Goal: Task Accomplishment & Management: Complete application form

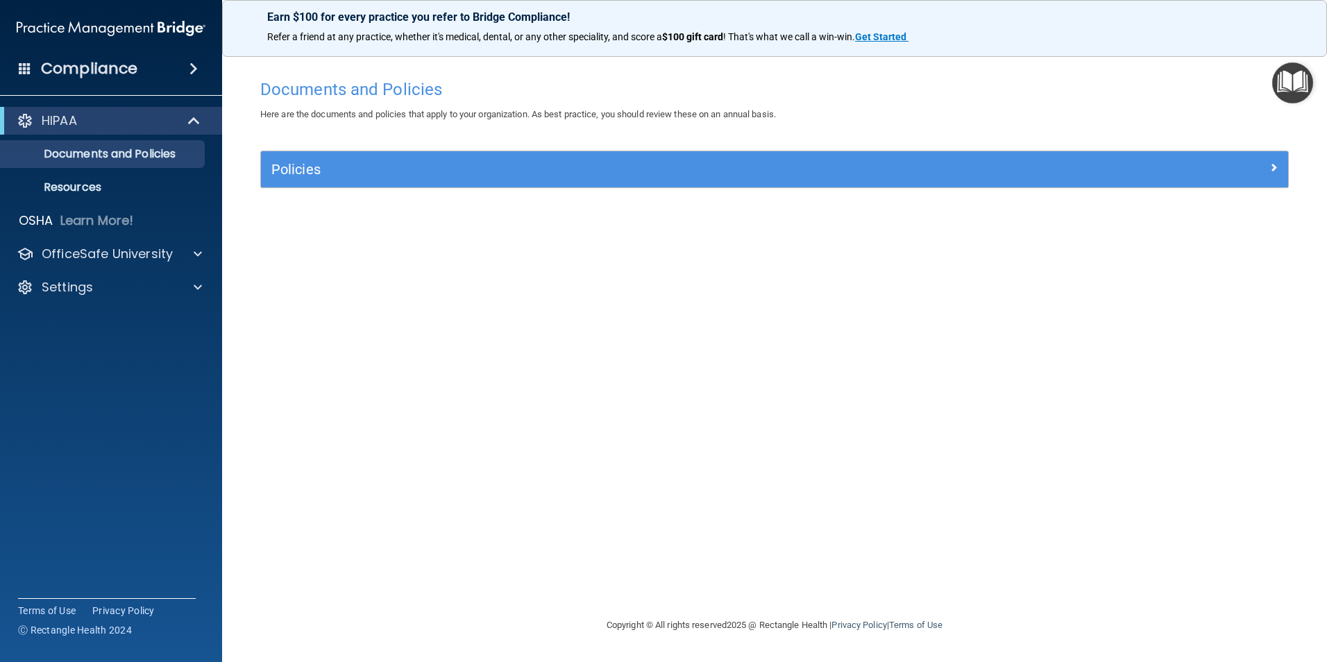
click at [1285, 74] on img "Open Resource Center" at bounding box center [1292, 82] width 41 height 41
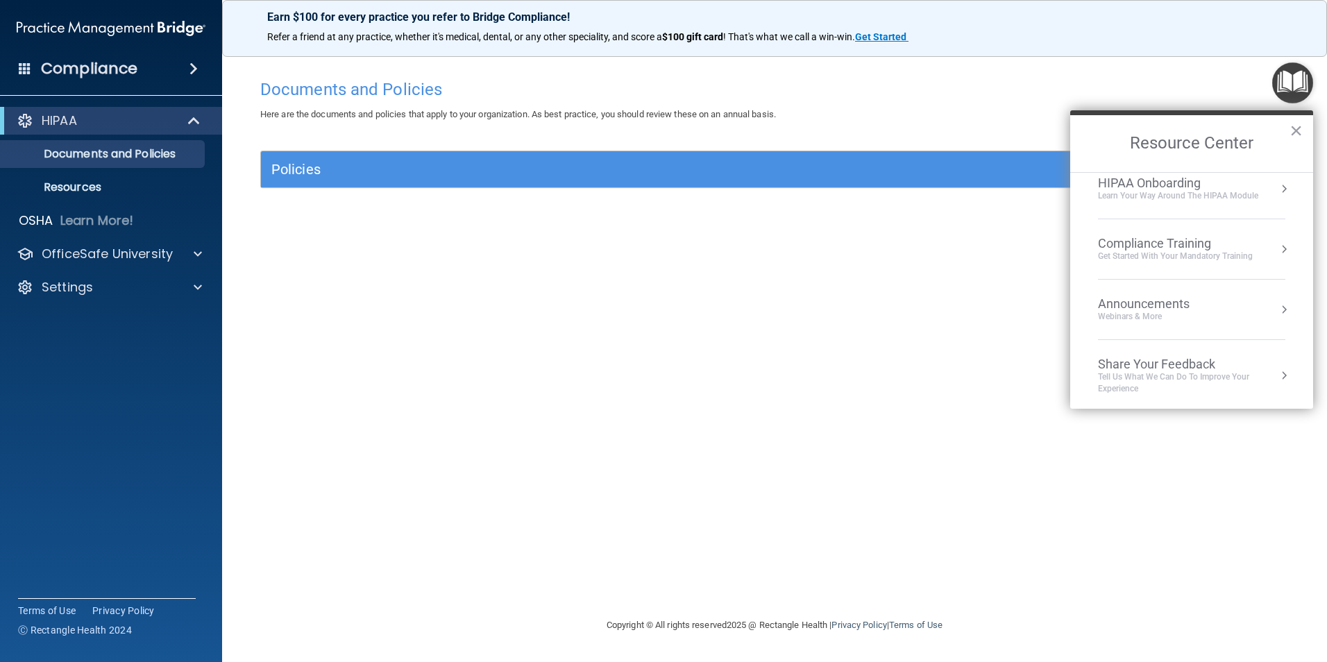
scroll to position [17, 0]
click at [1178, 246] on div "Compliance Training" at bounding box center [1175, 240] width 155 height 15
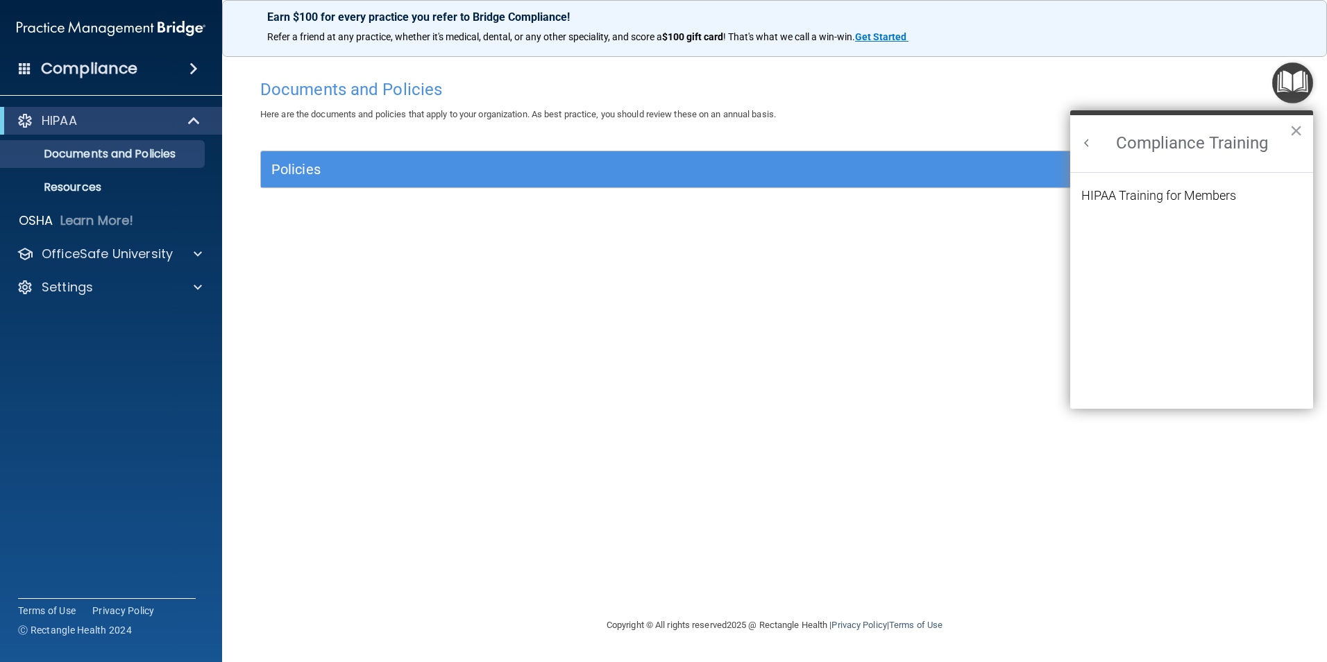
scroll to position [0, 0]
click at [1170, 197] on div "HIPAA Training for Members" at bounding box center [1158, 195] width 155 height 12
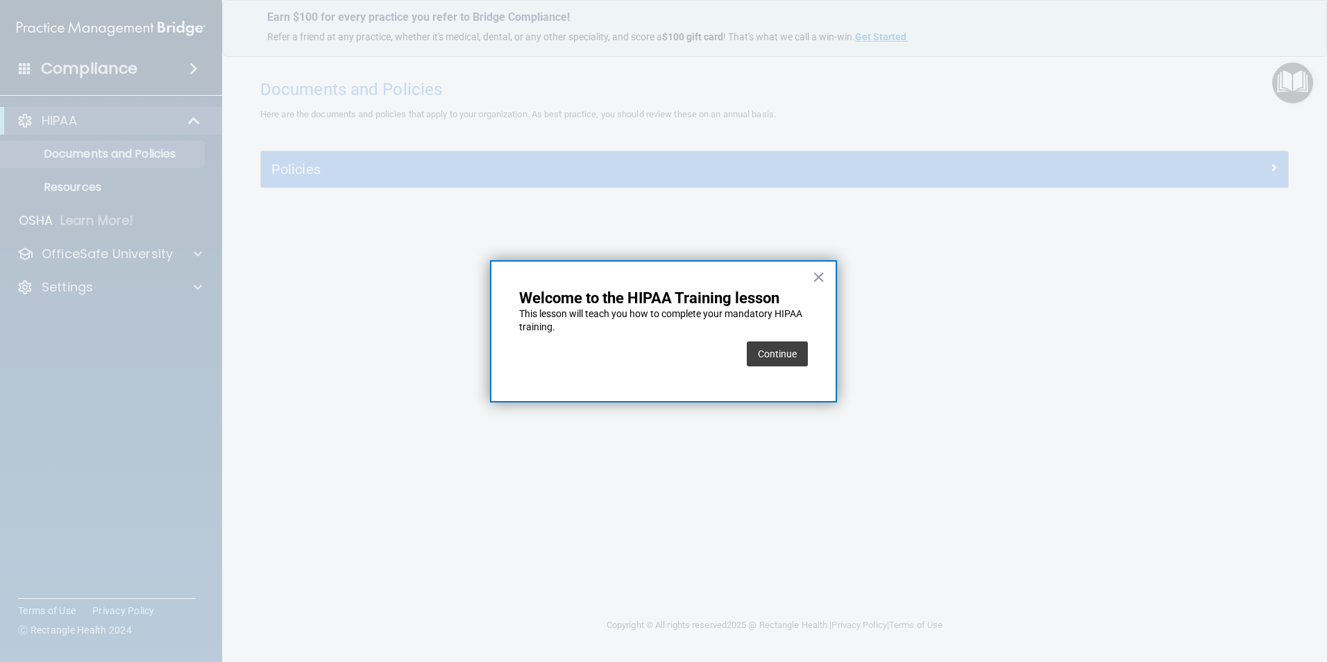
click at [790, 355] on button "Continue" at bounding box center [777, 353] width 61 height 25
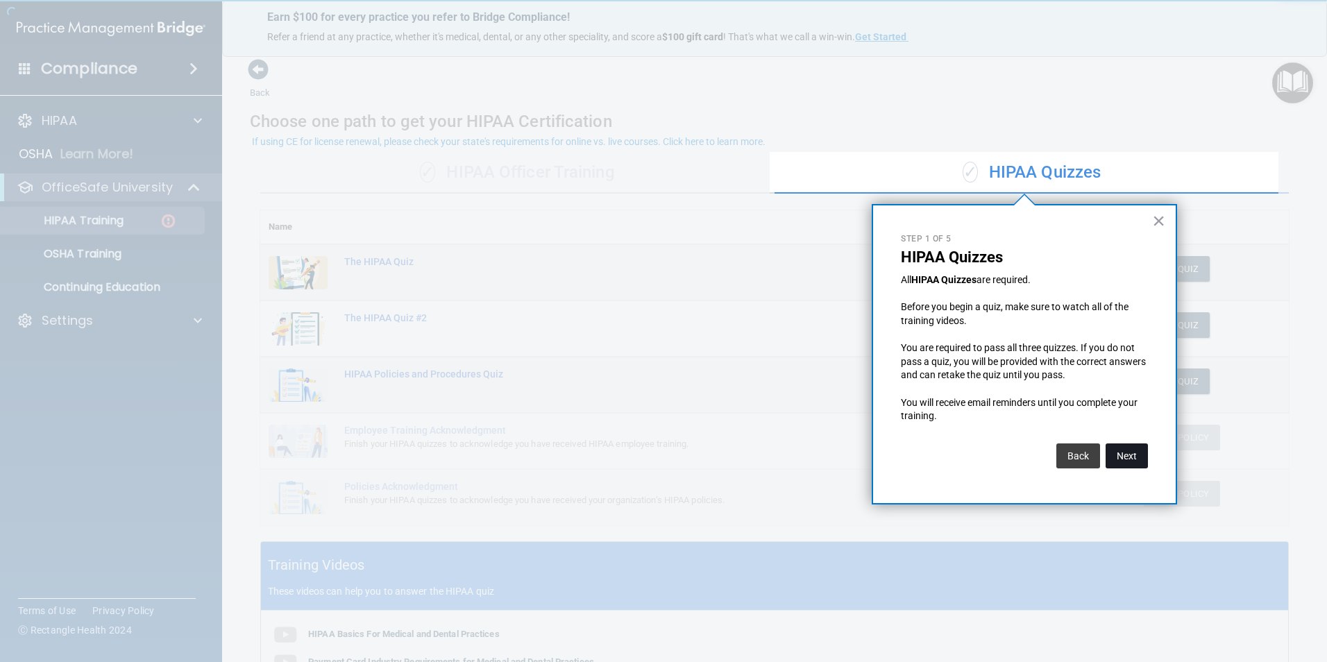
click at [1127, 462] on button "Next" at bounding box center [1127, 456] width 42 height 25
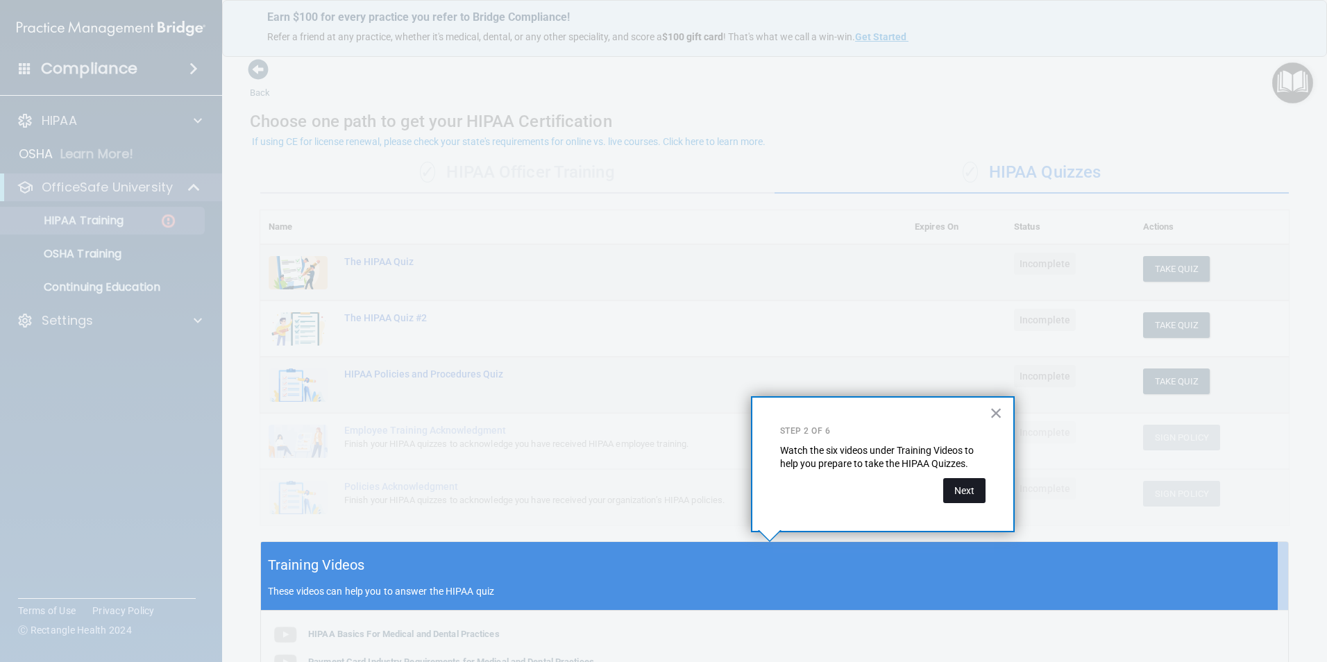
click at [949, 482] on button "Next" at bounding box center [964, 490] width 42 height 25
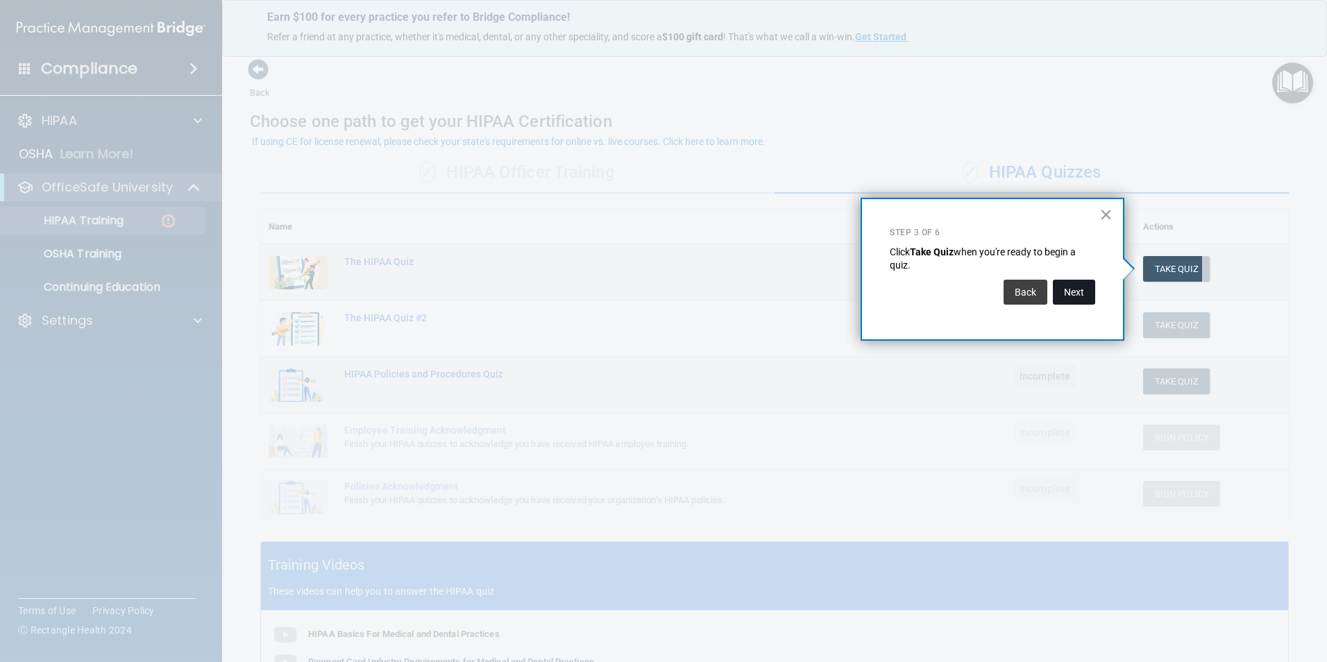
click at [1056, 281] on button "Next" at bounding box center [1074, 292] width 42 height 25
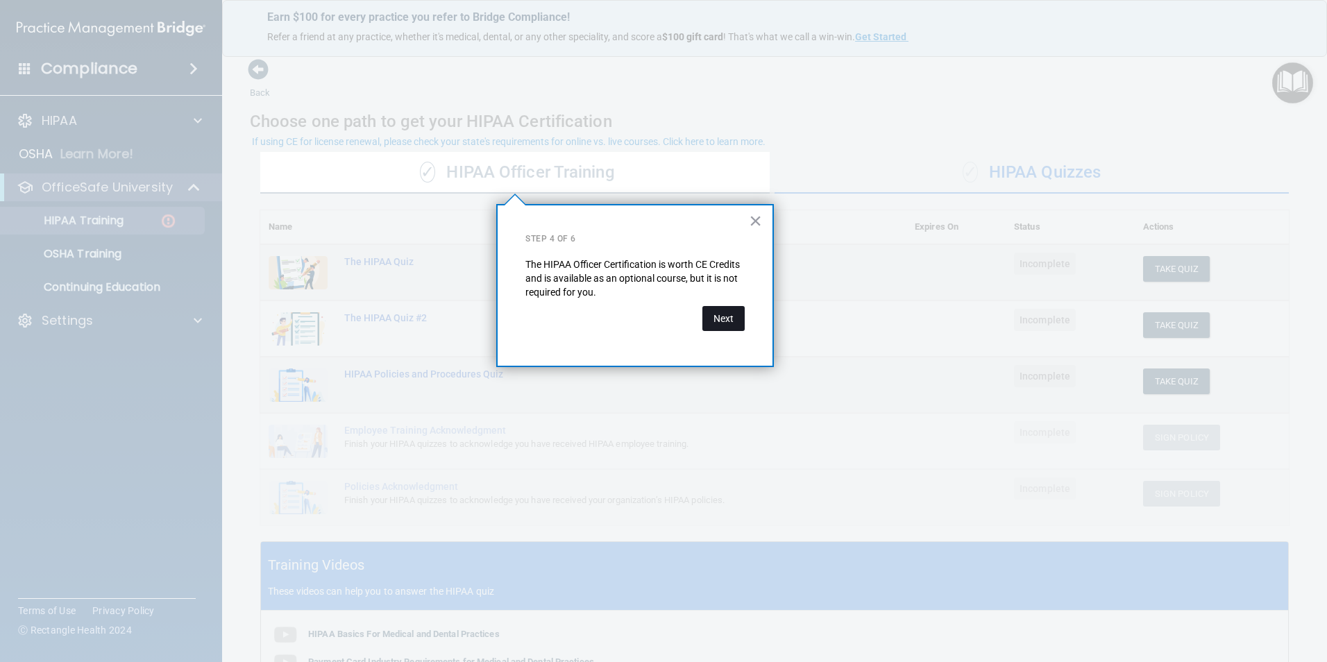
click at [703, 321] on button "Next" at bounding box center [723, 318] width 42 height 25
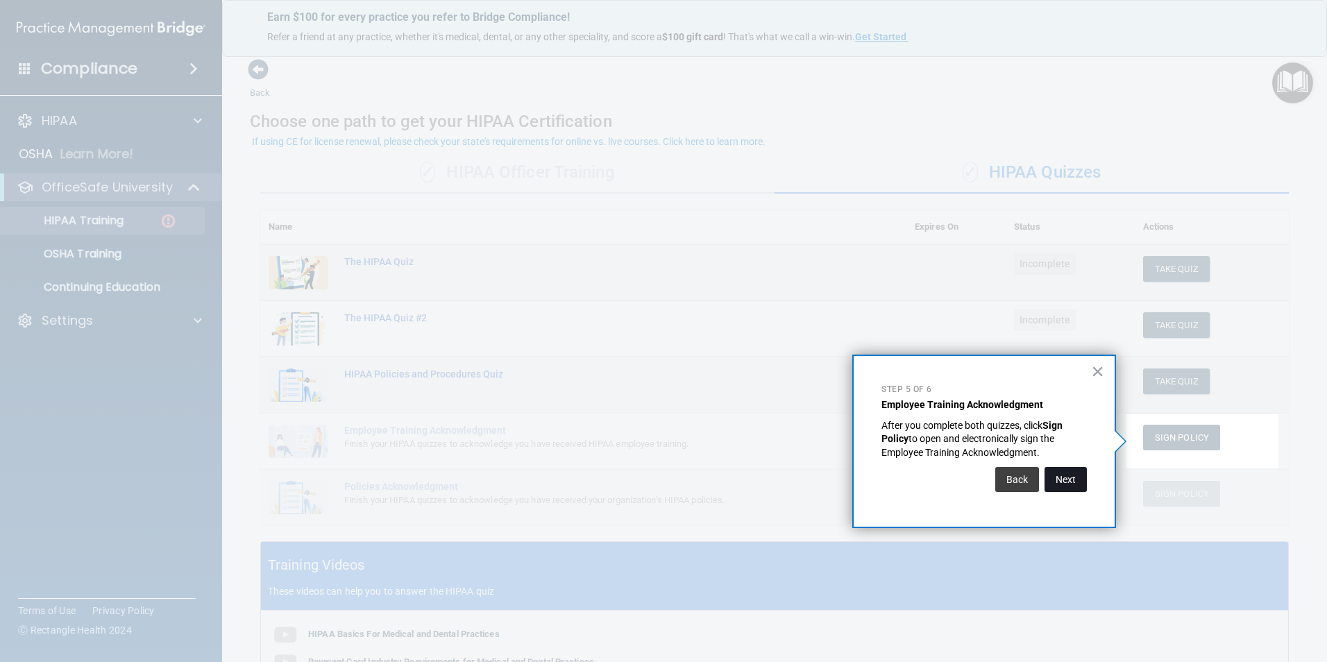
click at [1057, 483] on button "Next" at bounding box center [1066, 479] width 42 height 25
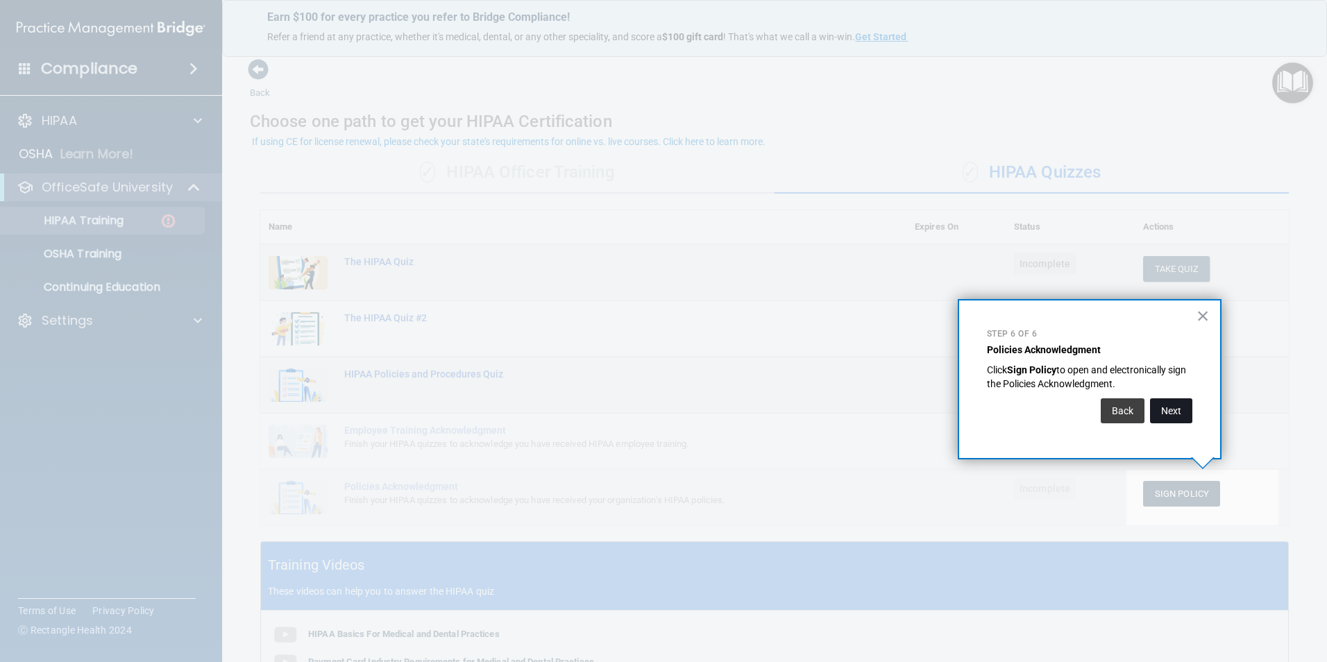
click at [1162, 413] on button "Next" at bounding box center [1171, 410] width 42 height 25
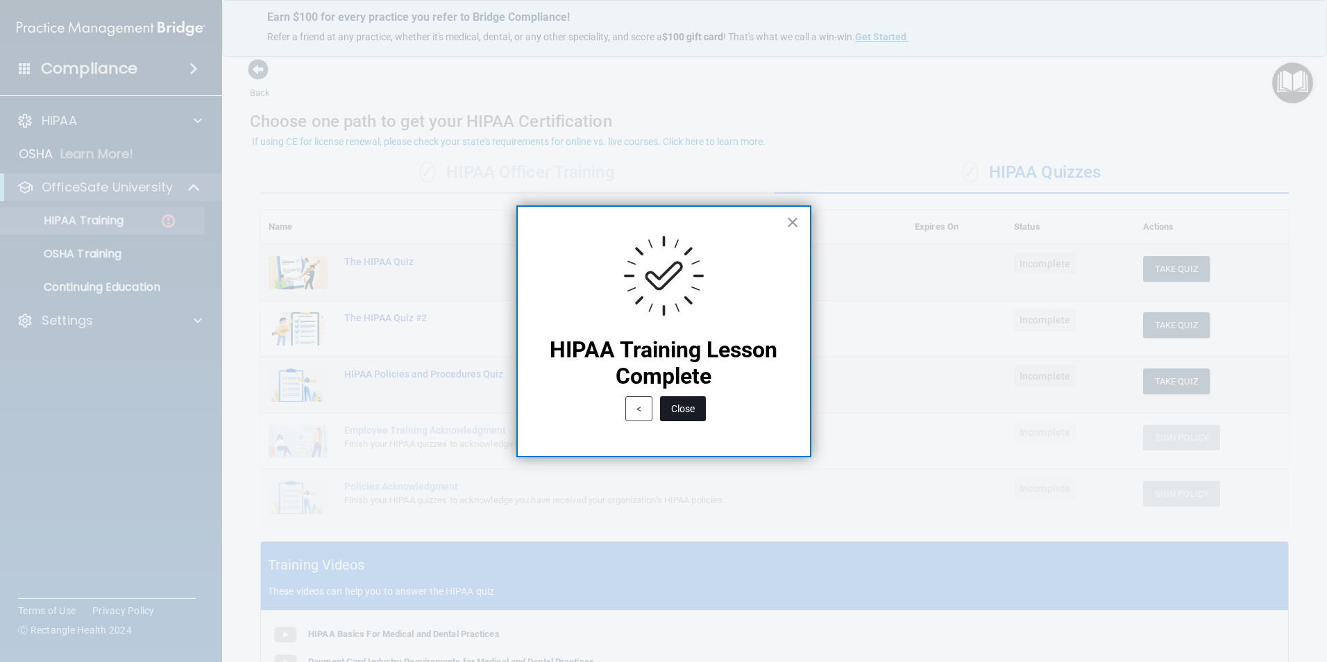
drag, startPoint x: 656, startPoint y: 410, endPoint x: 668, endPoint y: 410, distance: 11.8
click at [668, 410] on div "Close" at bounding box center [681, 405] width 49 height 32
click at [668, 410] on button "Close" at bounding box center [683, 408] width 46 height 25
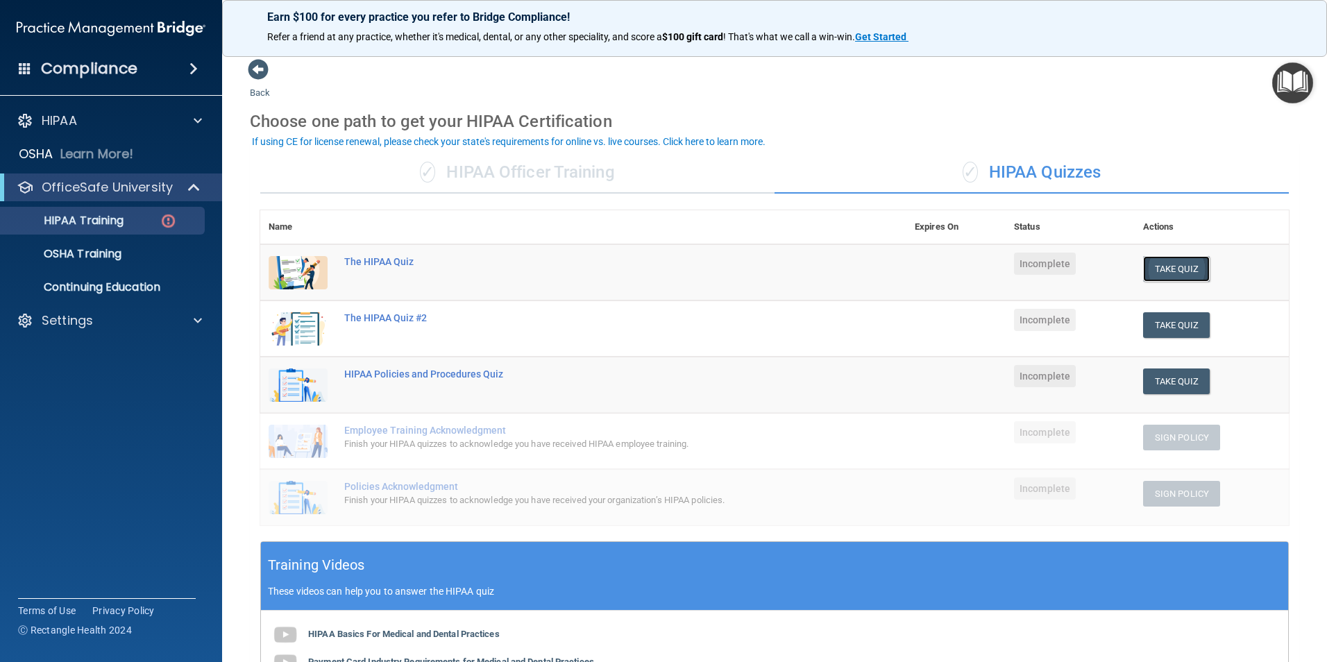
click at [1151, 274] on button "Take Quiz" at bounding box center [1176, 269] width 67 height 26
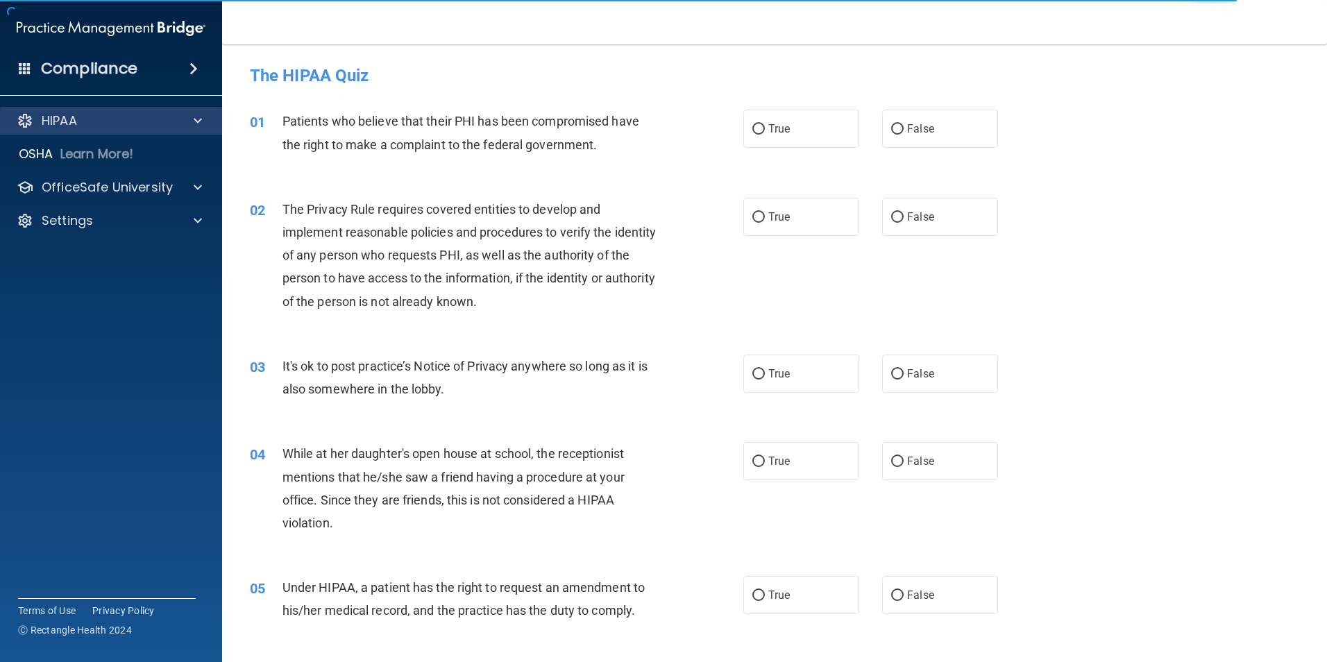
click at [129, 110] on div "HIPAA" at bounding box center [111, 121] width 223 height 28
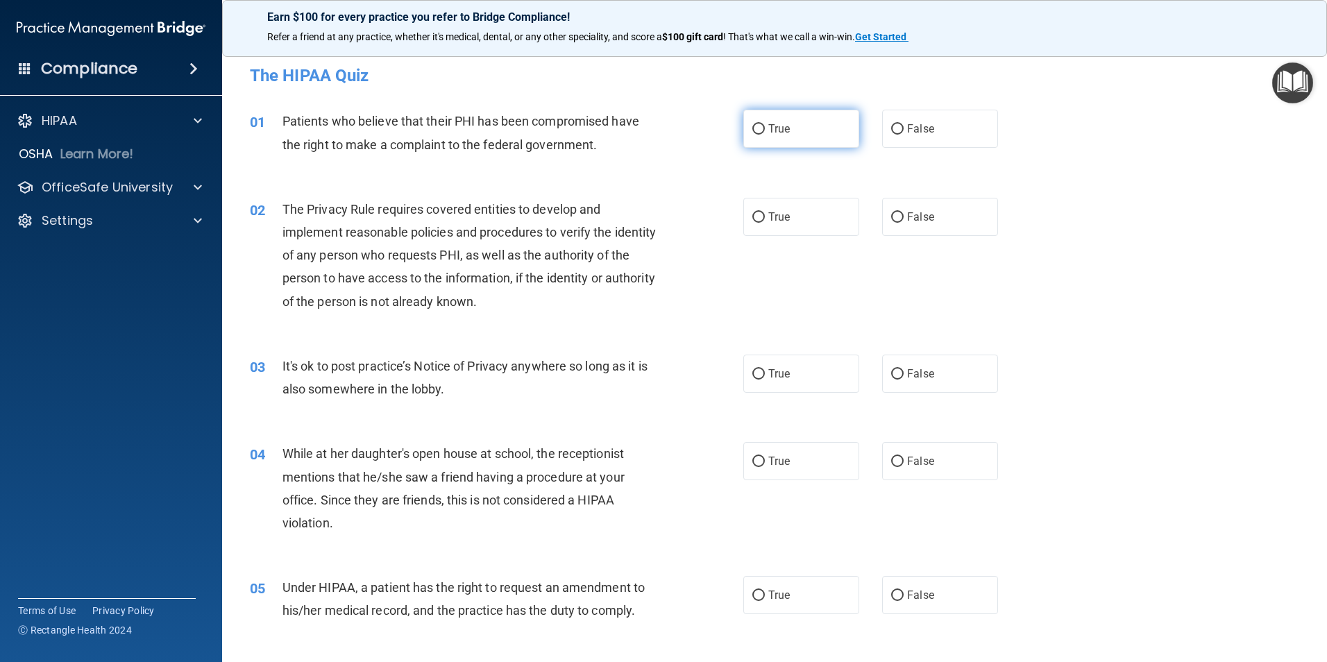
click at [759, 131] on input "True" at bounding box center [758, 129] width 12 height 10
radio input "true"
click at [793, 242] on div "02 The Privacy Rule requires covered entities to develop and implement reasonab…" at bounding box center [774, 258] width 1070 height 157
click at [792, 229] on label "True" at bounding box center [801, 217] width 116 height 38
click at [765, 223] on input "True" at bounding box center [758, 217] width 12 height 10
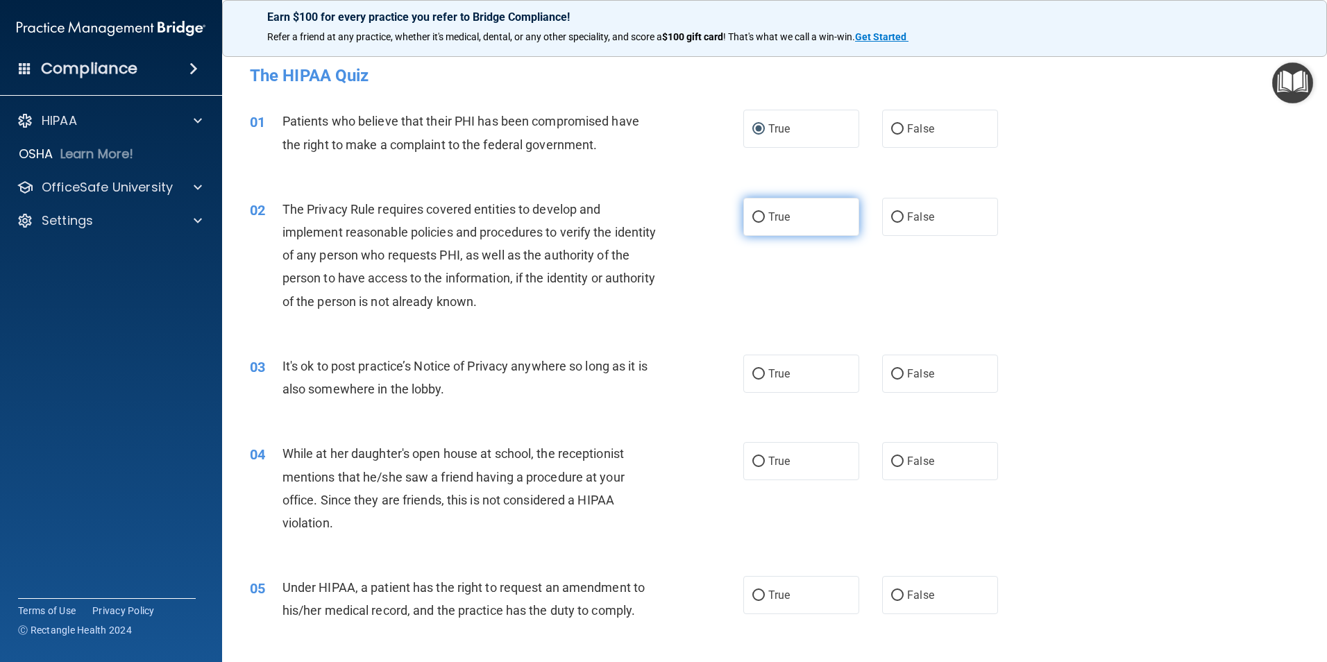
radio input "true"
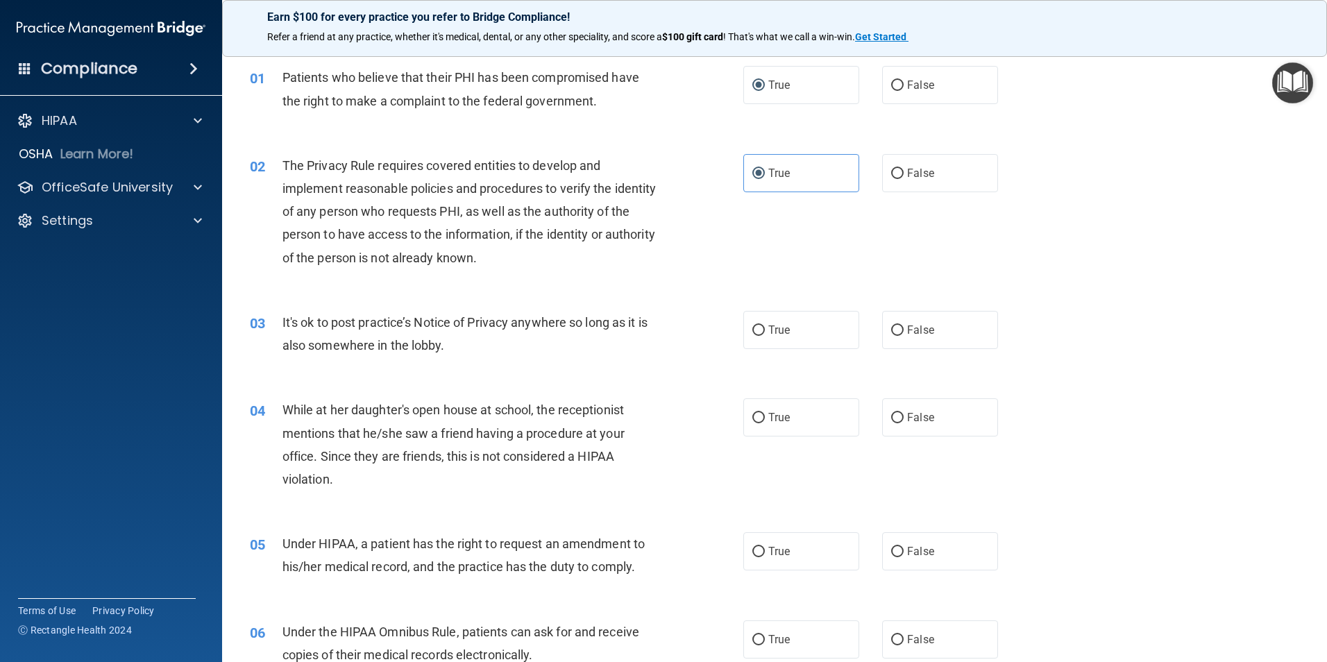
scroll to position [139, 0]
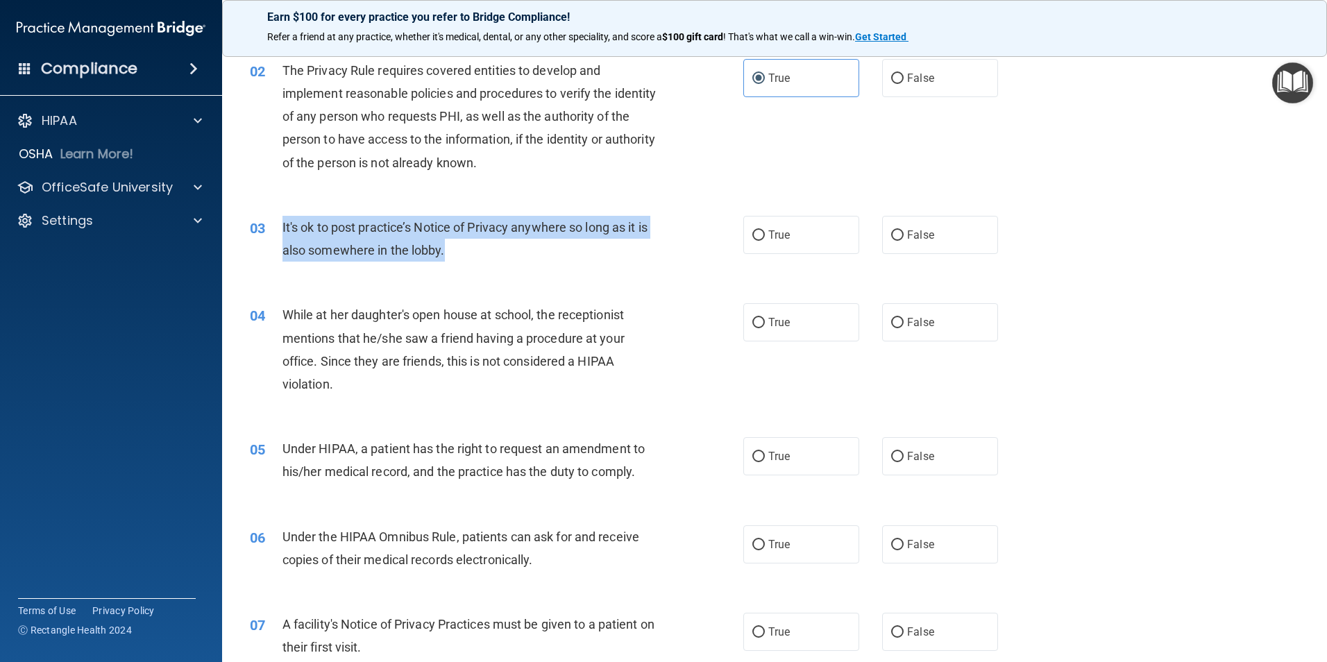
drag, startPoint x: 454, startPoint y: 251, endPoint x: 280, endPoint y: 213, distance: 177.7
click at [280, 213] on div "03 It's ok to post practice’s Notice of Privacy anywhere so long as it is also …" at bounding box center [774, 242] width 1070 height 87
copy div "03 It's ok to post practice’s Notice of Privacy anywhere so long as it is also …"
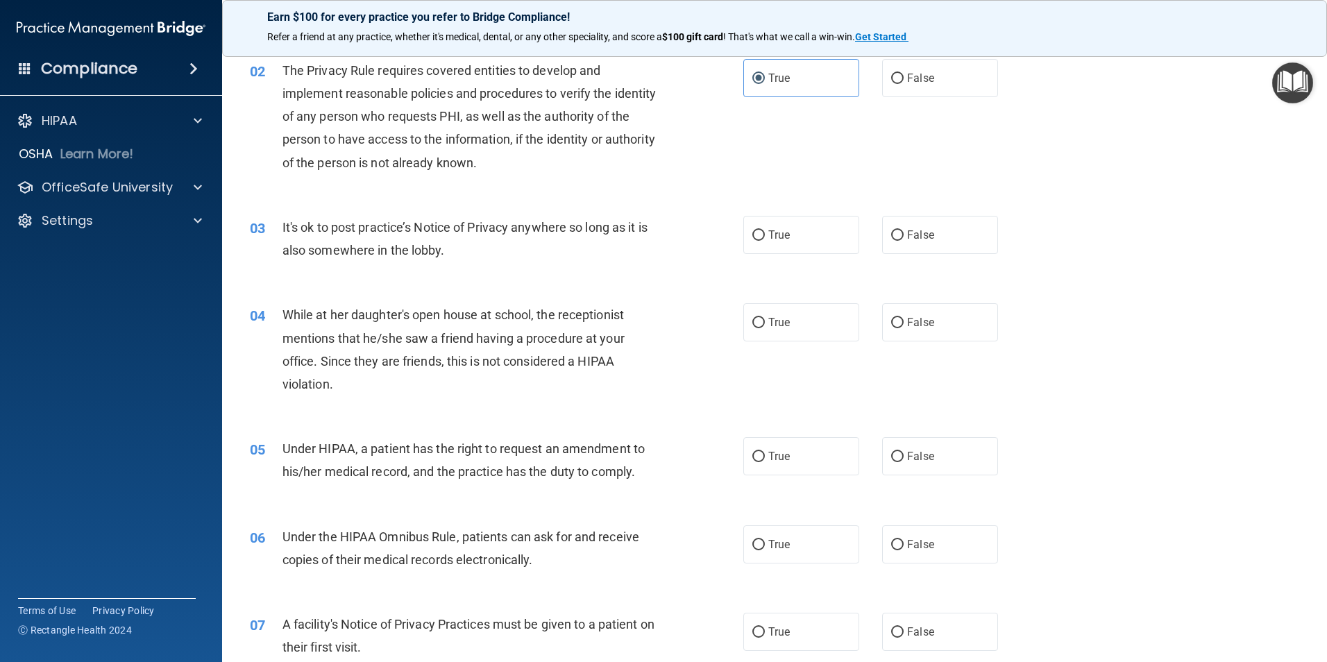
click at [759, 182] on div "02 The Privacy Rule requires covered entities to develop and implement reasonab…" at bounding box center [774, 120] width 1070 height 157
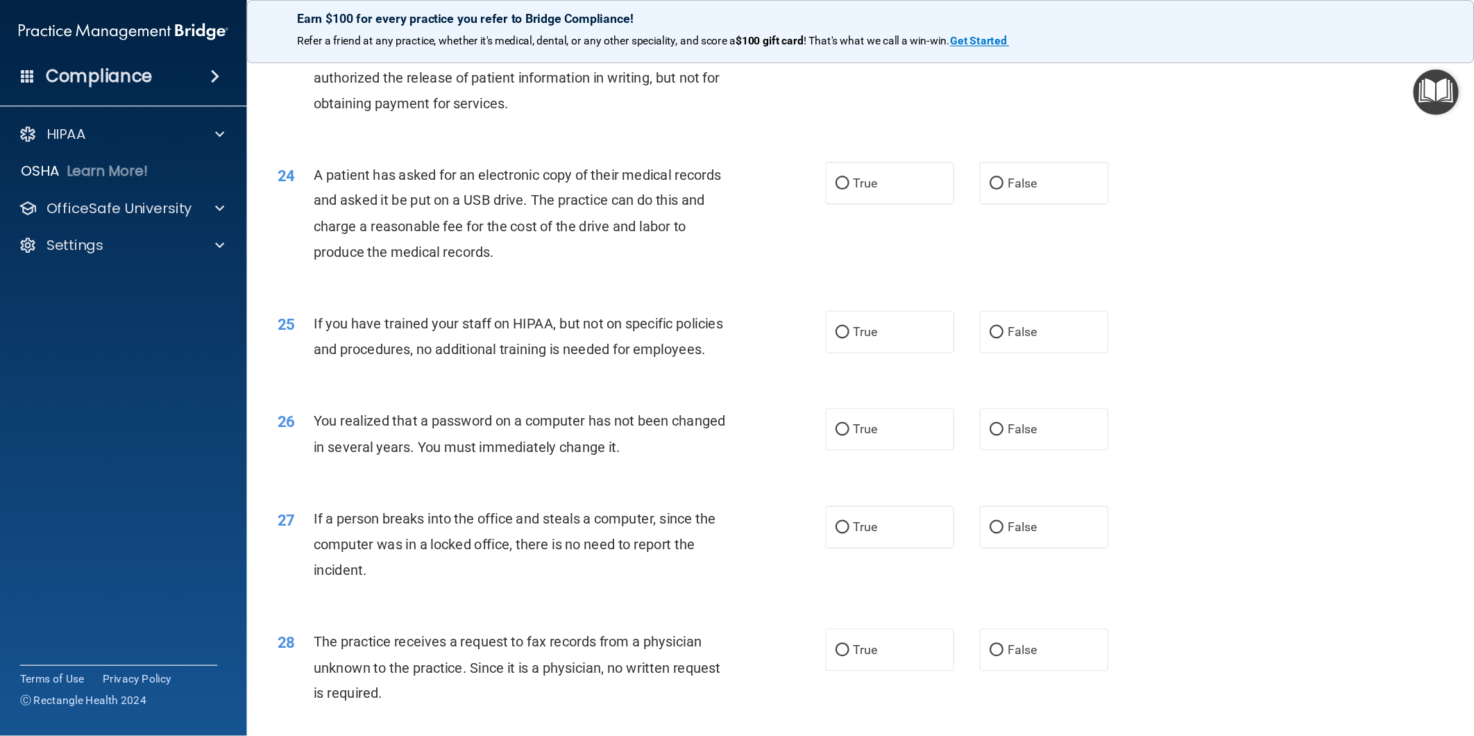
scroll to position [2646, 0]
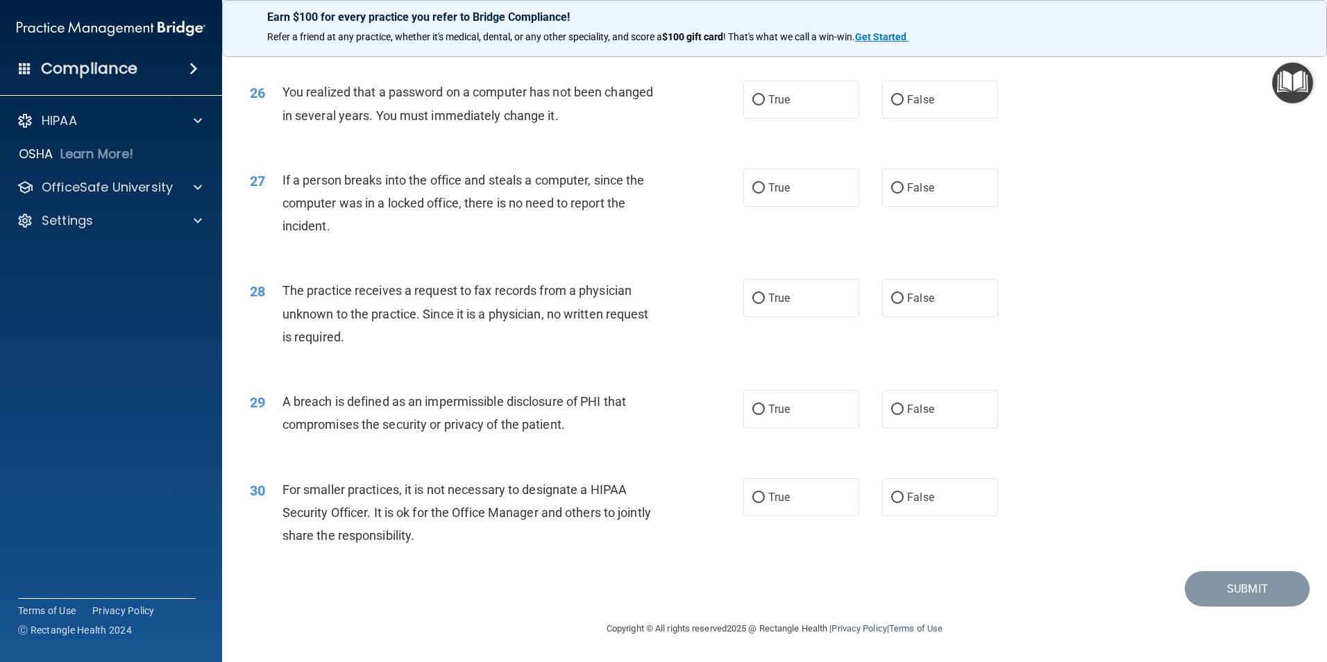
drag, startPoint x: 721, startPoint y: 566, endPoint x: 1199, endPoint y: 183, distance: 612.8
drag, startPoint x: 1199, startPoint y: 183, endPoint x: 1170, endPoint y: 63, distance: 123.1
click at [1170, 63] on div "25 If you have trained your staff on HIPAA, but not on specific policies and pr…" at bounding box center [774, 19] width 1070 height 87
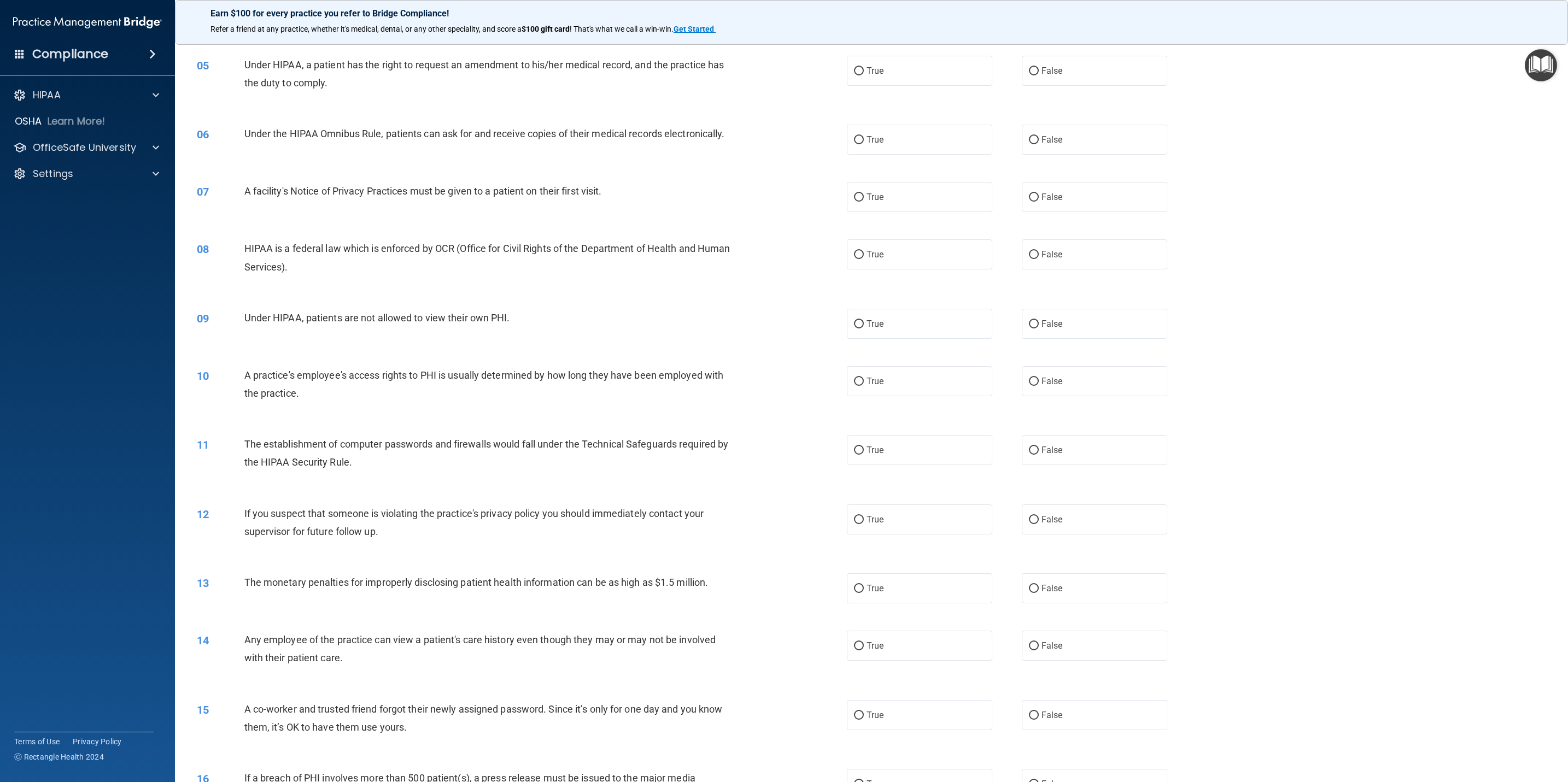
scroll to position [313, 0]
drag, startPoint x: 973, startPoint y: 0, endPoint x: 1184, endPoint y: 256, distance: 331.7
click at [1044, 256] on div "True False" at bounding box center [1021, 254] width 350 height 30
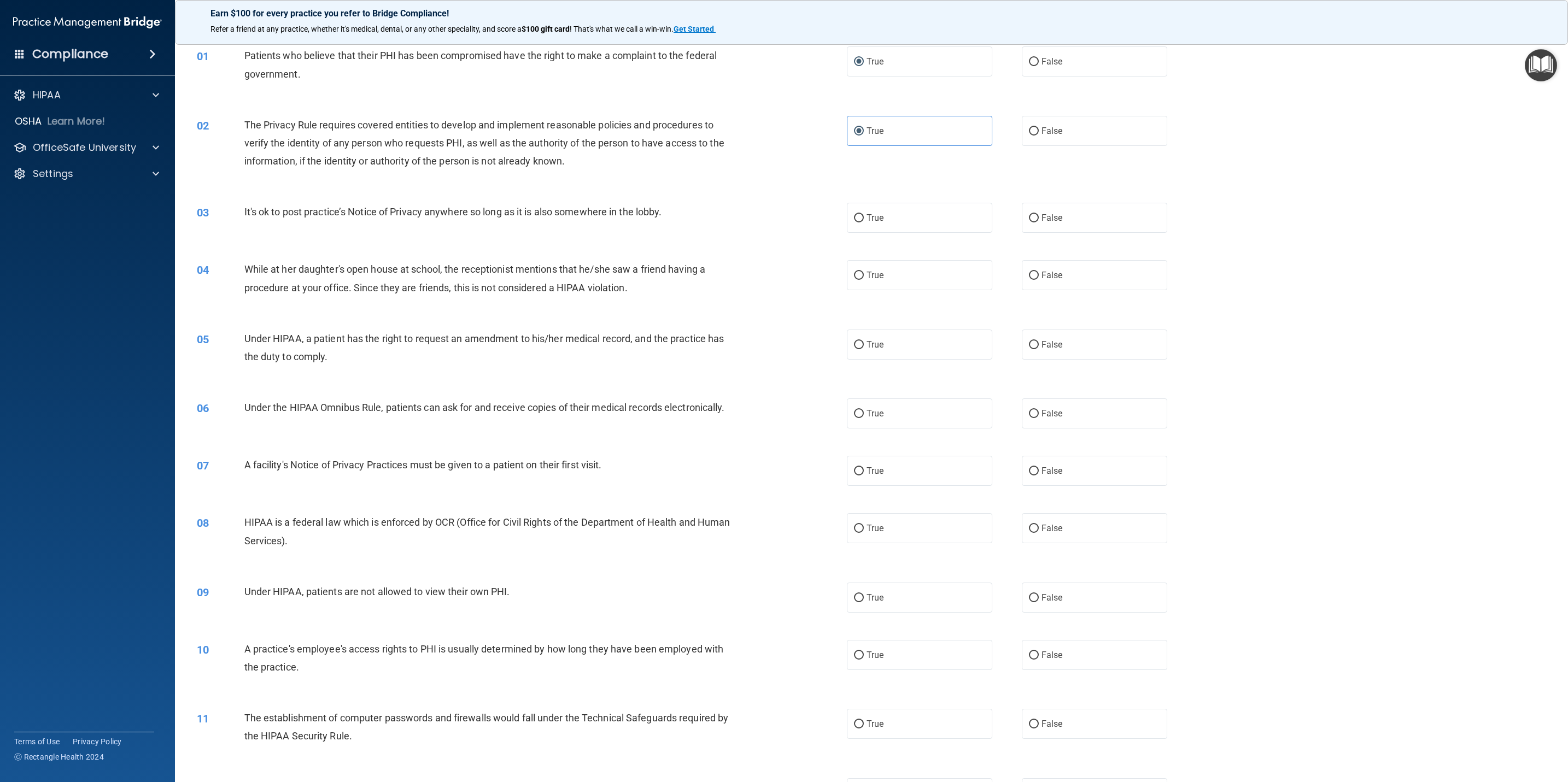
scroll to position [0, 0]
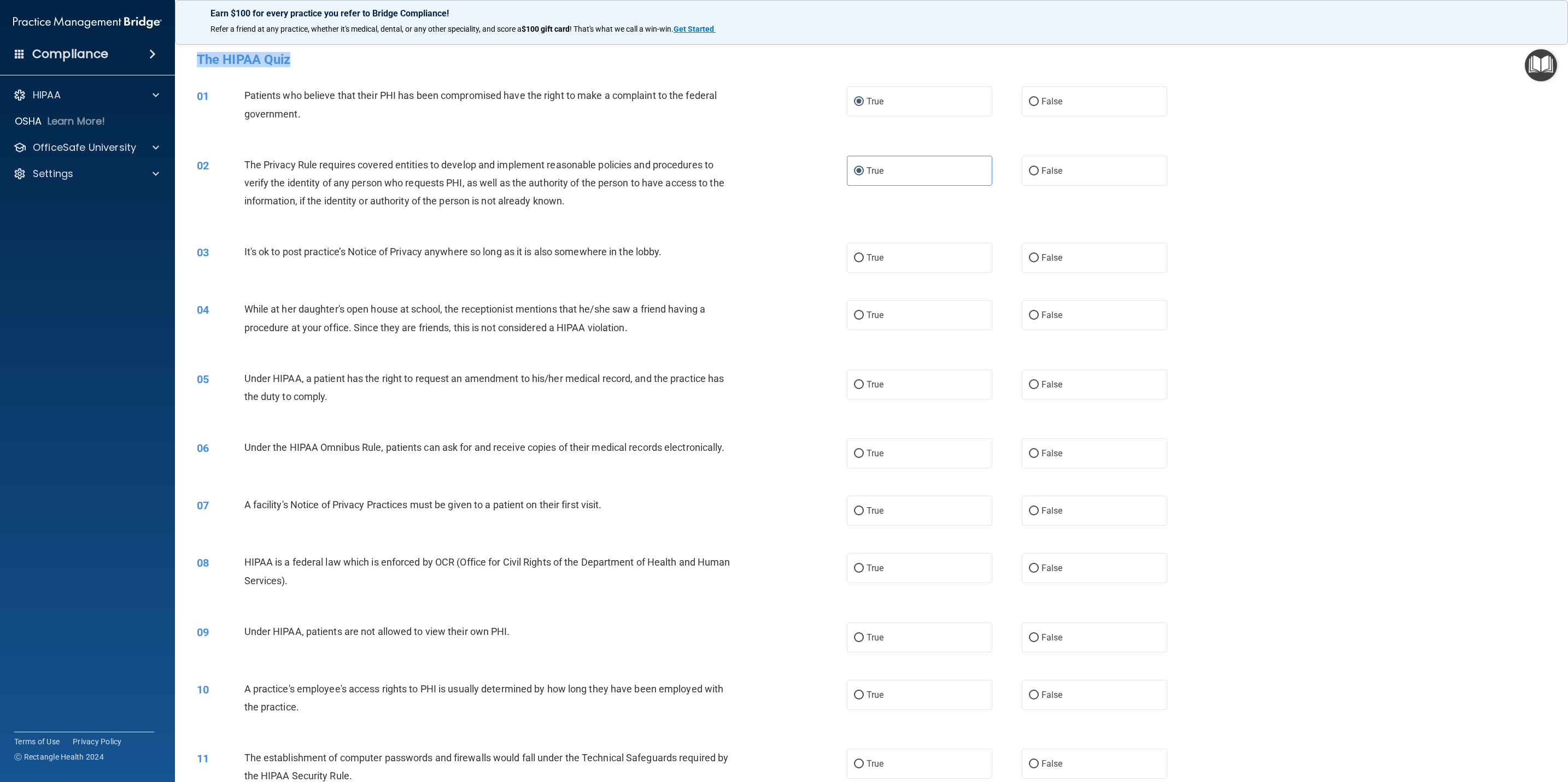
drag, startPoint x: 312, startPoint y: 59, endPoint x: 183, endPoint y: 59, distance: 129.0
click at [183, 59] on main "- The HIPAA Quiz This quiz doesn’t expire until . Are you sure you want to take…" at bounding box center [871, 408] width 1393 height 747
copy h4 "The HIPAA Quiz"
drag, startPoint x: 1025, startPoint y: 258, endPoint x: 1032, endPoint y: 265, distance: 9.9
click at [1029, 258] on input "False" at bounding box center [1033, 258] width 9 height 8
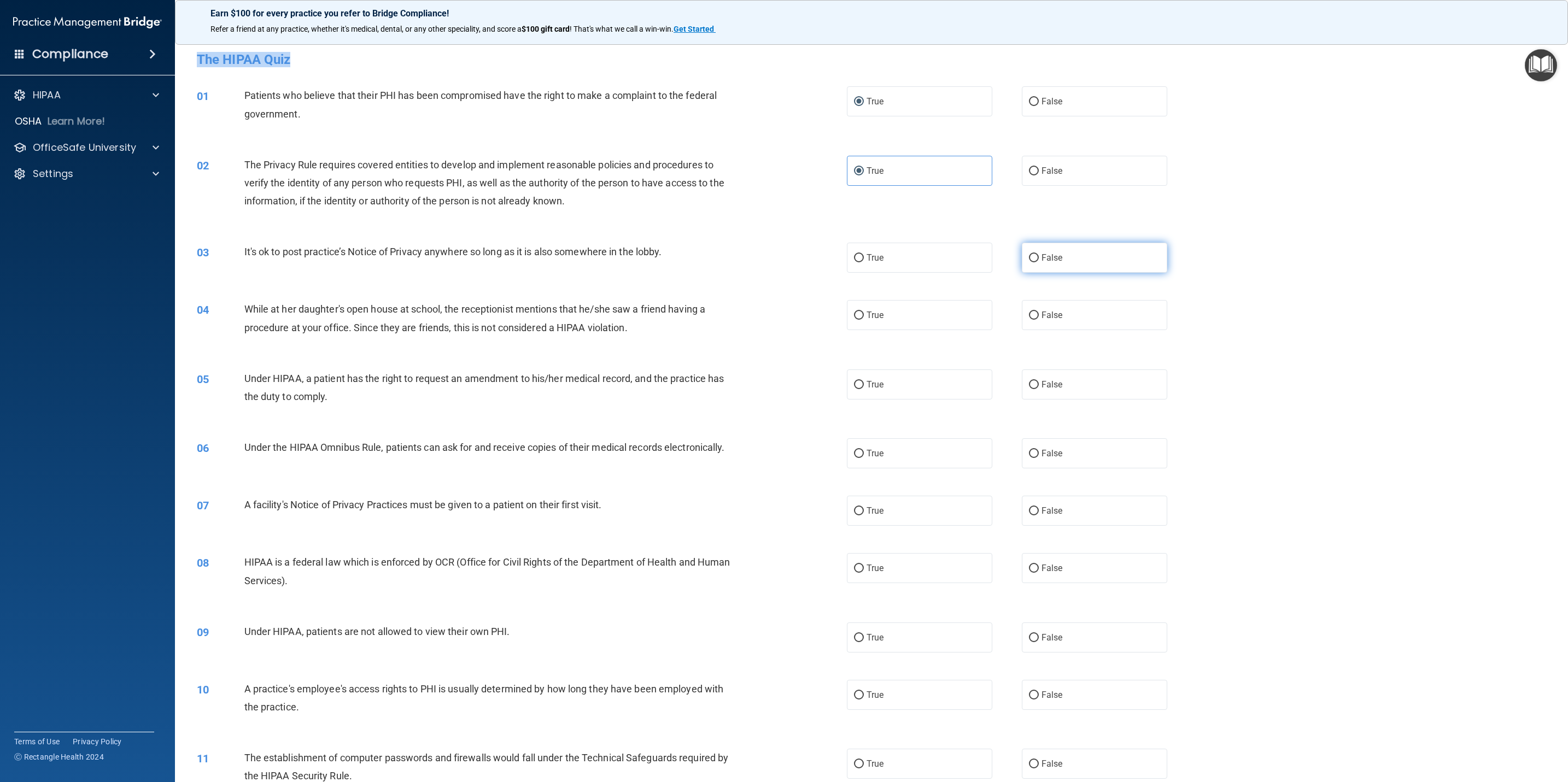
radio input "true"
click at [1043, 317] on span "False" at bounding box center [1051, 315] width 21 height 10
click at [1039, 317] on input "False" at bounding box center [1033, 316] width 9 height 8
radio input "true"
click at [1029, 383] on input "False" at bounding box center [1033, 385] width 9 height 8
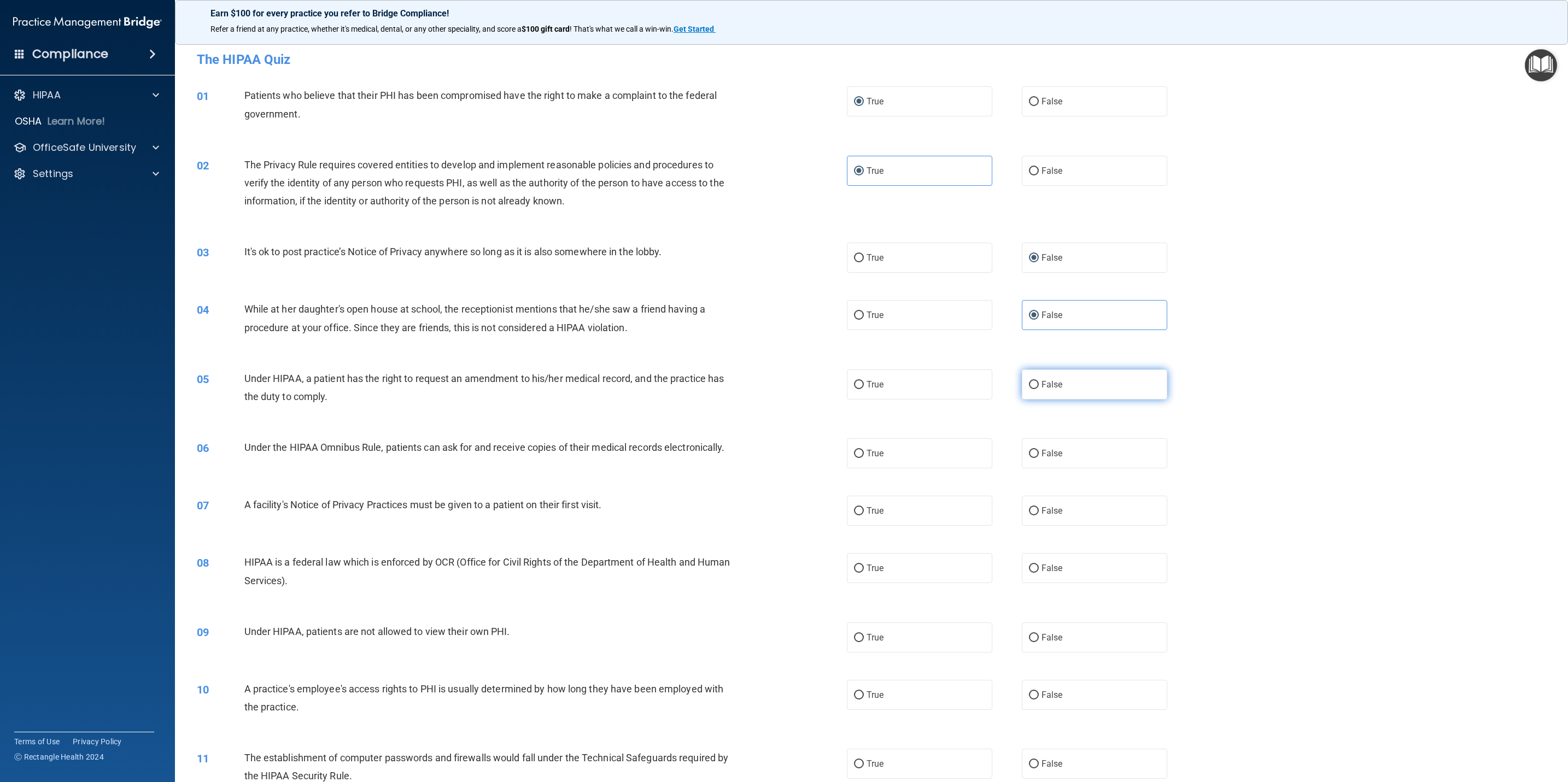
radio input "true"
click at [919, 461] on label "True" at bounding box center [919, 454] width 146 height 30
click at [864, 458] on input "True" at bounding box center [858, 454] width 9 height 8
radio input "true"
click at [879, 510] on label "True" at bounding box center [919, 511] width 146 height 30
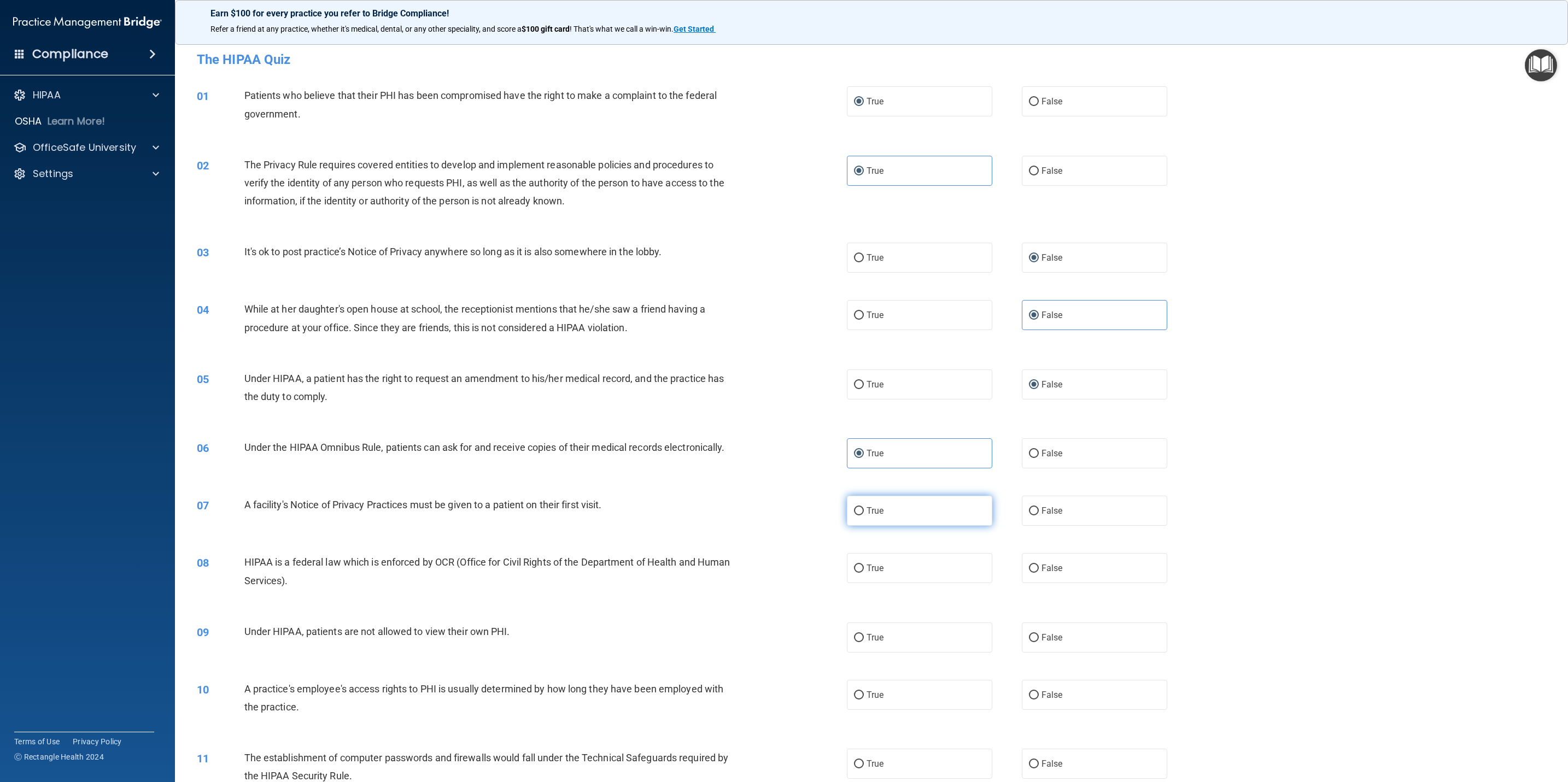
click at [864, 510] on input "True" at bounding box center [858, 511] width 9 height 8
radio input "true"
click at [880, 521] on label "True" at bounding box center [919, 568] width 146 height 30
click at [864, 521] on input "True" at bounding box center [858, 569] width 9 height 8
radio input "true"
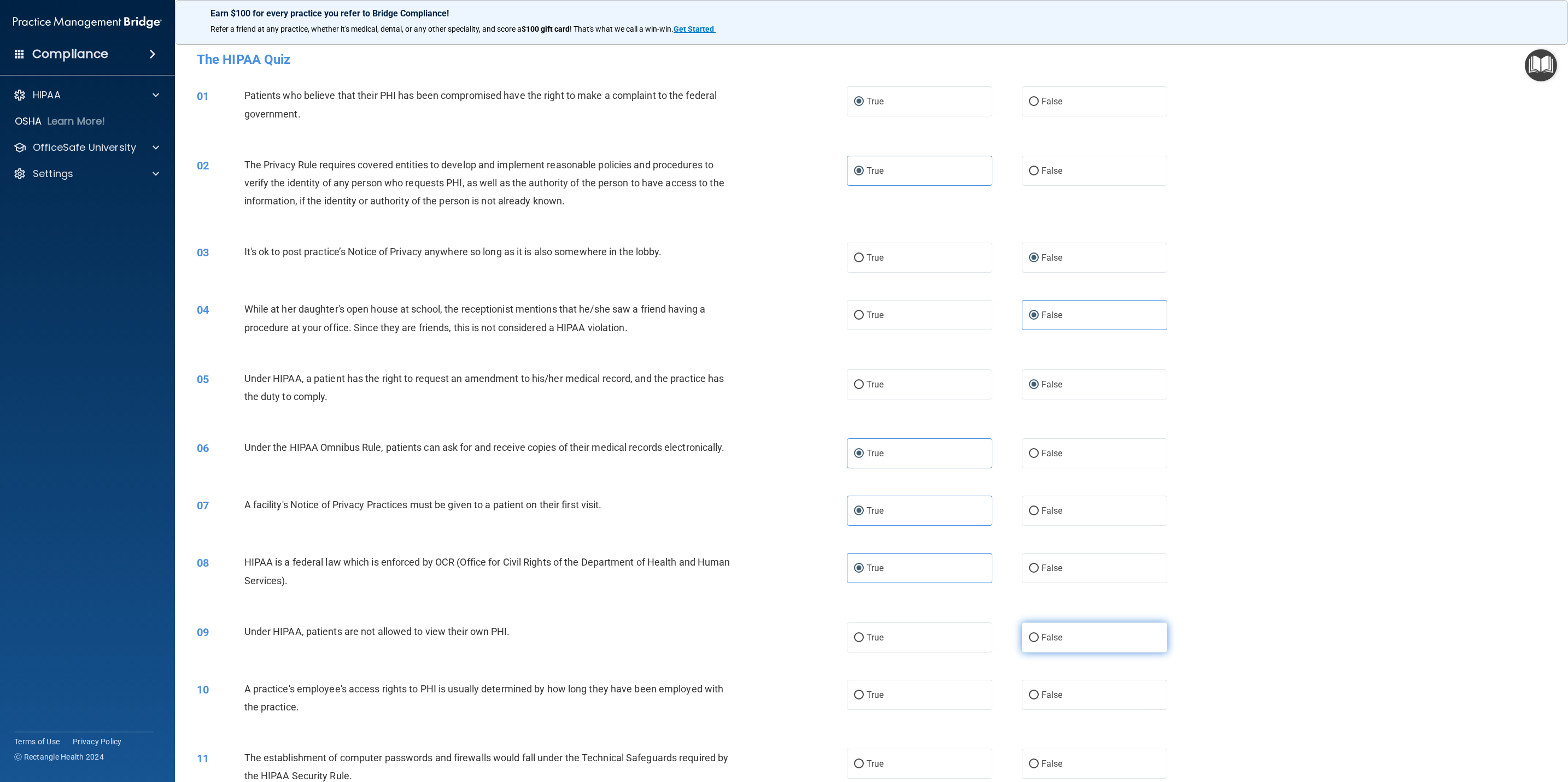
click at [1035, 521] on label "False" at bounding box center [1094, 638] width 146 height 30
click at [1035, 521] on input "False" at bounding box center [1033, 638] width 9 height 8
radio input "true"
click at [1032, 521] on label "False" at bounding box center [1094, 695] width 146 height 30
click at [1032, 521] on input "False" at bounding box center [1033, 695] width 9 height 8
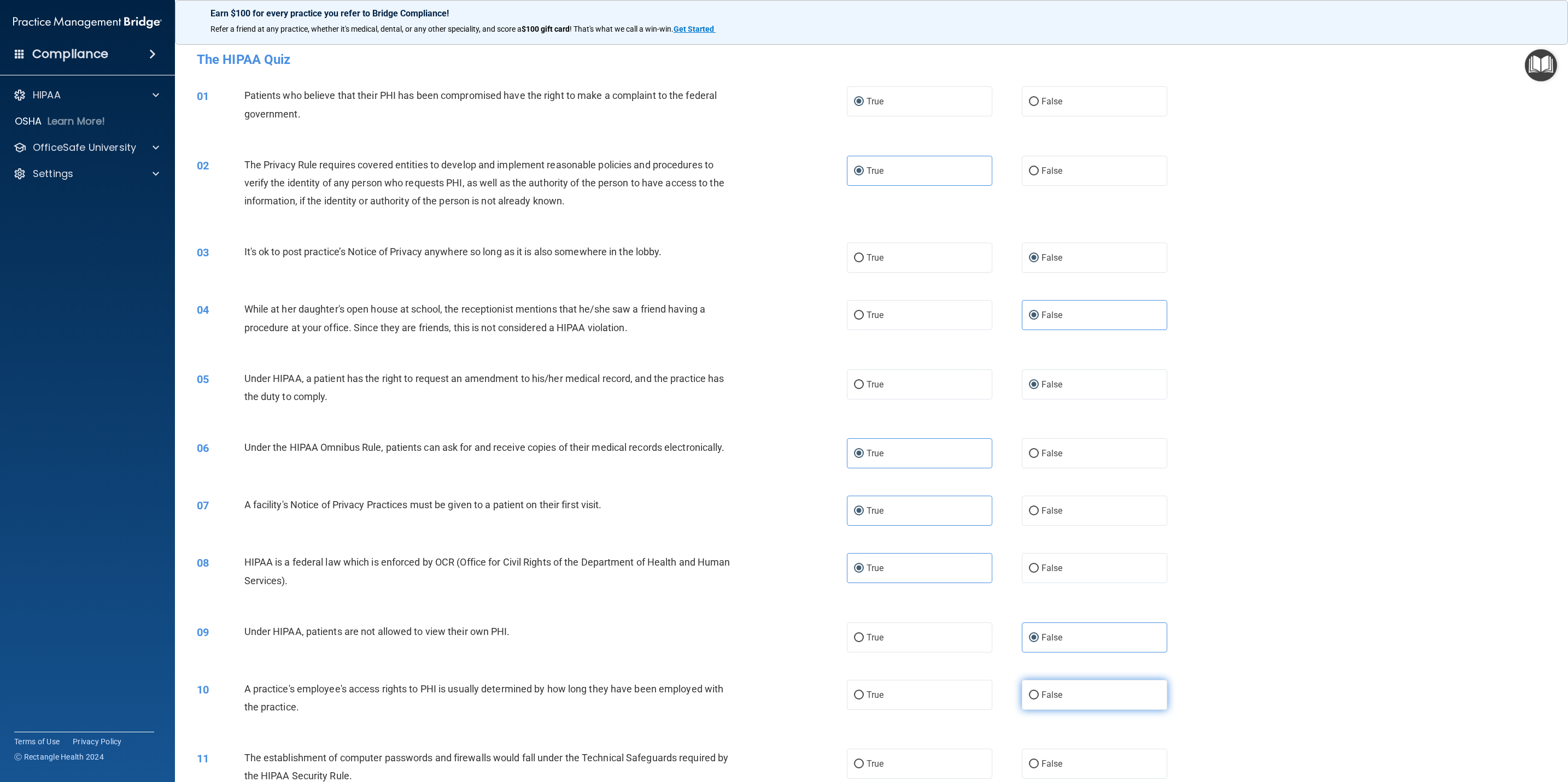
radio input "true"
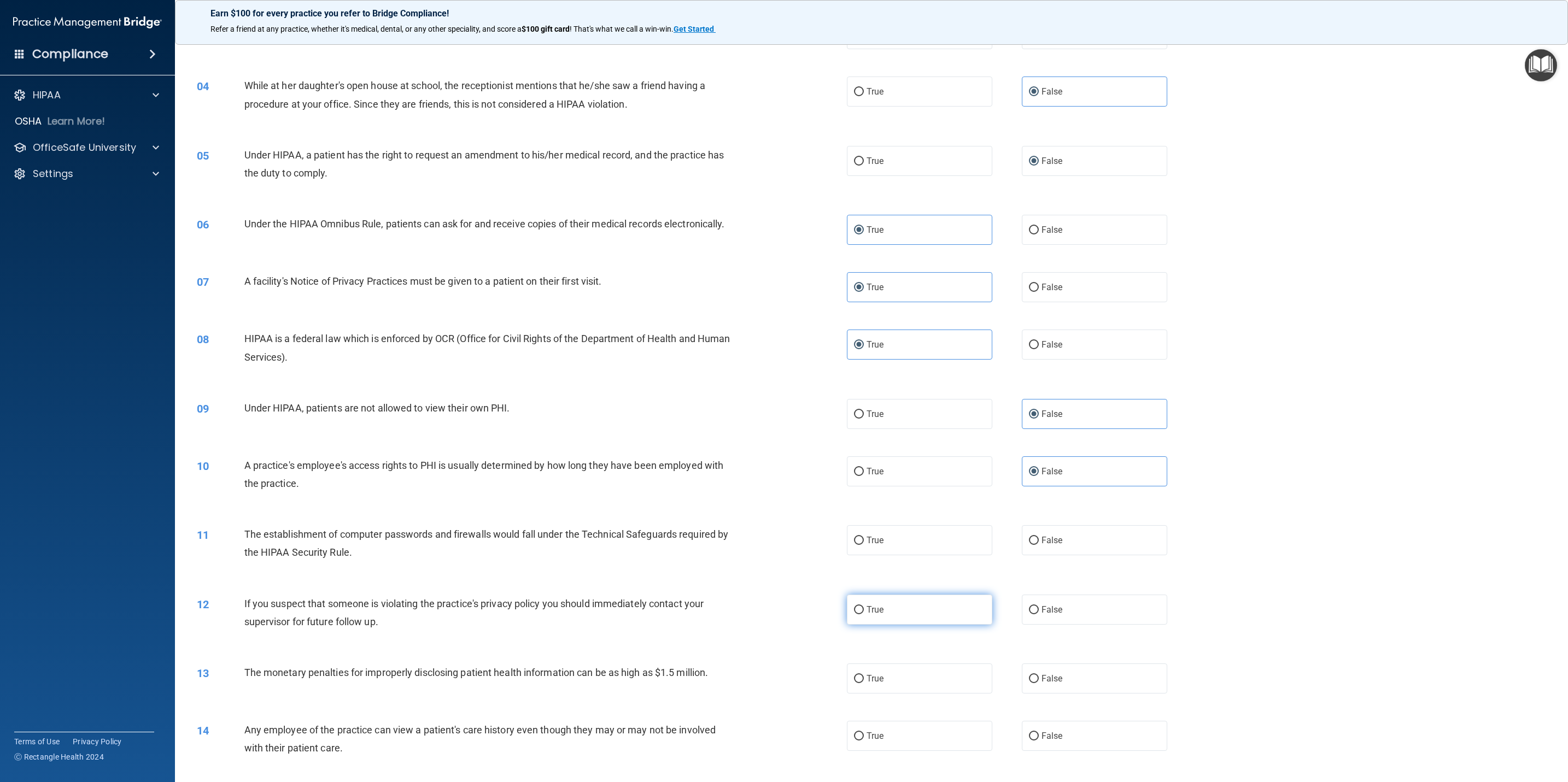
scroll to position [246, 0]
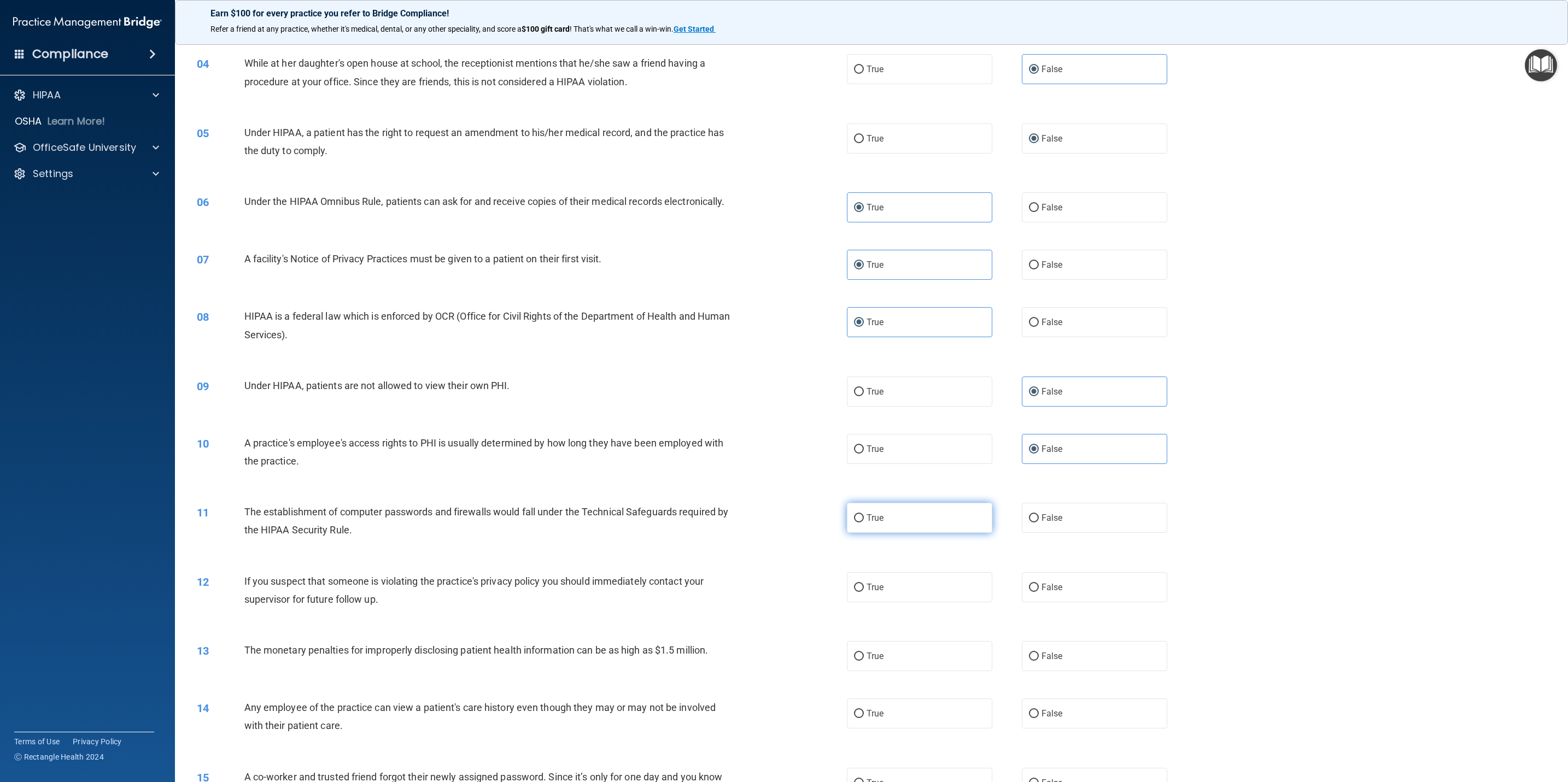
click at [864, 504] on label "True" at bounding box center [919, 518] width 146 height 30
click at [864, 514] on input "True" at bounding box center [858, 518] width 9 height 8
radio input "true"
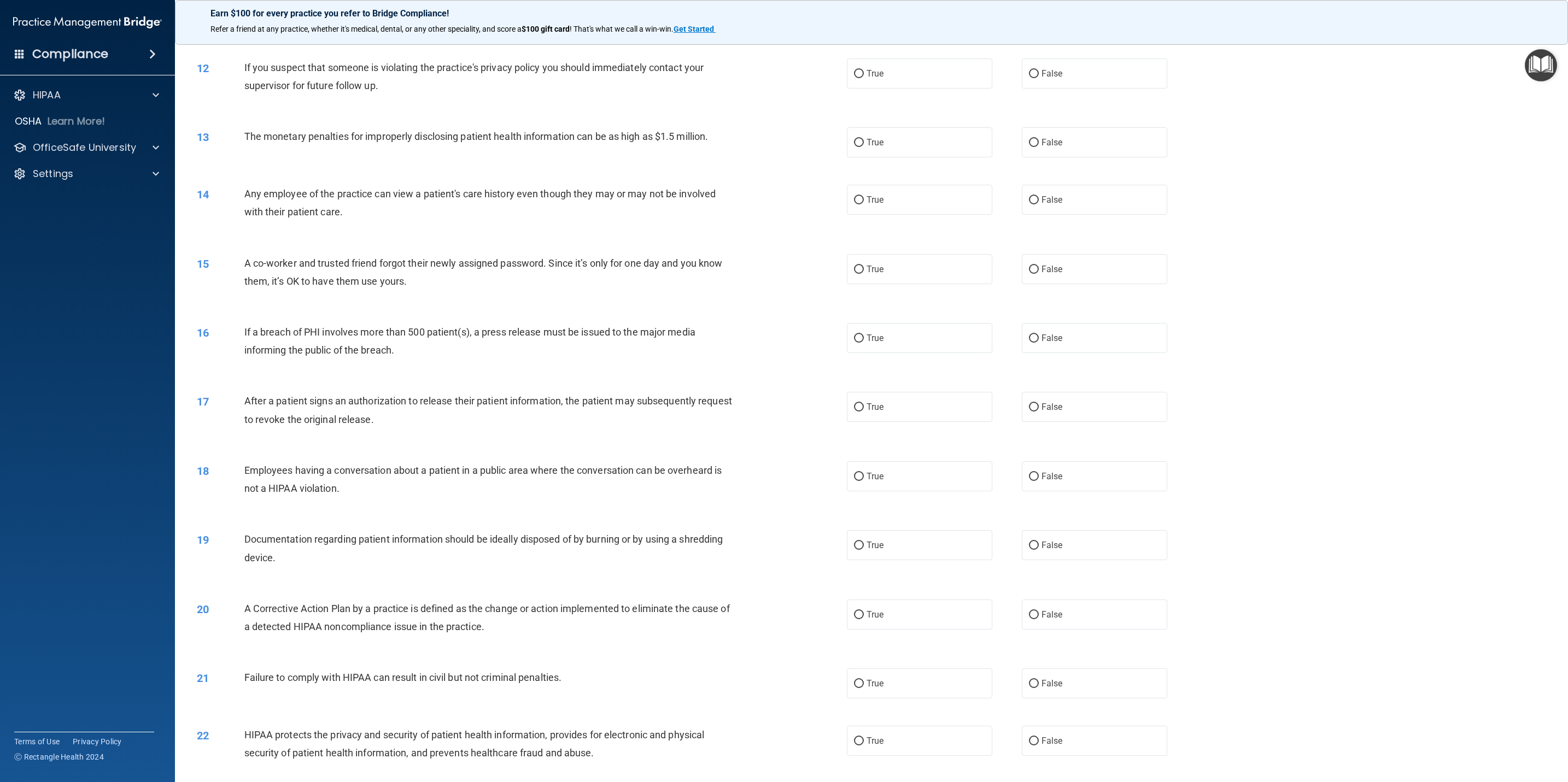
scroll to position [765, 0]
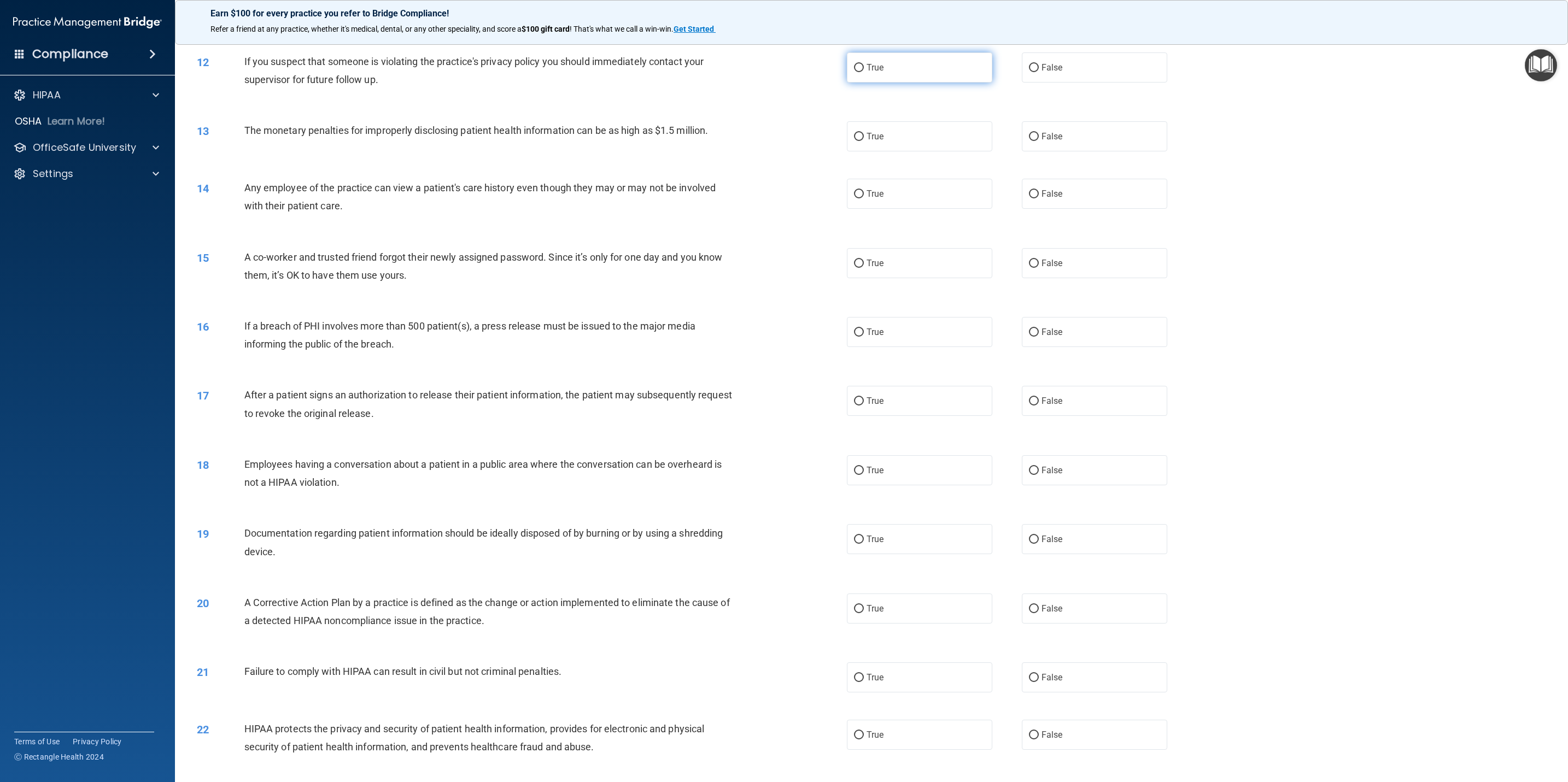
click at [855, 64] on input "True" at bounding box center [858, 68] width 9 height 8
radio input "true"
click at [871, 135] on span "True" at bounding box center [875, 136] width 17 height 10
click at [864, 135] on input "True" at bounding box center [858, 137] width 9 height 8
radio input "true"
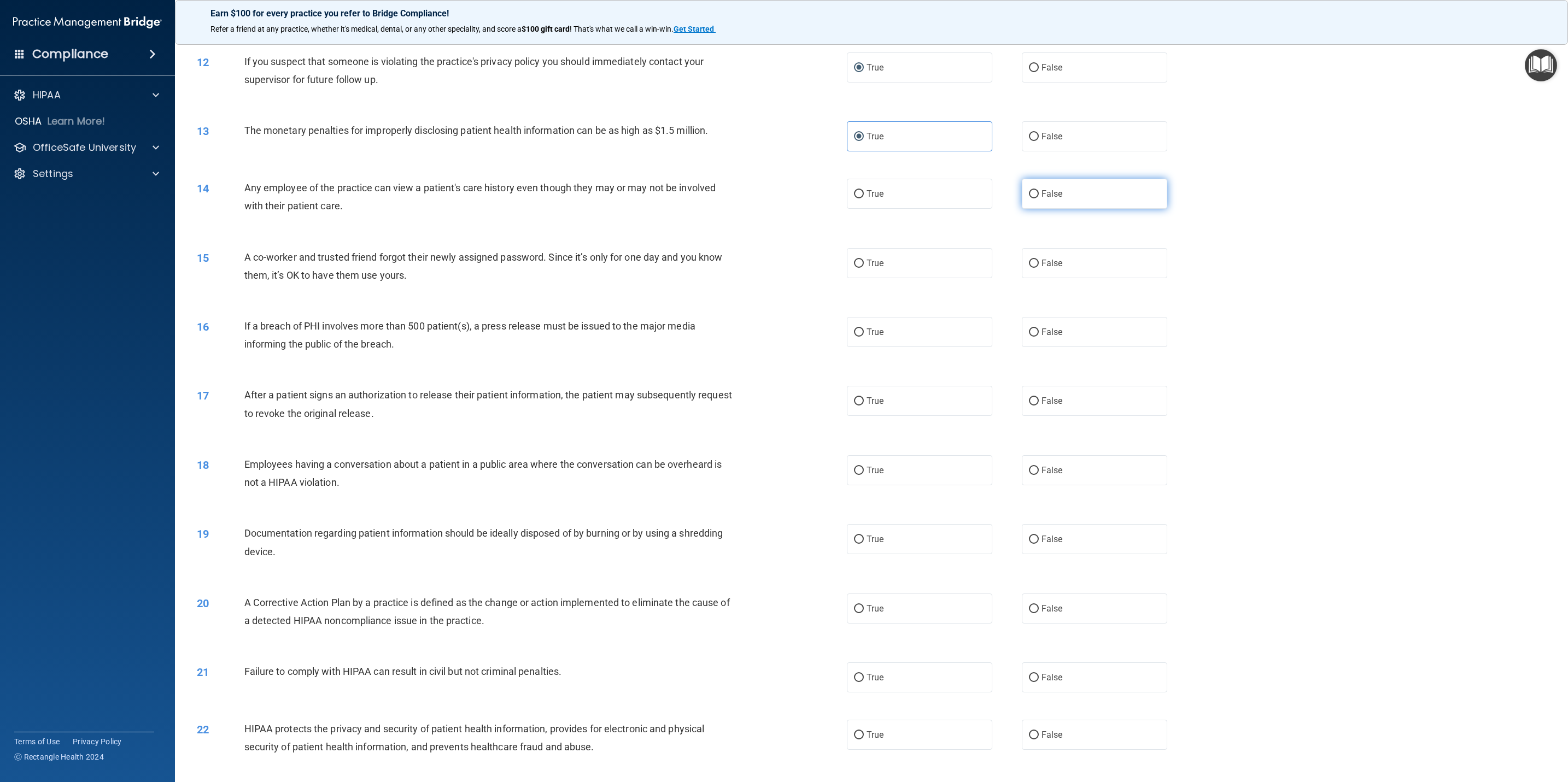
click at [1029, 191] on input "False" at bounding box center [1033, 195] width 9 height 8
radio input "true"
click at [1032, 258] on label "False" at bounding box center [1094, 263] width 146 height 30
click at [1032, 260] on input "False" at bounding box center [1033, 264] width 9 height 8
radio input "true"
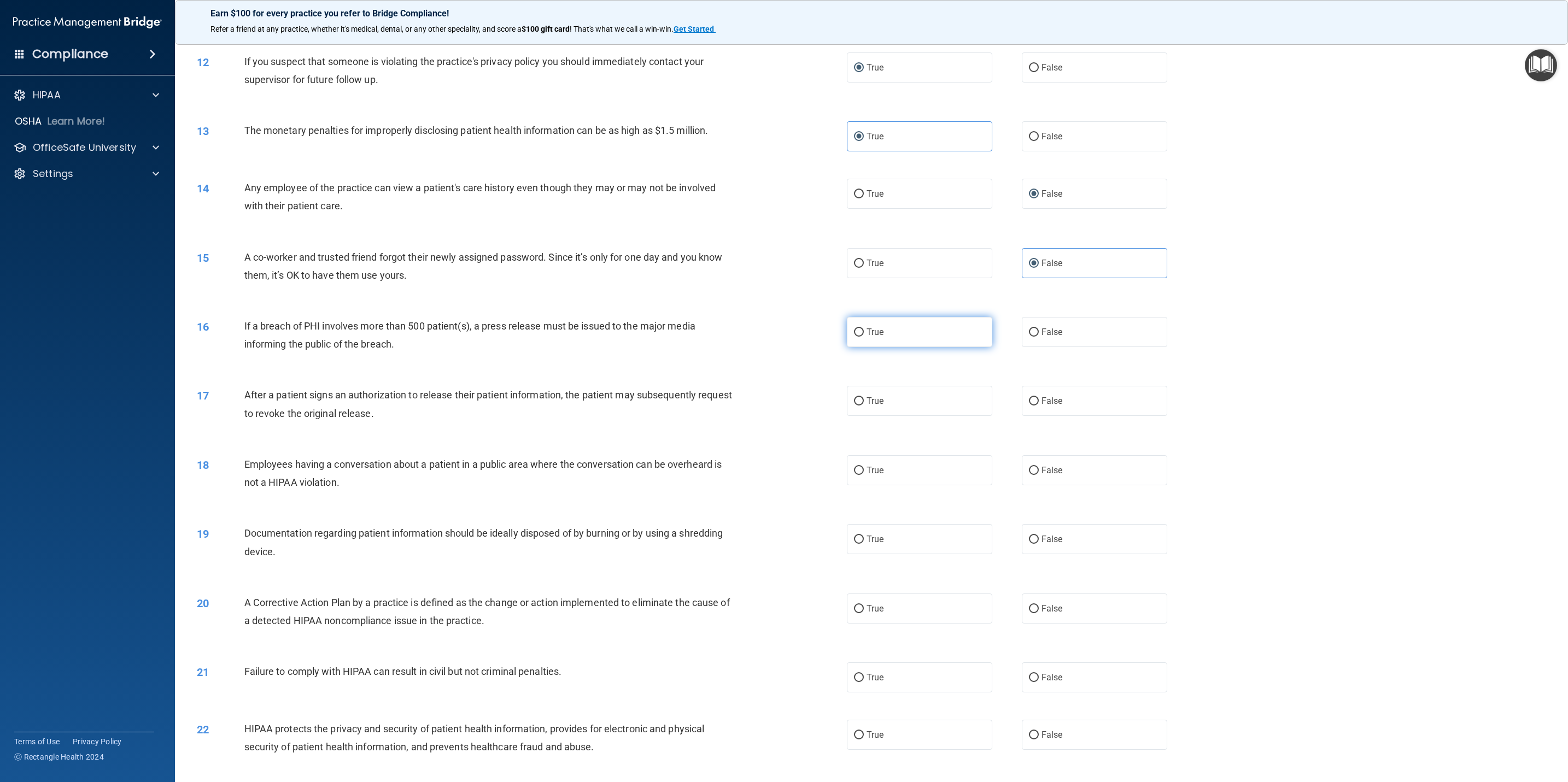
click at [876, 339] on label "True" at bounding box center [919, 332] width 146 height 30
click at [864, 337] on input "True" at bounding box center [858, 332] width 9 height 8
radio input "true"
click at [873, 413] on label "True" at bounding box center [919, 401] width 146 height 30
click at [864, 406] on input "True" at bounding box center [858, 402] width 9 height 8
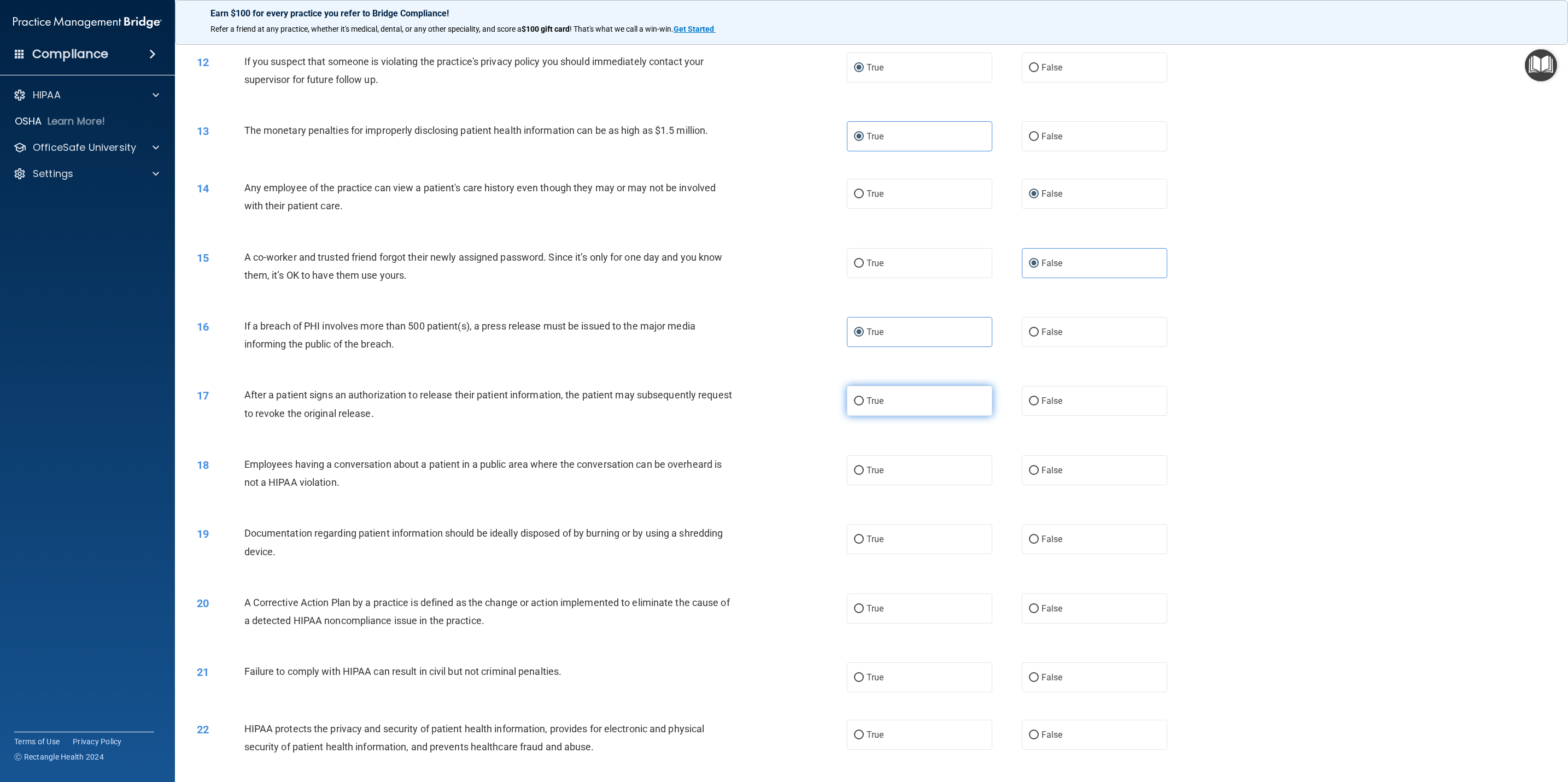
radio input "true"
click at [1041, 471] on span "False" at bounding box center [1051, 470] width 21 height 10
click at [1039, 471] on input "False" at bounding box center [1033, 471] width 9 height 8
radio input "true"
click at [925, 521] on label "True" at bounding box center [919, 539] width 146 height 30
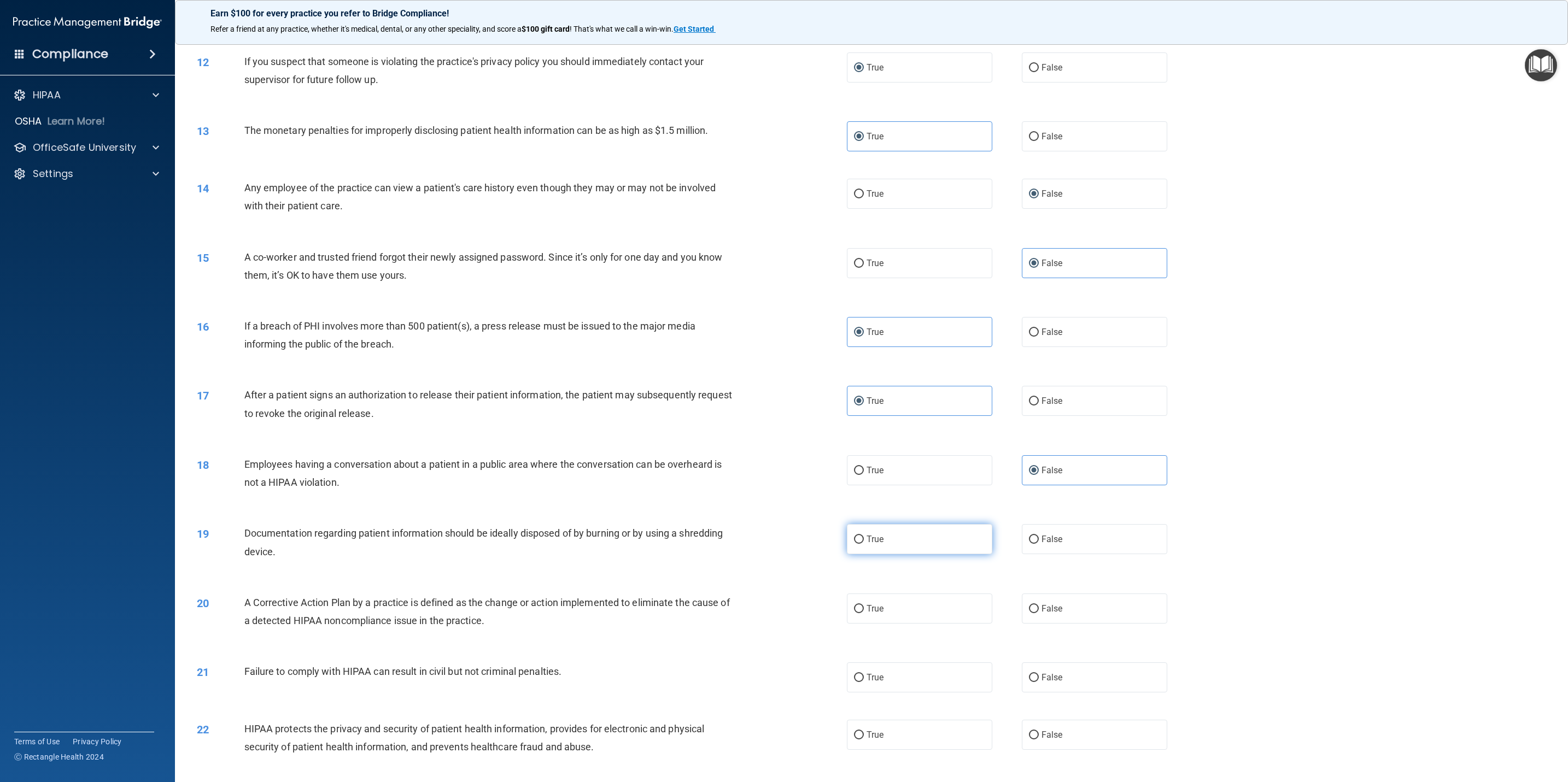
click at [864, 521] on input "True" at bounding box center [858, 539] width 9 height 8
radio input "true"
click at [918, 521] on label "True" at bounding box center [919, 609] width 146 height 30
click at [864, 521] on input "True" at bounding box center [858, 609] width 9 height 8
radio input "true"
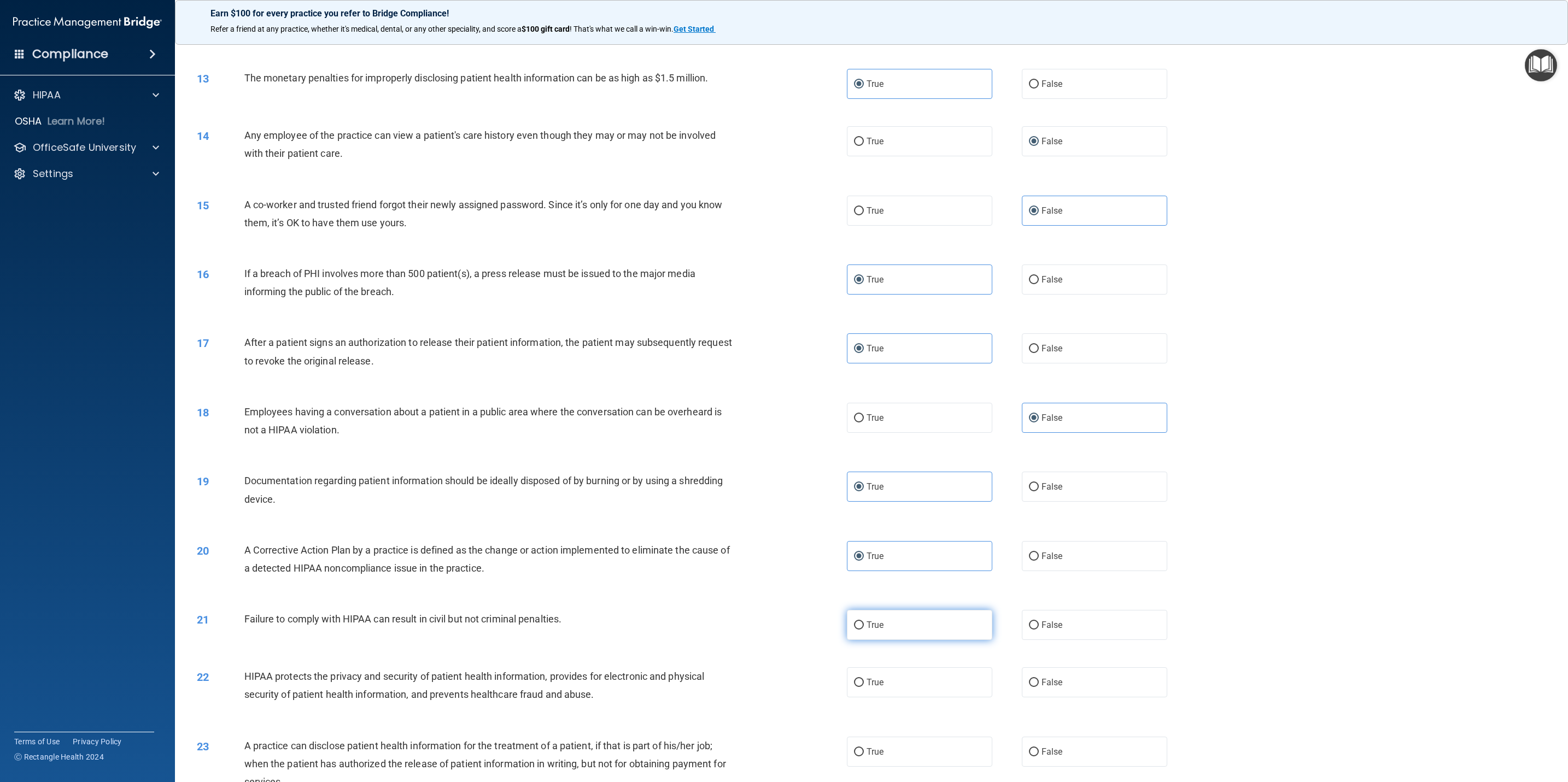
scroll to position [848, 0]
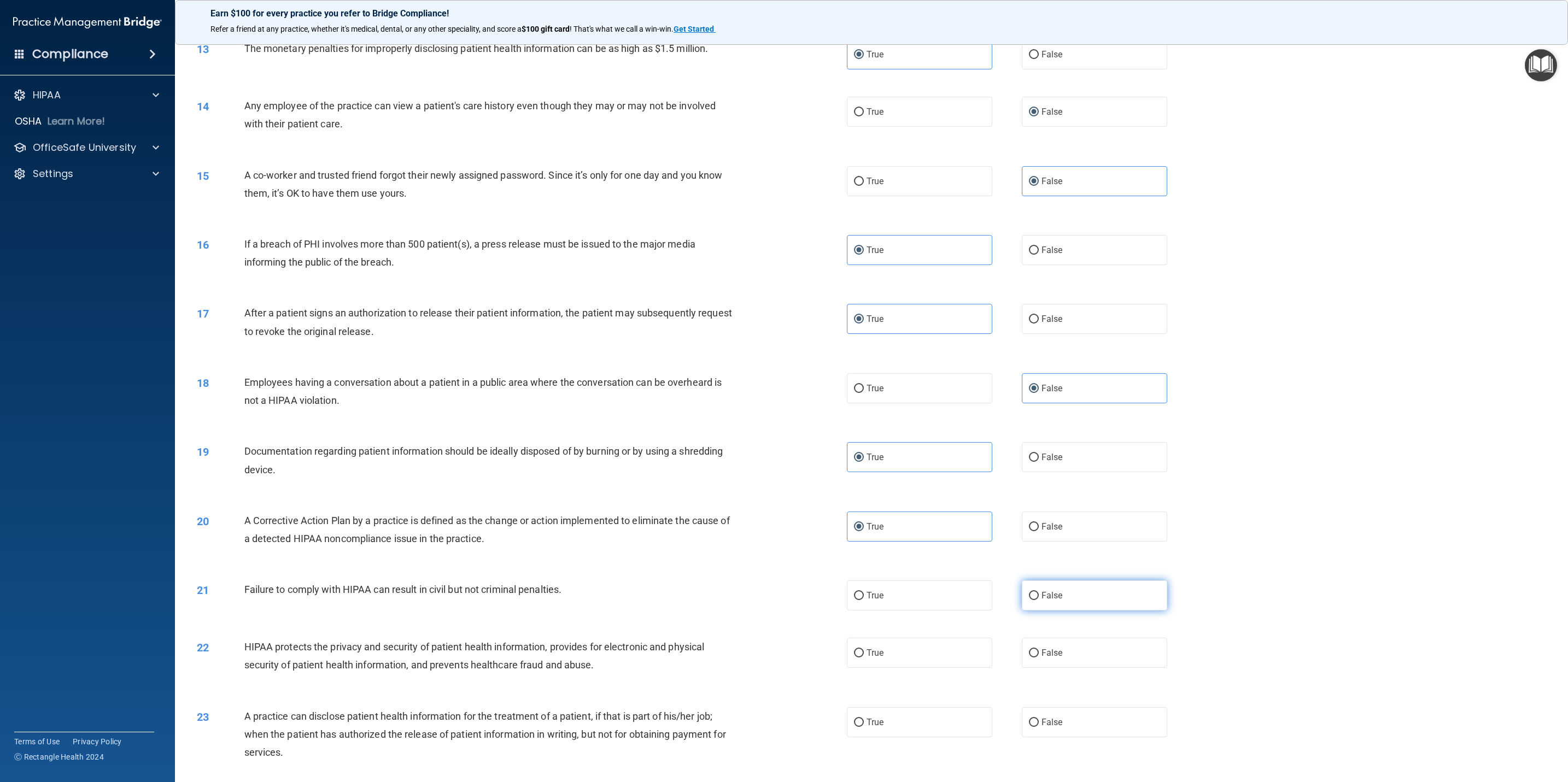
drag, startPoint x: 1123, startPoint y: 591, endPoint x: 1112, endPoint y: 592, distance: 11.0
click at [1044, 521] on label "False" at bounding box center [1094, 595] width 146 height 30
click at [1039, 521] on input "False" at bounding box center [1033, 596] width 9 height 8
radio input "true"
click at [880, 521] on label "True" at bounding box center [919, 653] width 146 height 30
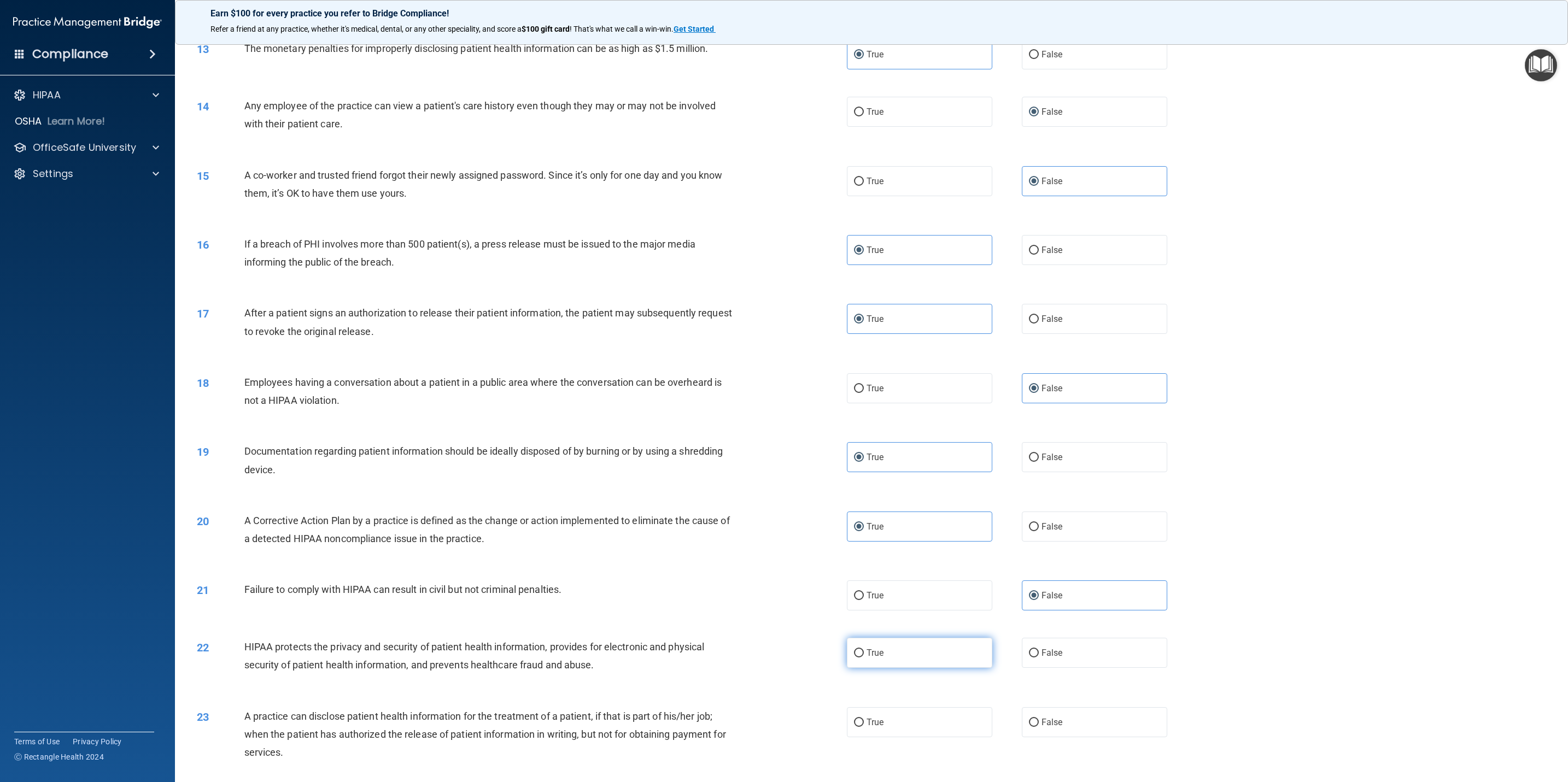
click at [864, 521] on input "True" at bounding box center [858, 654] width 9 height 8
radio input "true"
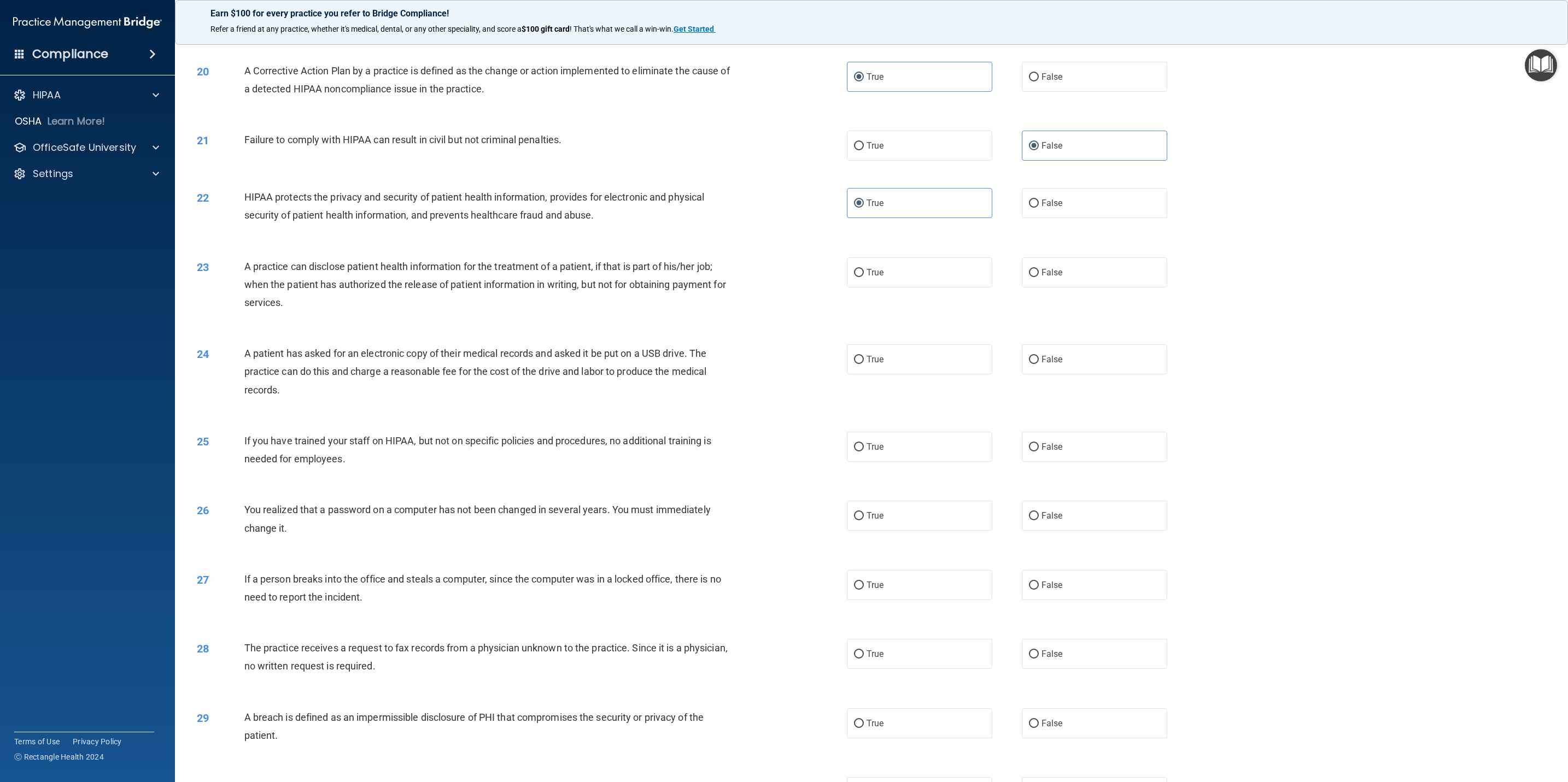
scroll to position [1418, 0]
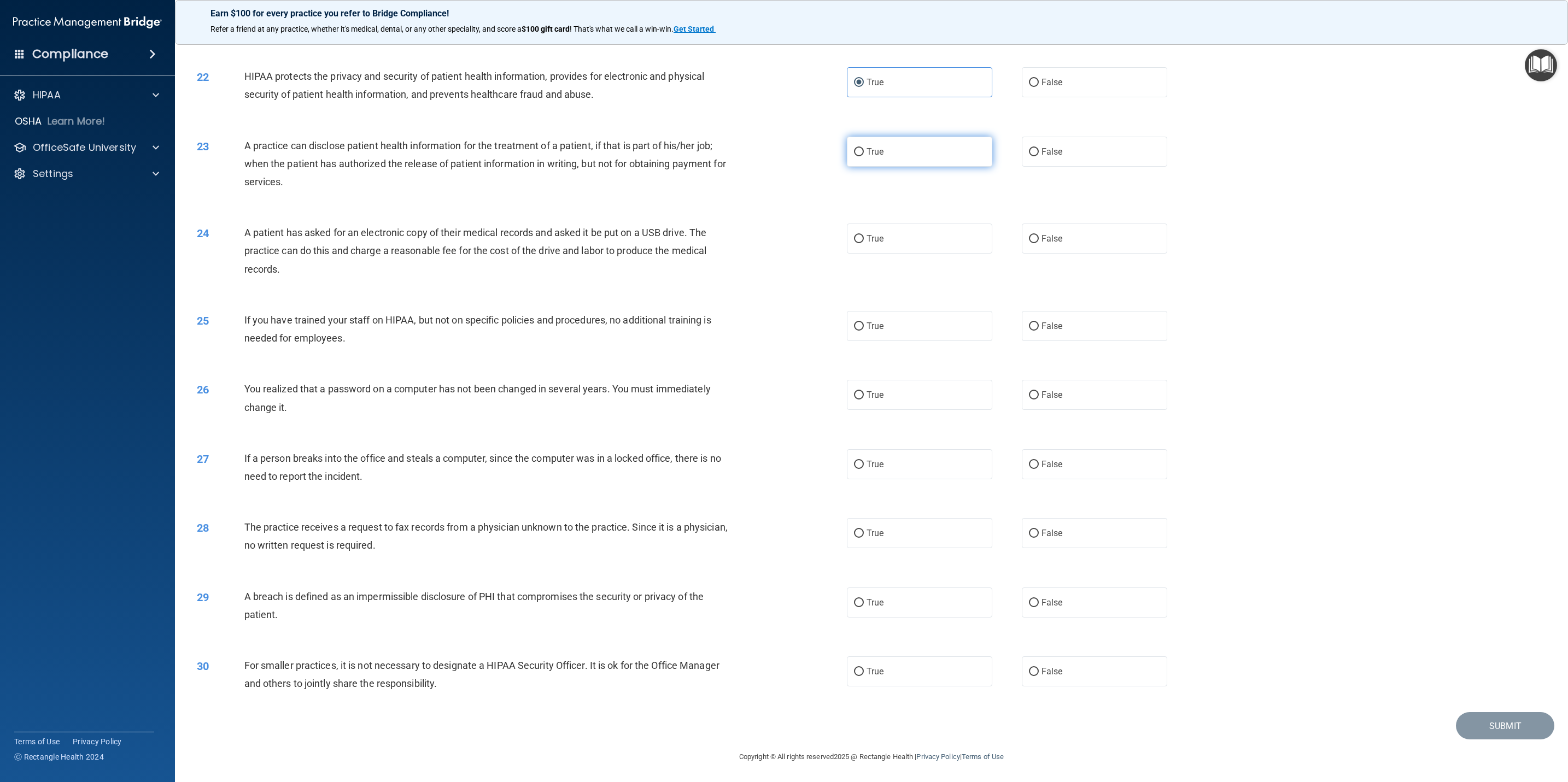
click at [827, 146] on div "23 A practice can disclose patient health information for the treatment of a pa…" at bounding box center [521, 167] width 683 height 60
click at [857, 148] on input "True" at bounding box center [858, 152] width 9 height 8
radio input "true"
click at [847, 236] on label "True" at bounding box center [919, 239] width 146 height 30
click at [854, 236] on input "True" at bounding box center [858, 239] width 9 height 8
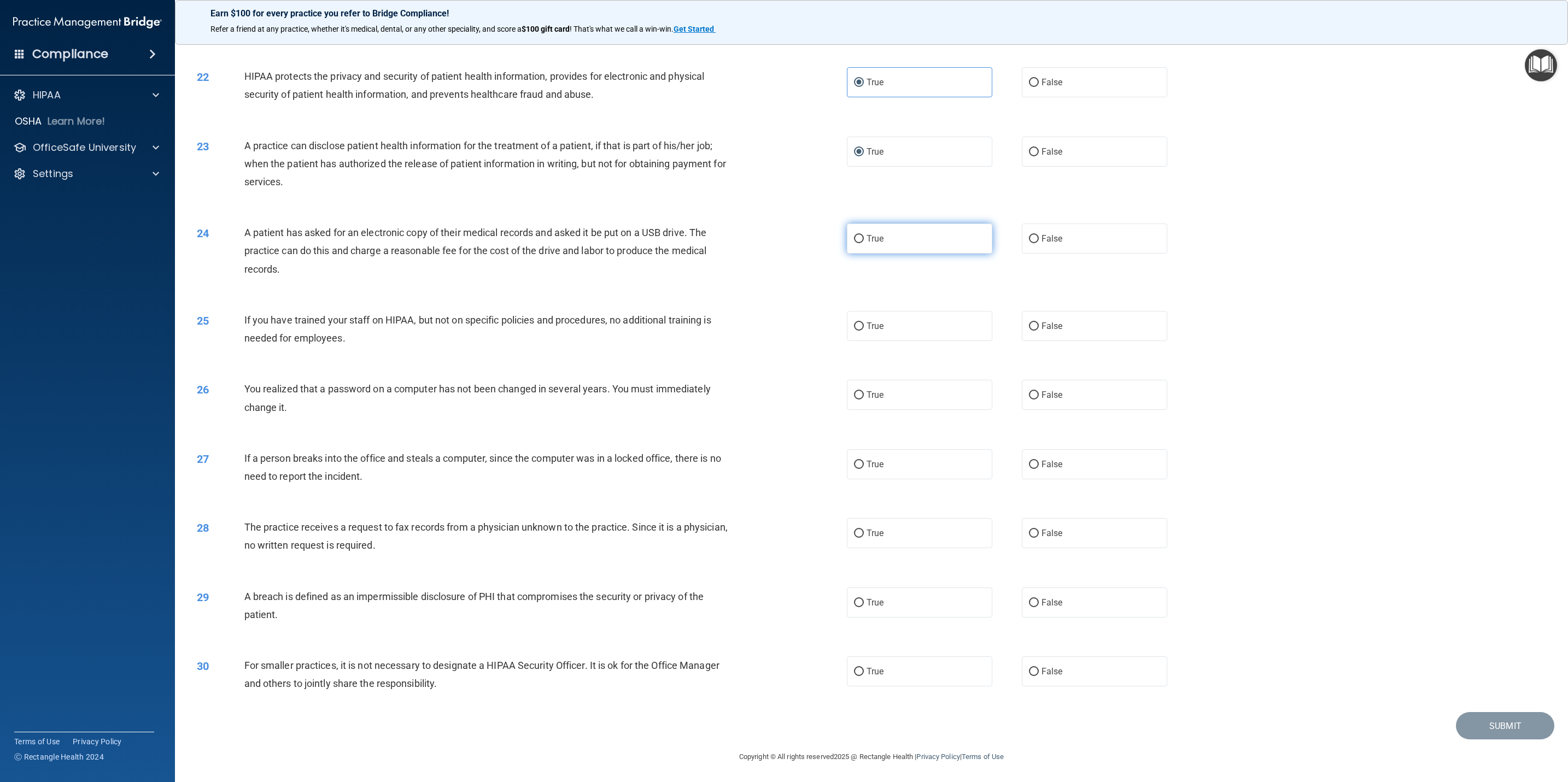
radio input "true"
click at [1044, 335] on label "False" at bounding box center [1094, 326] width 146 height 30
click at [1039, 331] on input "False" at bounding box center [1033, 327] width 9 height 8
radio input "true"
click at [954, 380] on label "True" at bounding box center [919, 395] width 146 height 30
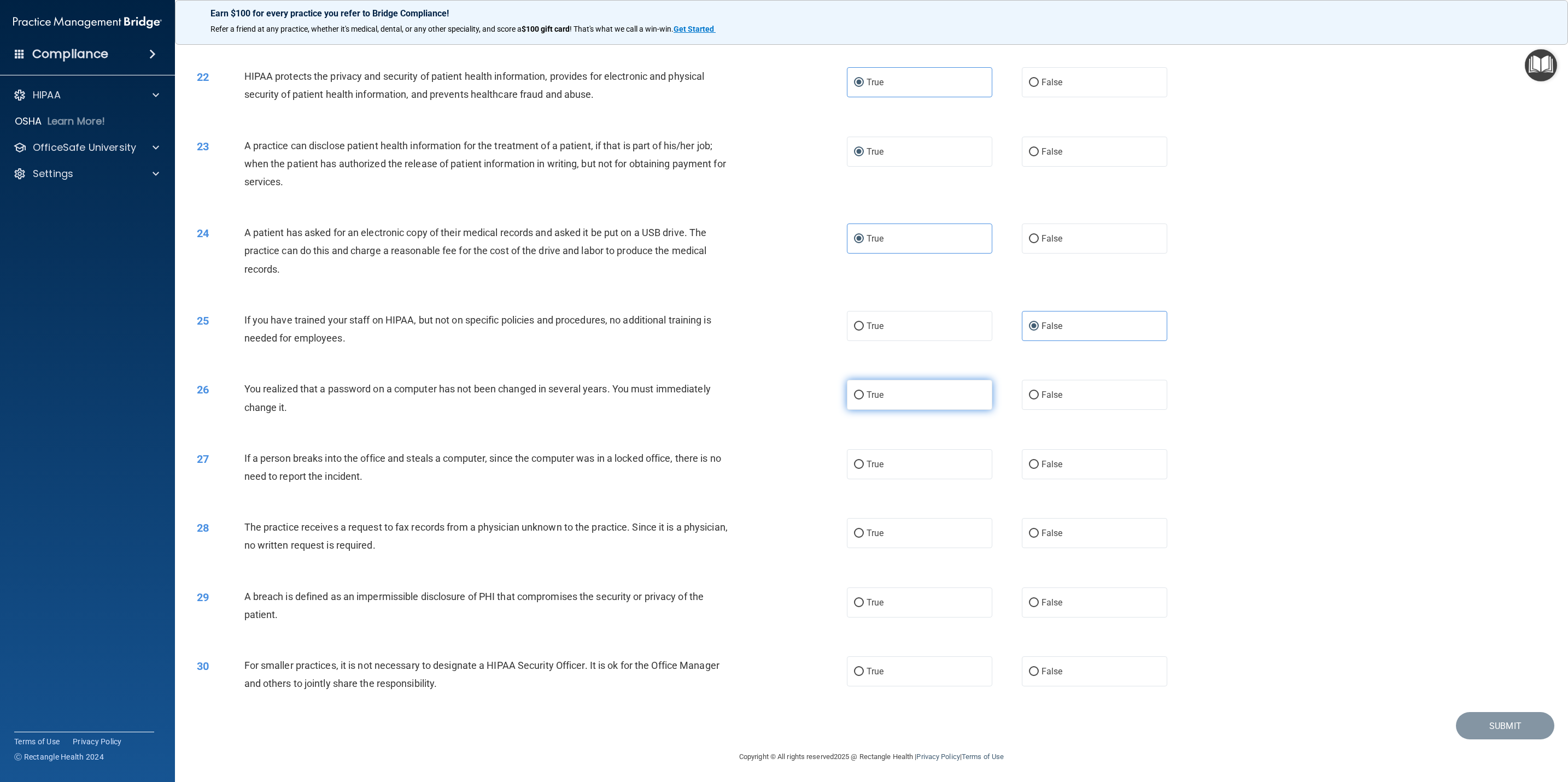
click at [864, 391] on input "True" at bounding box center [858, 395] width 9 height 8
radio input "true"
click at [1044, 454] on label "False" at bounding box center [1094, 465] width 146 height 30
click at [1039, 461] on input "False" at bounding box center [1033, 465] width 9 height 8
radio input "true"
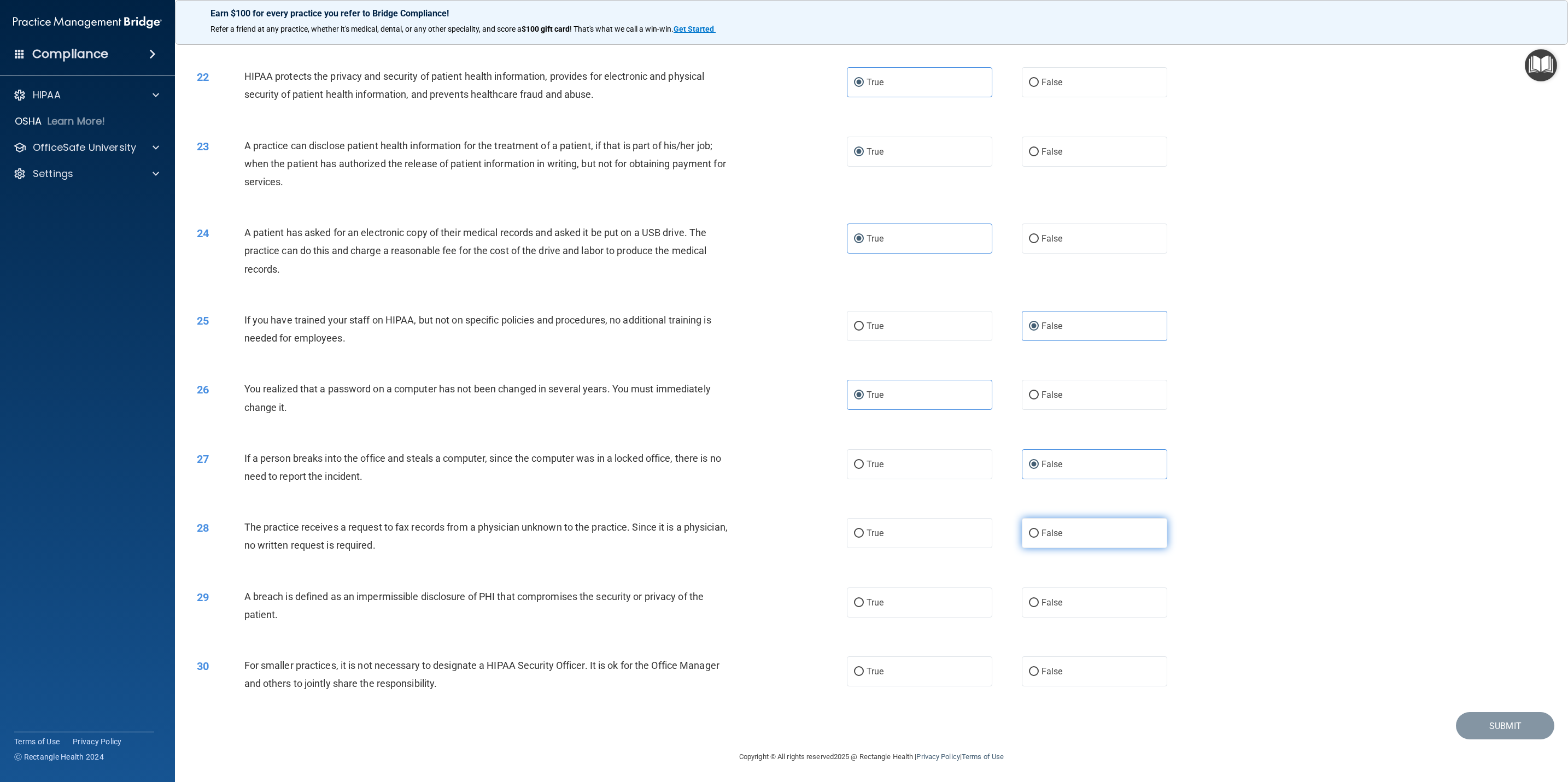
click at [1044, 521] on label "False" at bounding box center [1094, 533] width 146 height 30
click at [1039, 521] on input "False" at bounding box center [1033, 534] width 9 height 8
radio input "true"
click at [892, 521] on label "True" at bounding box center [919, 602] width 146 height 30
click at [864, 521] on input "True" at bounding box center [858, 603] width 9 height 8
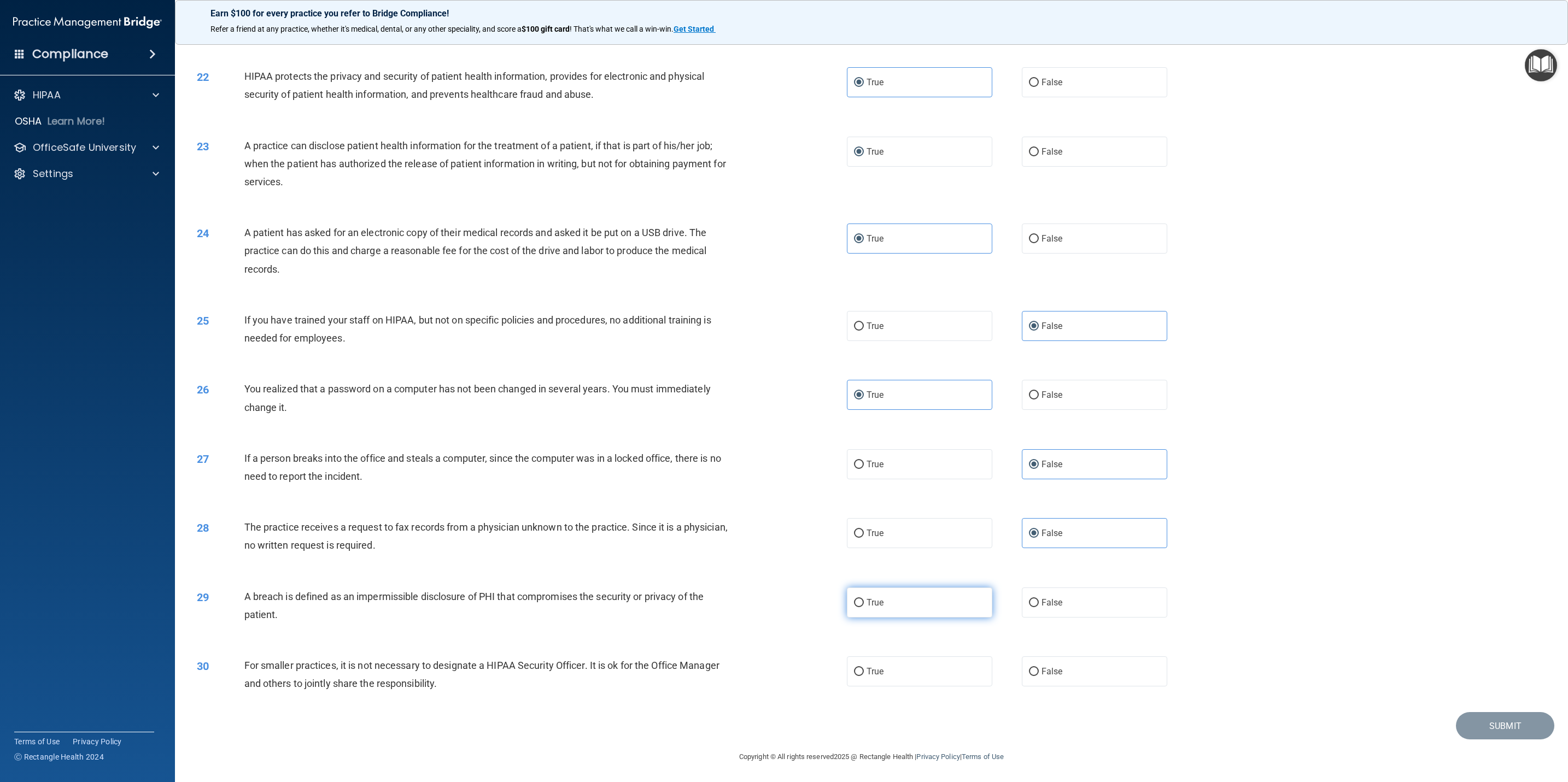
radio input "true"
click at [1044, 521] on label "False" at bounding box center [1094, 672] width 146 height 30
click at [1039, 521] on input "False" at bounding box center [1033, 672] width 9 height 8
radio input "true"
click at [880, 521] on label "True" at bounding box center [919, 672] width 146 height 30
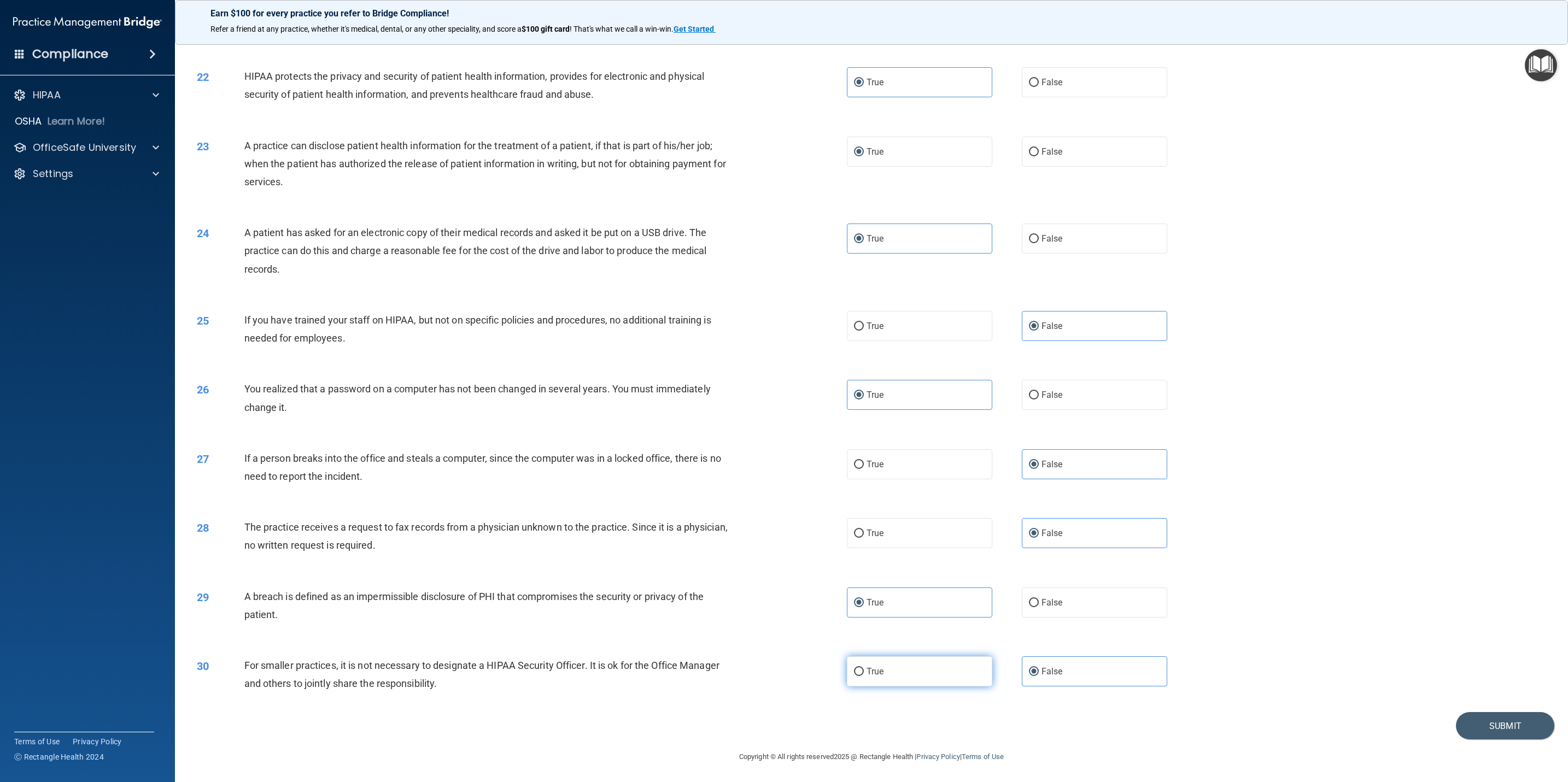
click at [864, 521] on input "True" at bounding box center [858, 672] width 9 height 8
radio input "true"
drag, startPoint x: 443, startPoint y: 698, endPoint x: 286, endPoint y: 665, distance: 160.4
click at [286, 521] on div "30 For smaller practices, it is not necessary to designate a HIPAA Security Off…" at bounding box center [871, 676] width 1366 height 69
drag, startPoint x: 286, startPoint y: 665, endPoint x: 421, endPoint y: 669, distance: 135.1
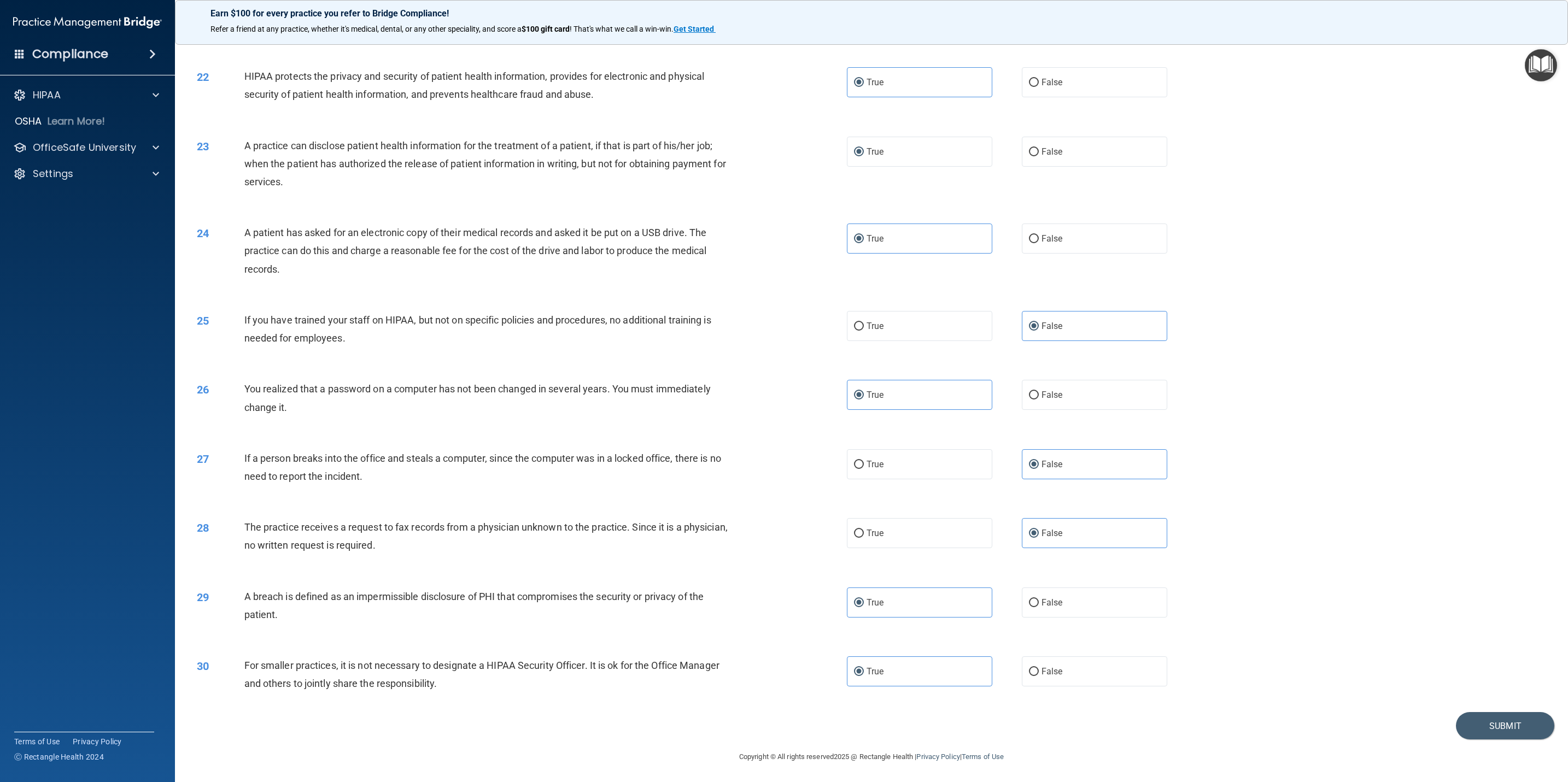
click at [421, 521] on span "For smaller practices, it is not necessary to designate a HIPAA Security Office…" at bounding box center [481, 674] width 475 height 29
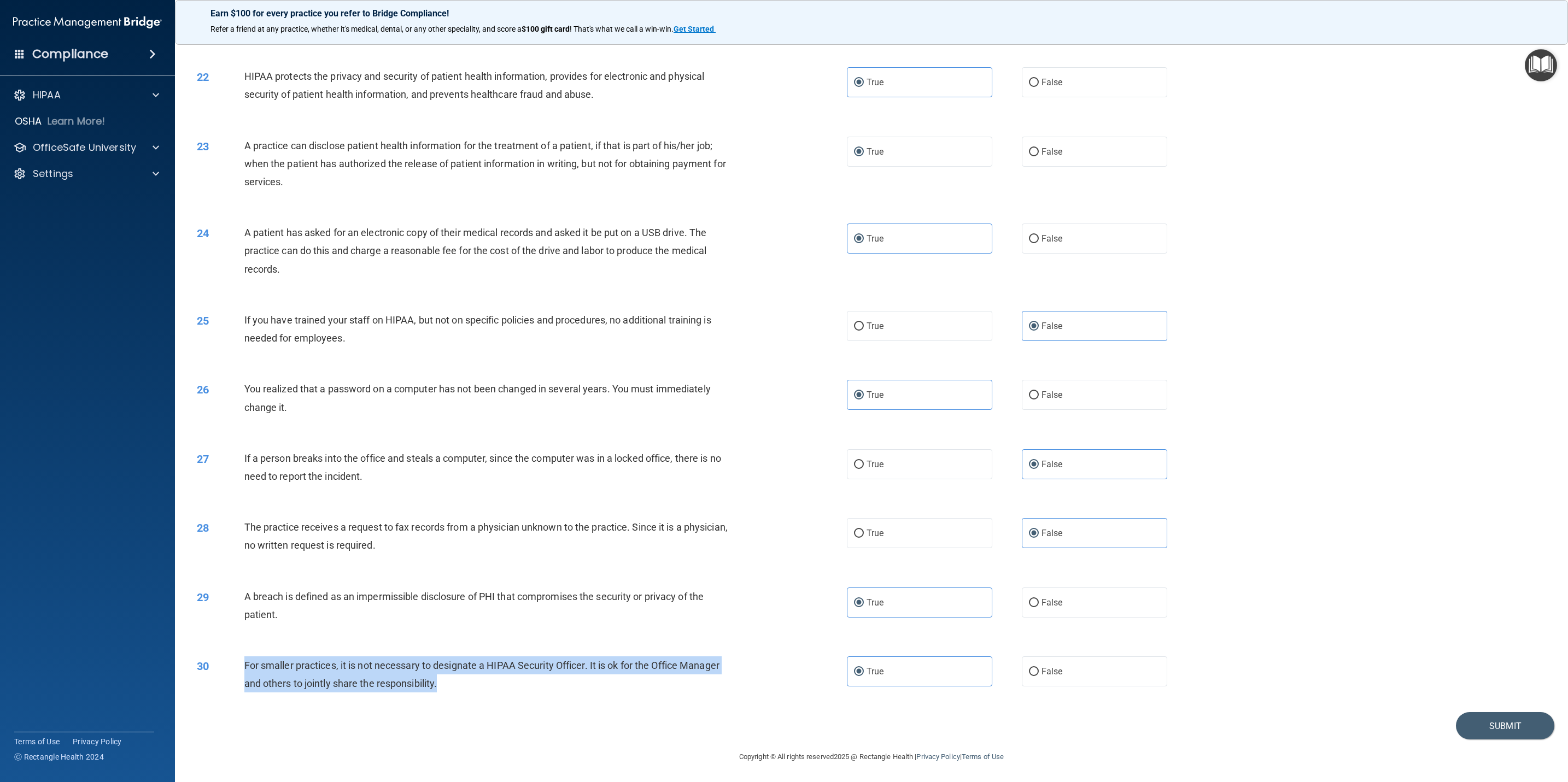
drag, startPoint x: 438, startPoint y: 685, endPoint x: 238, endPoint y: 656, distance: 202.1
click at [238, 521] on div "30 For smaller practices, it is not necessary to designate a HIPAA Security Off…" at bounding box center [521, 677] width 683 height 42
copy div "For smaller practices, it is not necessary to designate a HIPAA Security Office…"
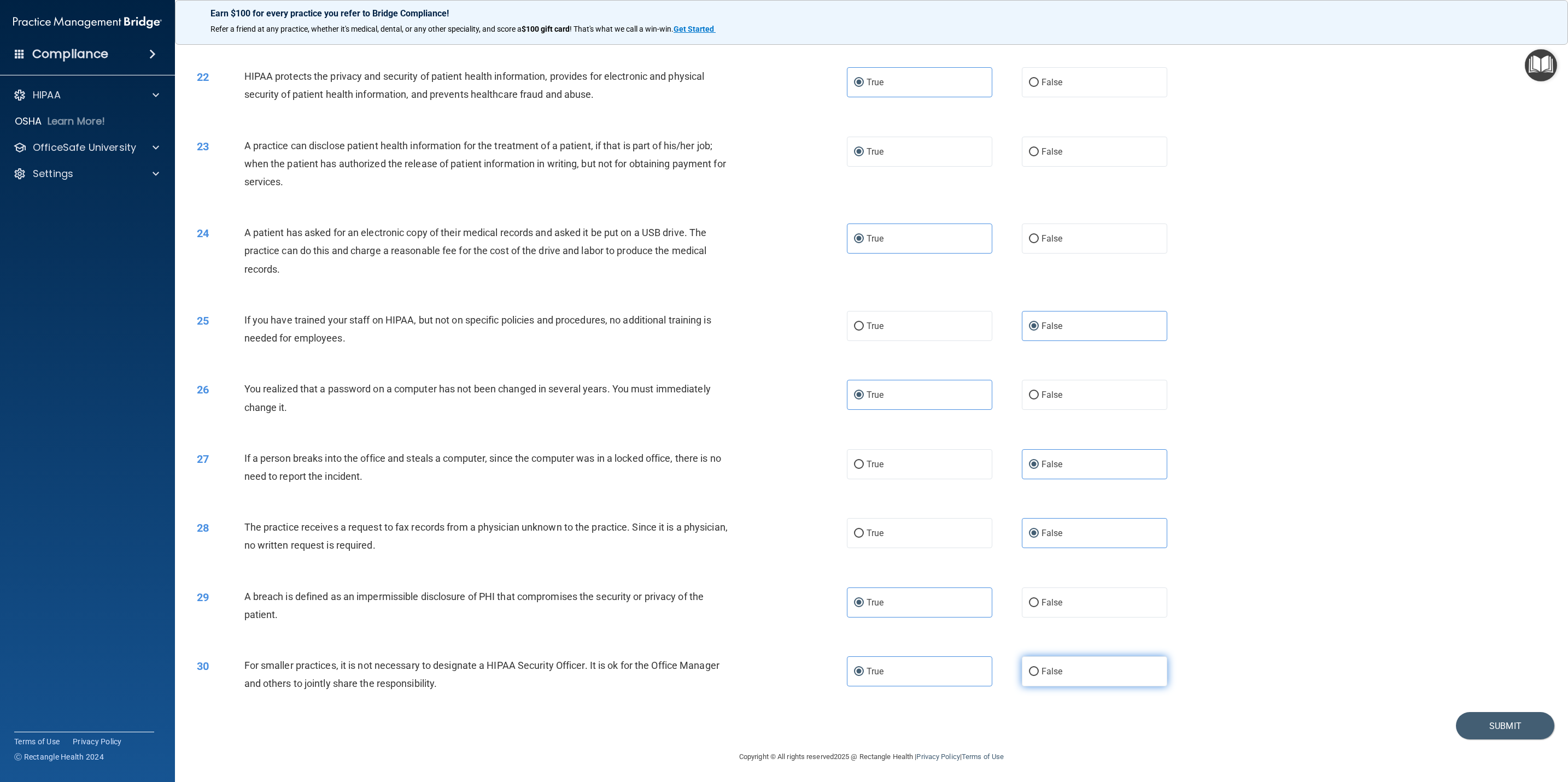
click at [1021, 521] on label "False" at bounding box center [1094, 672] width 146 height 30
click at [1029, 521] on input "False" at bounding box center [1033, 672] width 9 height 8
radio input "true"
radio input "false"
click at [1044, 521] on button "Submit" at bounding box center [1504, 725] width 98 height 28
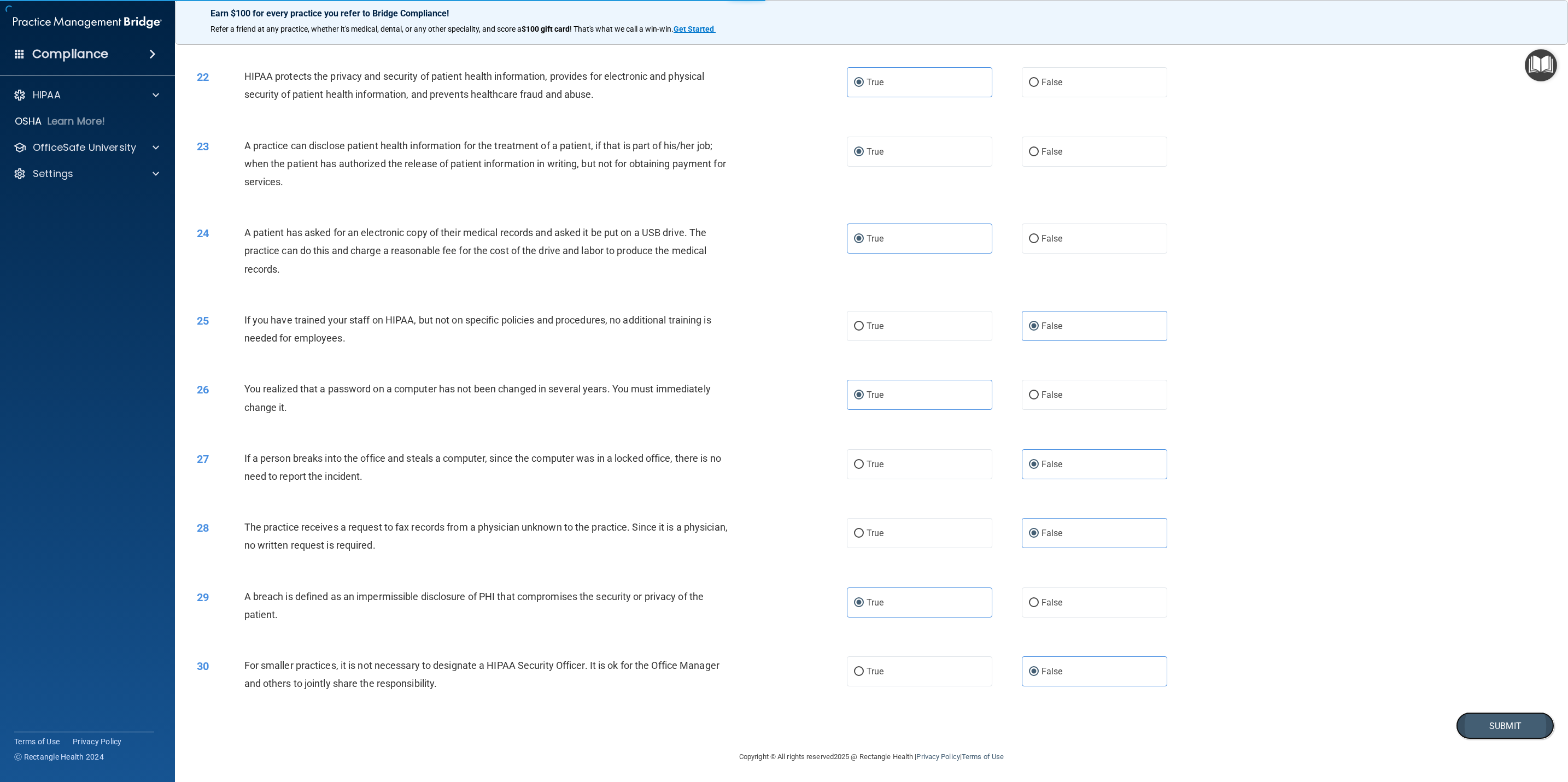
click at [1044, 521] on button "Submit" at bounding box center [1504, 725] width 98 height 28
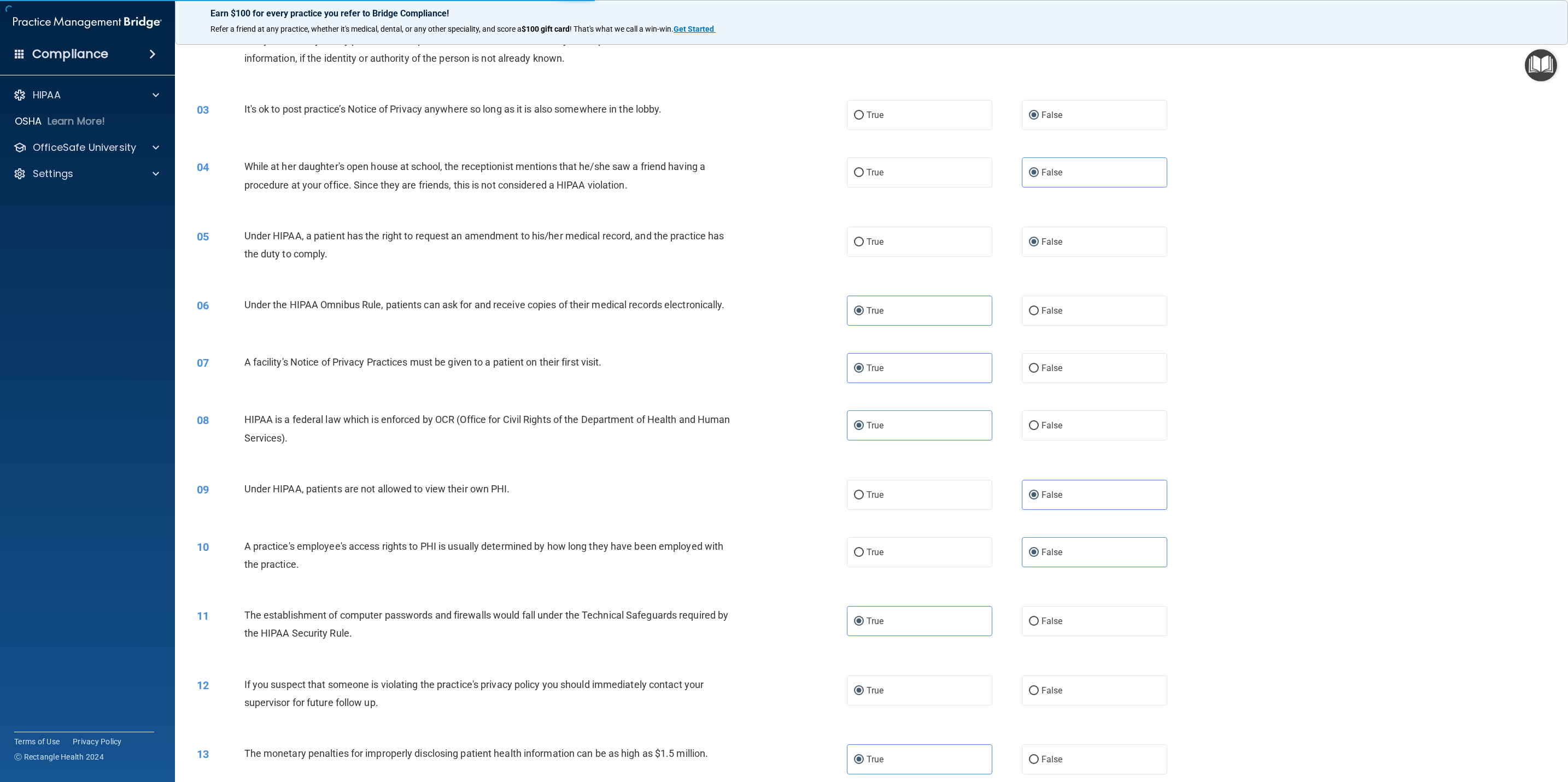
scroll to position [0, 0]
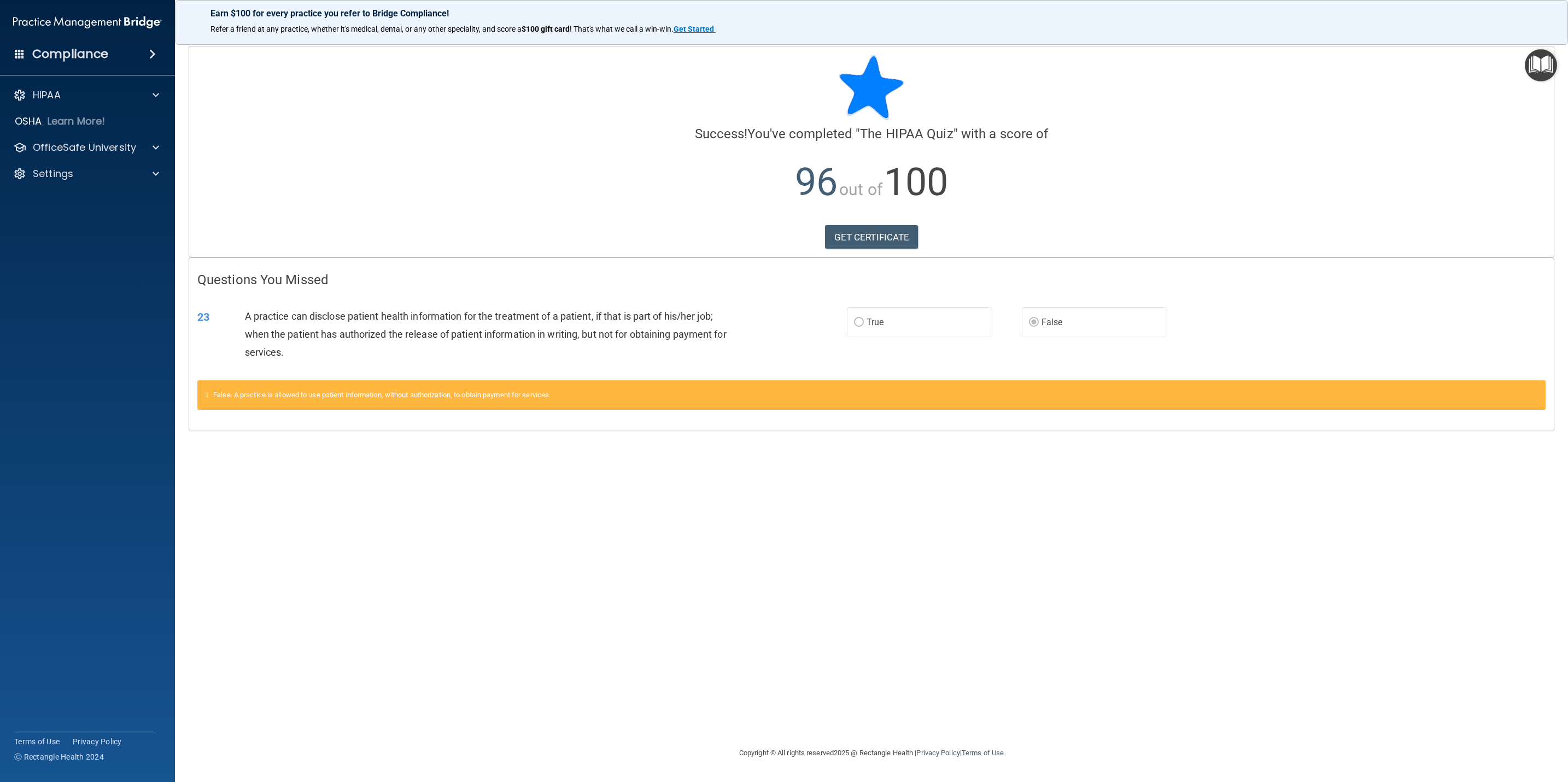
click at [901, 332] on label "True" at bounding box center [919, 322] width 146 height 30
click at [836, 236] on link "GET CERTIFICATE" at bounding box center [871, 237] width 94 height 24
click at [63, 94] on div "HIPAA" at bounding box center [72, 95] width 135 height 13
click at [76, 120] on p "Documents and Policies" at bounding box center [81, 121] width 149 height 11
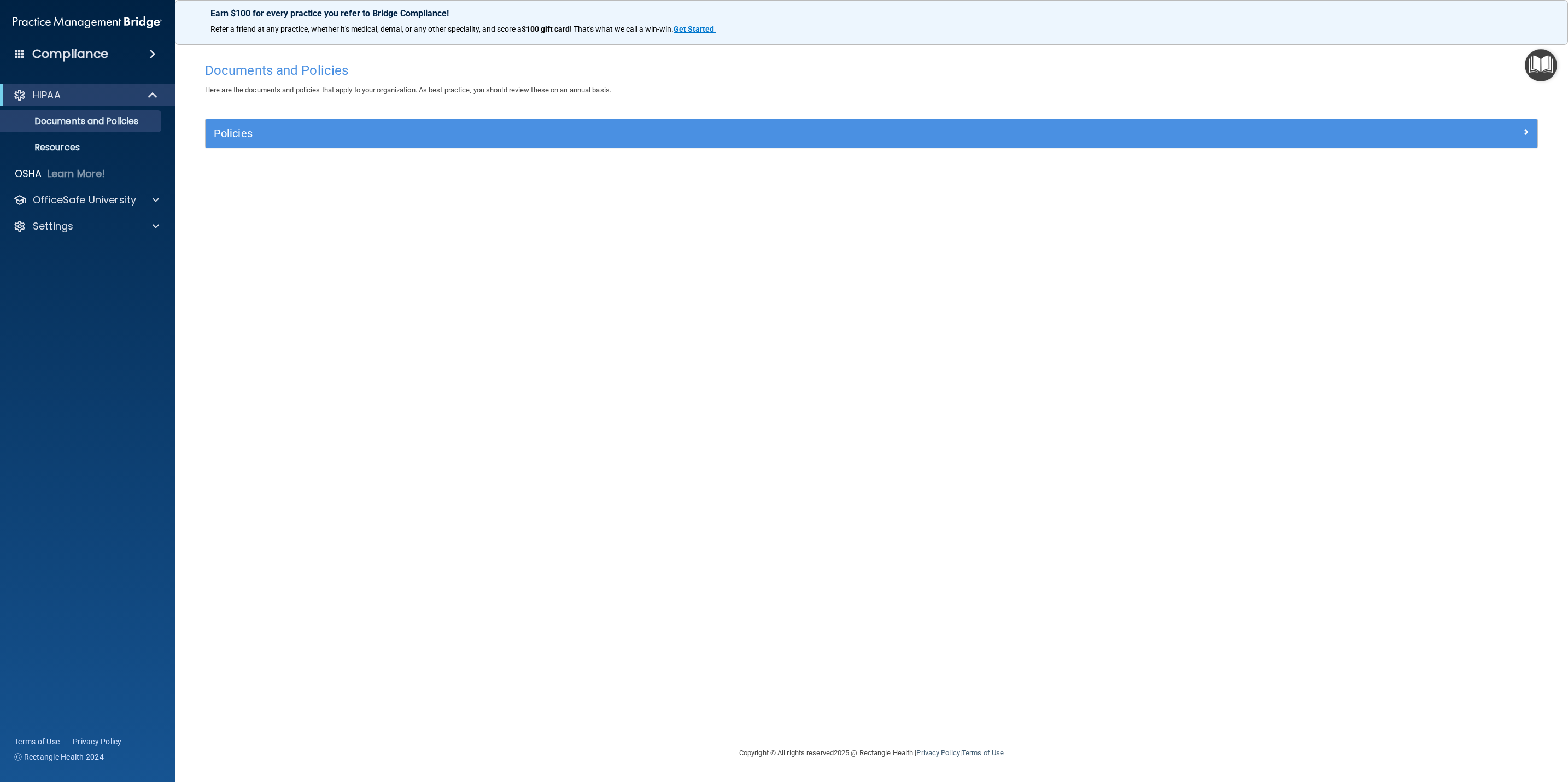
click at [1044, 68] on img "Open Resource Center" at bounding box center [1540, 65] width 32 height 32
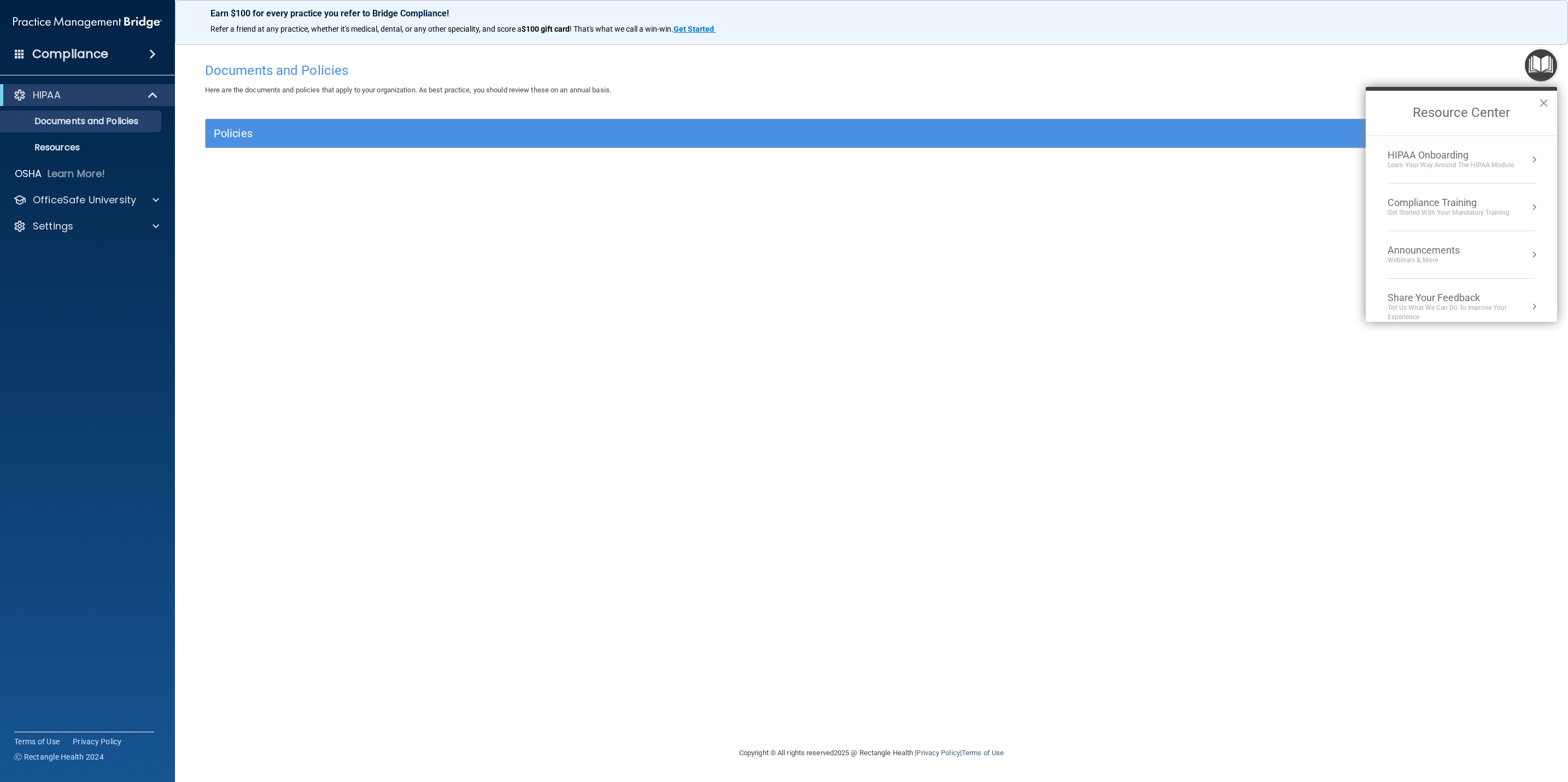
click at [1044, 154] on div "HIPAA Onboarding" at bounding box center [1451, 154] width 126 height 12
click at [1044, 145] on div "Welcome to Your Training! Start Here" at bounding box center [1463, 154] width 134 height 20
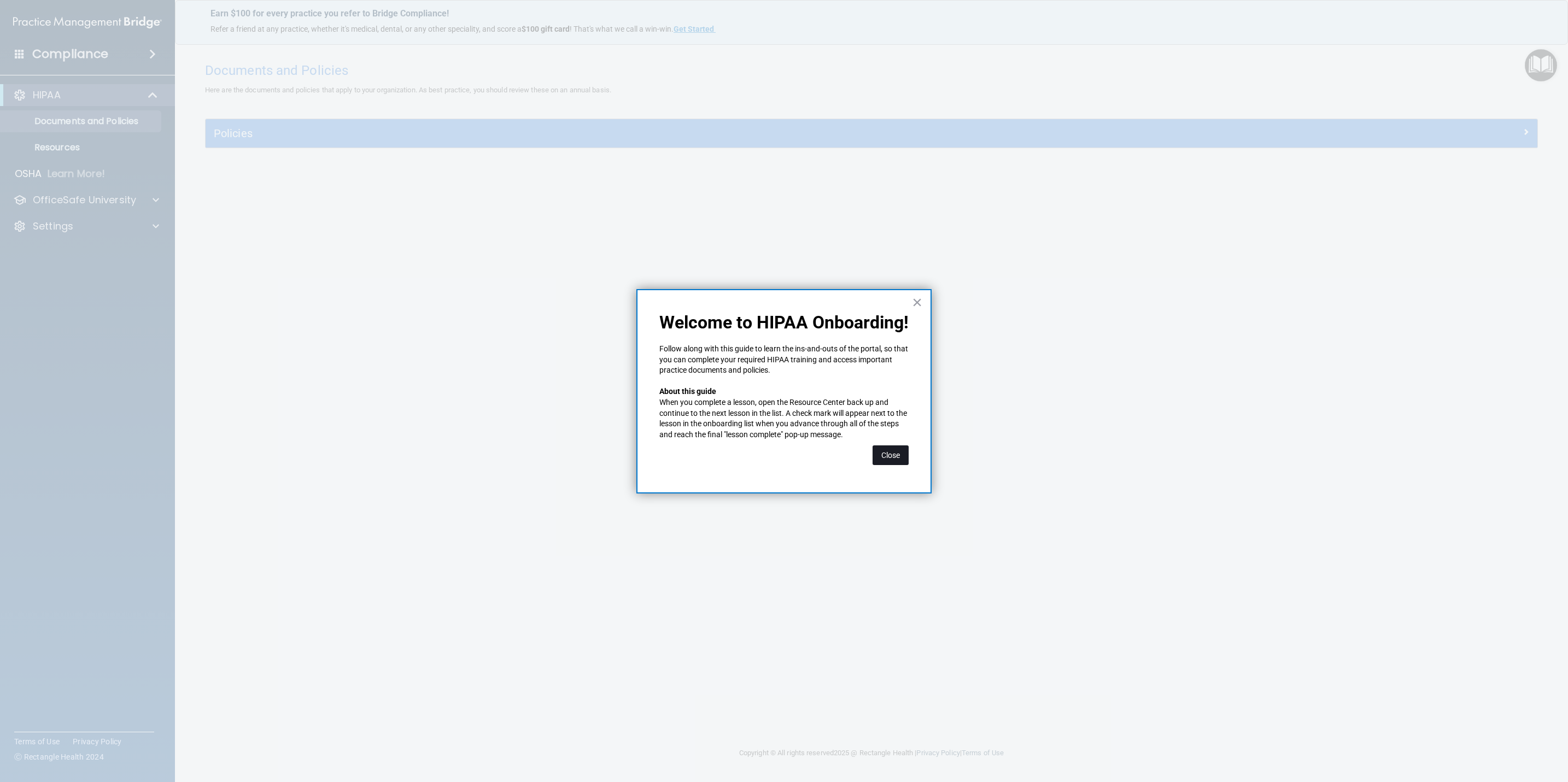
click at [894, 448] on button "Close" at bounding box center [891, 455] width 36 height 20
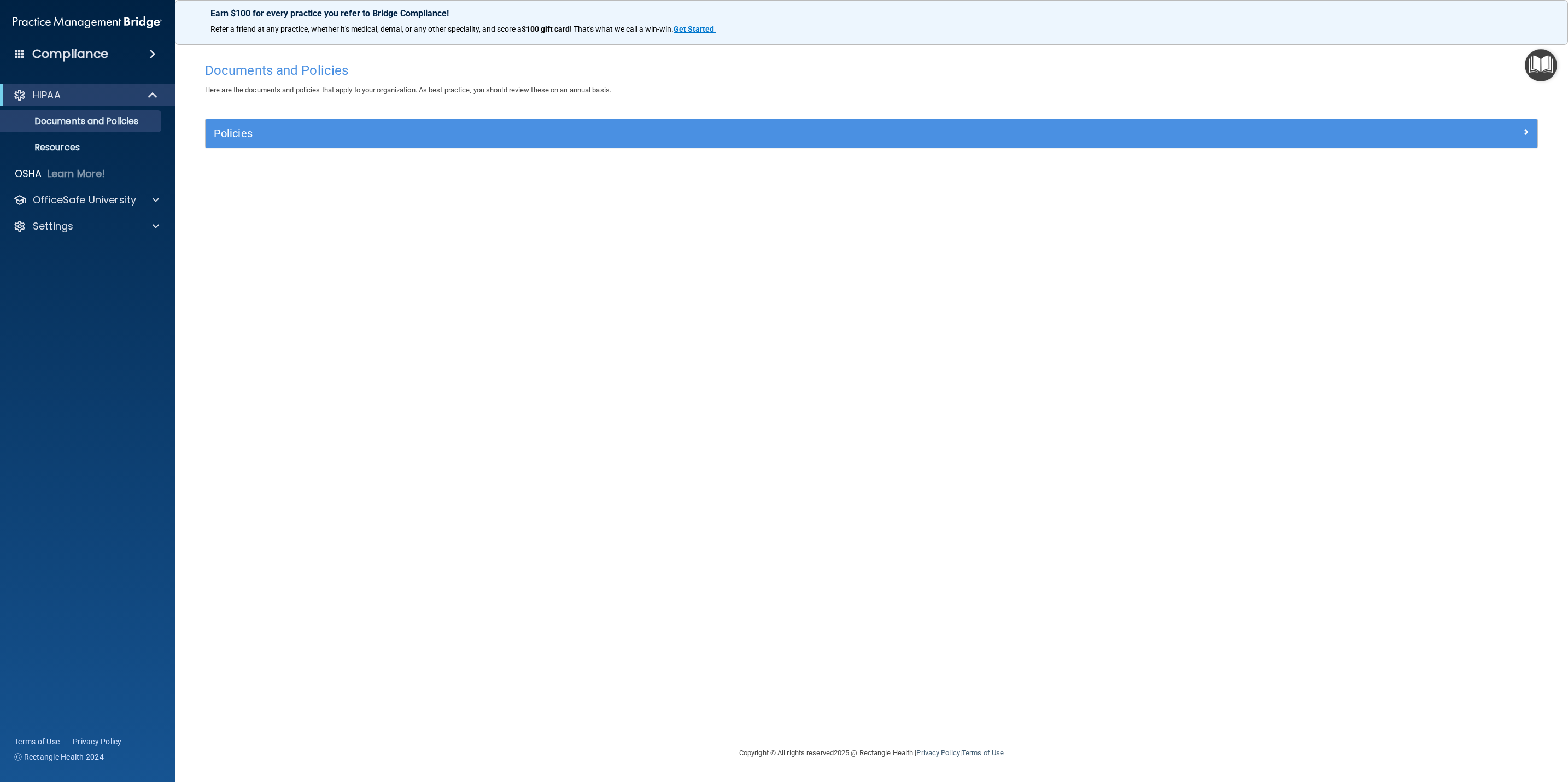
click at [1044, 71] on img "Open Resource Center" at bounding box center [1540, 65] width 32 height 32
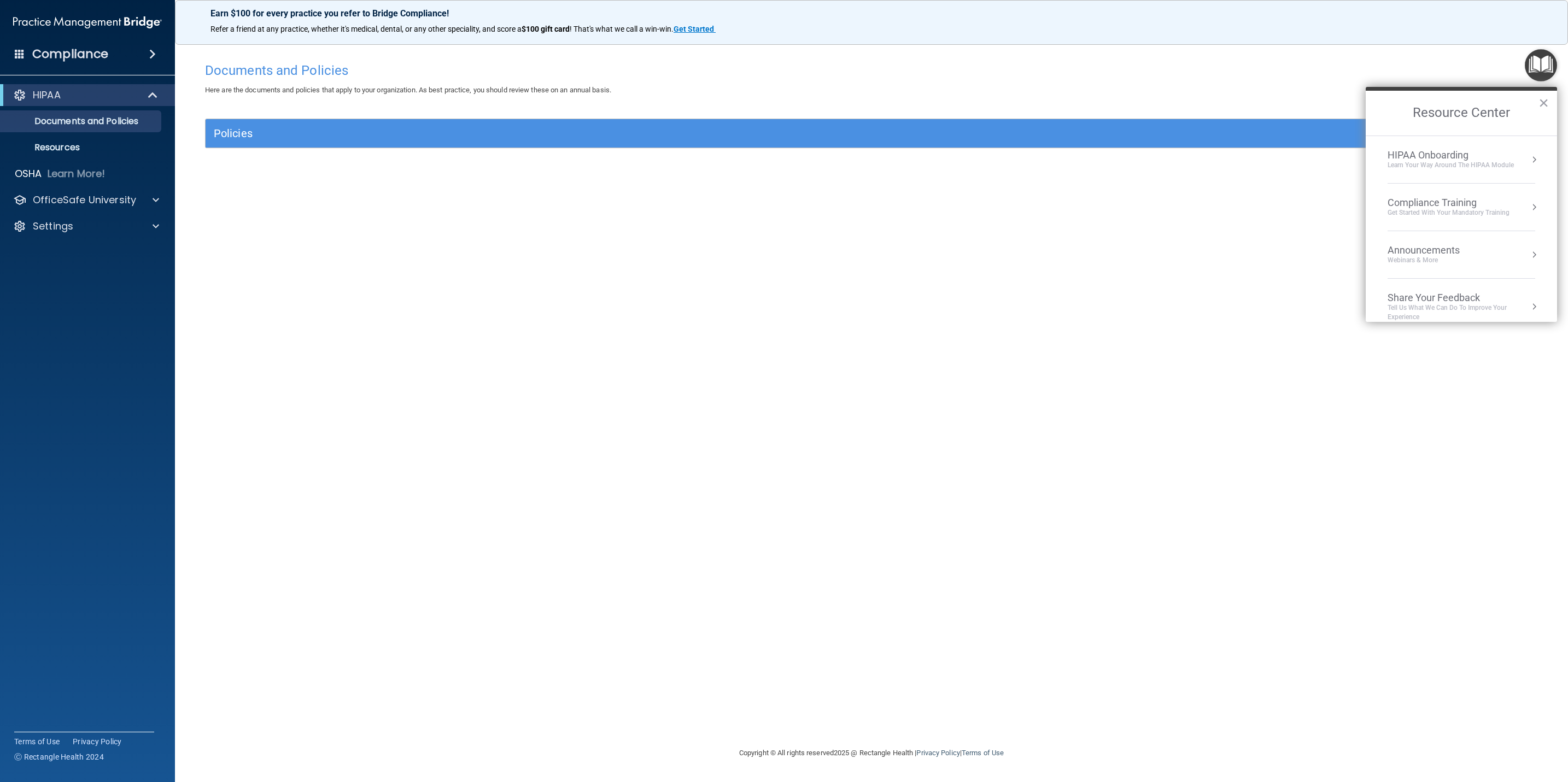
click at [1044, 213] on div "Get Started with your mandatory training" at bounding box center [1448, 213] width 122 height 9
click at [1044, 154] on div "HIPAA Training for Members" at bounding box center [1435, 154] width 122 height 9
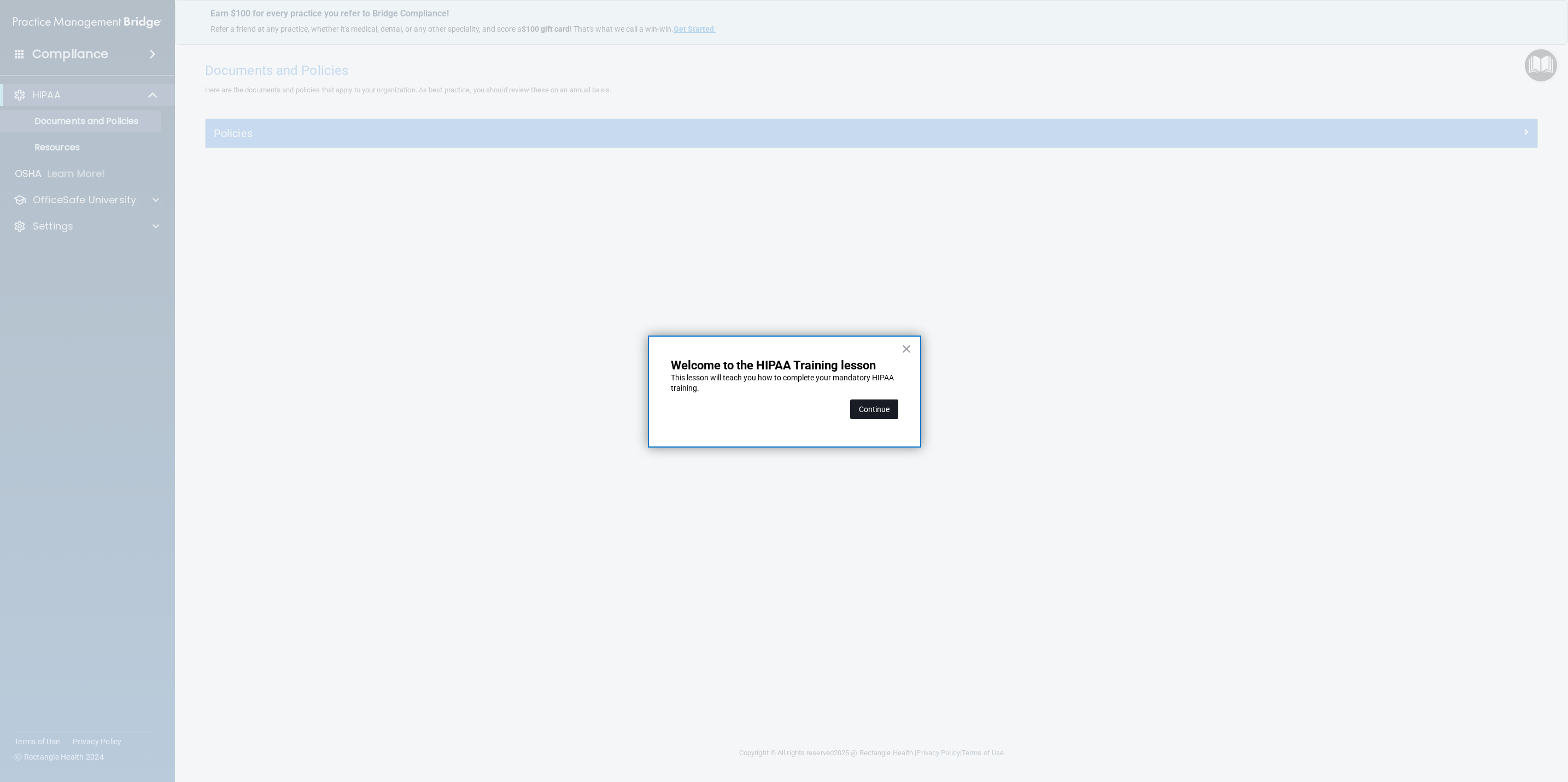
click at [875, 418] on button "Continue" at bounding box center [873, 409] width 48 height 20
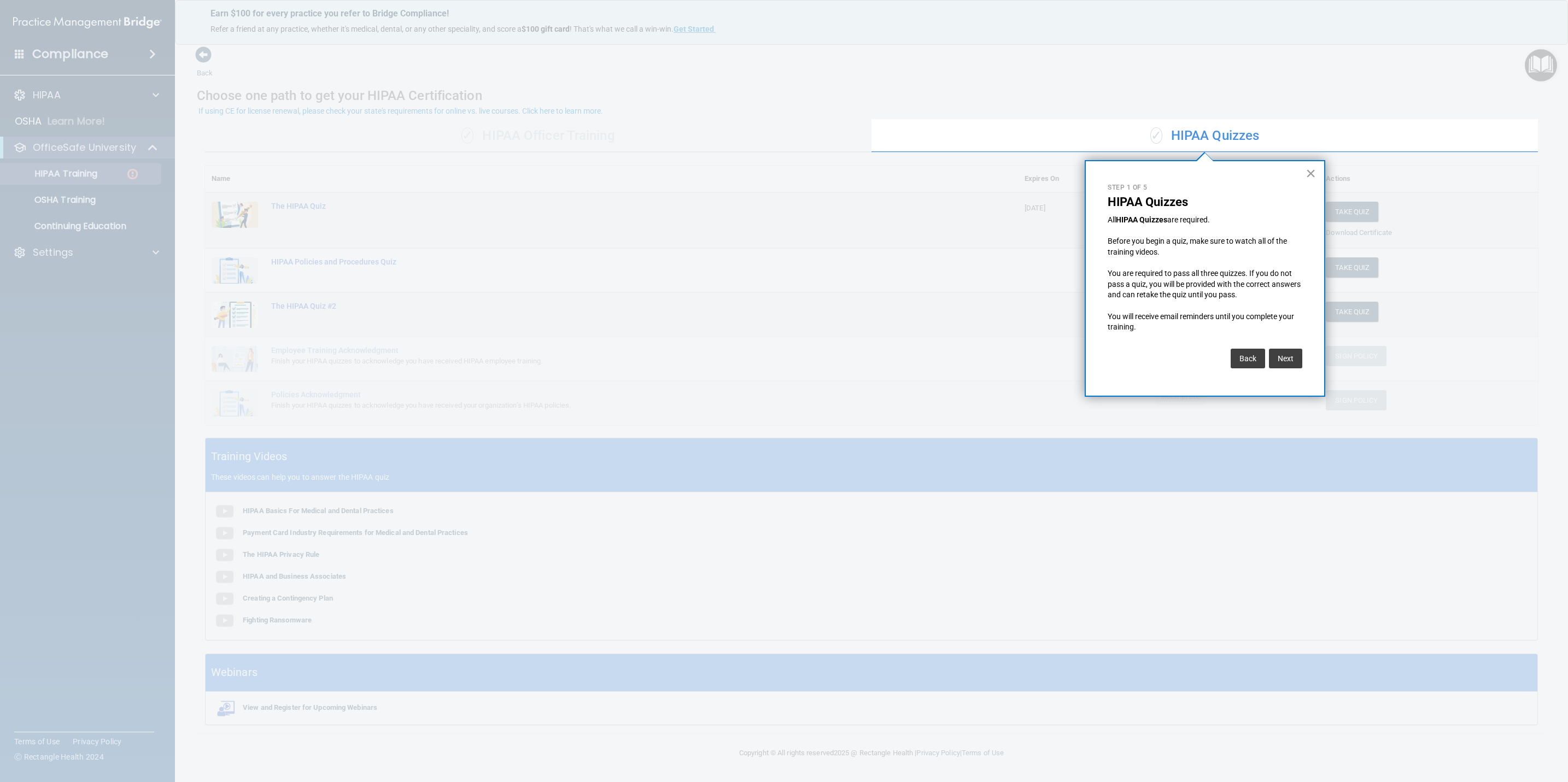
click at [1044, 169] on button "×" at bounding box center [1310, 173] width 10 height 17
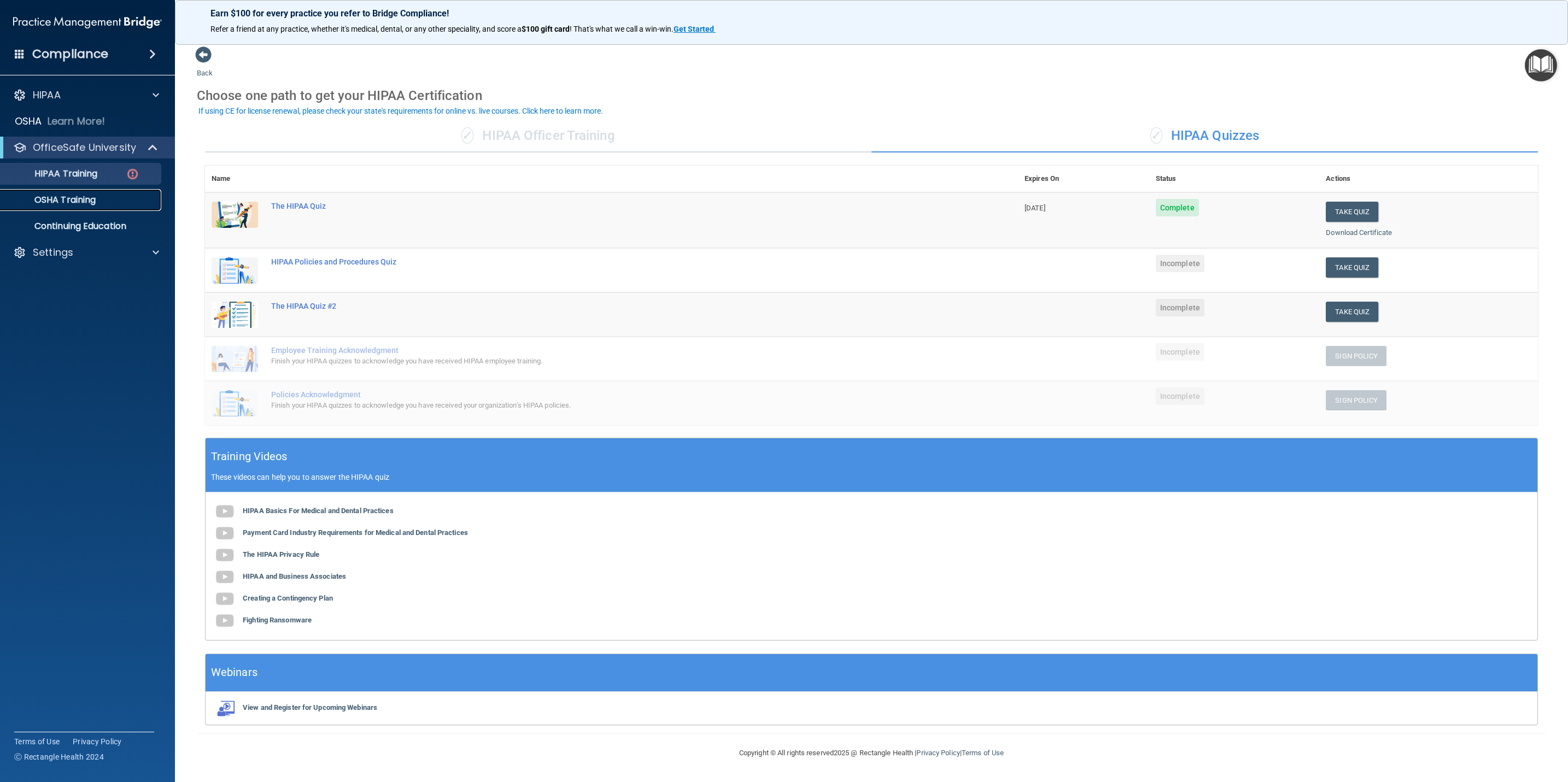
click at [92, 197] on p "OSHA Training" at bounding box center [51, 200] width 88 height 11
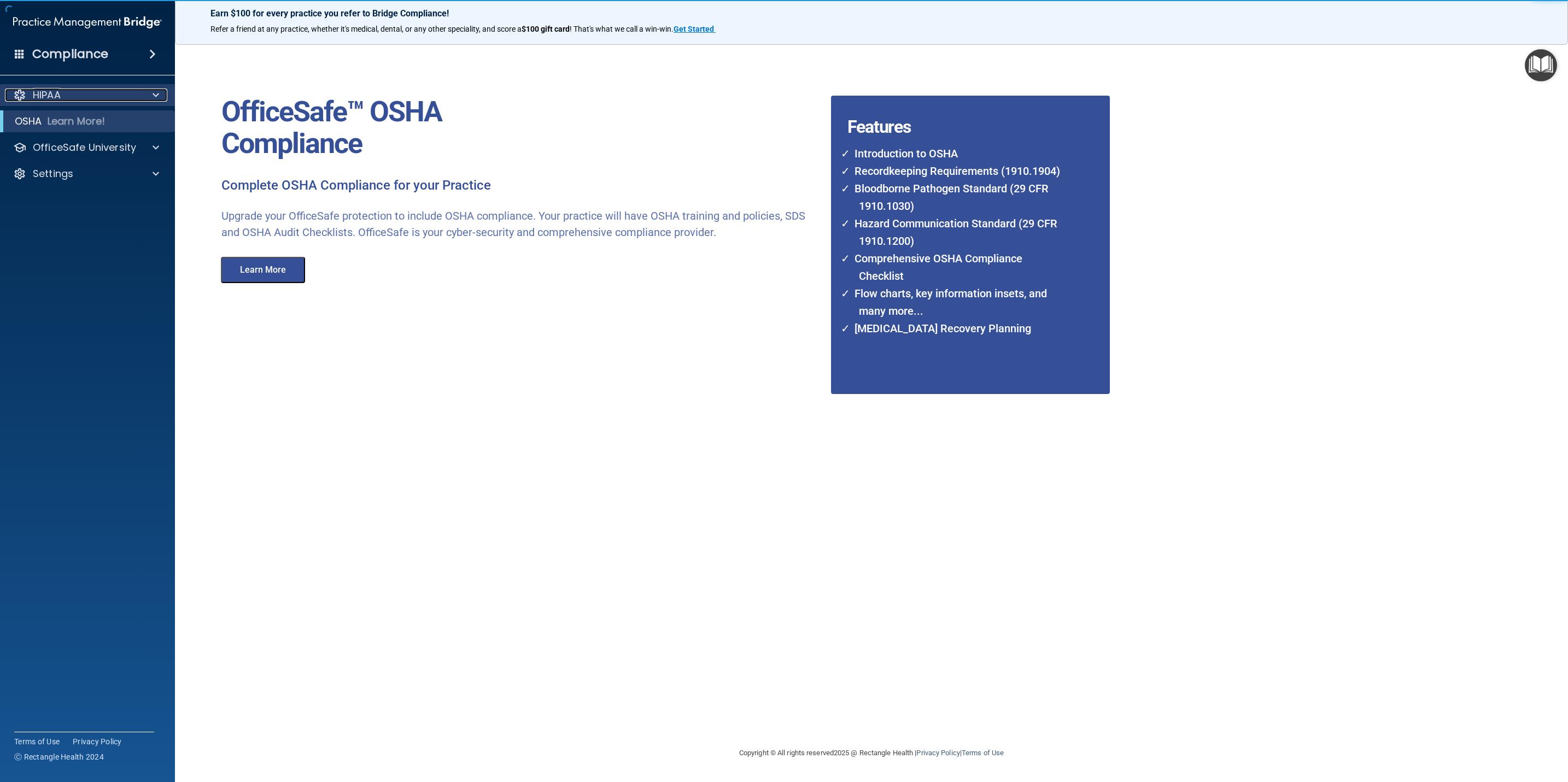
click at [74, 101] on div "HIPAA" at bounding box center [72, 95] width 135 height 13
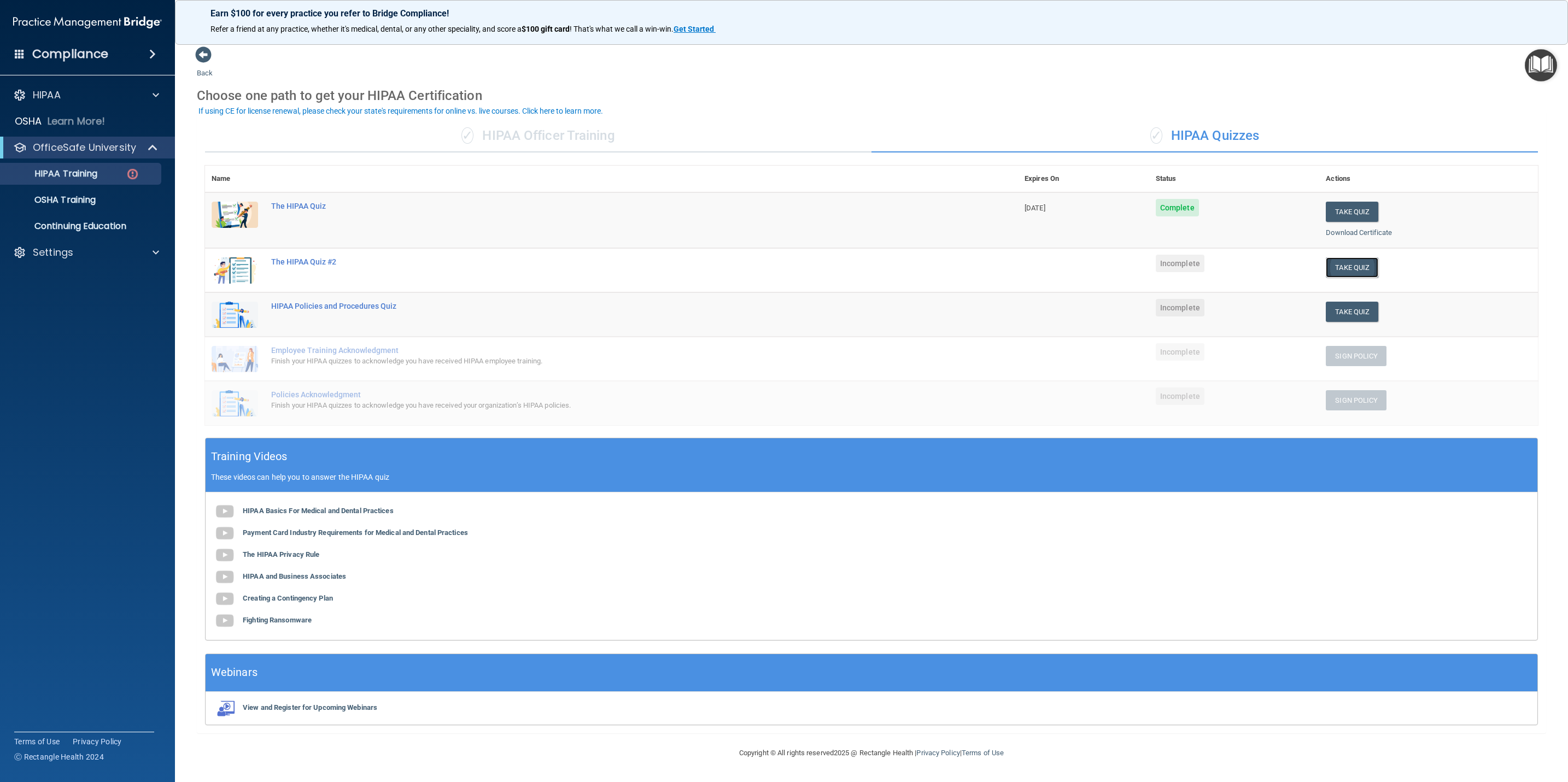
click at [1044, 268] on button "Take Quiz" at bounding box center [1351, 268] width 53 height 20
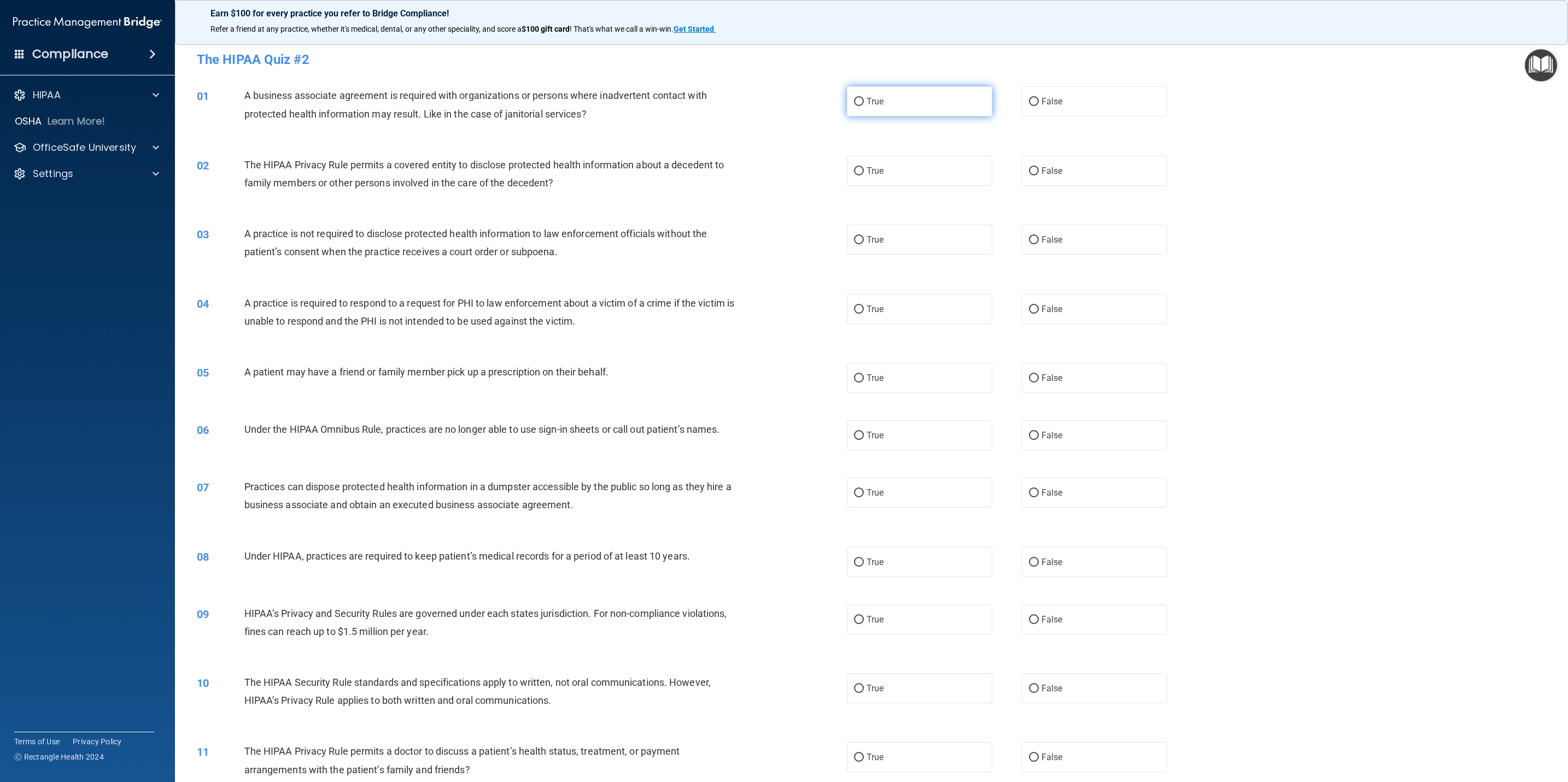
click at [876, 99] on span "True" at bounding box center [875, 101] width 17 height 10
click at [864, 99] on input "True" at bounding box center [858, 102] width 9 height 8
radio input "true"
drag, startPoint x: 256, startPoint y: 71, endPoint x: 195, endPoint y: 53, distance: 63.6
click at [195, 53] on div "The HIPAA Quiz #2" at bounding box center [871, 59] width 1366 height 27
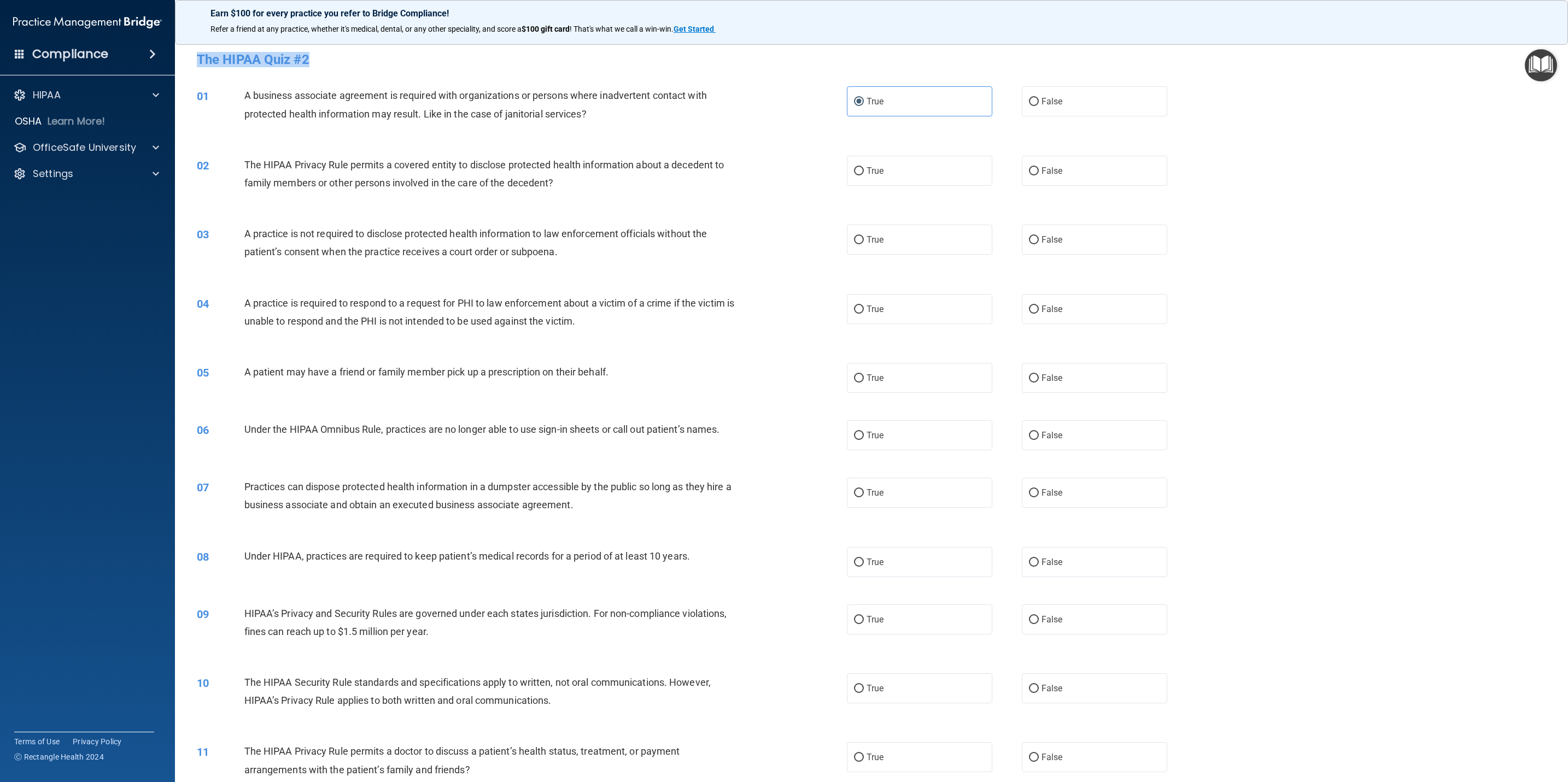
copy h4 "The HIPAA Quiz #2"
click at [894, 167] on label "True" at bounding box center [919, 171] width 146 height 30
click at [864, 167] on input "True" at bounding box center [858, 171] width 9 height 8
radio input "true"
click at [1044, 251] on label "False" at bounding box center [1094, 239] width 146 height 30
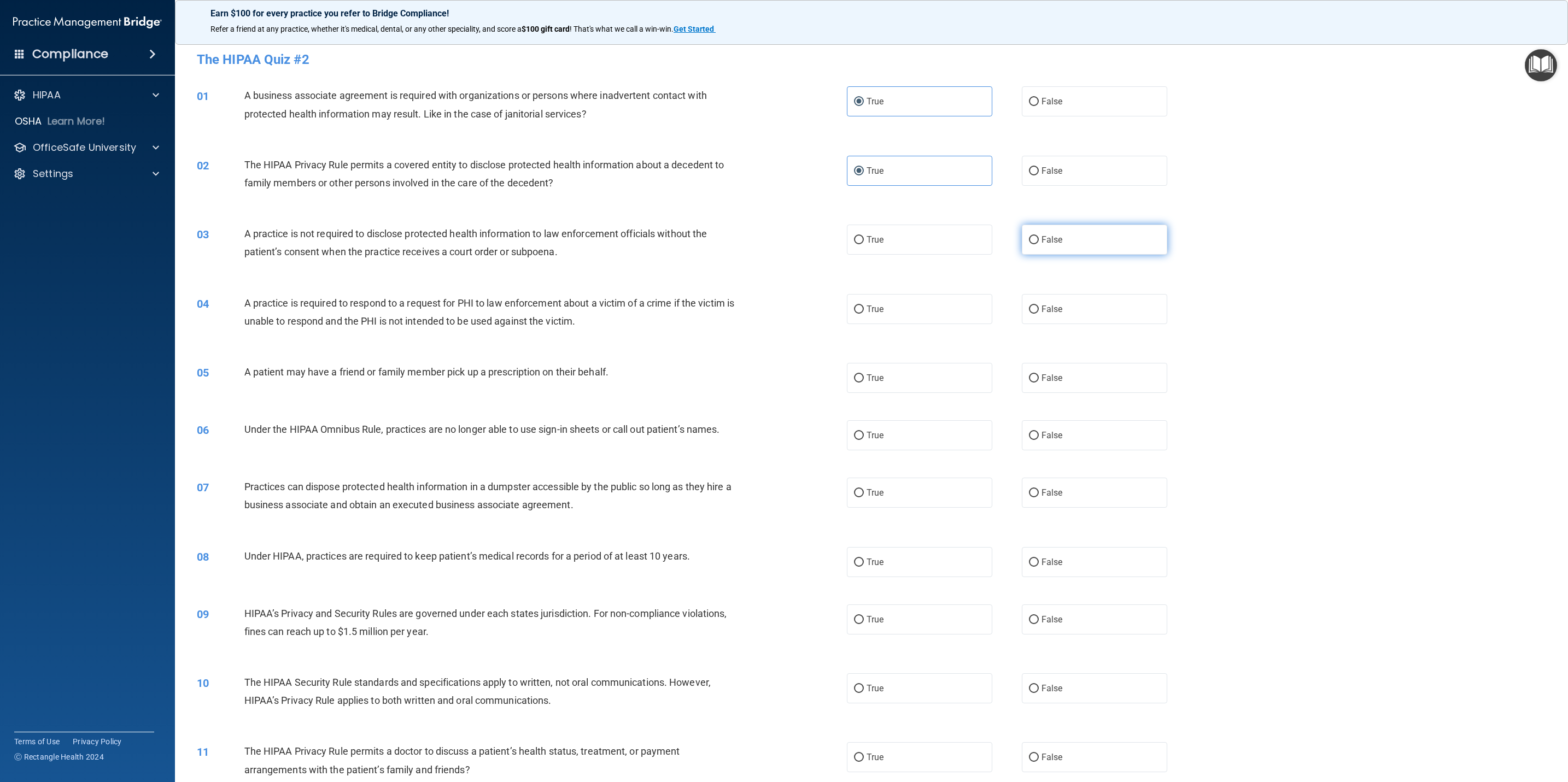
click at [1039, 244] on input "False" at bounding box center [1033, 240] width 9 height 8
radio input "true"
click at [925, 306] on label "True" at bounding box center [919, 309] width 146 height 30
click at [864, 306] on input "True" at bounding box center [858, 309] width 9 height 8
radio input "true"
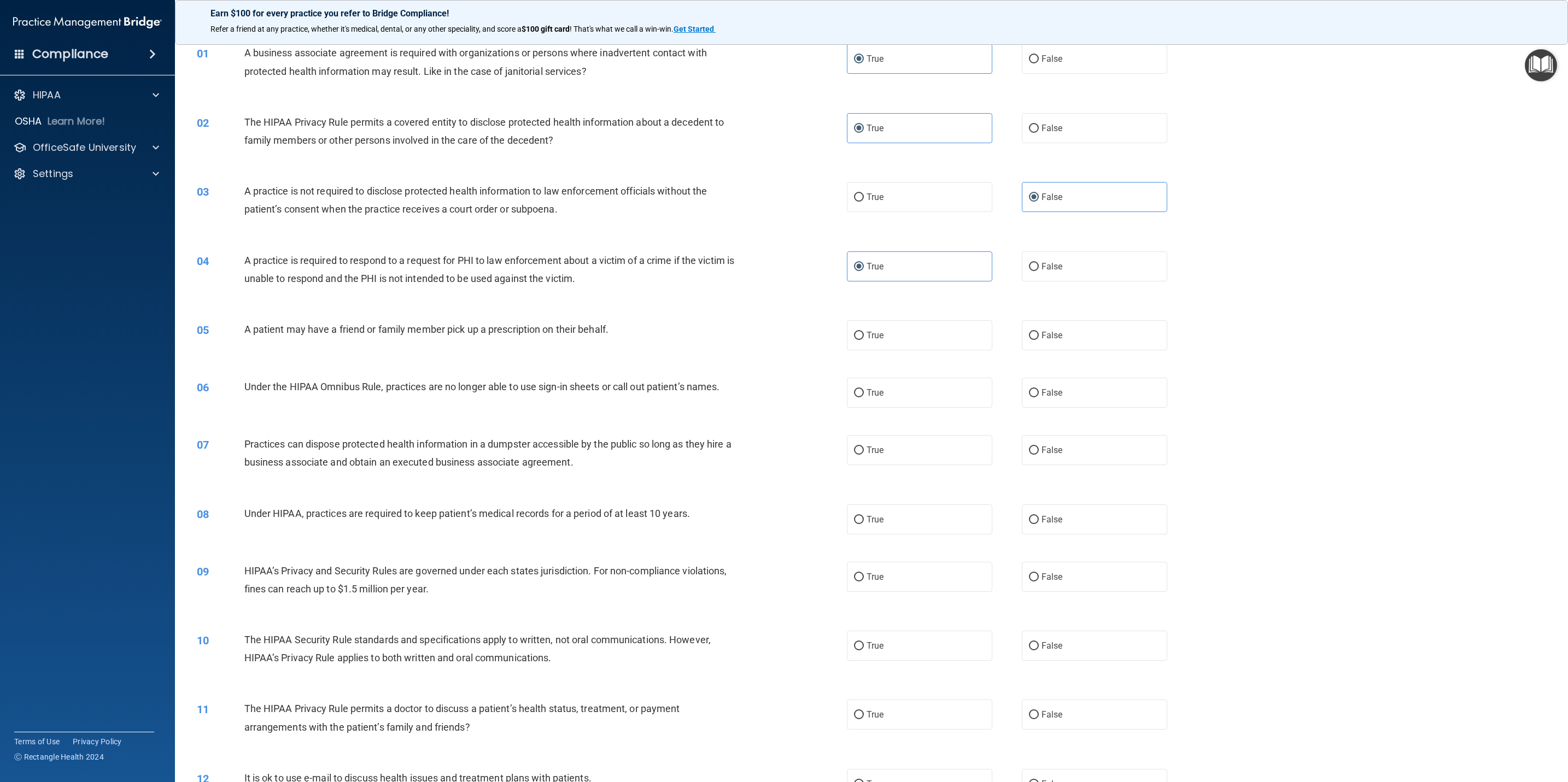
scroll to position [164, 0]
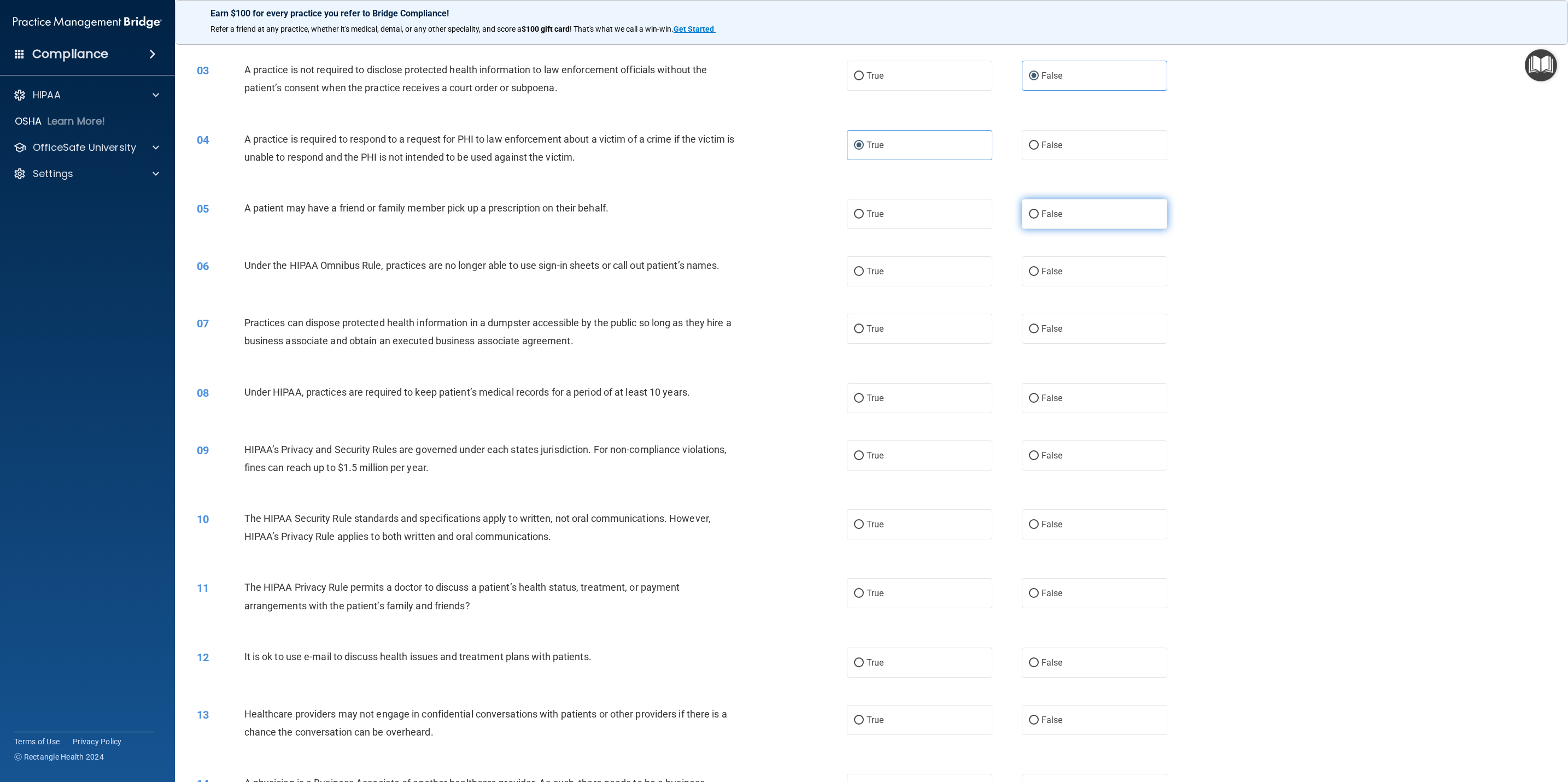
click at [1044, 212] on label "False" at bounding box center [1094, 214] width 146 height 30
click at [1039, 212] on input "False" at bounding box center [1033, 214] width 9 height 8
radio input "true"
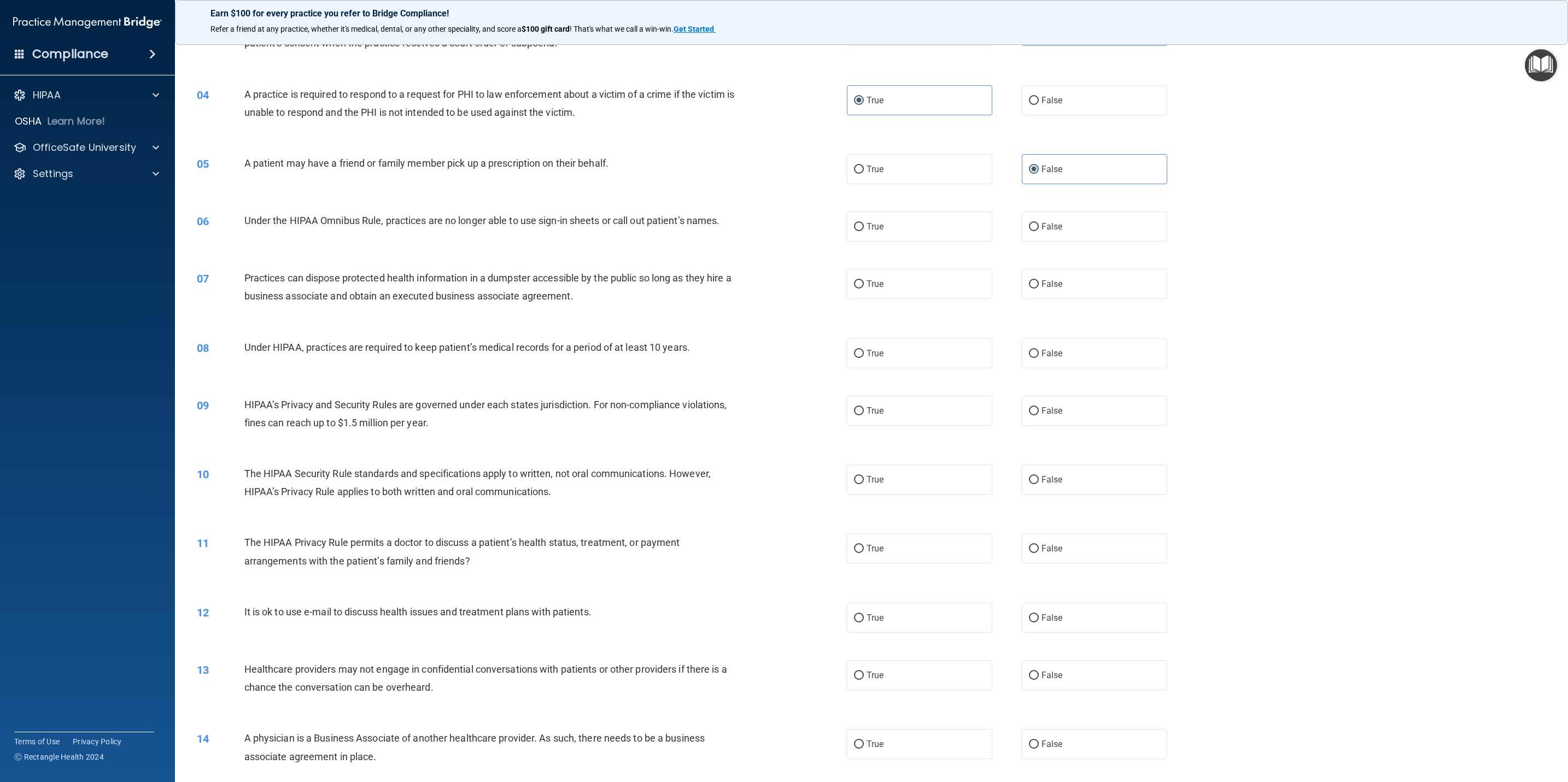
scroll to position [246, 0]
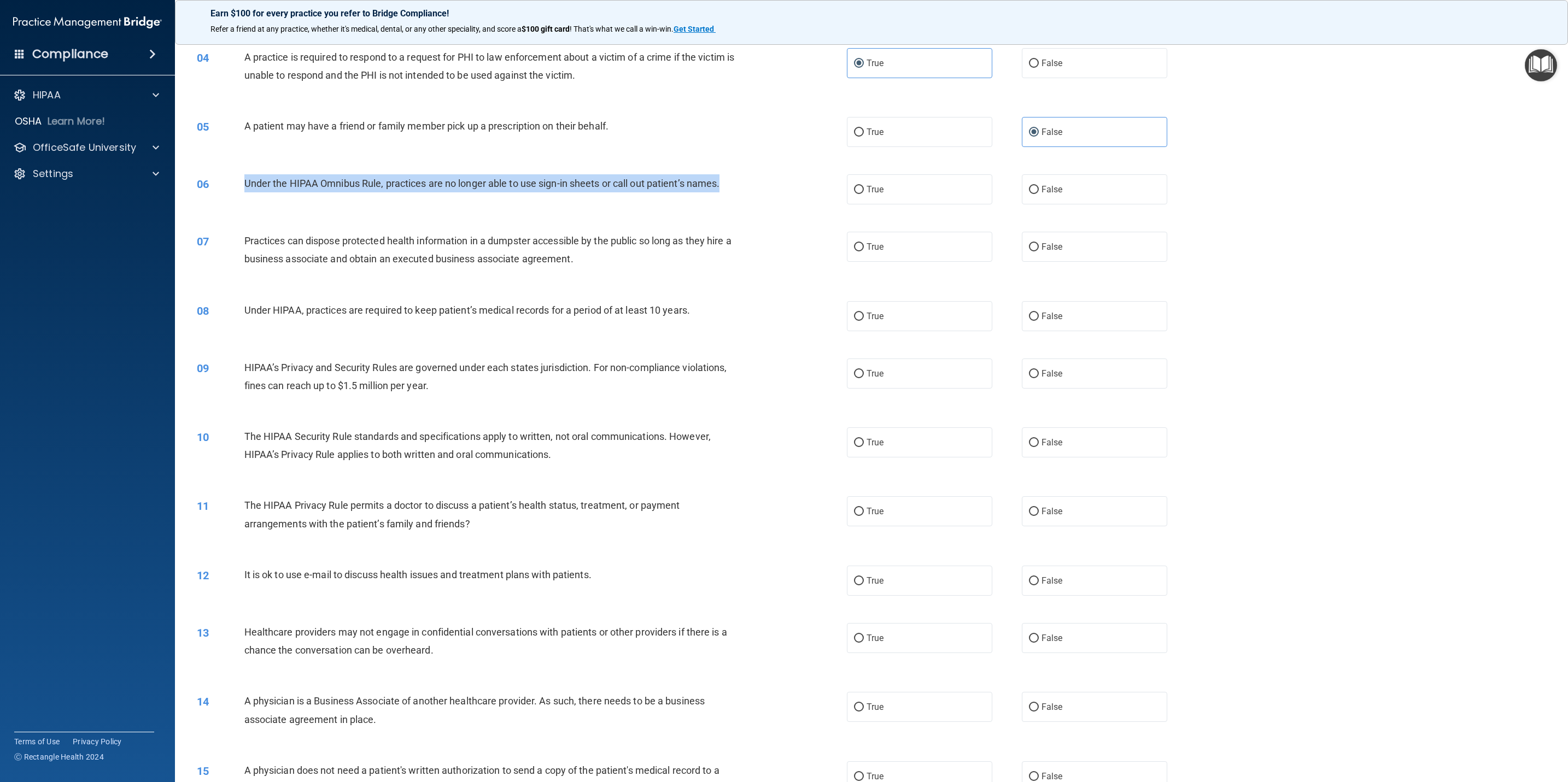
drag, startPoint x: 753, startPoint y: 185, endPoint x: 243, endPoint y: 184, distance: 510.0
click at [243, 184] on div "06 Under the HIPAA Omnibus Rule, practices are no longer able to use sign-in sh…" at bounding box center [521, 186] width 683 height 24
copy div "Under the HIPAA Omnibus Rule, practices are no longer able to use sign-in sheet…"
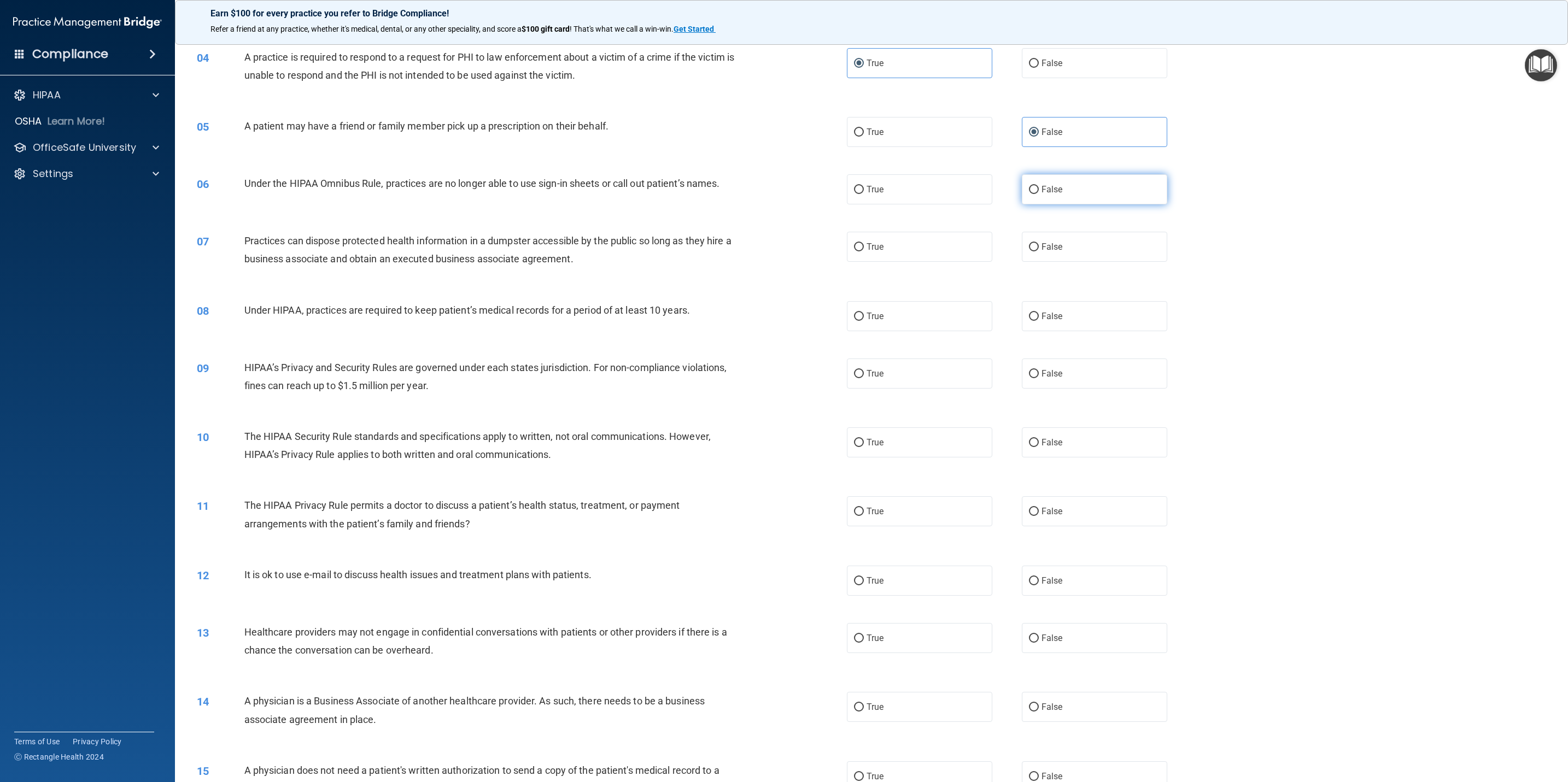
click at [1021, 195] on label "False" at bounding box center [1094, 189] width 146 height 30
click at [1029, 194] on input "False" at bounding box center [1033, 190] width 9 height 8
radio input "true"
click at [859, 243] on label "True" at bounding box center [919, 246] width 146 height 30
click at [859, 243] on input "True" at bounding box center [858, 247] width 9 height 8
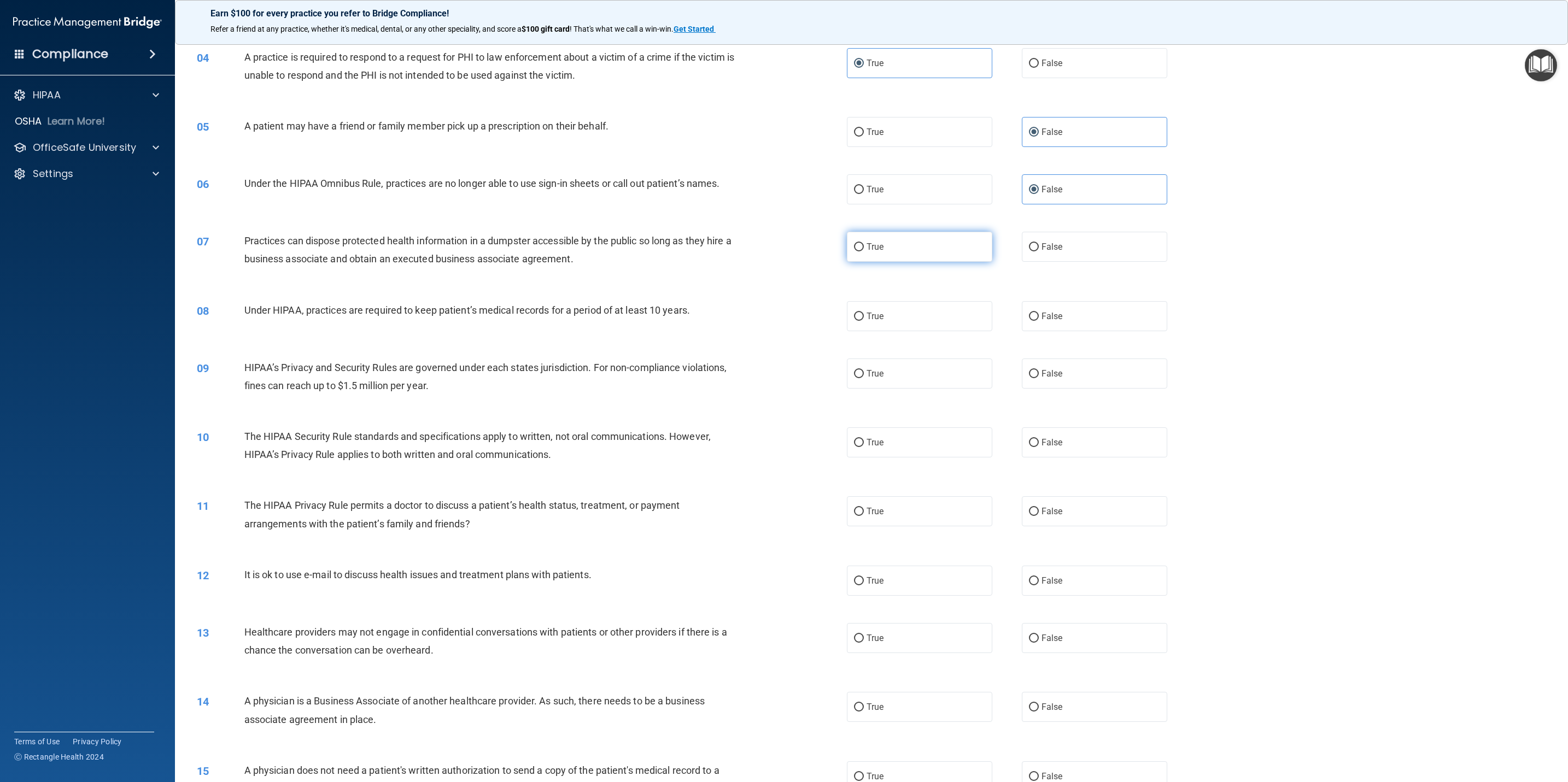
radio input "true"
click at [859, 243] on label "True" at bounding box center [919, 246] width 146 height 30
click at [859, 243] on input "True" at bounding box center [858, 247] width 9 height 8
click at [1044, 243] on label "False" at bounding box center [1094, 246] width 146 height 30
click at [1039, 243] on input "False" at bounding box center [1033, 247] width 9 height 8
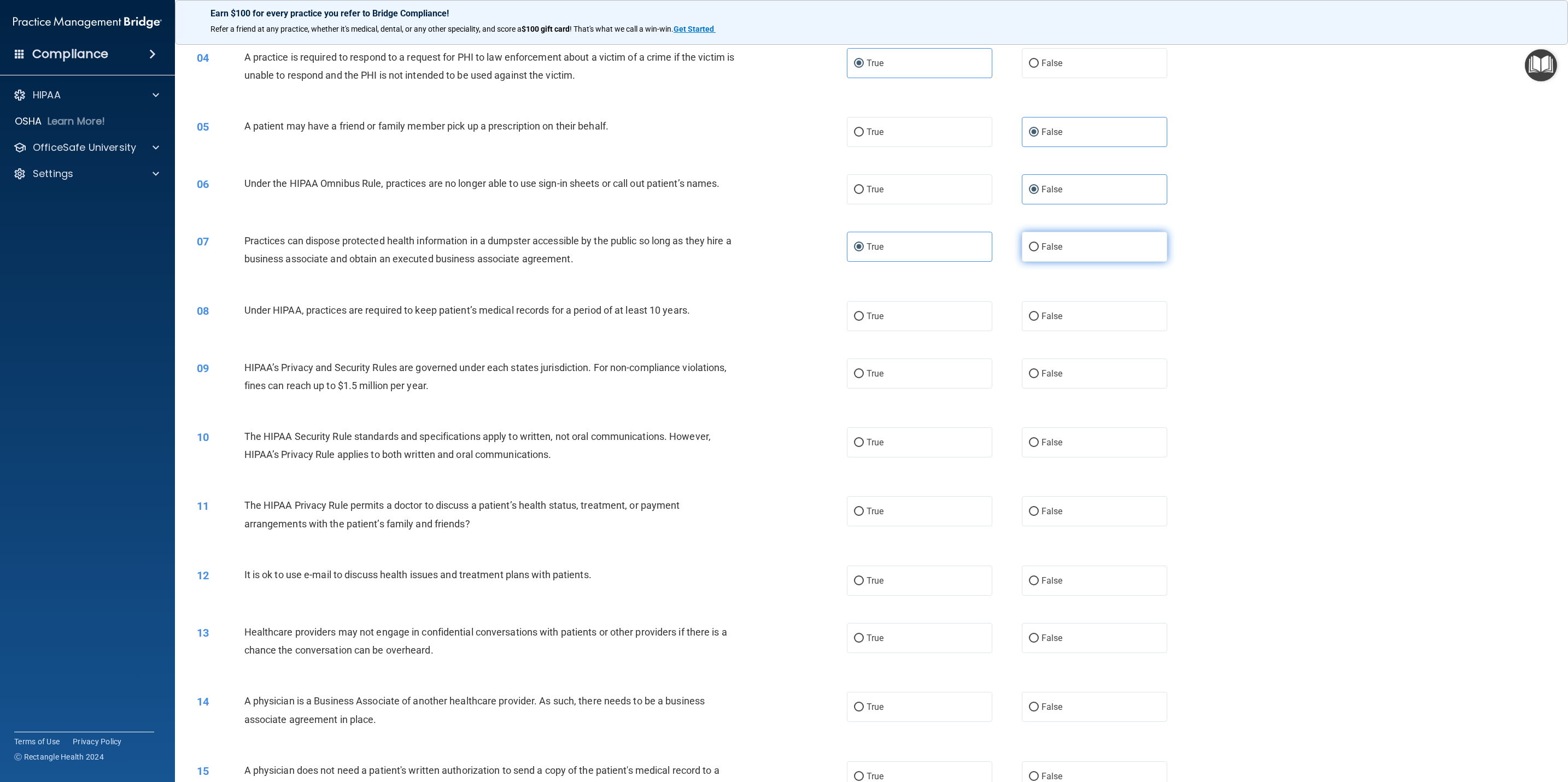
radio input "true"
radio input "false"
click at [891, 322] on label "True" at bounding box center [919, 316] width 146 height 30
click at [864, 321] on input "True" at bounding box center [858, 317] width 9 height 8
radio input "true"
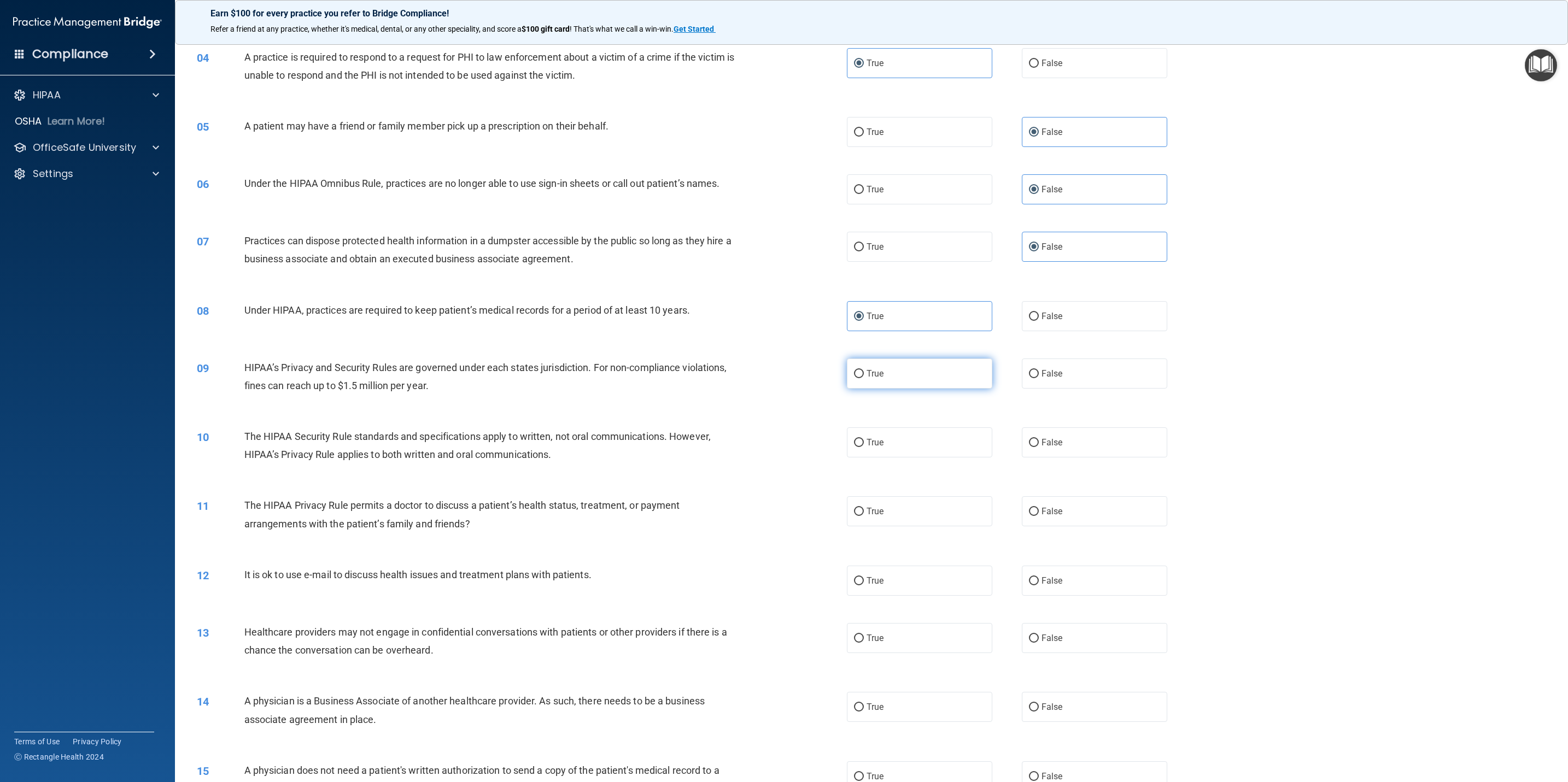
click at [862, 384] on label "True" at bounding box center [919, 373] width 146 height 30
click at [862, 378] on input "True" at bounding box center [858, 374] width 9 height 8
radio input "true"
click at [960, 443] on label "True" at bounding box center [919, 443] width 146 height 30
click at [864, 443] on input "True" at bounding box center [858, 443] width 9 height 8
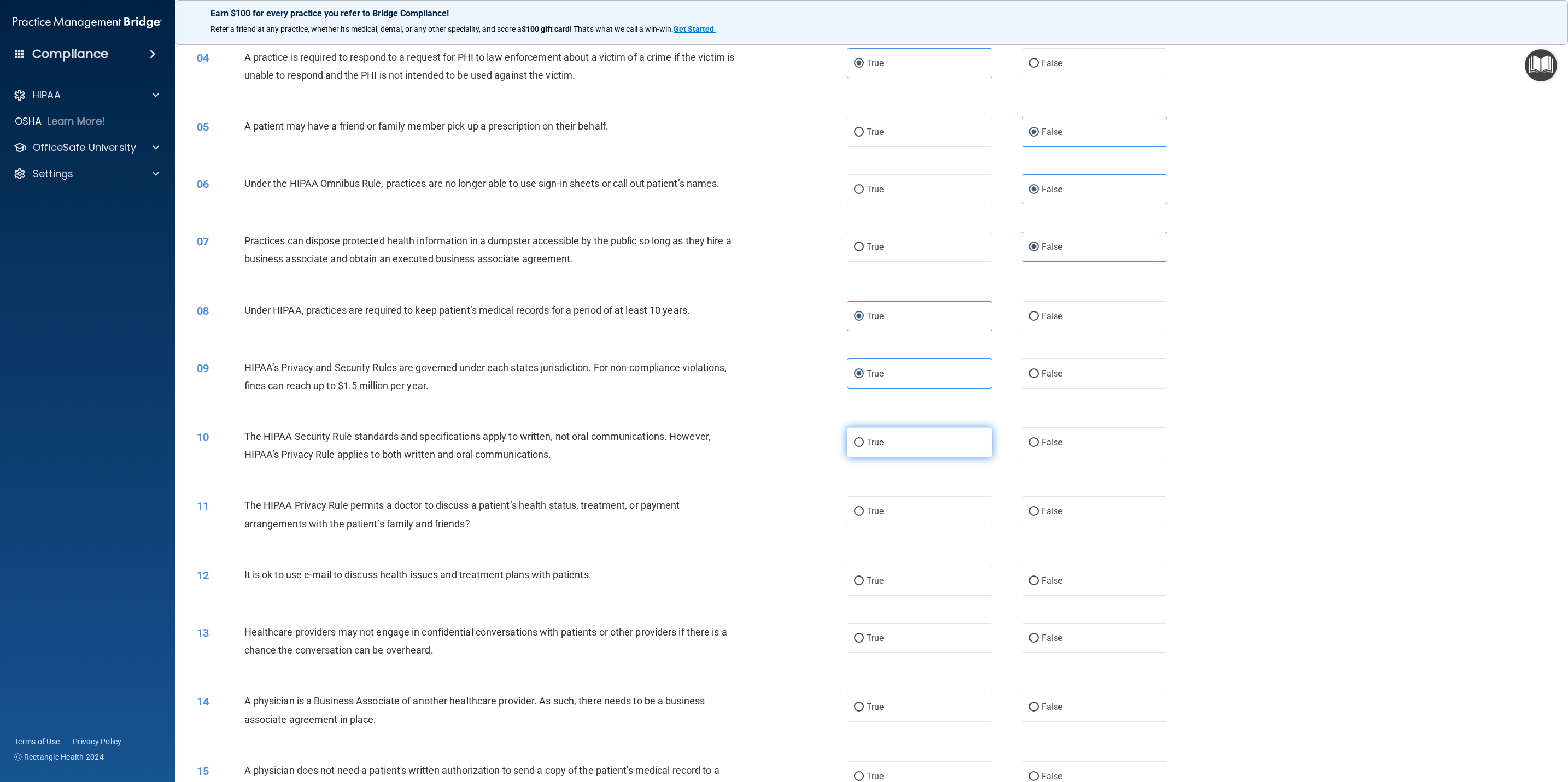
radio input "true"
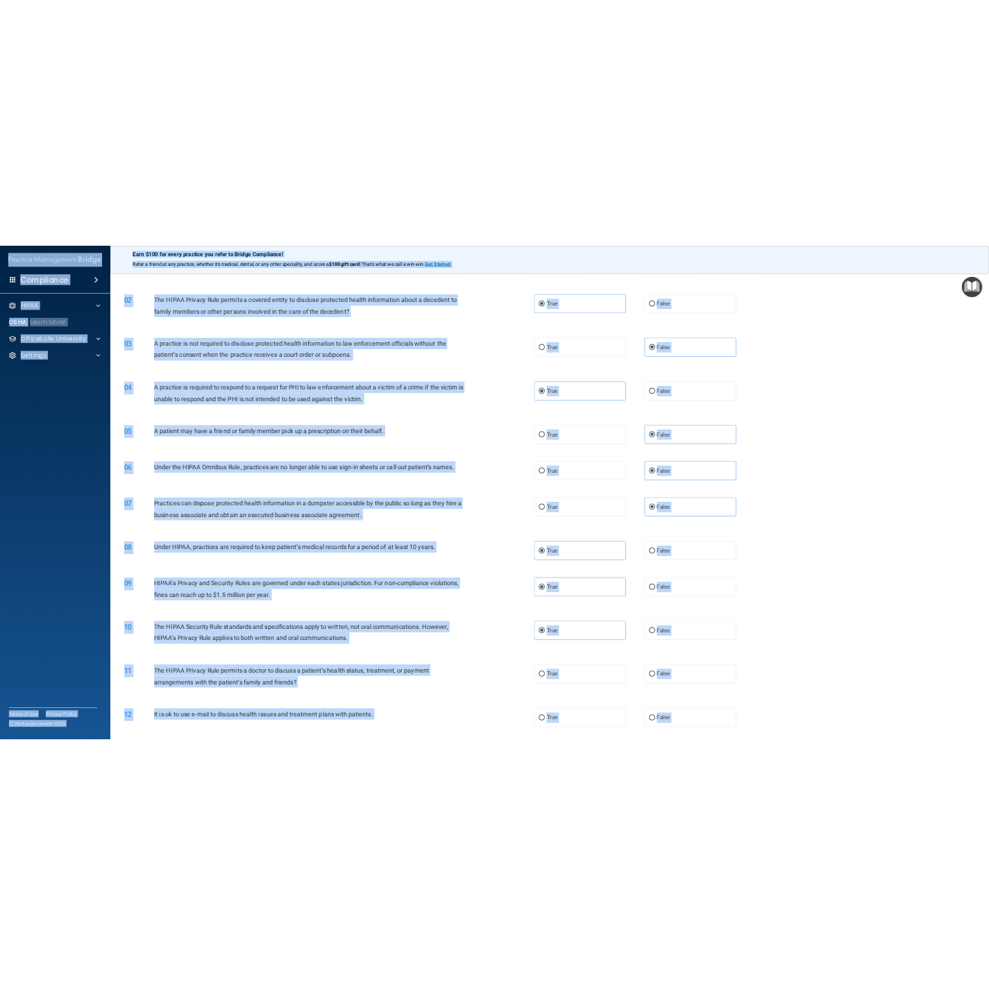
scroll to position [0, 0]
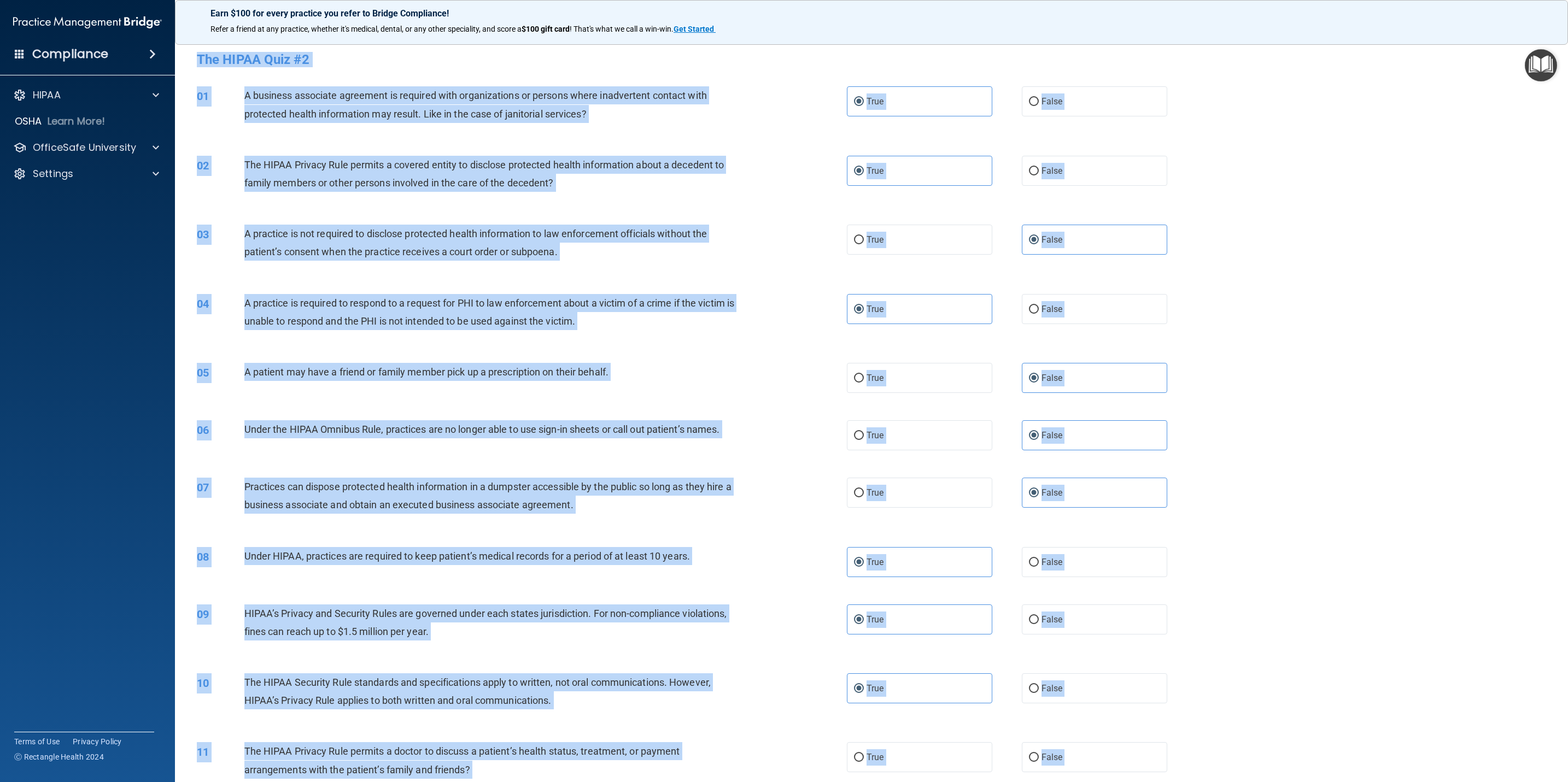
drag, startPoint x: 373, startPoint y: 685, endPoint x: 198, endPoint y: 61, distance: 648.1
copy form "The HIPAA Quiz #2 This quiz doesn’t expire until . Are you sure you want to tak…"
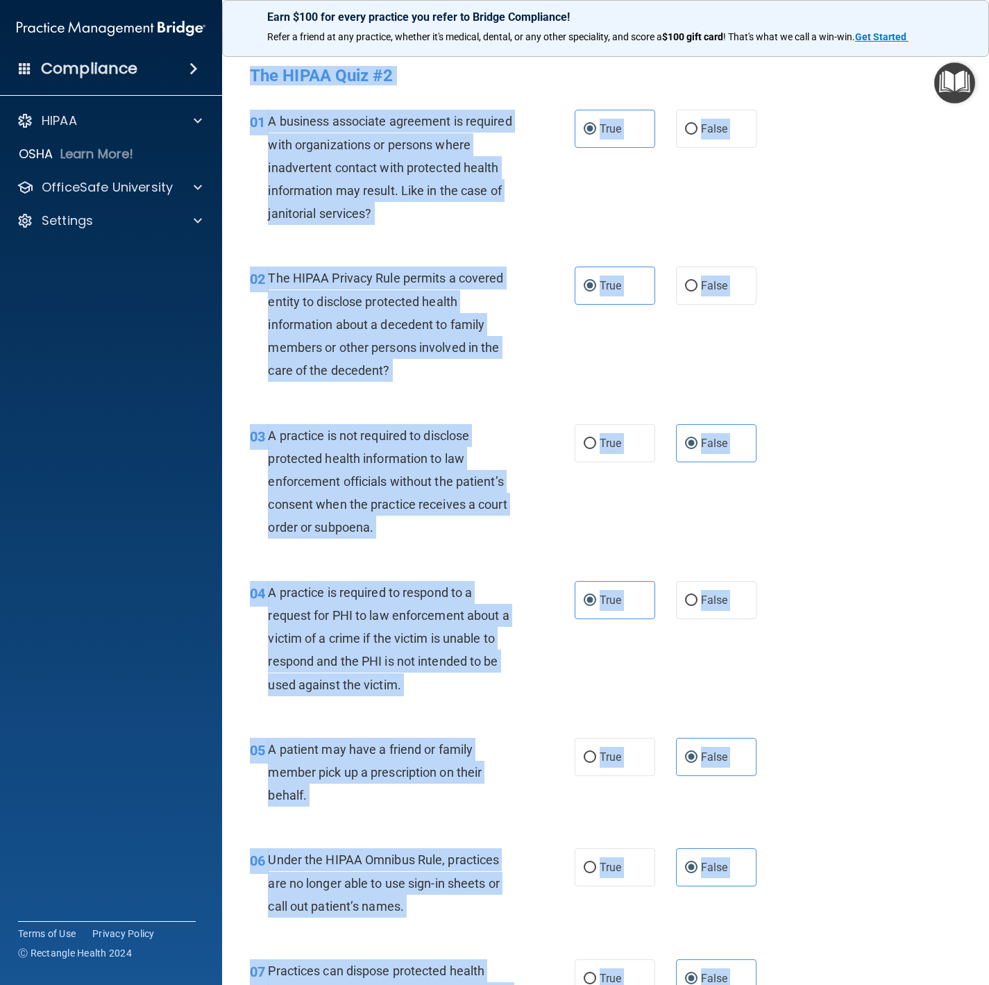
click at [713, 227] on div "01 A business associate agreement is required with organizations or persons whe…" at bounding box center [605, 170] width 732 height 157
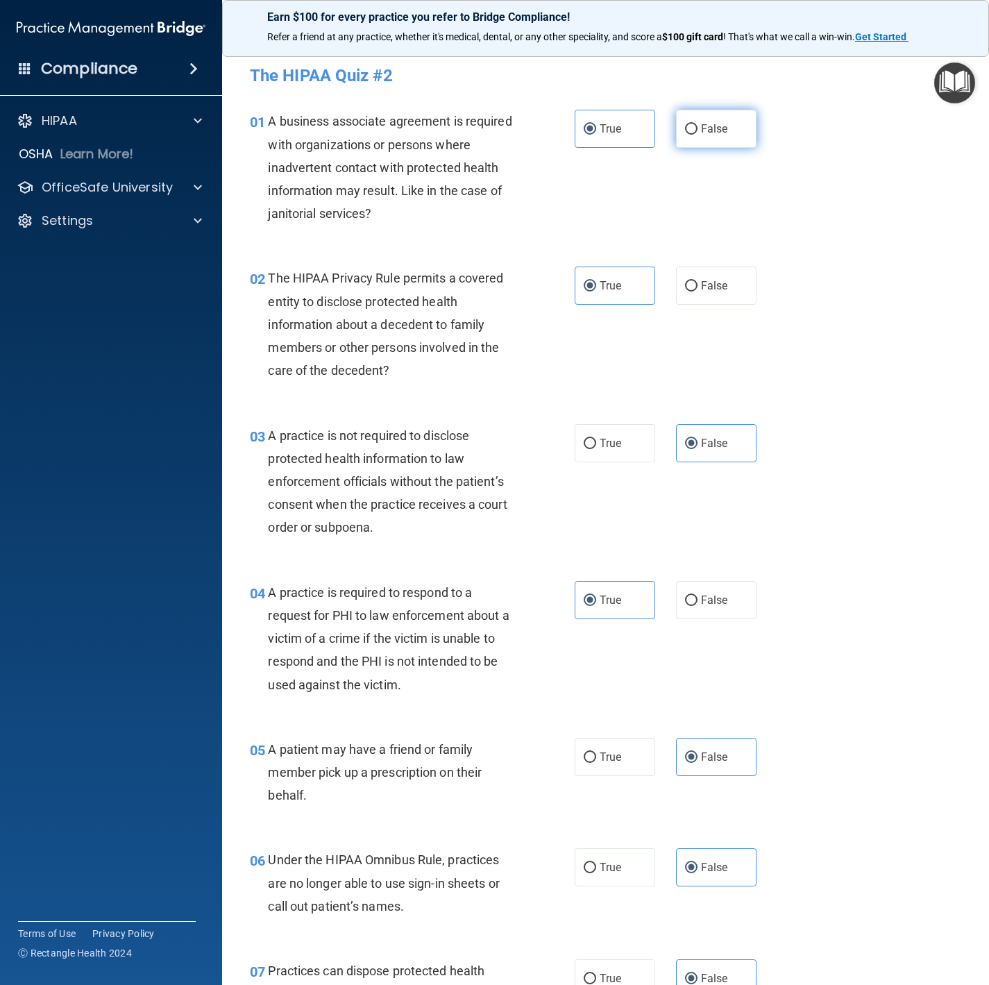
click at [676, 117] on label "False" at bounding box center [716, 129] width 81 height 38
click at [685, 124] on input "False" at bounding box center [691, 129] width 12 height 10
radio input "true"
radio input "false"
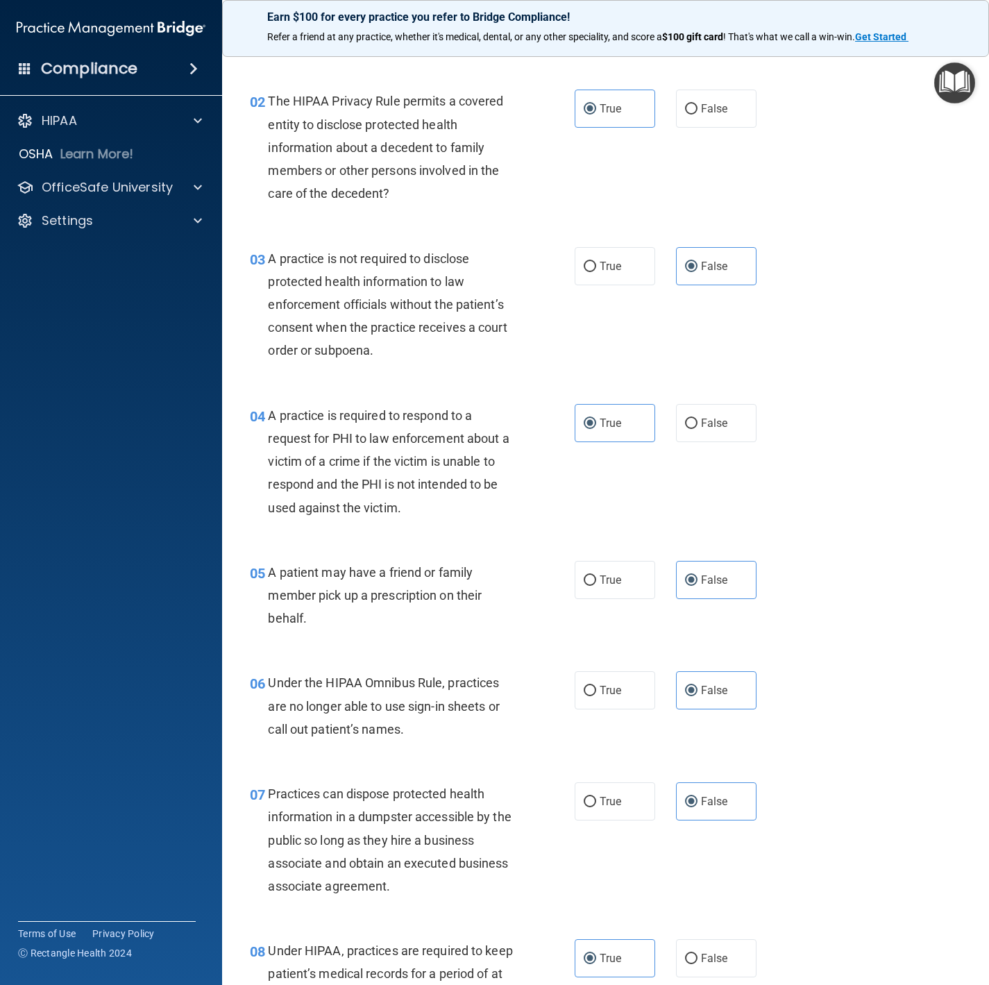
scroll to position [208, 0]
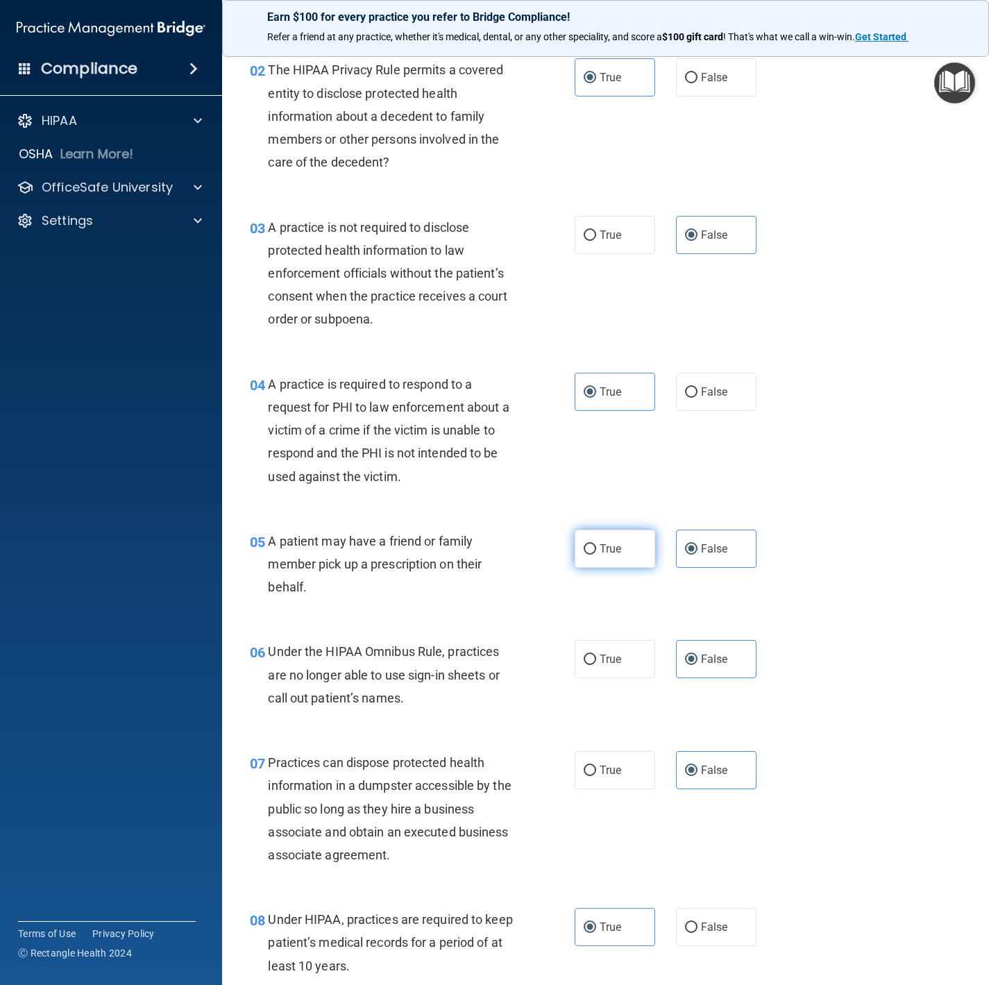
click at [589, 544] on label "True" at bounding box center [615, 549] width 81 height 38
click at [589, 544] on input "True" at bounding box center [590, 549] width 12 height 10
radio input "true"
radio input "false"
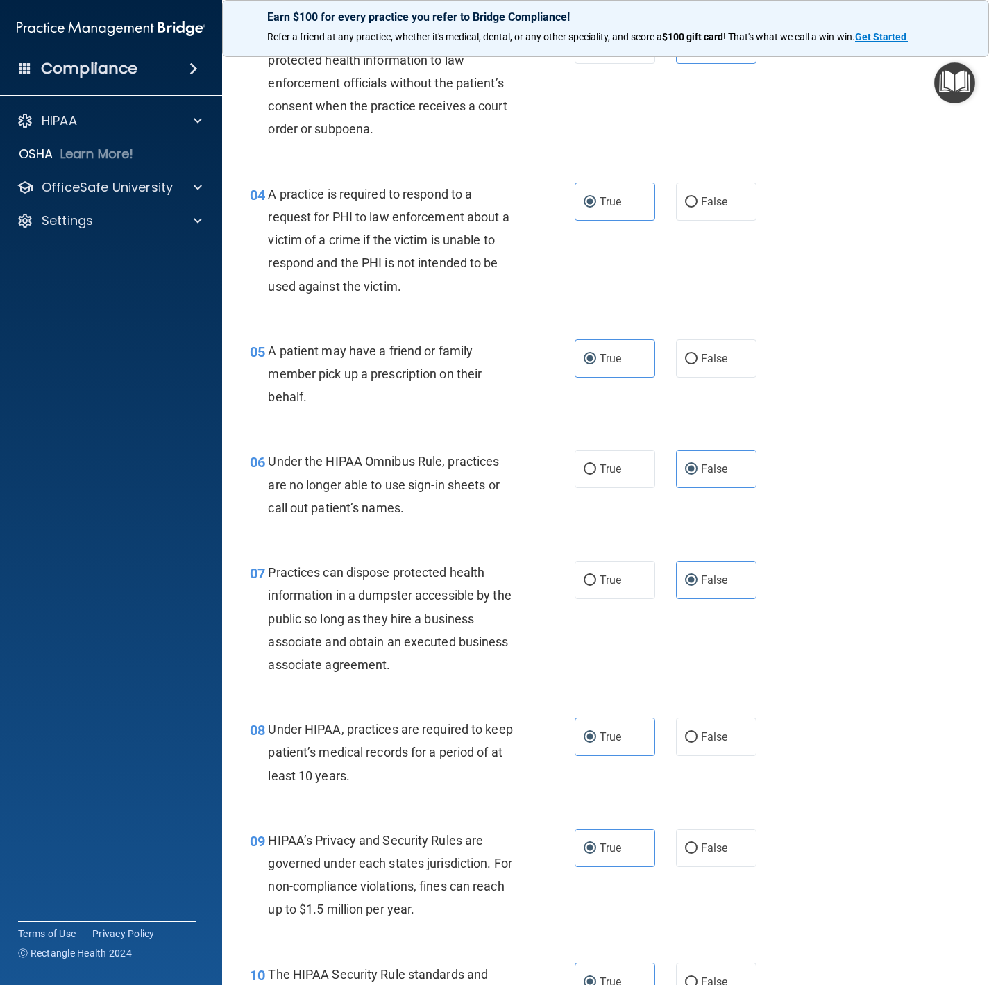
scroll to position [416, 0]
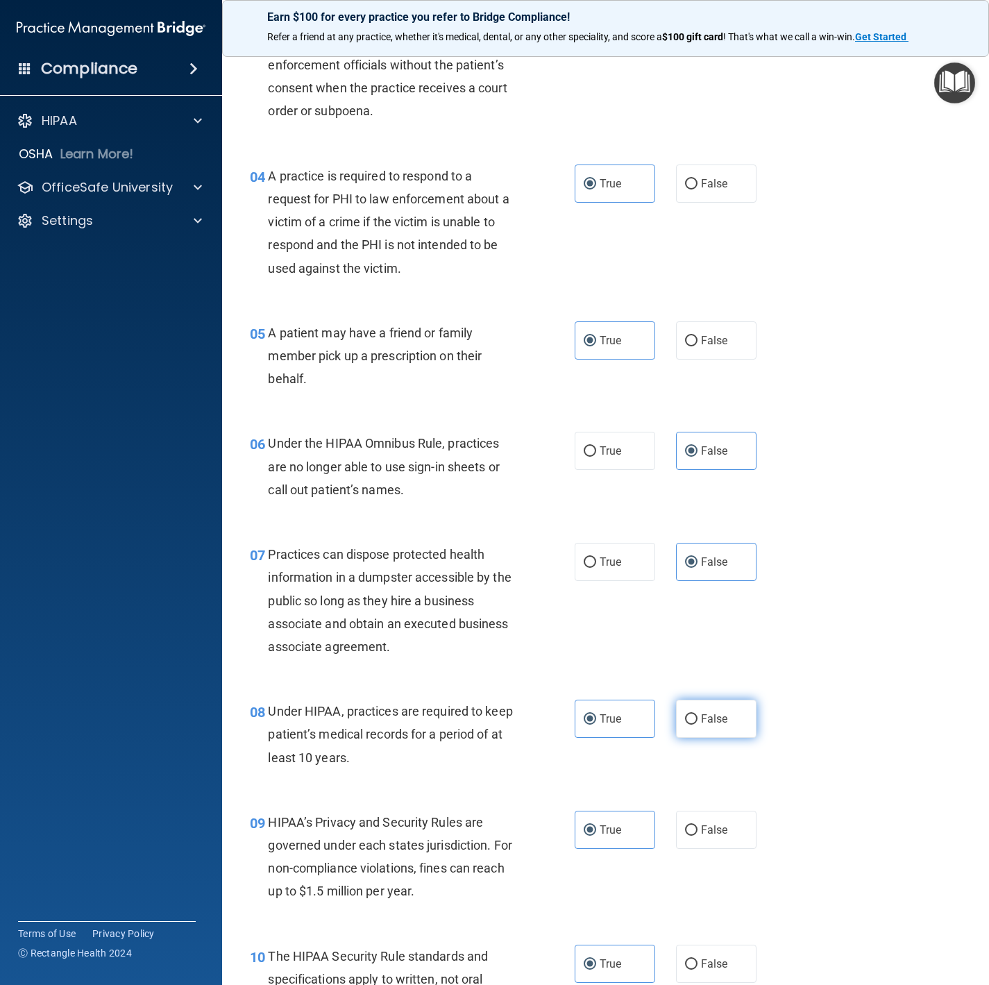
click at [701, 661] on span "False" at bounding box center [714, 718] width 27 height 13
click at [698, 661] on input "False" at bounding box center [691, 719] width 12 height 10
radio input "true"
radio input "false"
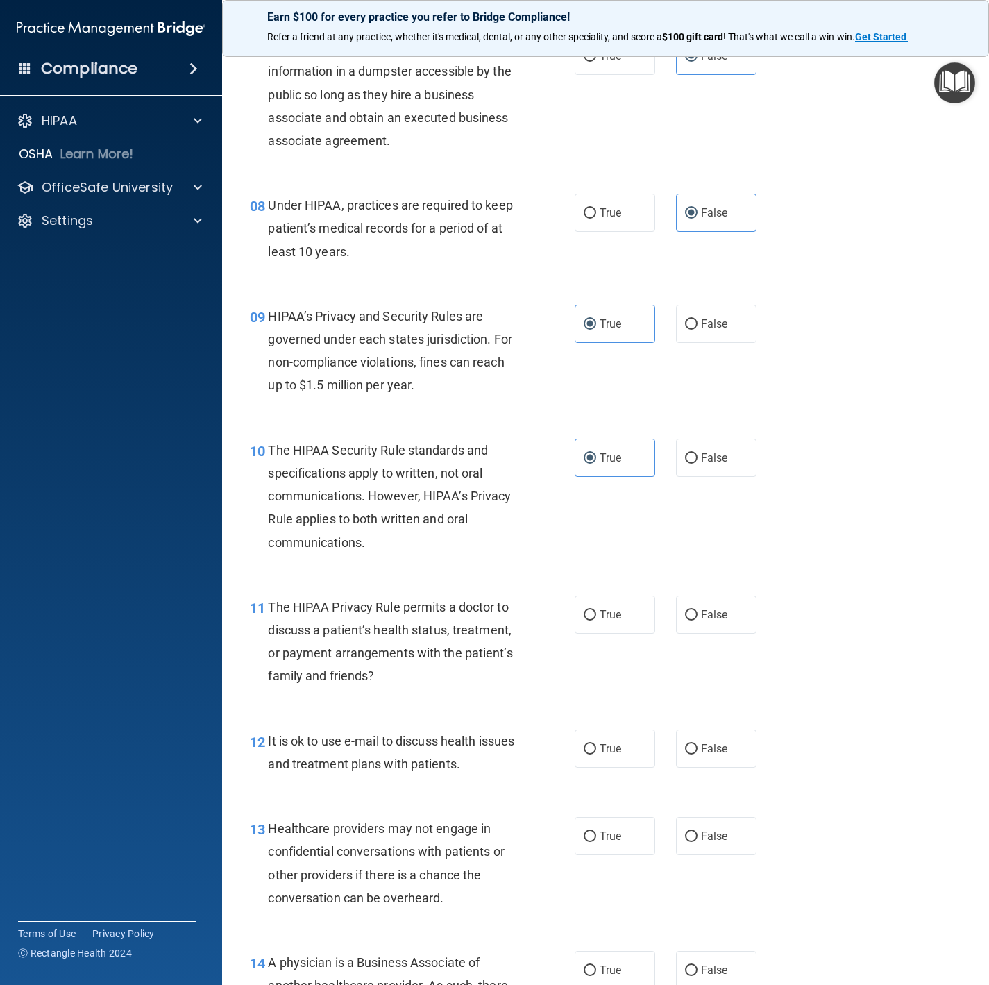
scroll to position [937, 0]
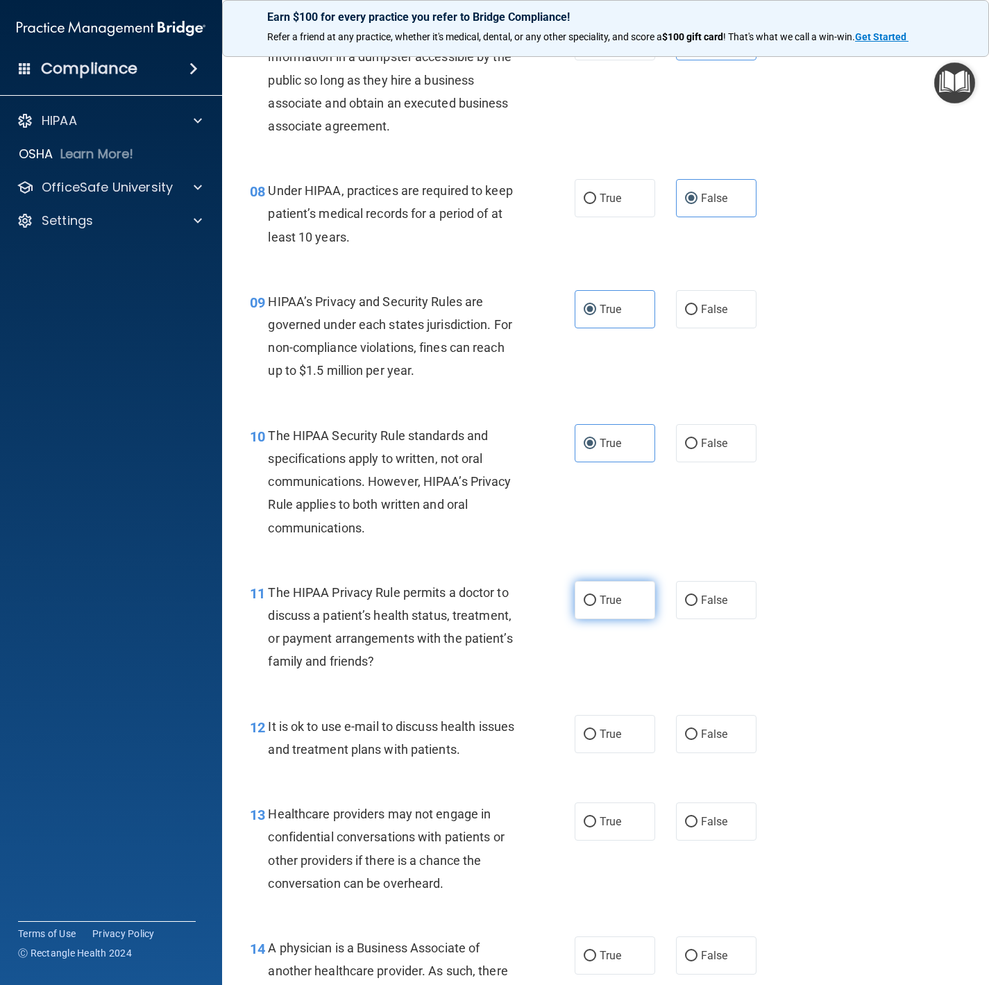
click at [616, 584] on label "True" at bounding box center [615, 600] width 81 height 38
click at [596, 596] on input "True" at bounding box center [590, 601] width 12 height 10
radio input "true"
click at [633, 661] on label "True" at bounding box center [615, 734] width 81 height 38
click at [596, 661] on input "True" at bounding box center [590, 735] width 12 height 10
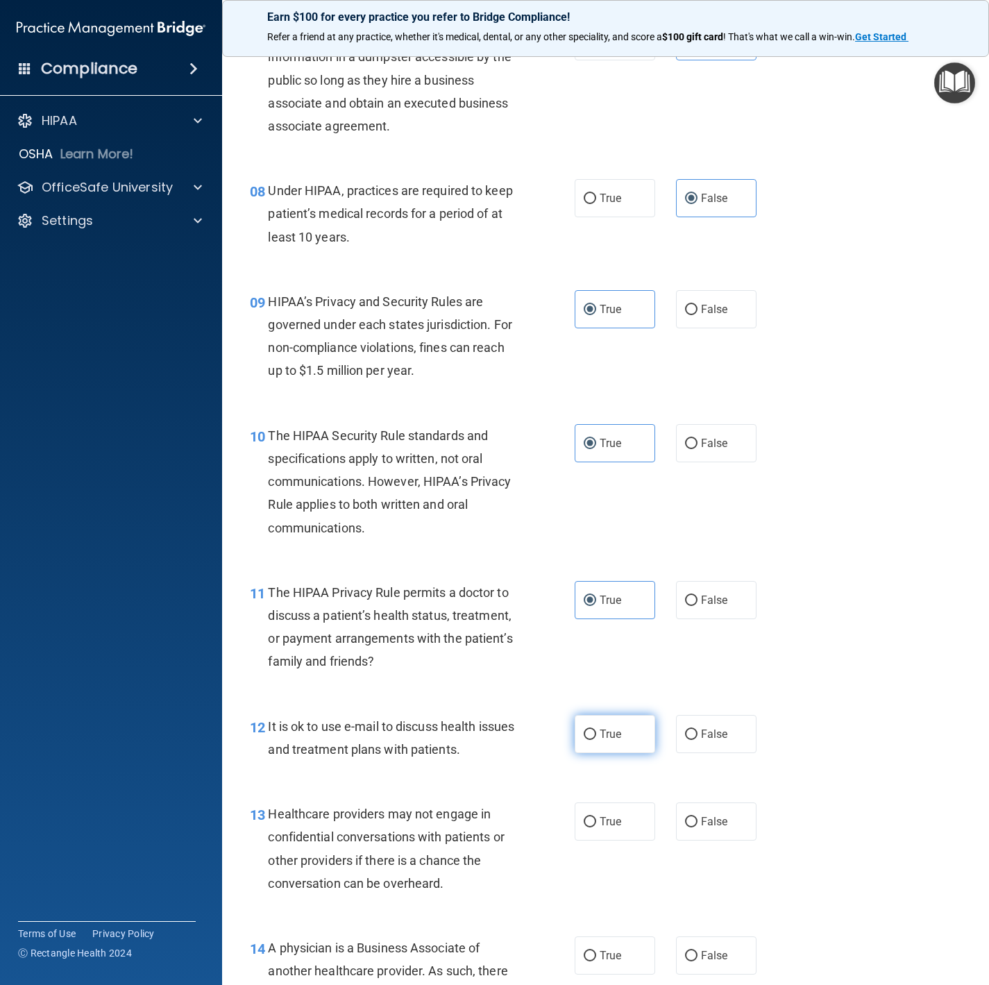
radio input "true"
click at [702, 661] on span "False" at bounding box center [714, 821] width 27 height 13
click at [698, 661] on input "False" at bounding box center [691, 822] width 12 height 10
radio input "true"
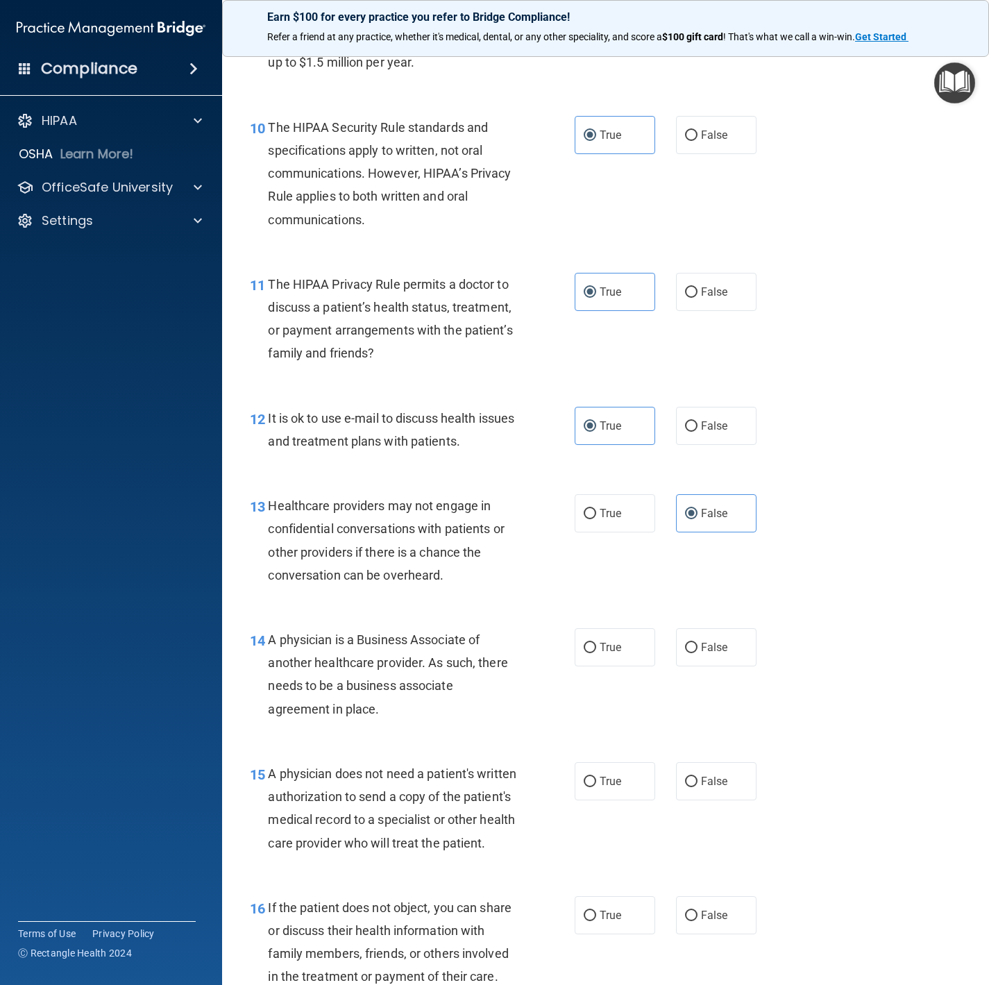
scroll to position [1249, 0]
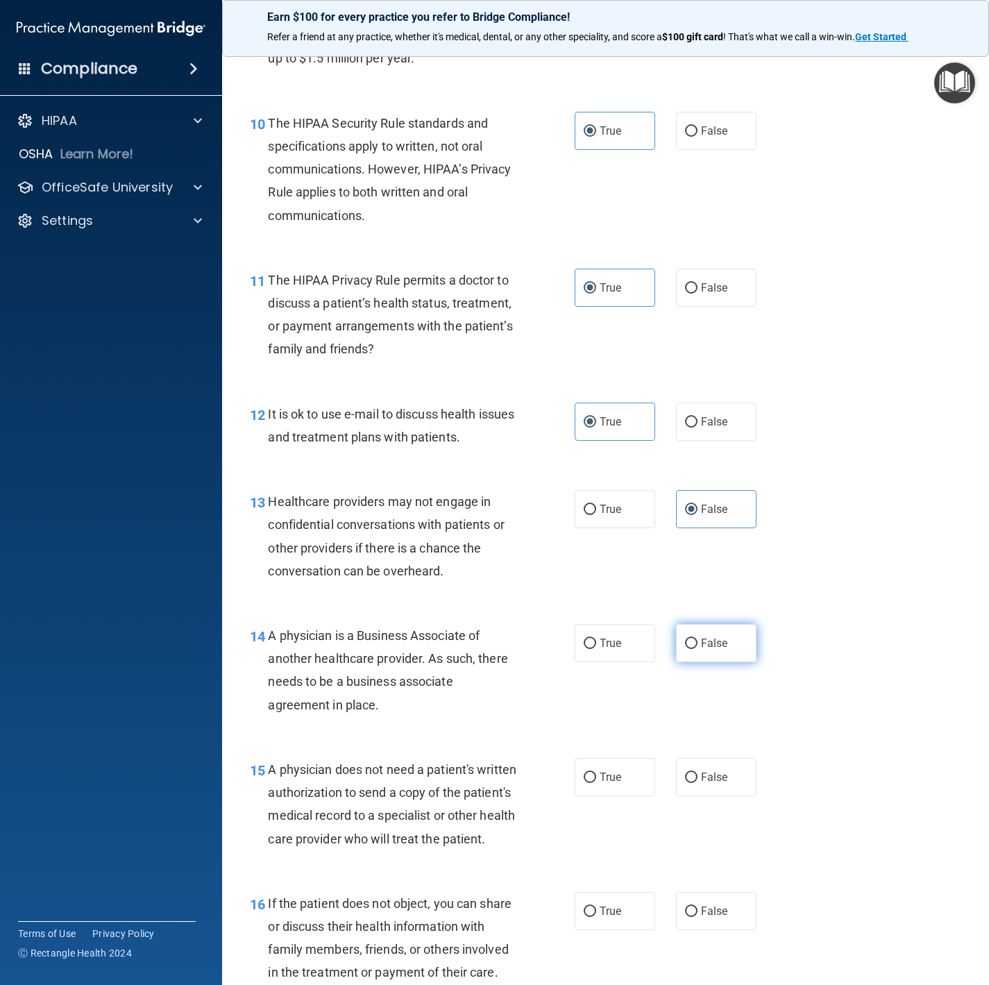
click at [685, 648] on input "False" at bounding box center [691, 644] width 12 height 10
radio input "true"
drag, startPoint x: 609, startPoint y: 779, endPoint x: 938, endPoint y: 783, distance: 329.0
click at [609, 661] on span "True" at bounding box center [611, 776] width 22 height 13
click at [596, 661] on input "True" at bounding box center [590, 778] width 12 height 10
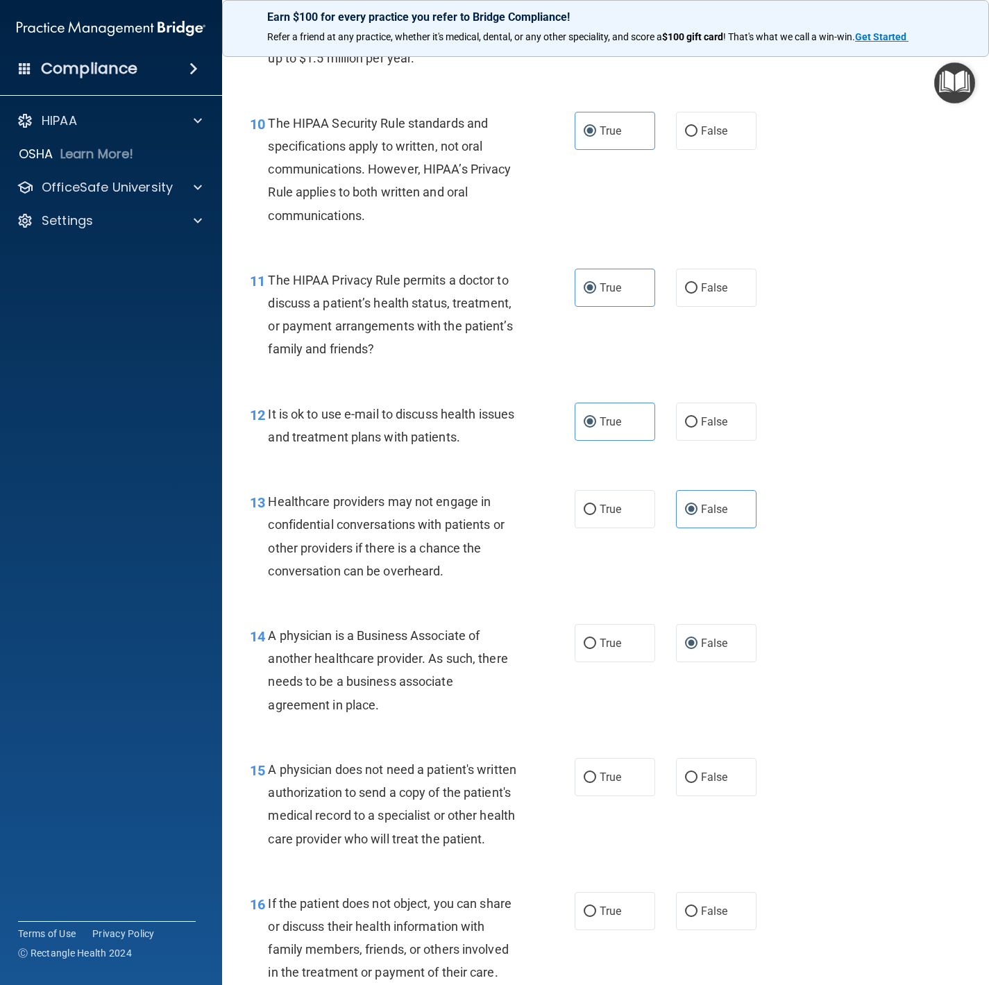
radio input "true"
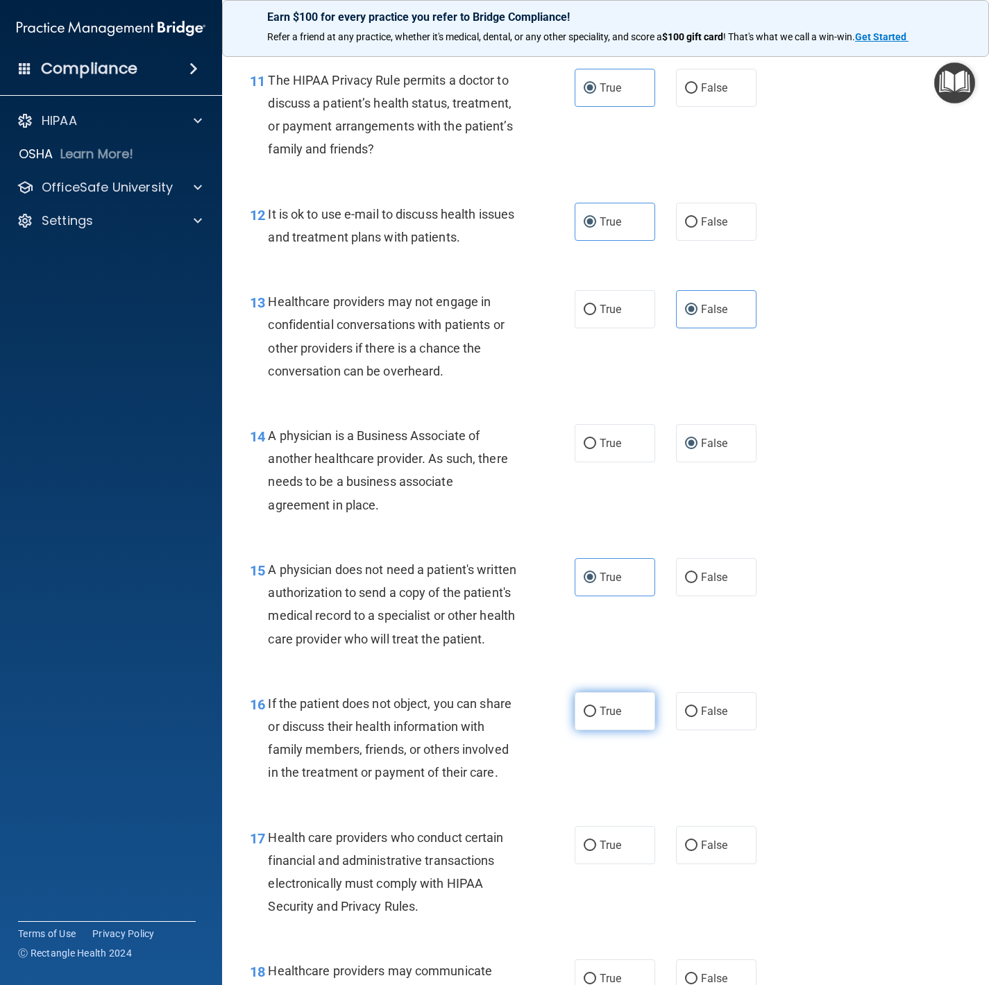
scroll to position [1458, 0]
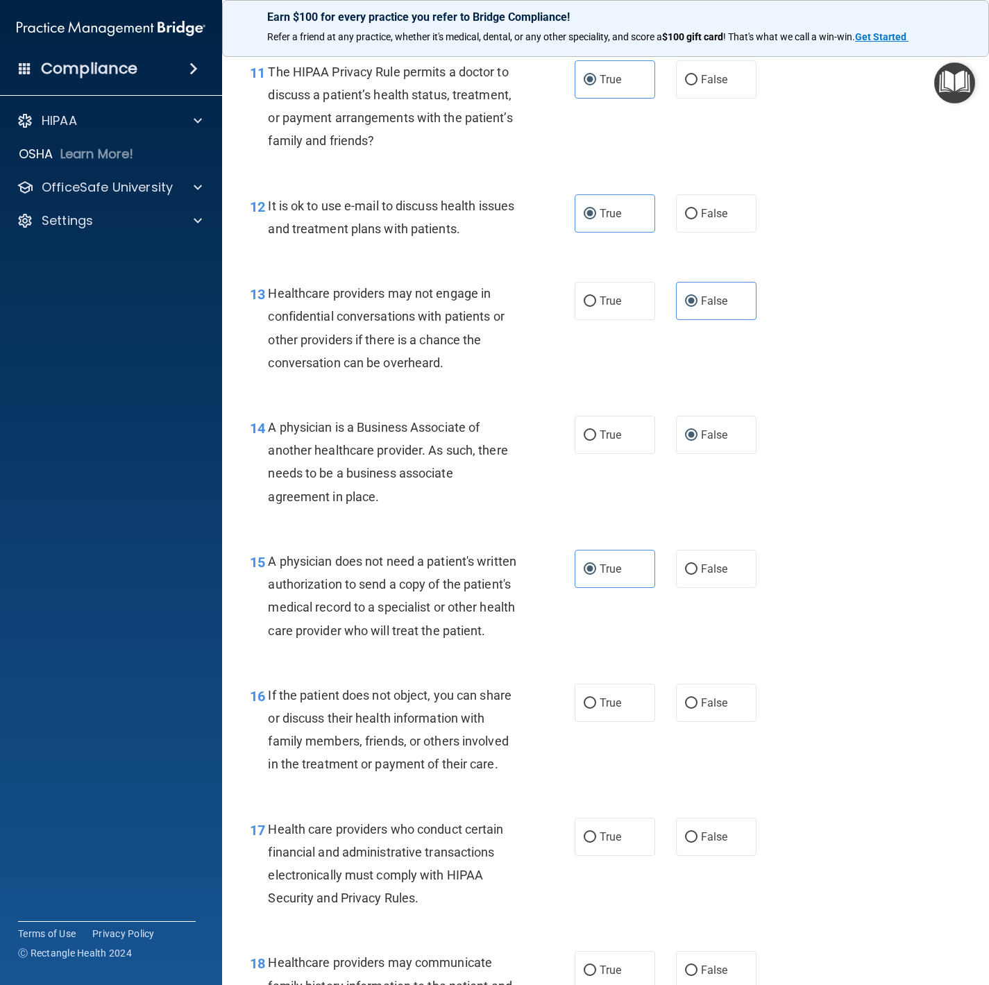
drag, startPoint x: 544, startPoint y: 719, endPoint x: 552, endPoint y: 719, distance: 7.6
click at [544, 661] on div "16 If the patient does not object, you can share or discuss their health inform…" at bounding box center [412, 733] width 366 height 99
click at [575, 661] on label "True" at bounding box center [615, 703] width 81 height 38
click at [584, 661] on input "True" at bounding box center [590, 703] width 12 height 10
radio input "true"
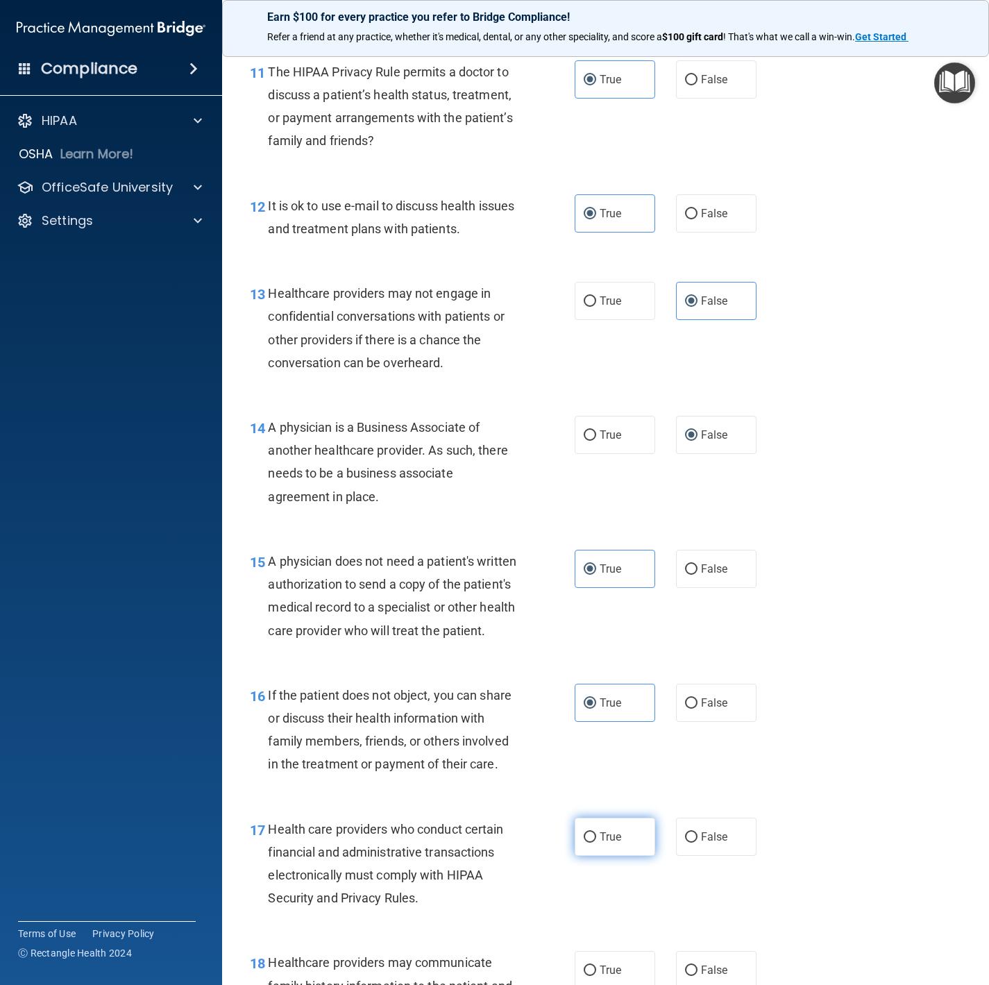
click at [600, 661] on span "True" at bounding box center [611, 836] width 22 height 13
click at [596, 661] on input "True" at bounding box center [590, 837] width 12 height 10
radio input "true"
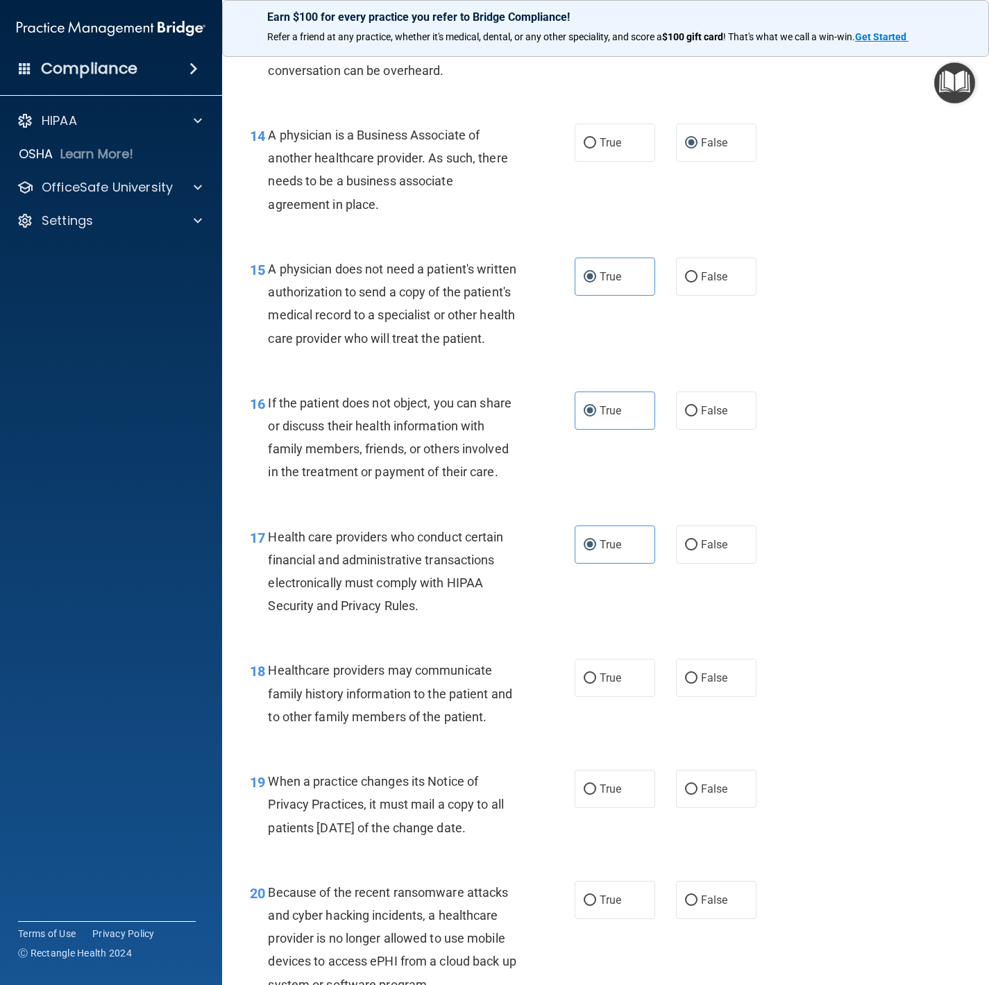
scroll to position [1770, 0]
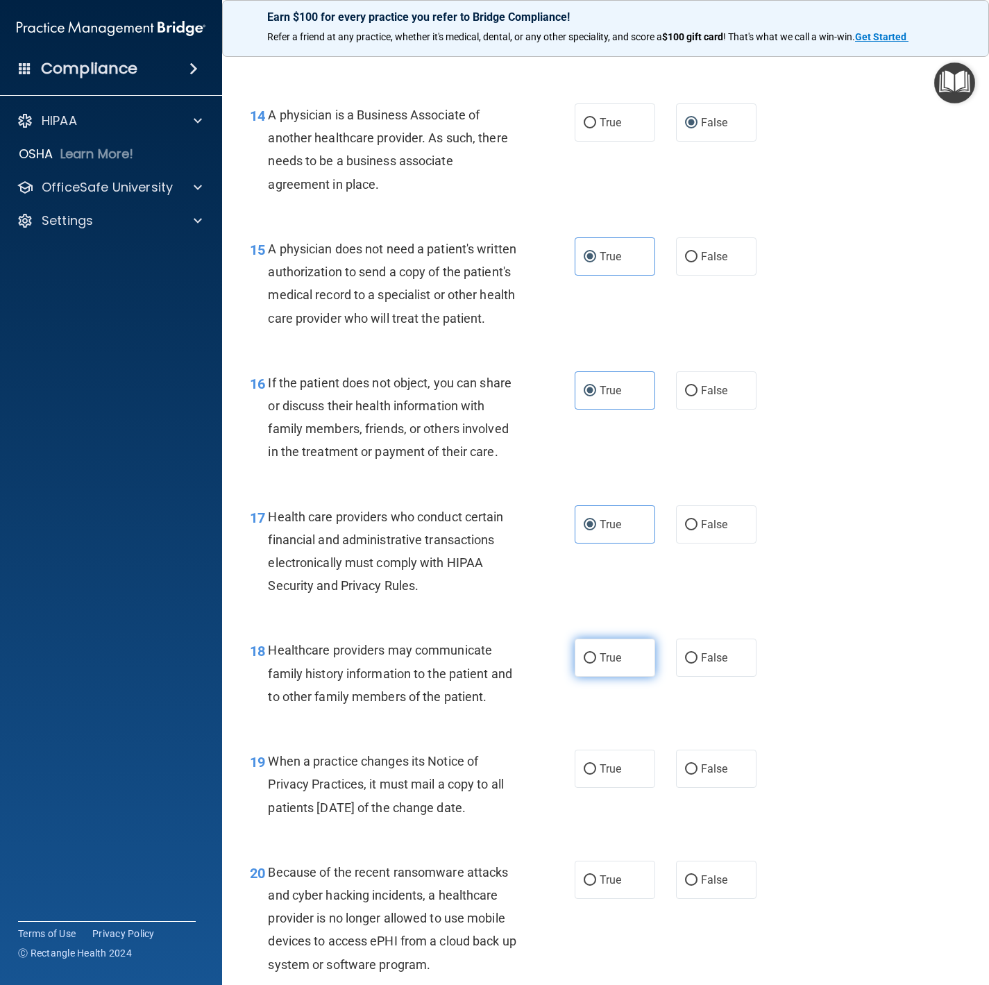
click at [602, 661] on label "True" at bounding box center [615, 658] width 81 height 38
click at [596, 661] on input "True" at bounding box center [590, 658] width 12 height 10
radio input "true"
click at [698, 661] on label "False" at bounding box center [716, 769] width 81 height 38
click at [698, 661] on input "False" at bounding box center [691, 769] width 12 height 10
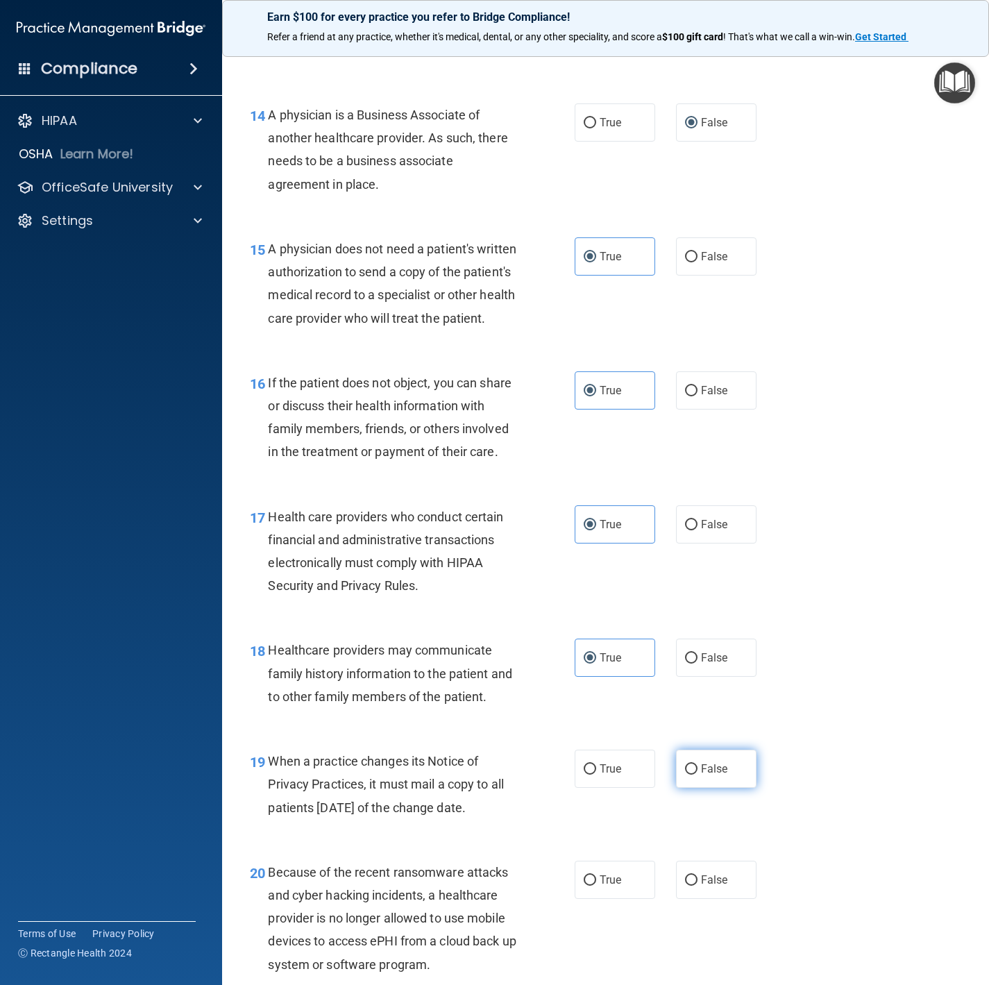
radio input "true"
click at [720, 661] on label "False" at bounding box center [716, 880] width 81 height 38
click at [698, 661] on input "False" at bounding box center [691, 880] width 12 height 10
radio input "true"
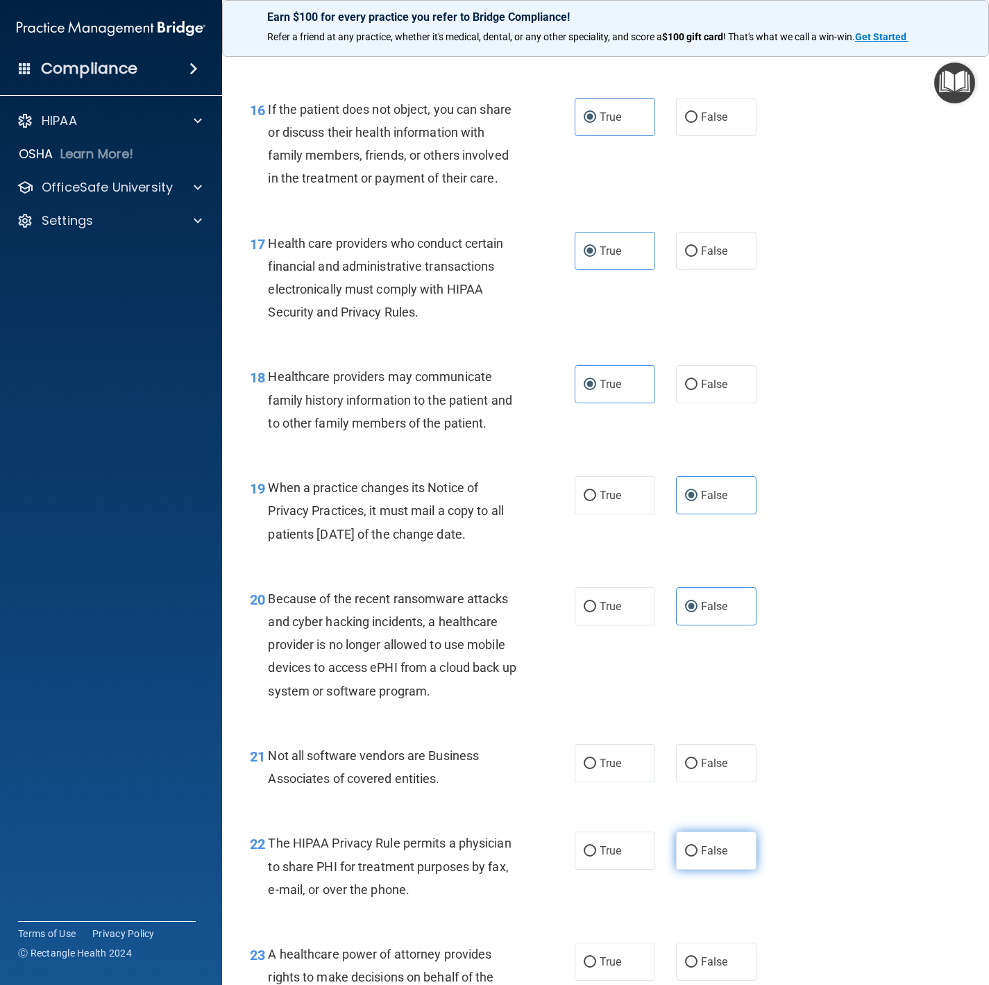
scroll to position [2186, 0]
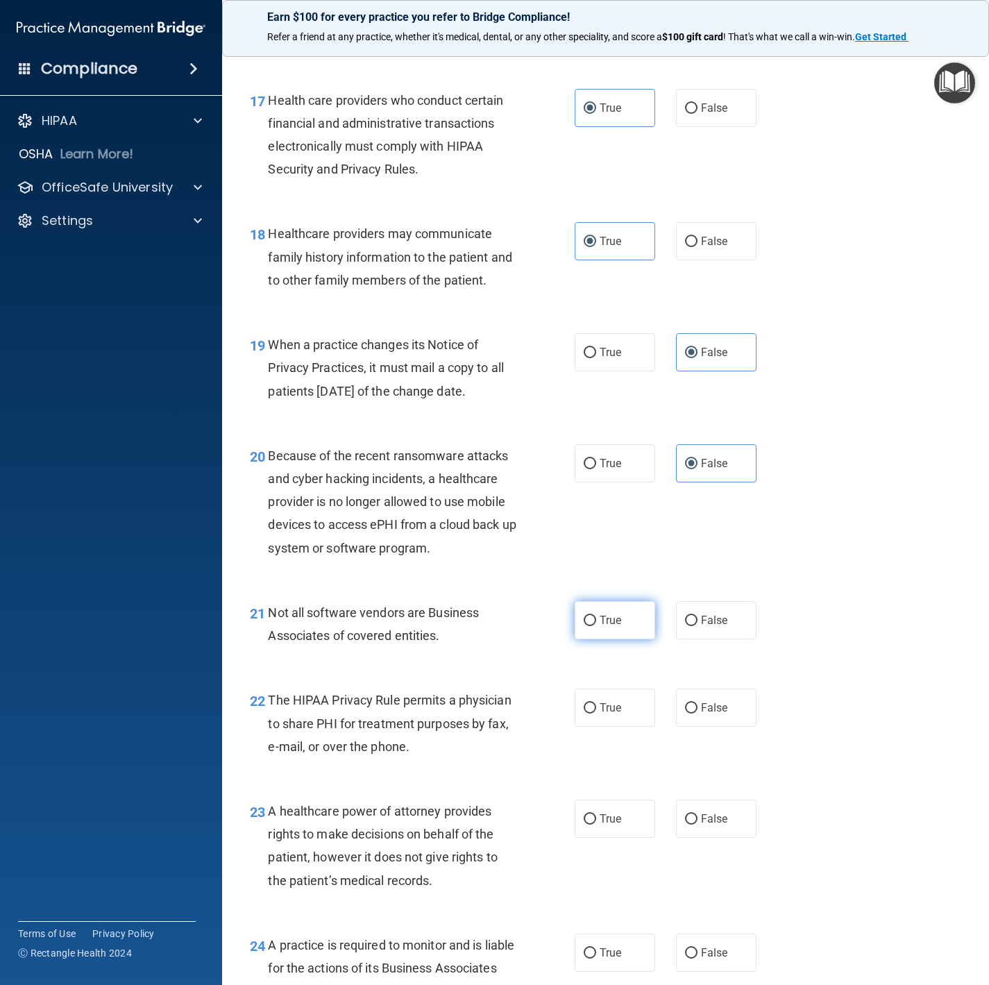
click at [621, 639] on label "True" at bounding box center [615, 620] width 81 height 38
click at [596, 626] on input "True" at bounding box center [590, 621] width 12 height 10
radio input "true"
click at [582, 661] on label "True" at bounding box center [615, 708] width 81 height 38
click at [584, 661] on input "True" at bounding box center [590, 708] width 12 height 10
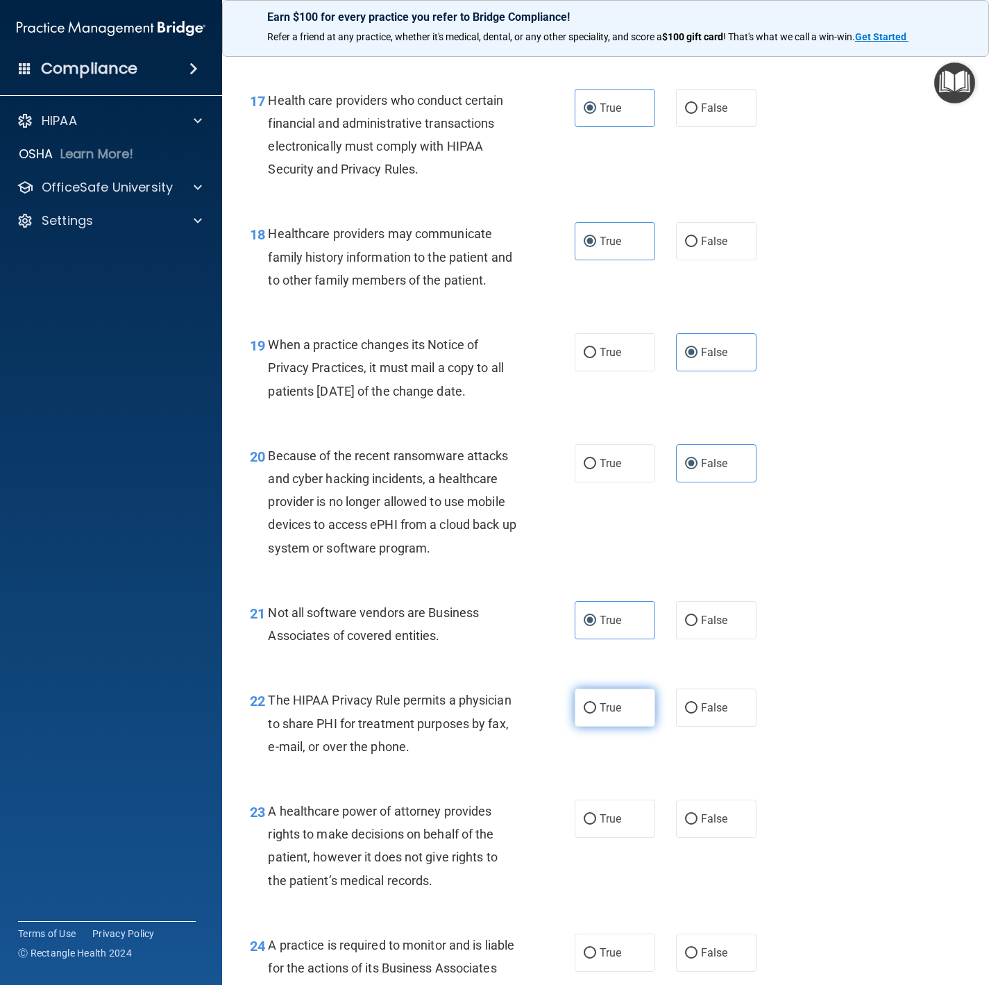
radio input "true"
click at [690, 661] on label "False" at bounding box center [716, 819] width 81 height 38
click at [690, 661] on input "False" at bounding box center [691, 819] width 12 height 10
radio input "true"
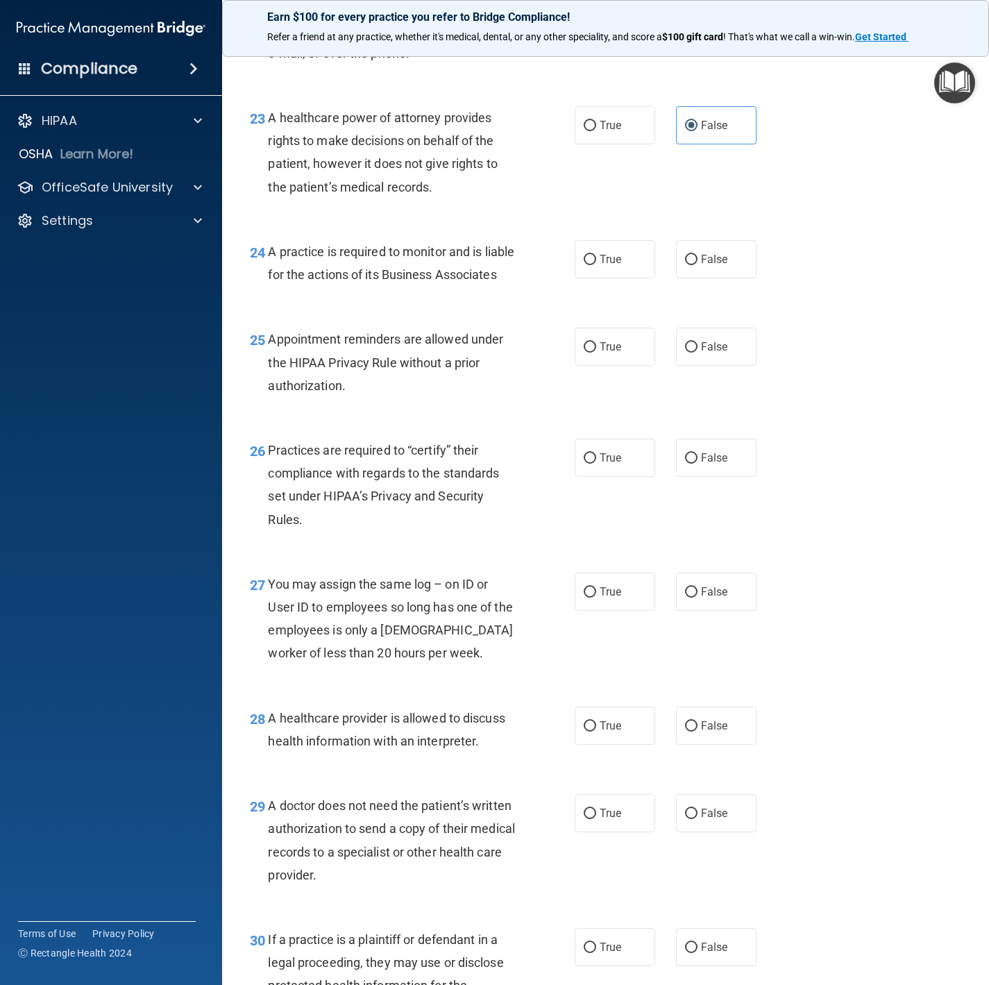
scroll to position [2915, 0]
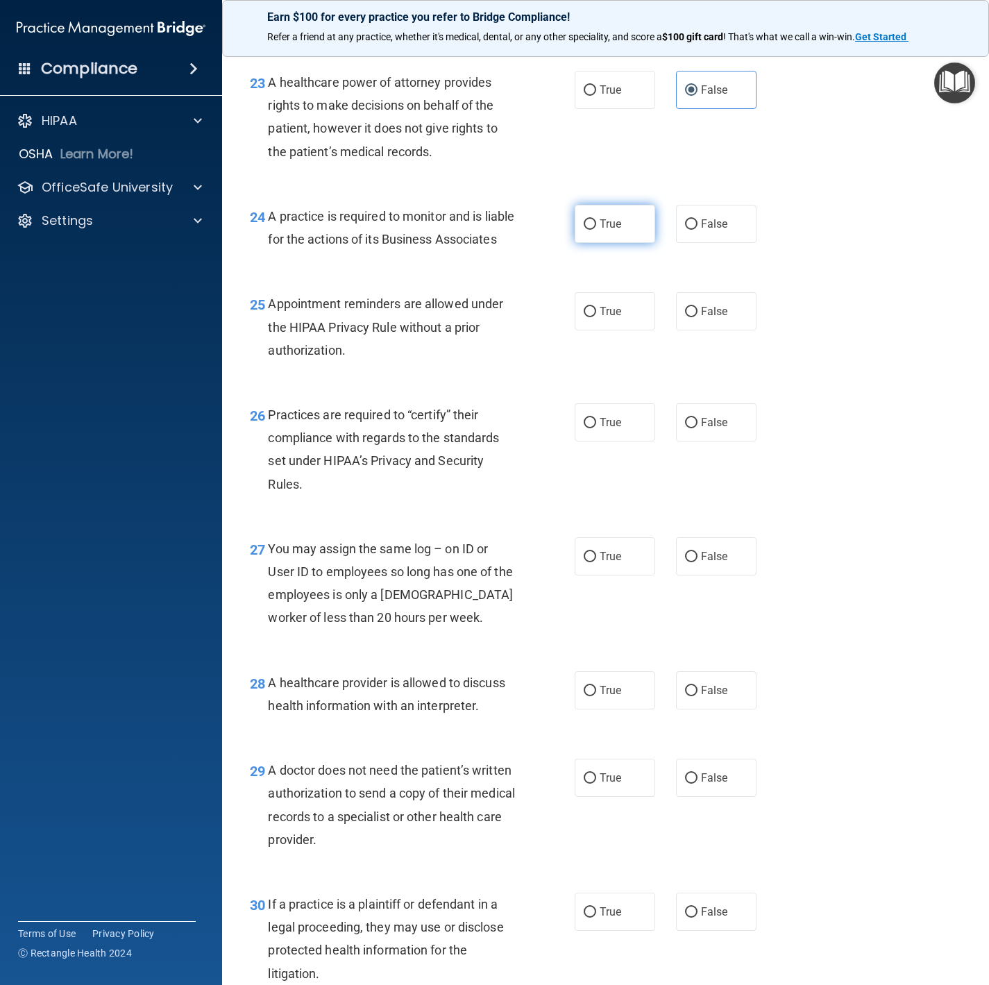
click at [600, 230] on span "True" at bounding box center [611, 223] width 22 height 13
click at [596, 230] on input "True" at bounding box center [590, 224] width 12 height 10
radio input "true"
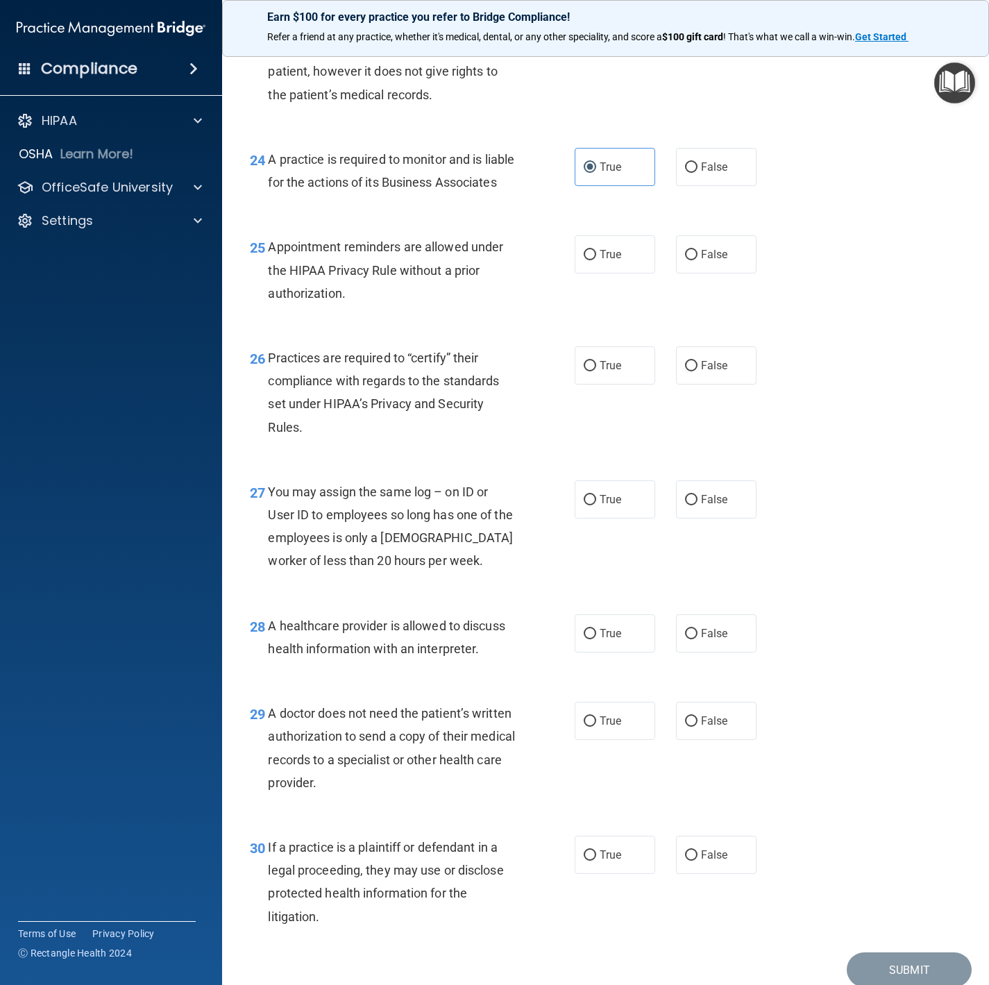
scroll to position [3019, 0]
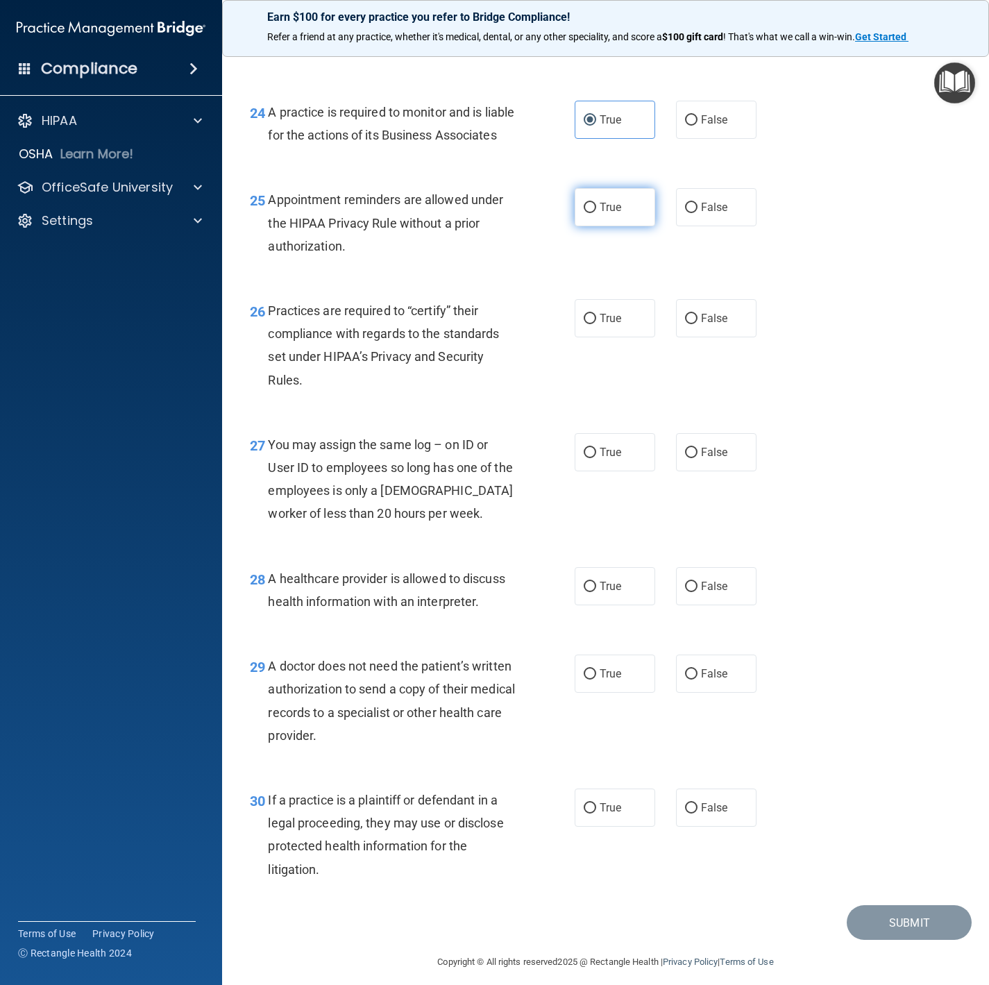
click at [583, 226] on label "True" at bounding box center [615, 207] width 81 height 38
click at [584, 213] on input "True" at bounding box center [590, 208] width 12 height 10
radio input "true"
click at [690, 337] on label "False" at bounding box center [716, 318] width 81 height 38
click at [690, 324] on input "False" at bounding box center [691, 319] width 12 height 10
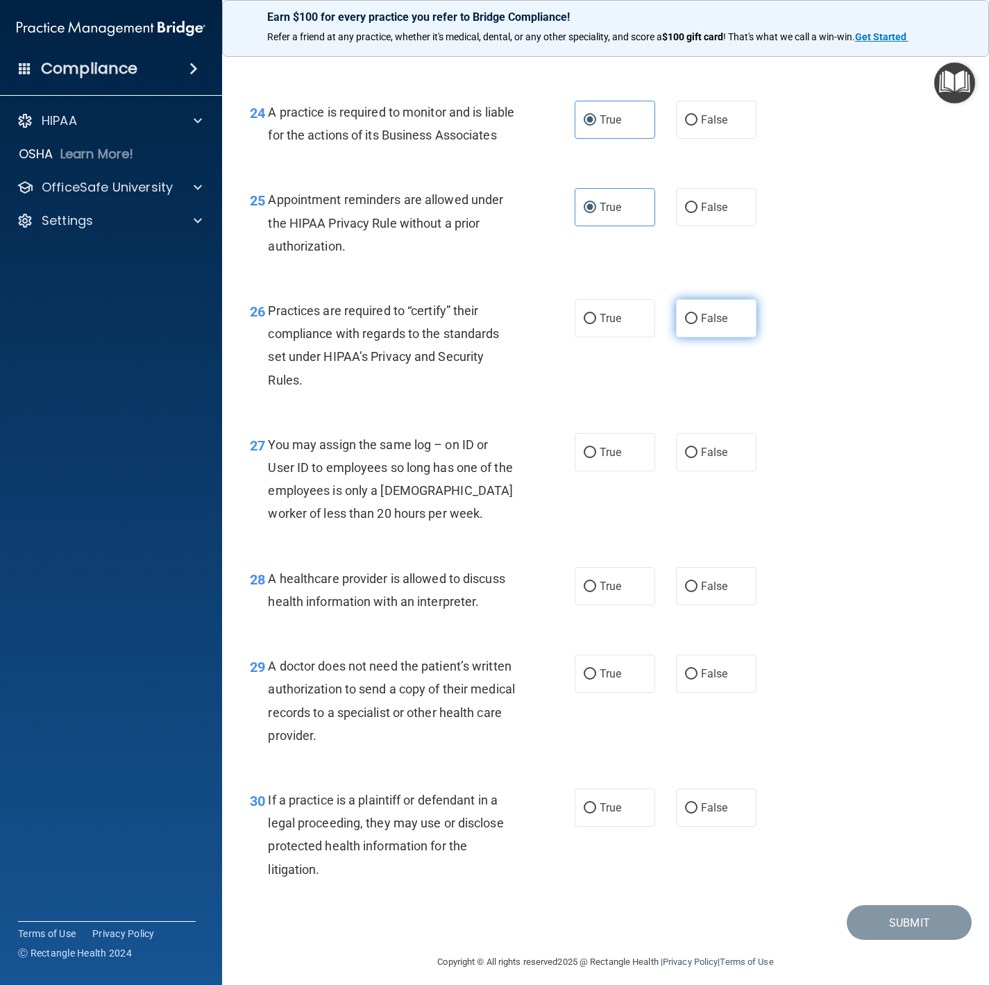
radio input "true"
click at [701, 459] on span "False" at bounding box center [714, 452] width 27 height 13
click at [685, 458] on input "False" at bounding box center [691, 453] width 12 height 10
radio input "true"
click at [600, 593] on span "True" at bounding box center [611, 586] width 22 height 13
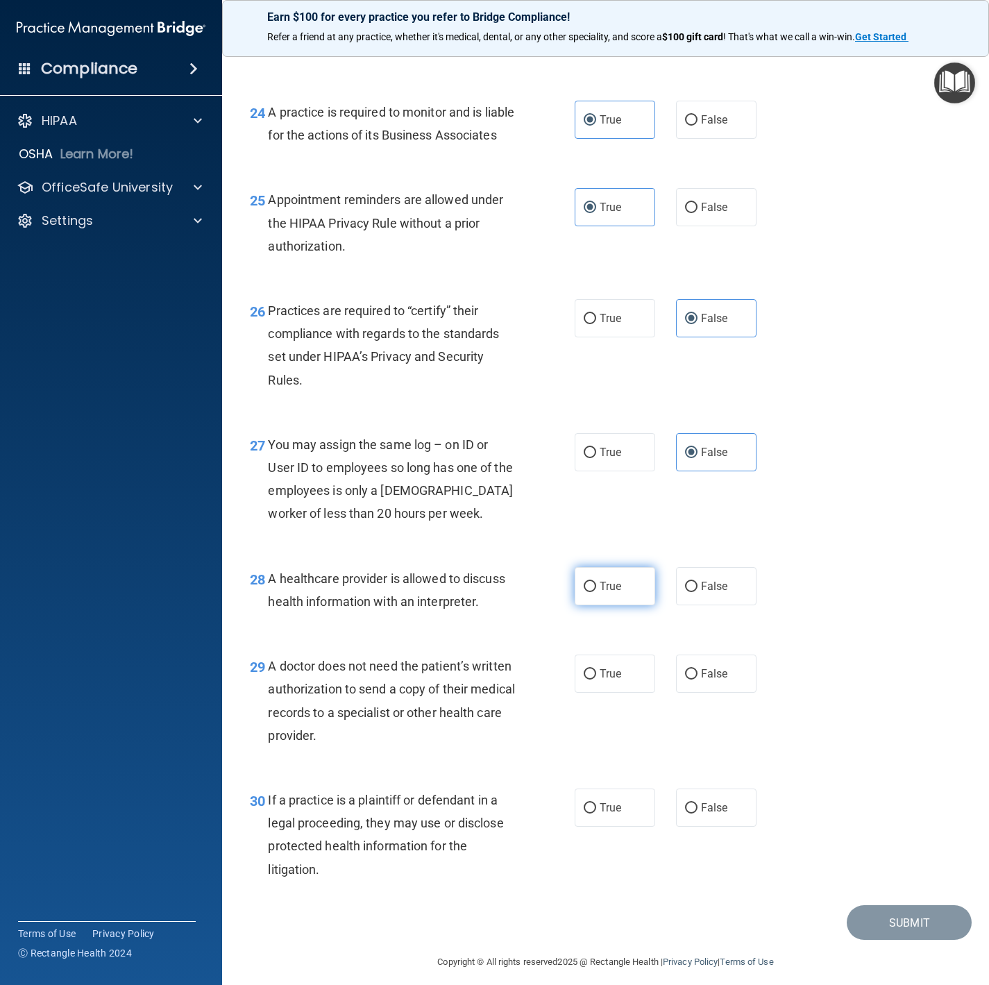
click at [592, 592] on input "True" at bounding box center [590, 587] width 12 height 10
radio input "true"
click at [605, 661] on span "True" at bounding box center [611, 673] width 22 height 13
click at [596, 661] on input "True" at bounding box center [590, 674] width 12 height 10
radio input "true"
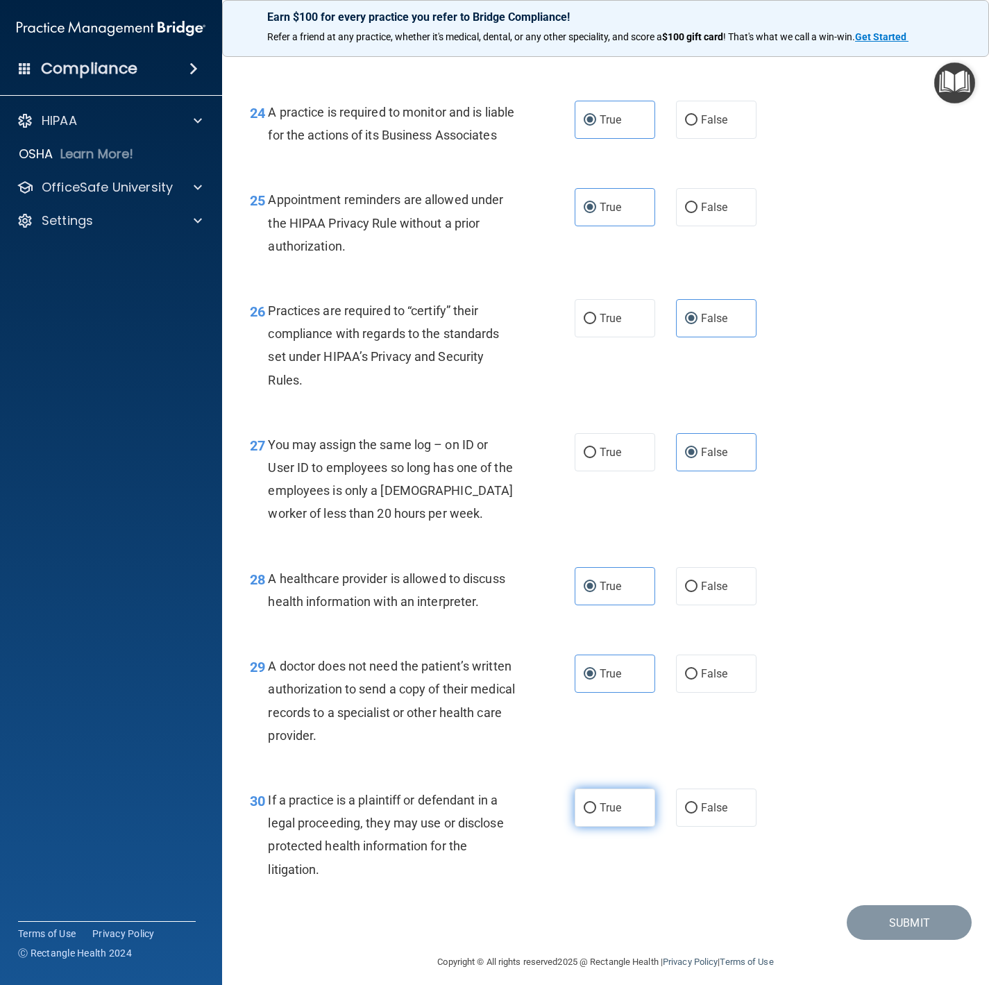
click at [600, 661] on span "True" at bounding box center [611, 807] width 22 height 13
click at [596, 661] on input "True" at bounding box center [590, 808] width 12 height 10
radio input "true"
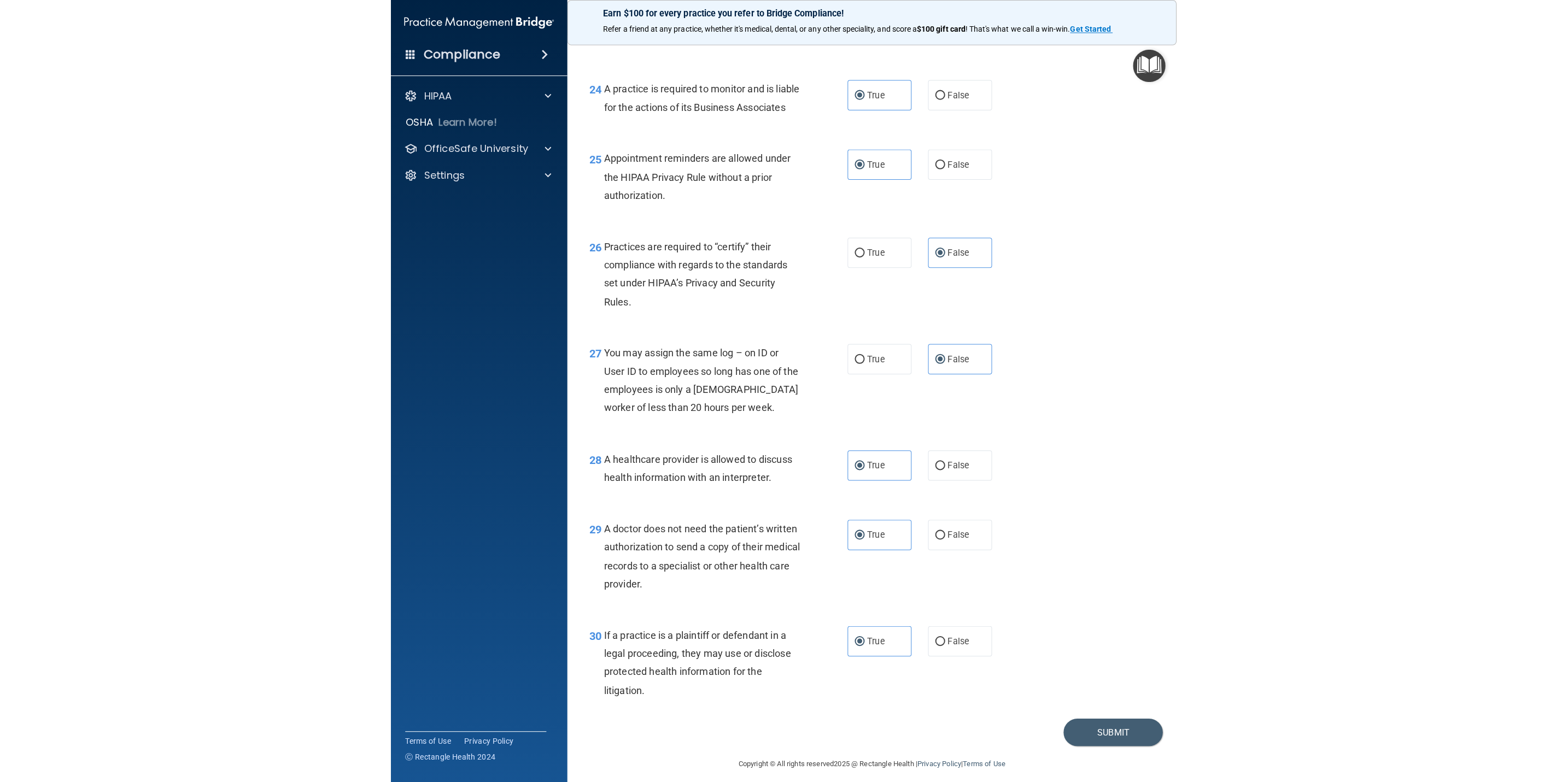
scroll to position [2458, 0]
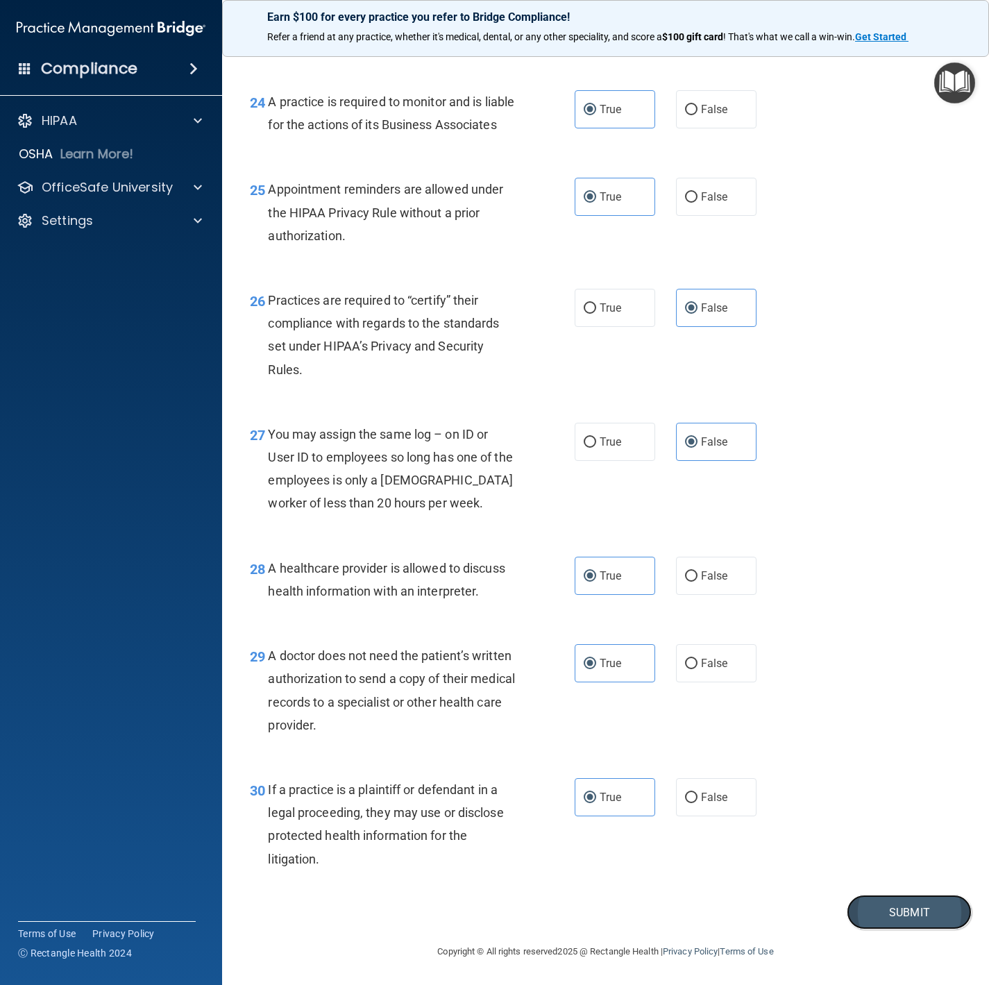
click at [861, 661] on button "Submit" at bounding box center [909, 912] width 125 height 35
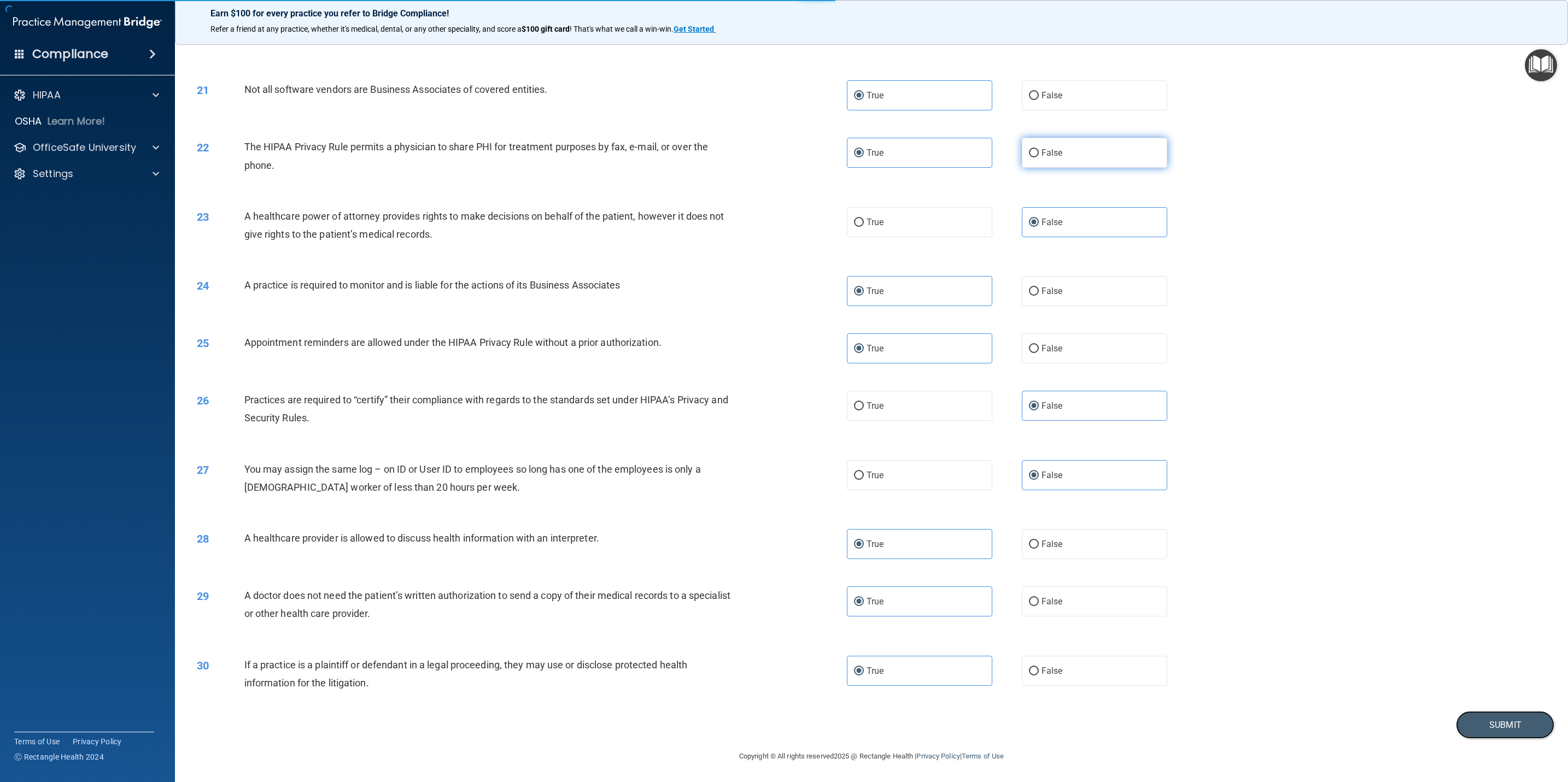
scroll to position [1340, 0]
click at [1044, 521] on button "Submit" at bounding box center [1504, 725] width 98 height 28
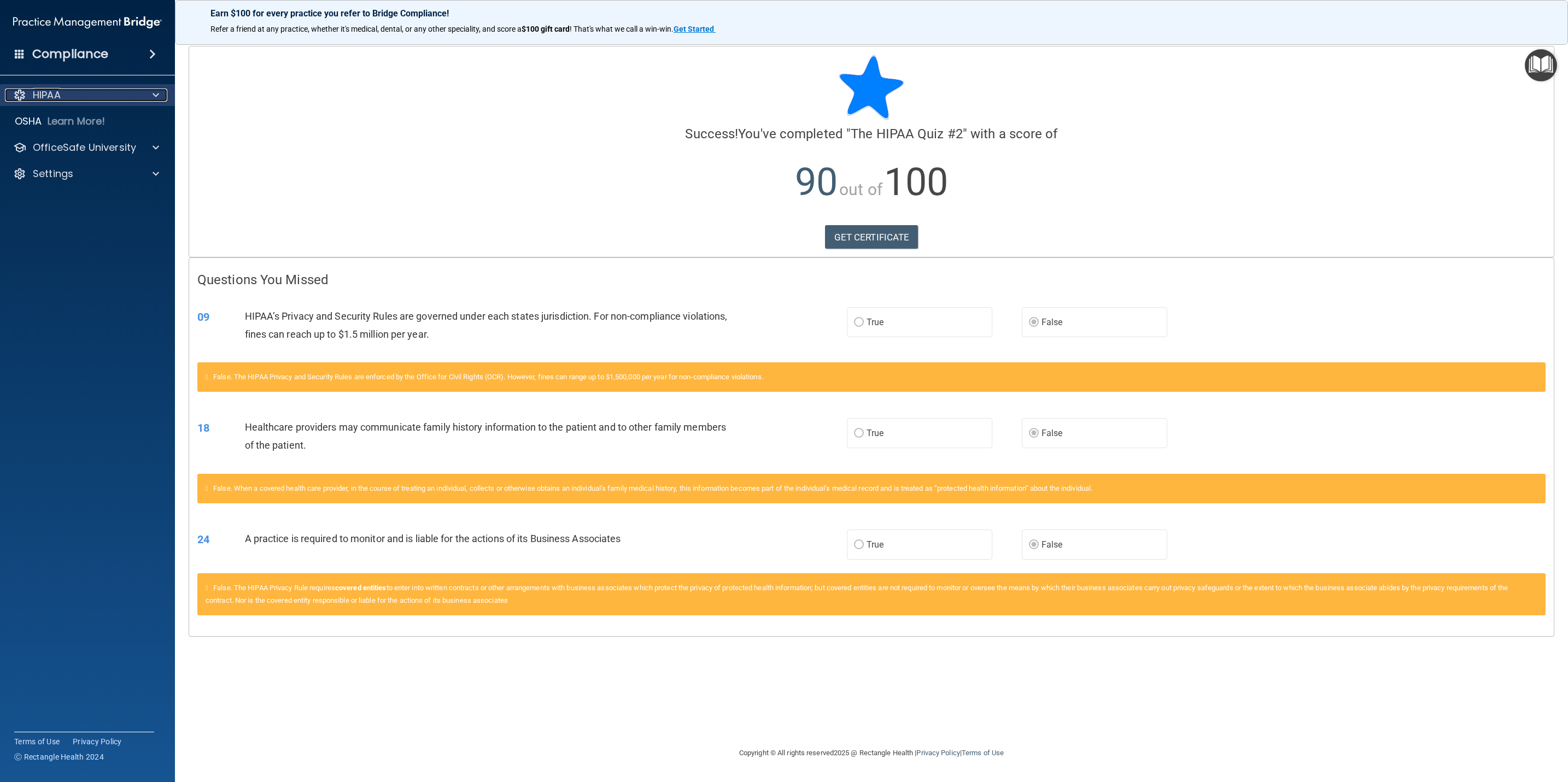
click at [159, 98] on div at bounding box center [154, 95] width 28 height 13
click at [89, 107] on ul "Documents and Policies Report an Incident Business Associates Emergency Plannin…" at bounding box center [87, 132] width 198 height 53
click at [80, 95] on div "HIPAA" at bounding box center [72, 95] width 135 height 13
click at [45, 95] on p "HIPAA" at bounding box center [46, 95] width 28 height 13
click at [43, 124] on p "Documents and Policies" at bounding box center [81, 121] width 149 height 11
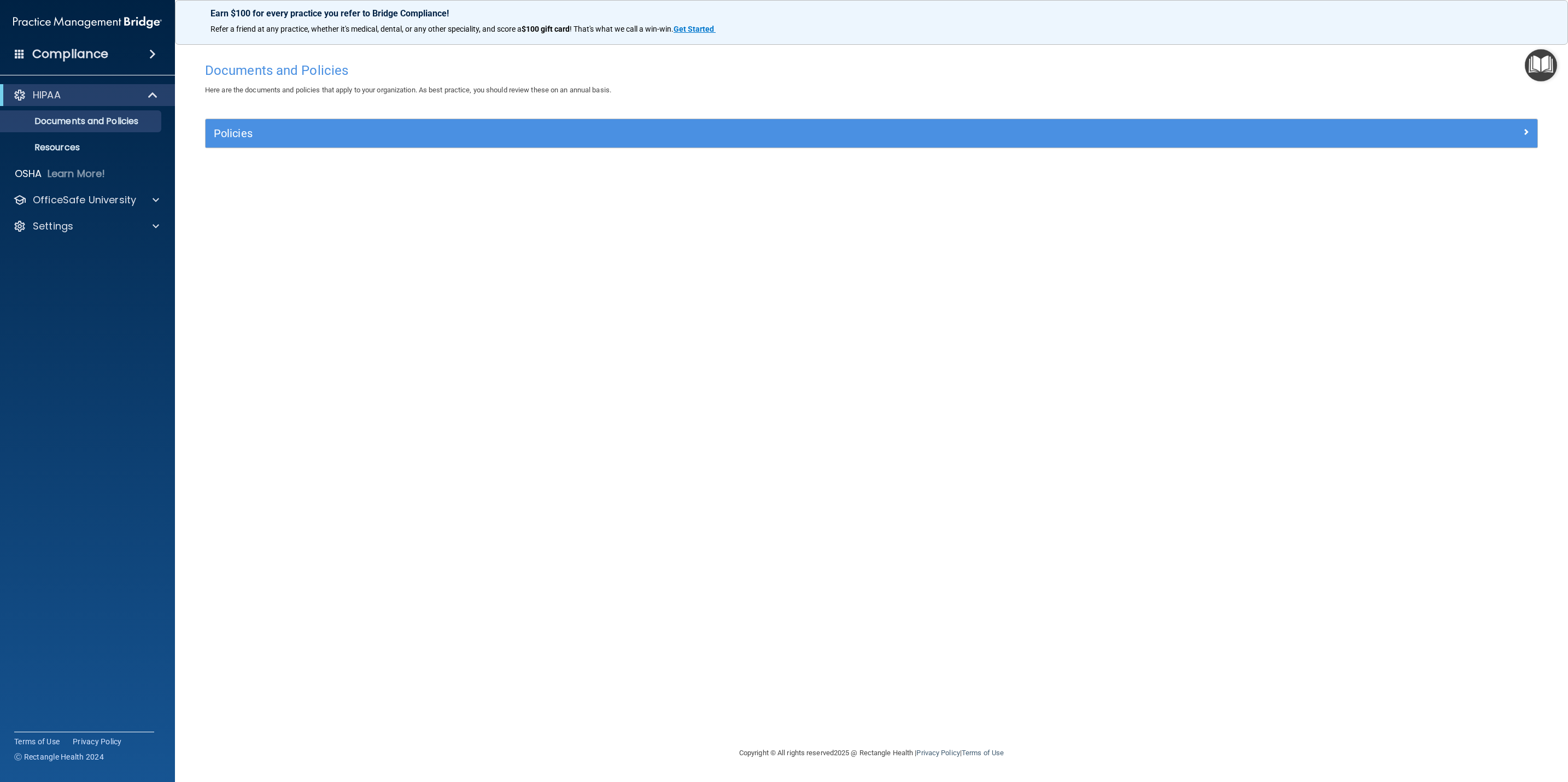
click at [106, 47] on h4 "Compliance" at bounding box center [70, 54] width 76 height 15
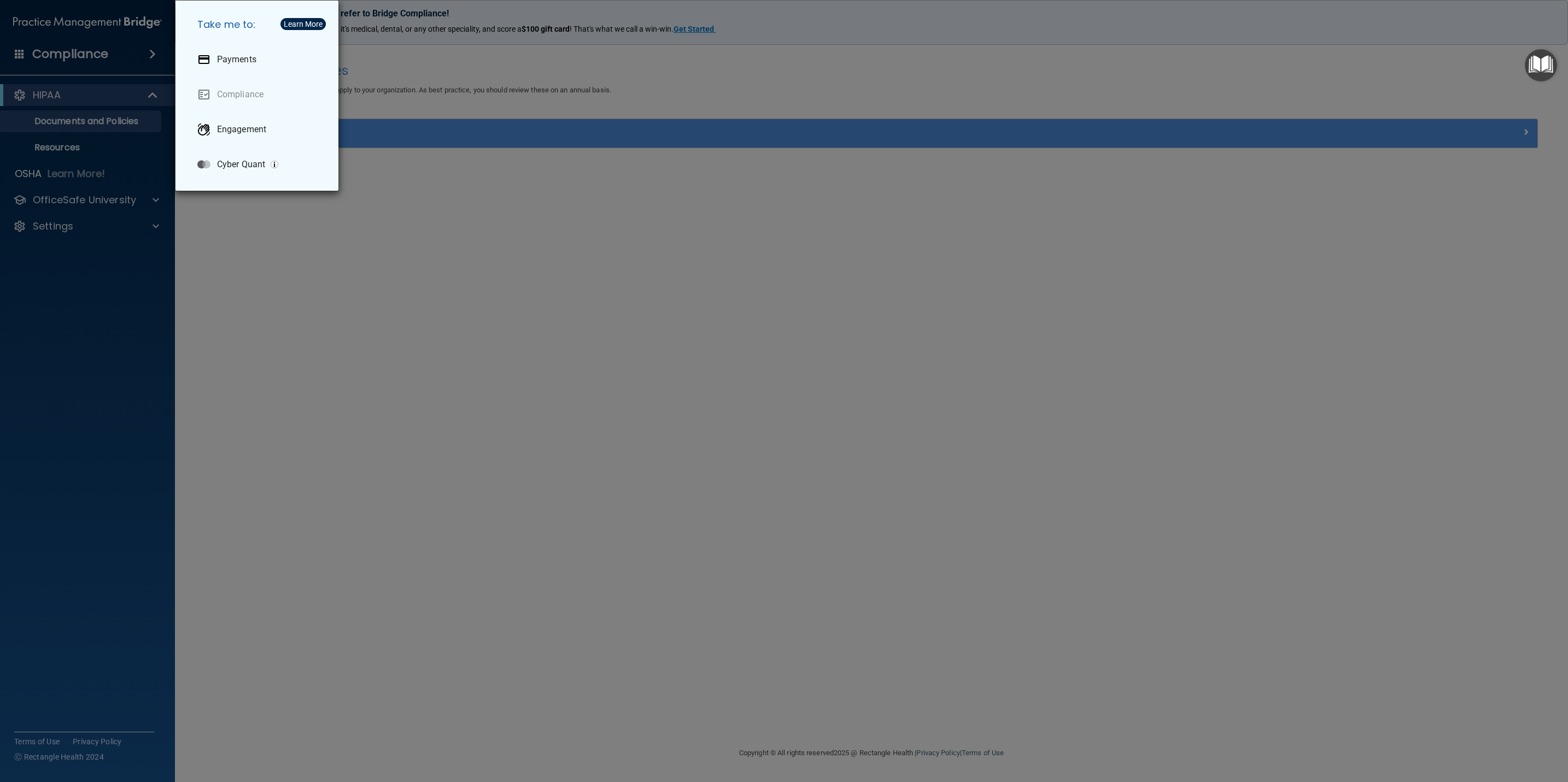
click at [102, 140] on div "Take me to: Payments Compliance Engagement Cyber Quant" at bounding box center [784, 391] width 1568 height 782
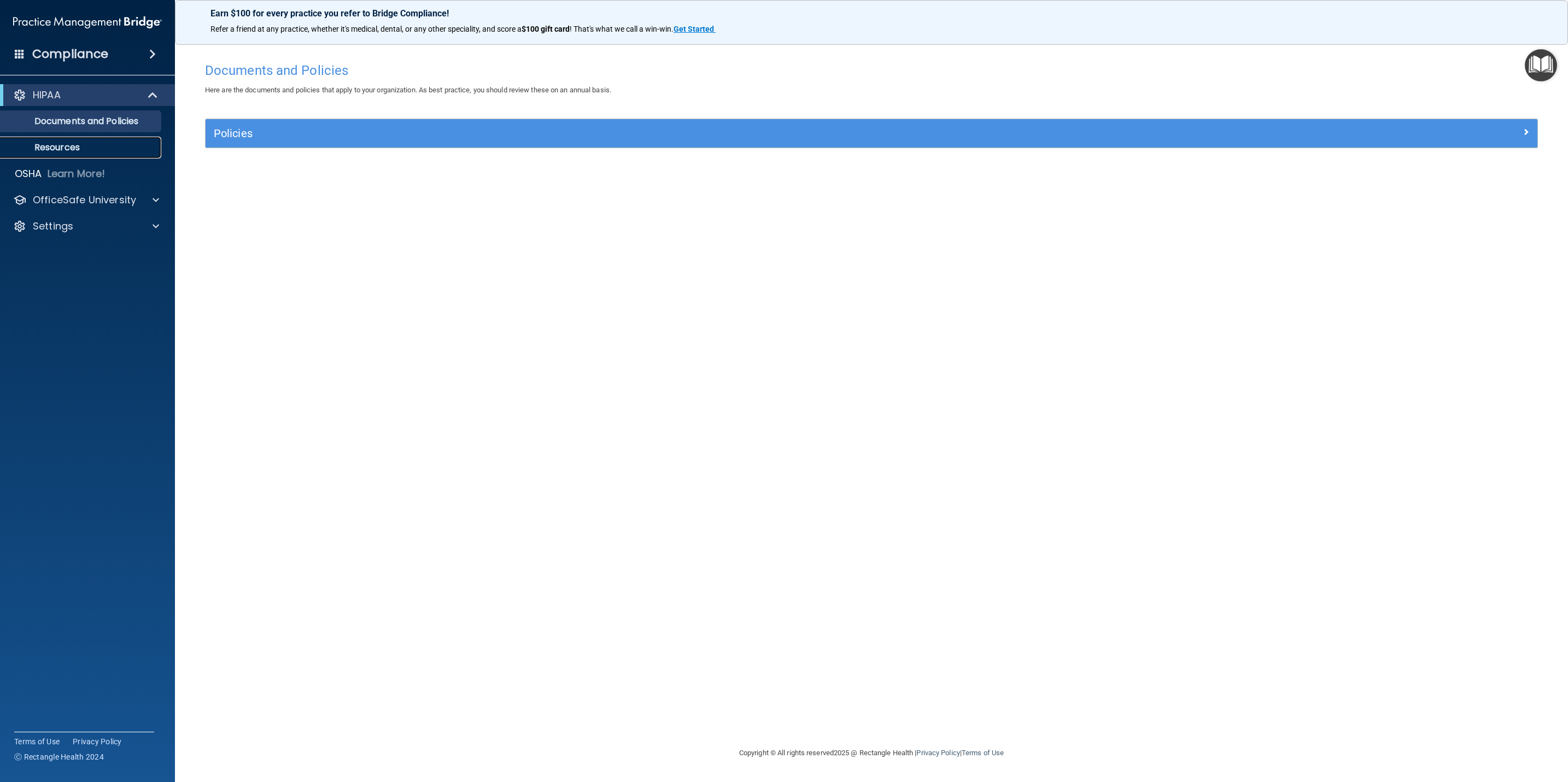
click at [72, 146] on p "Resources" at bounding box center [81, 147] width 149 height 11
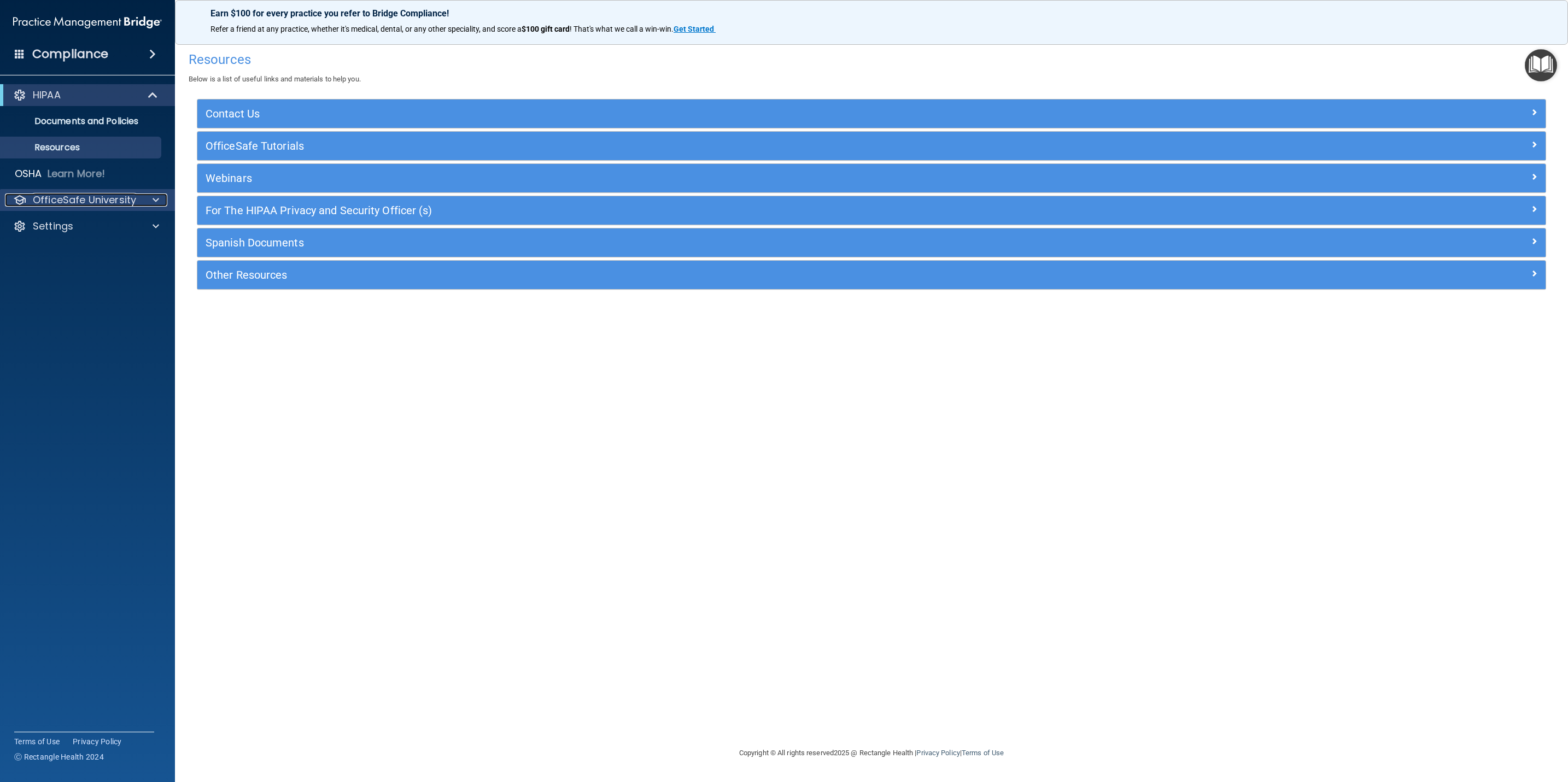
click at [92, 199] on p "OfficeSafe University" at bounding box center [84, 200] width 103 height 13
click at [91, 218] on link "HIPAA Training" at bounding box center [75, 226] width 172 height 22
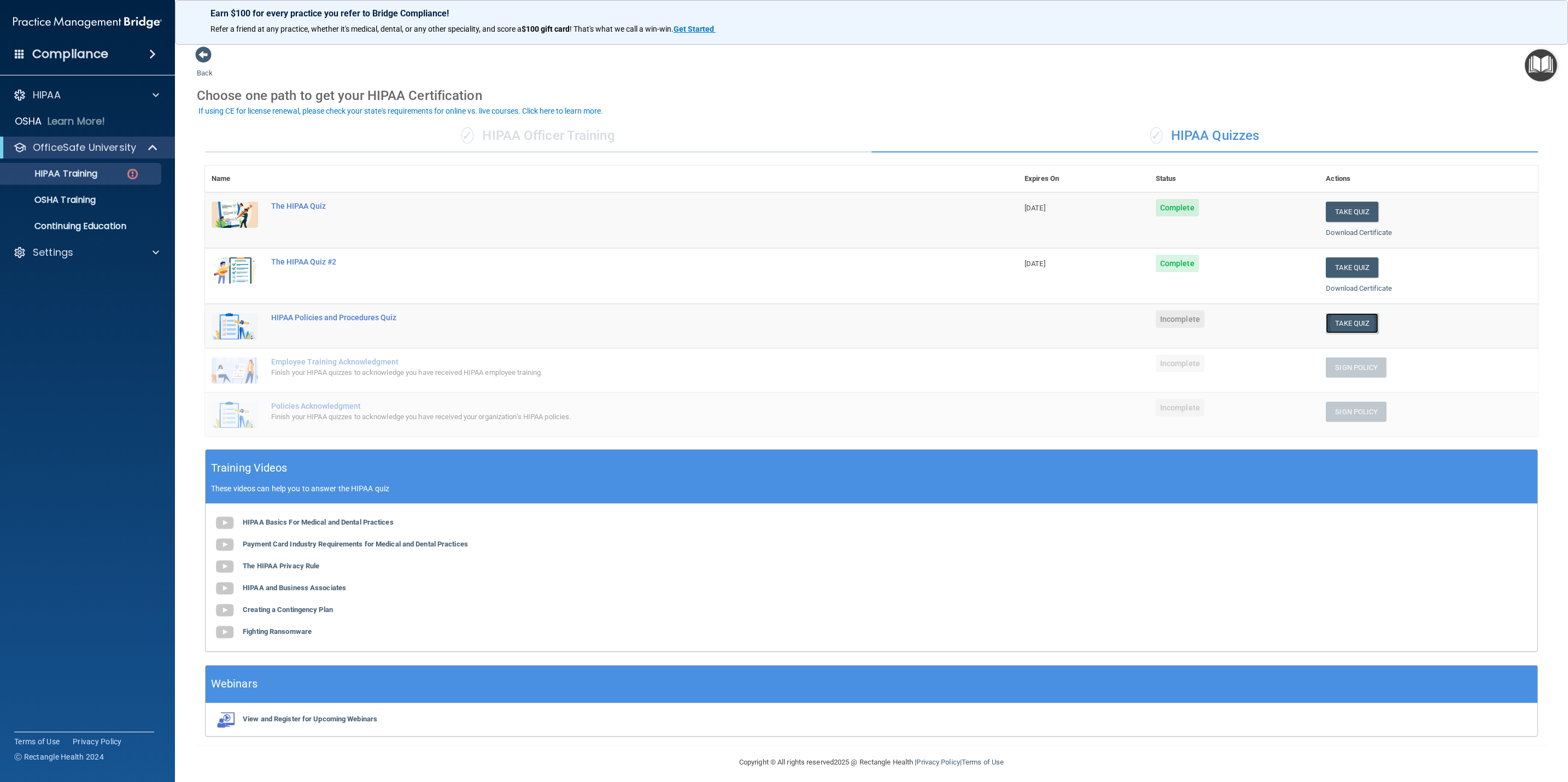
click at [1044, 321] on button "Take Quiz" at bounding box center [1351, 324] width 53 height 20
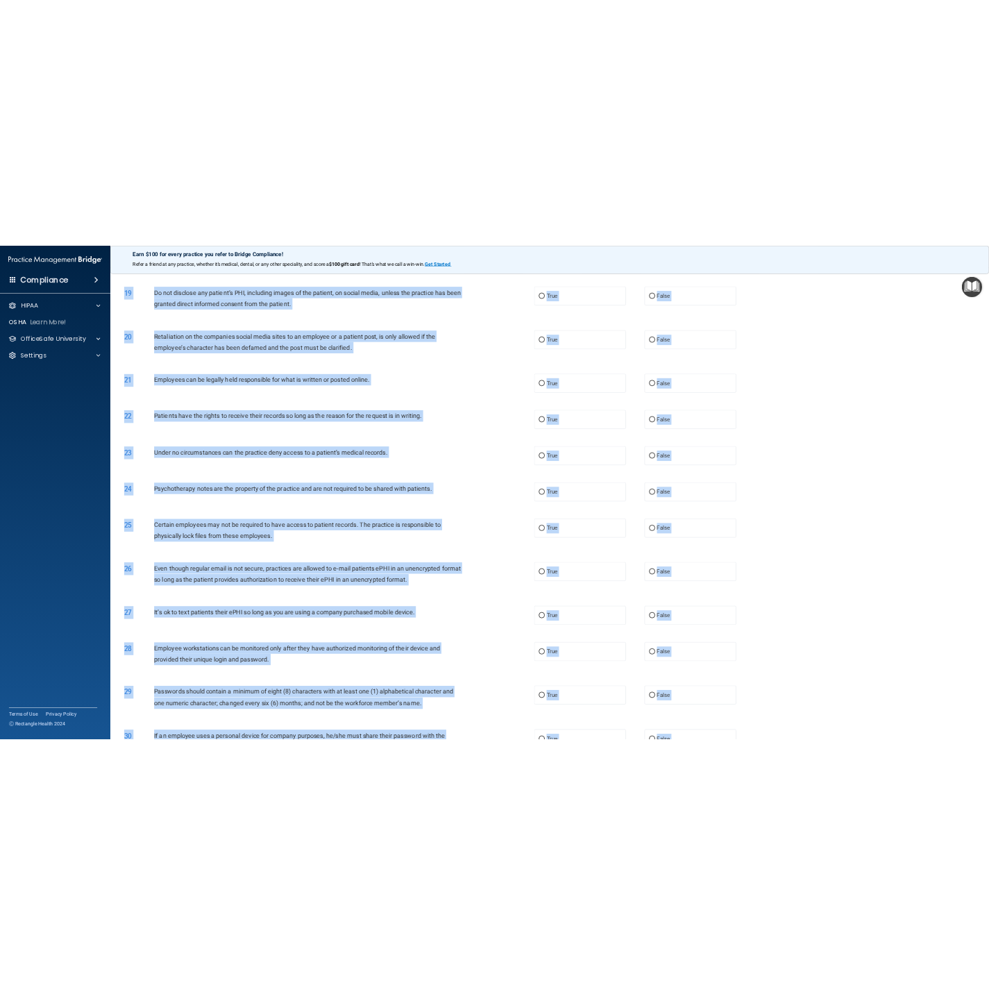
scroll to position [1862, 0]
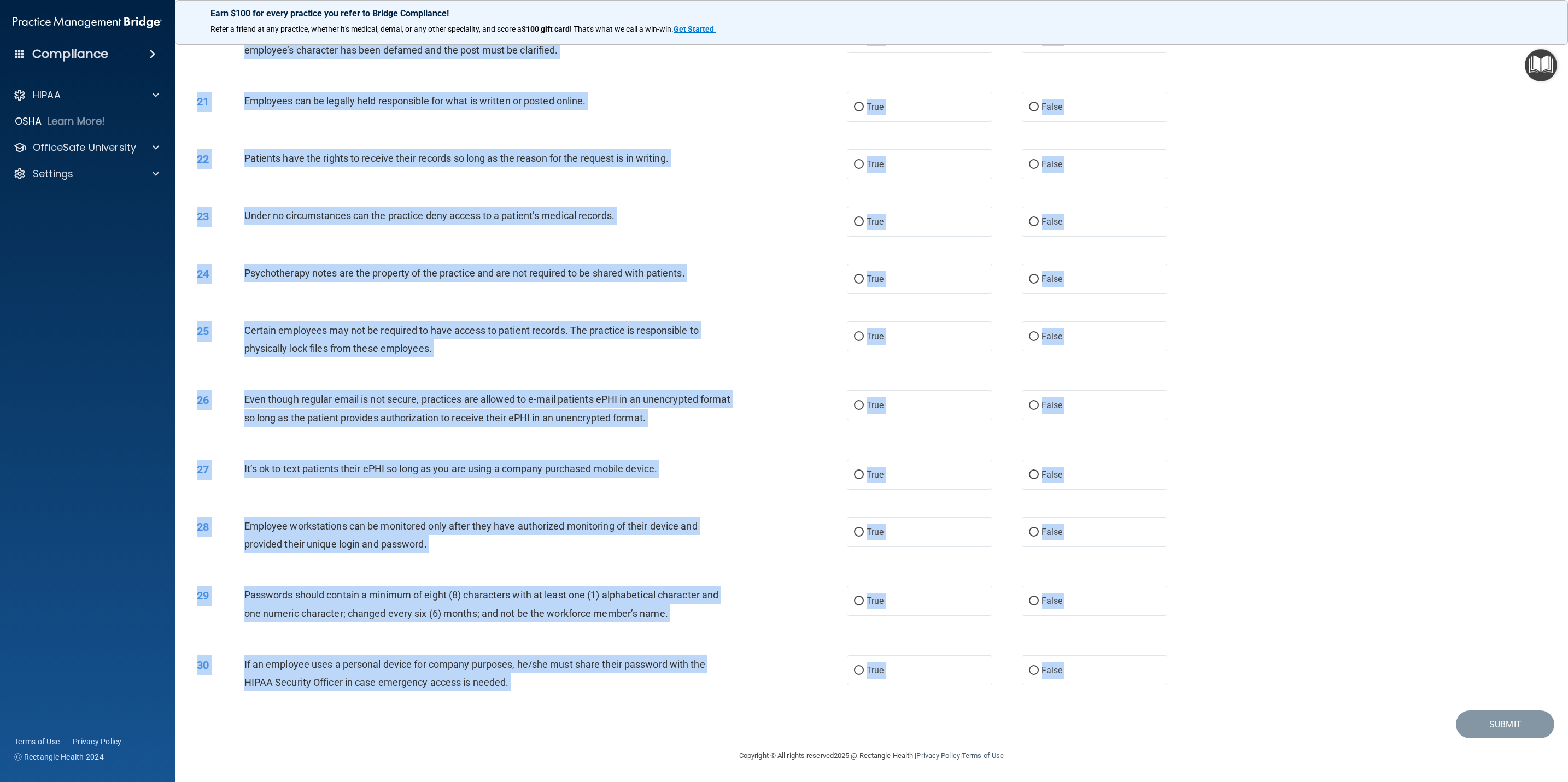
drag, startPoint x: 198, startPoint y: 58, endPoint x: 1109, endPoint y: 717, distance: 1124.4
copy main "HIPAA Policies and Procedures Quiz This quiz doesn’t expire until . Are you sur…"
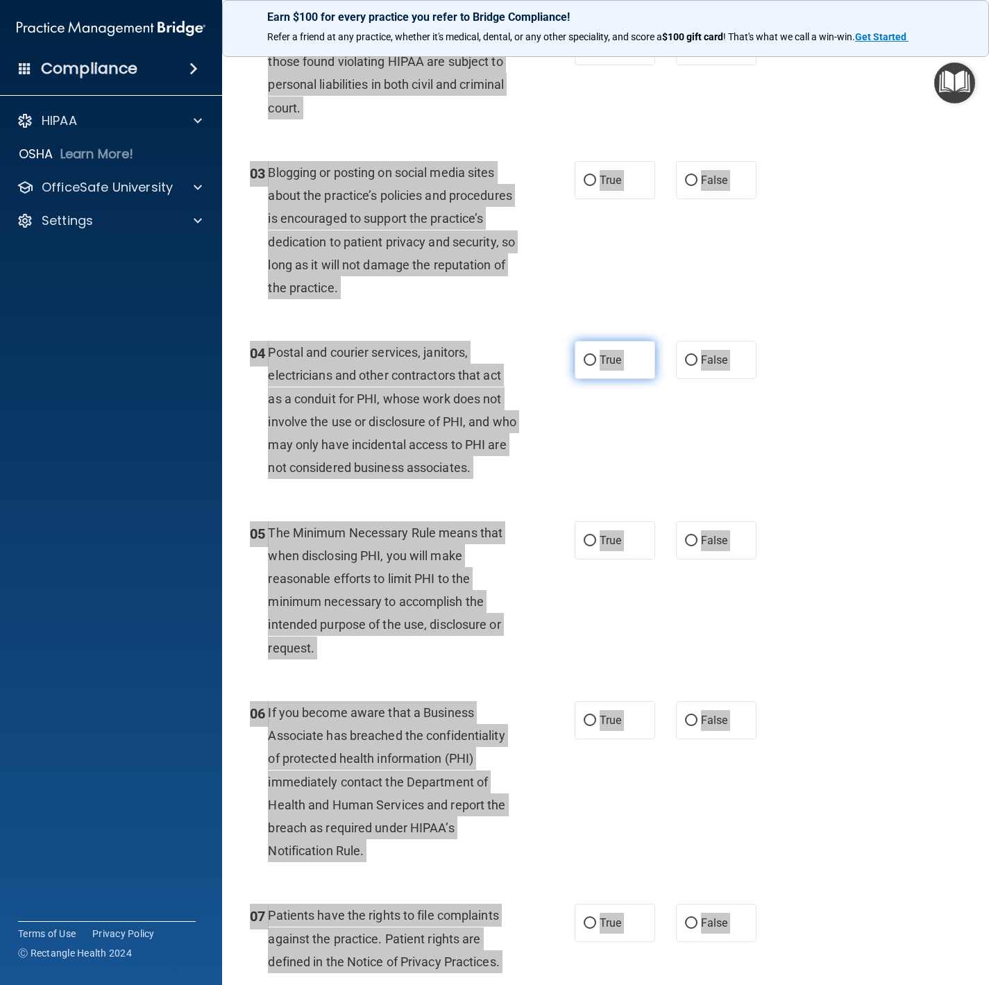
scroll to position [0, 0]
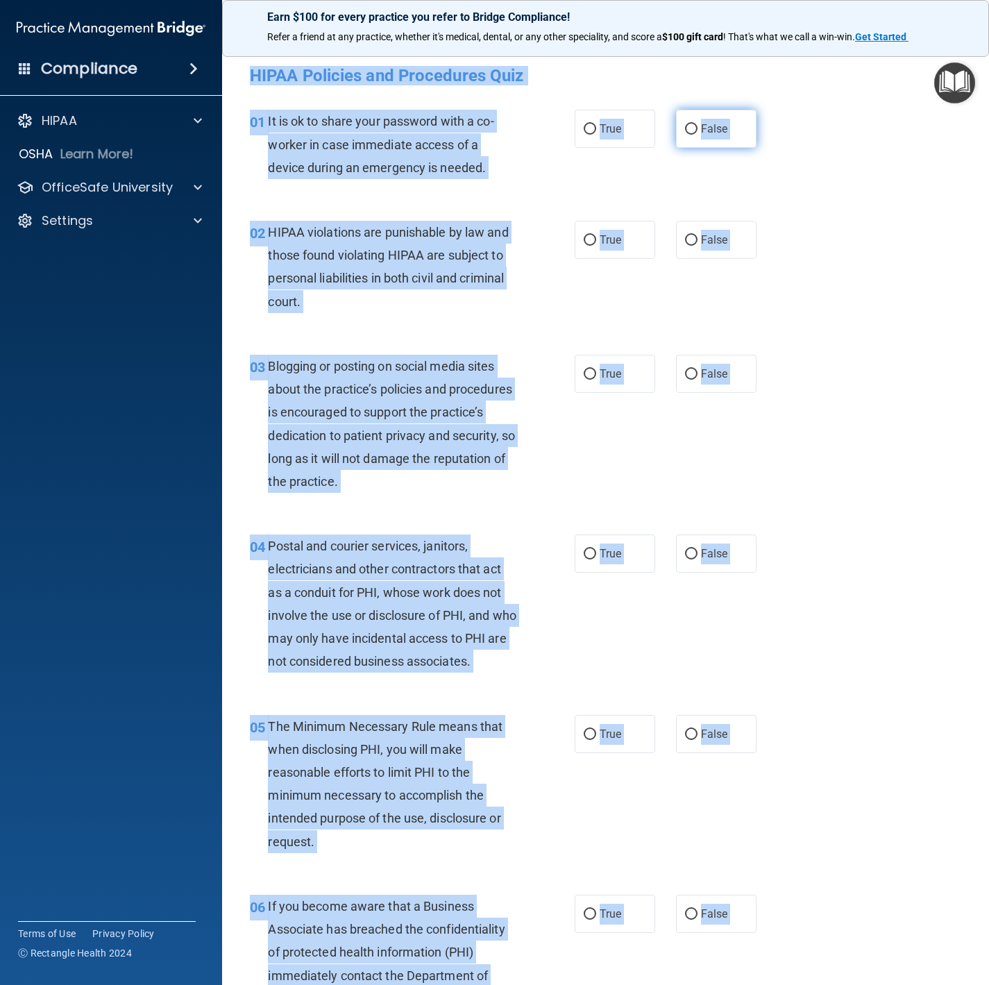
click at [683, 117] on label "False" at bounding box center [716, 129] width 81 height 38
click at [685, 124] on input "False" at bounding box center [691, 129] width 12 height 10
radio input "true"
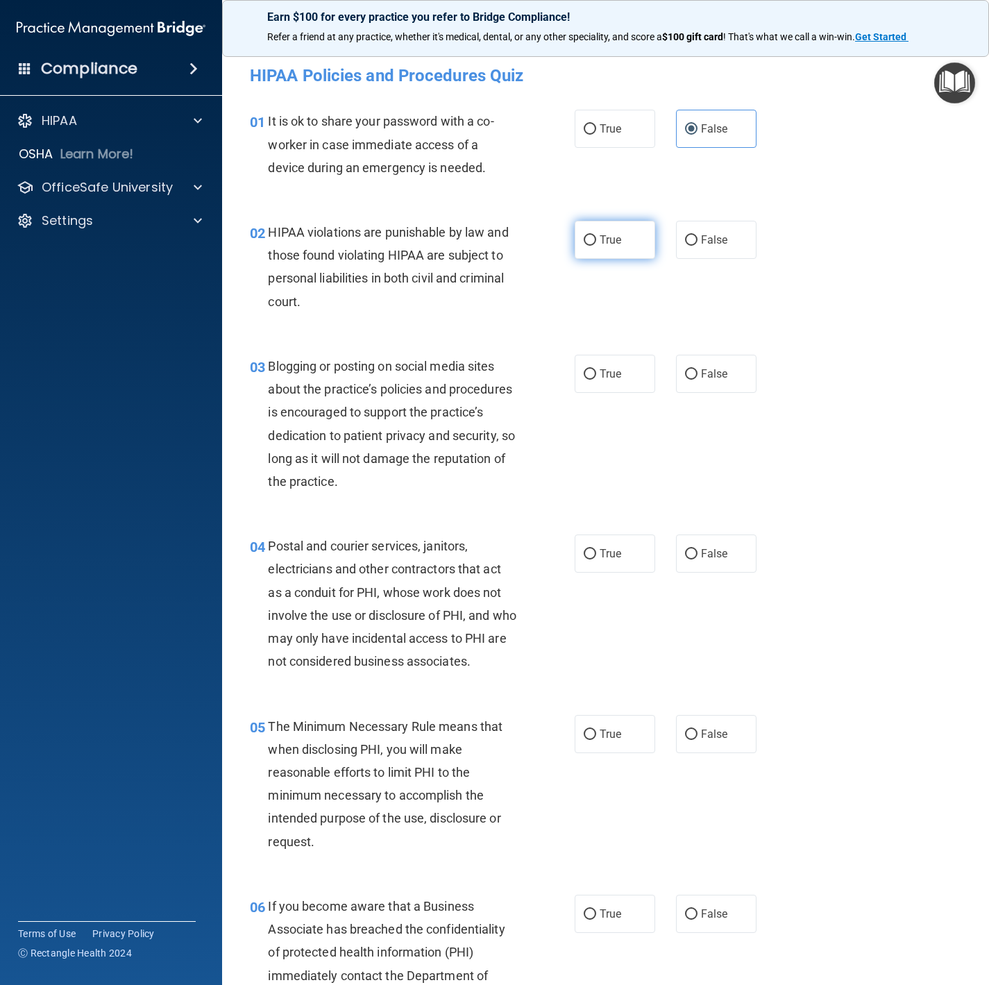
click at [616, 239] on label "True" at bounding box center [615, 240] width 81 height 38
click at [596, 239] on input "True" at bounding box center [590, 240] width 12 height 10
radio input "true"
click at [701, 376] on span "False" at bounding box center [714, 373] width 27 height 13
click at [698, 376] on input "False" at bounding box center [691, 374] width 12 height 10
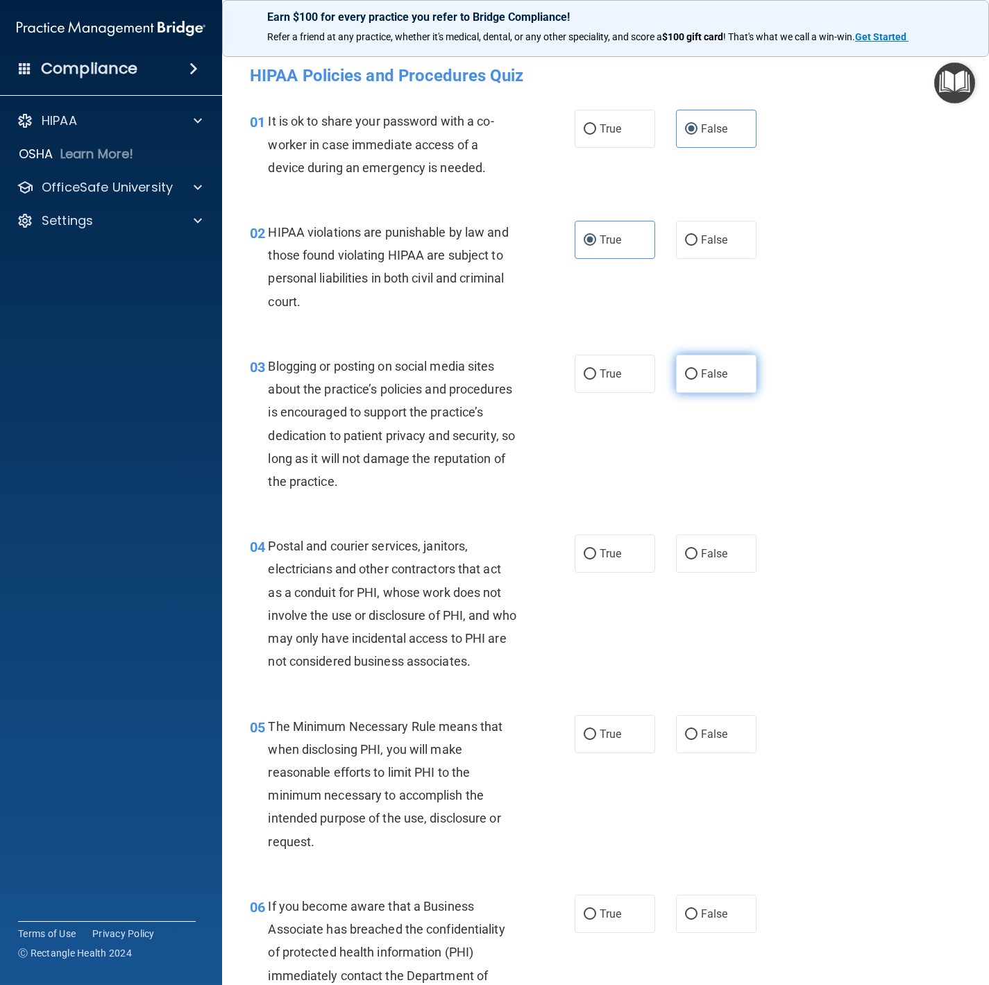
radio input "true"
click at [589, 554] on label "True" at bounding box center [615, 553] width 81 height 38
click at [589, 554] on input "True" at bounding box center [590, 554] width 12 height 10
radio input "true"
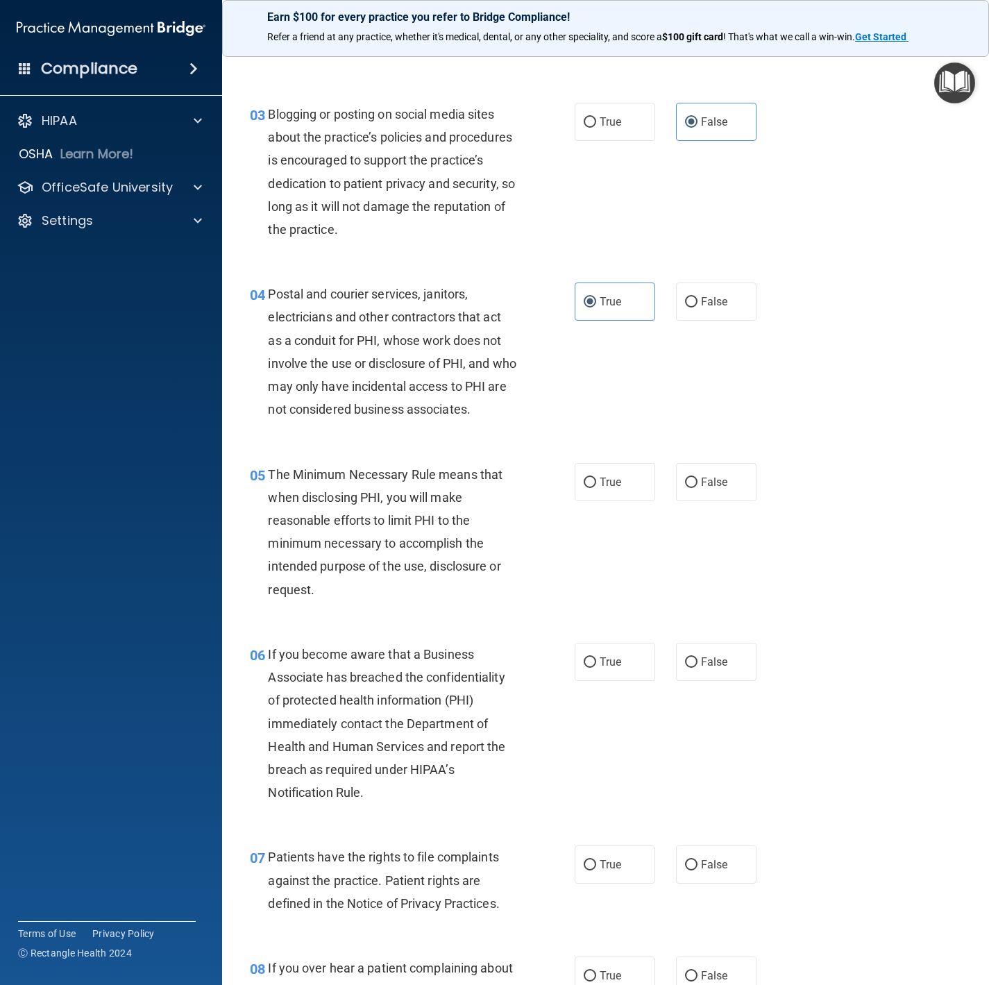
scroll to position [312, 0]
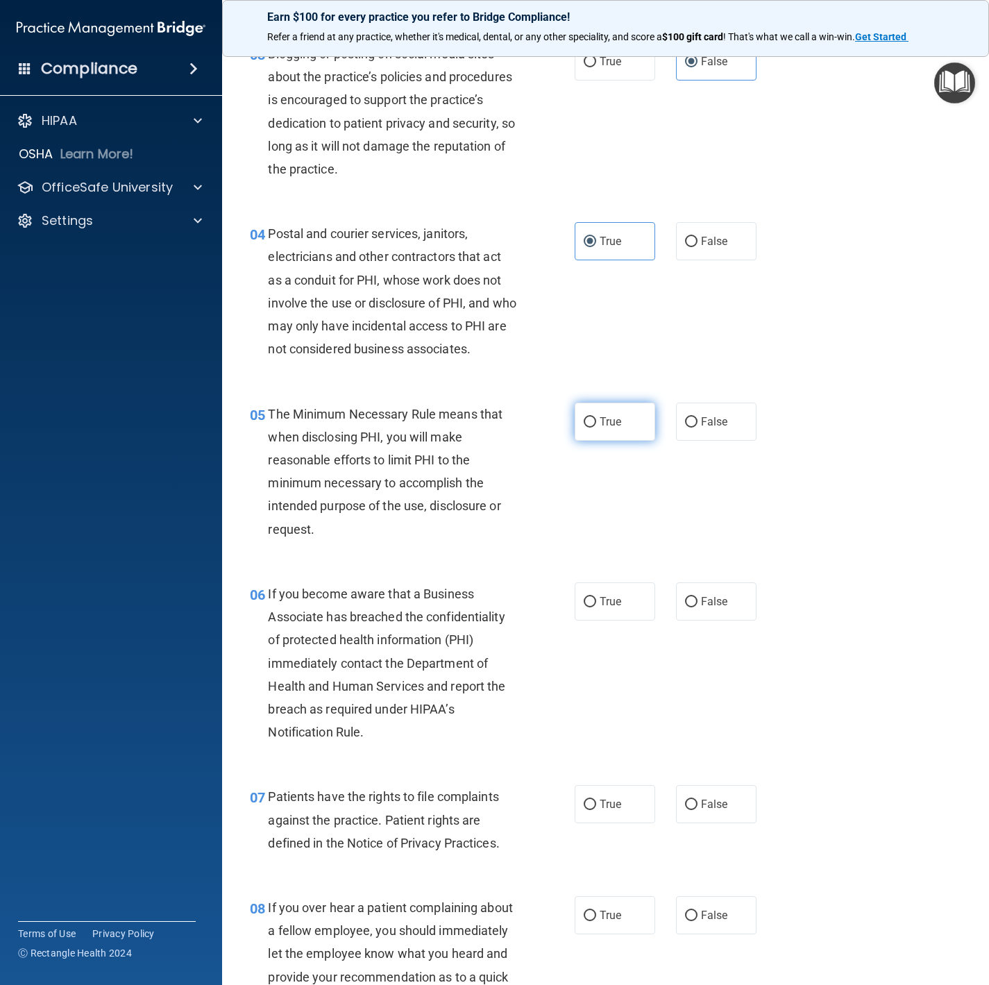
click at [600, 433] on label "True" at bounding box center [615, 422] width 81 height 38
click at [596, 428] on input "True" at bounding box center [590, 422] width 12 height 10
radio input "true"
click at [701, 608] on span "False" at bounding box center [714, 601] width 27 height 13
click at [691, 607] on input "False" at bounding box center [691, 602] width 12 height 10
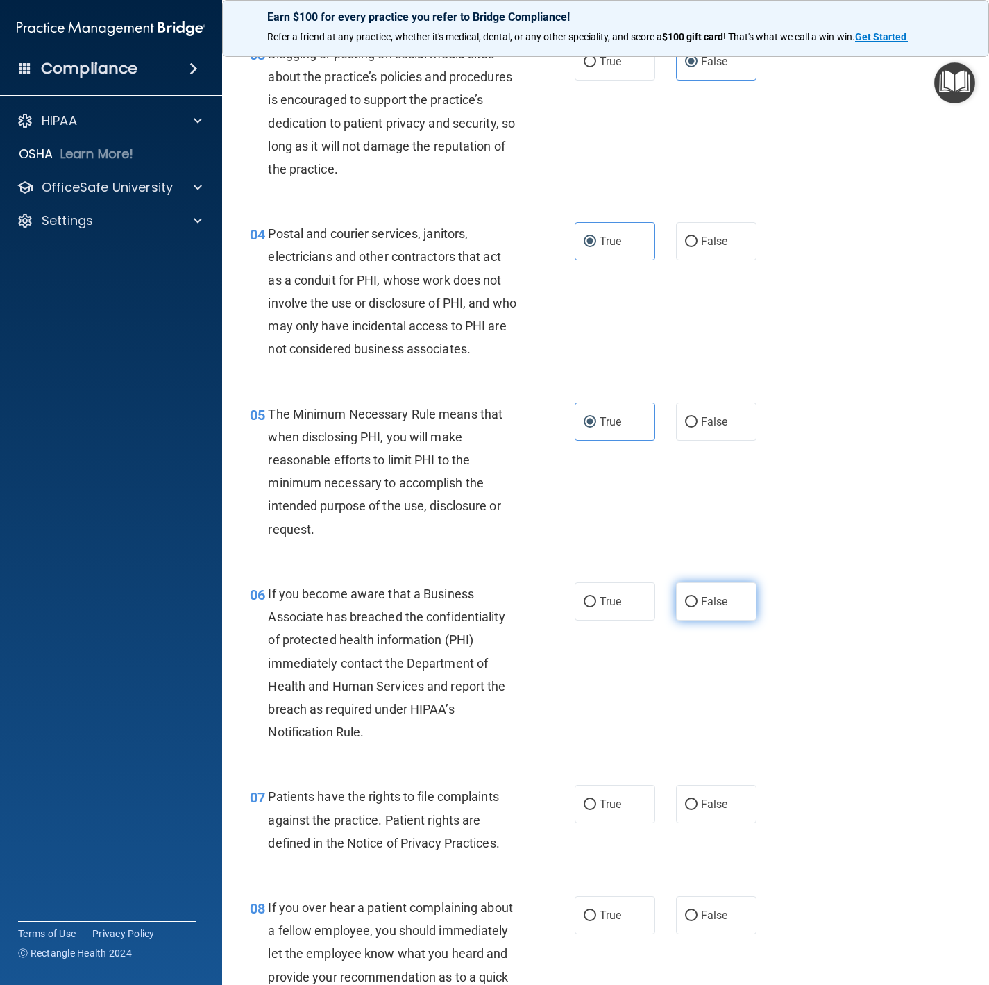
radio input "true"
click at [605, 661] on label "True" at bounding box center [615, 804] width 81 height 38
click at [608, 661] on label "True" at bounding box center [615, 804] width 81 height 38
click at [596, 661] on input "True" at bounding box center [590, 805] width 12 height 10
radio input "true"
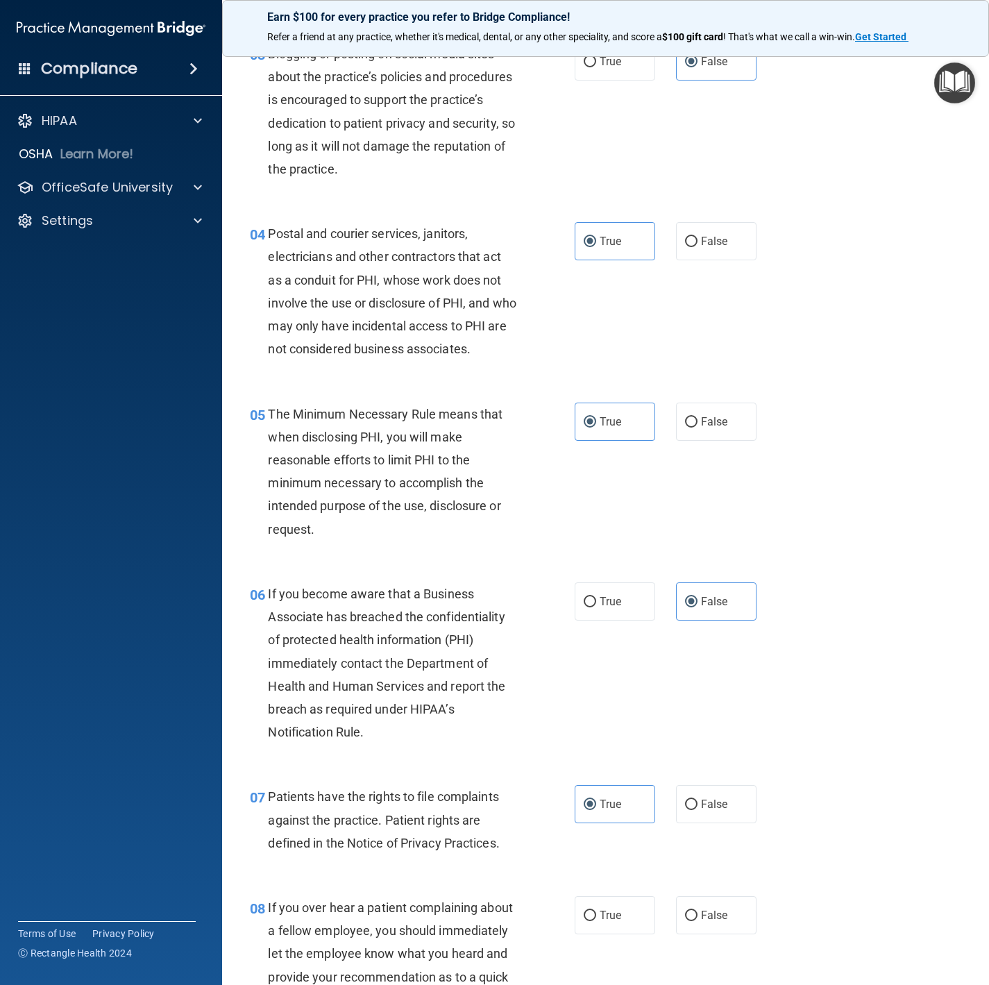
drag, startPoint x: 685, startPoint y: 939, endPoint x: 668, endPoint y: 909, distance: 34.8
click at [685, 661] on input "False" at bounding box center [691, 916] width 12 height 10
radio input "true"
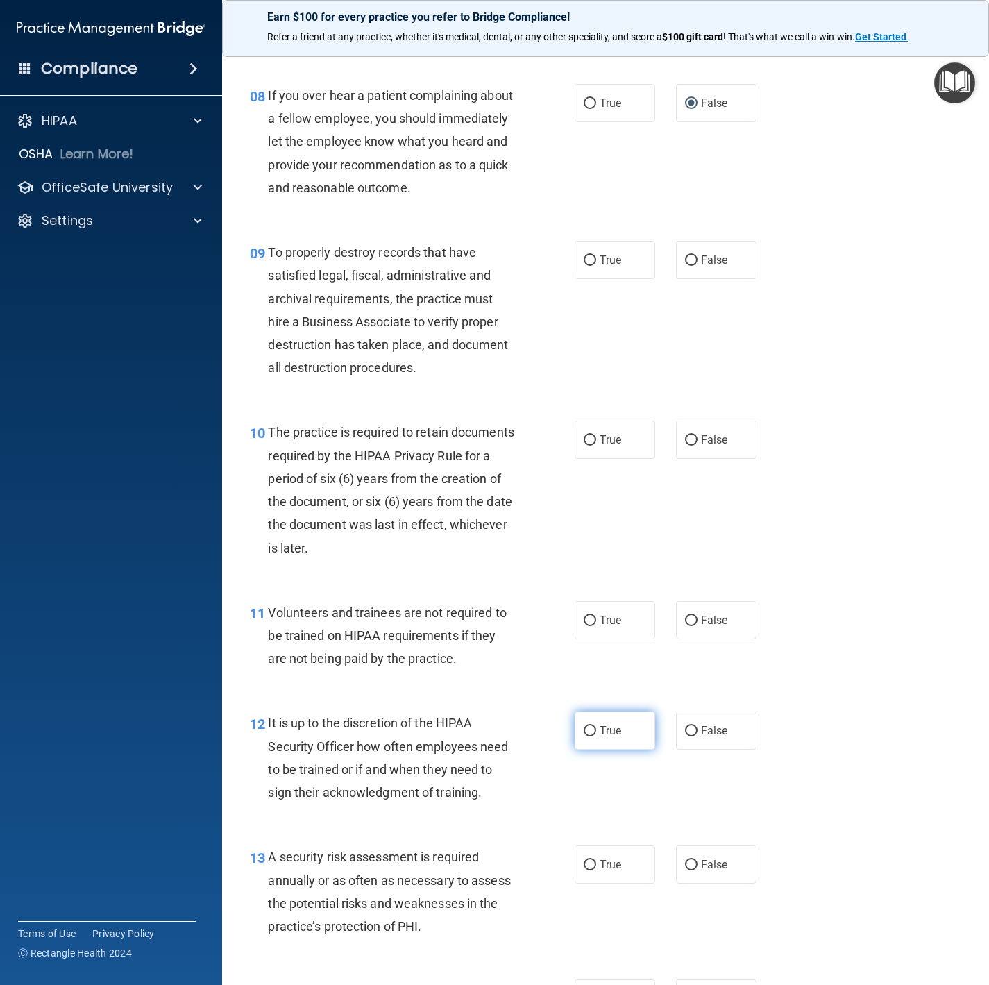
scroll to position [1145, 0]
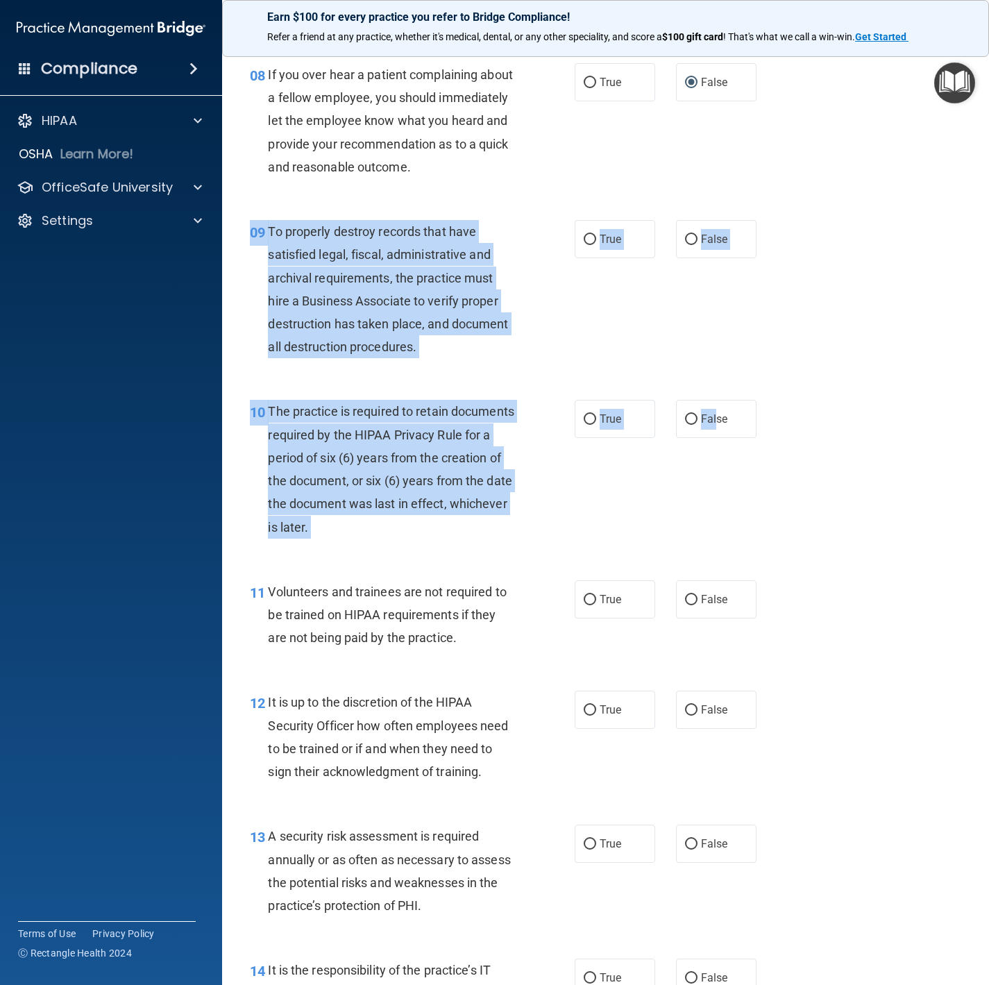
drag, startPoint x: 707, startPoint y: 464, endPoint x: 663, endPoint y: 310, distance: 160.2
click at [683, 438] on label "False" at bounding box center [716, 419] width 81 height 38
click at [685, 425] on input "False" at bounding box center [691, 419] width 12 height 10
radio input "true"
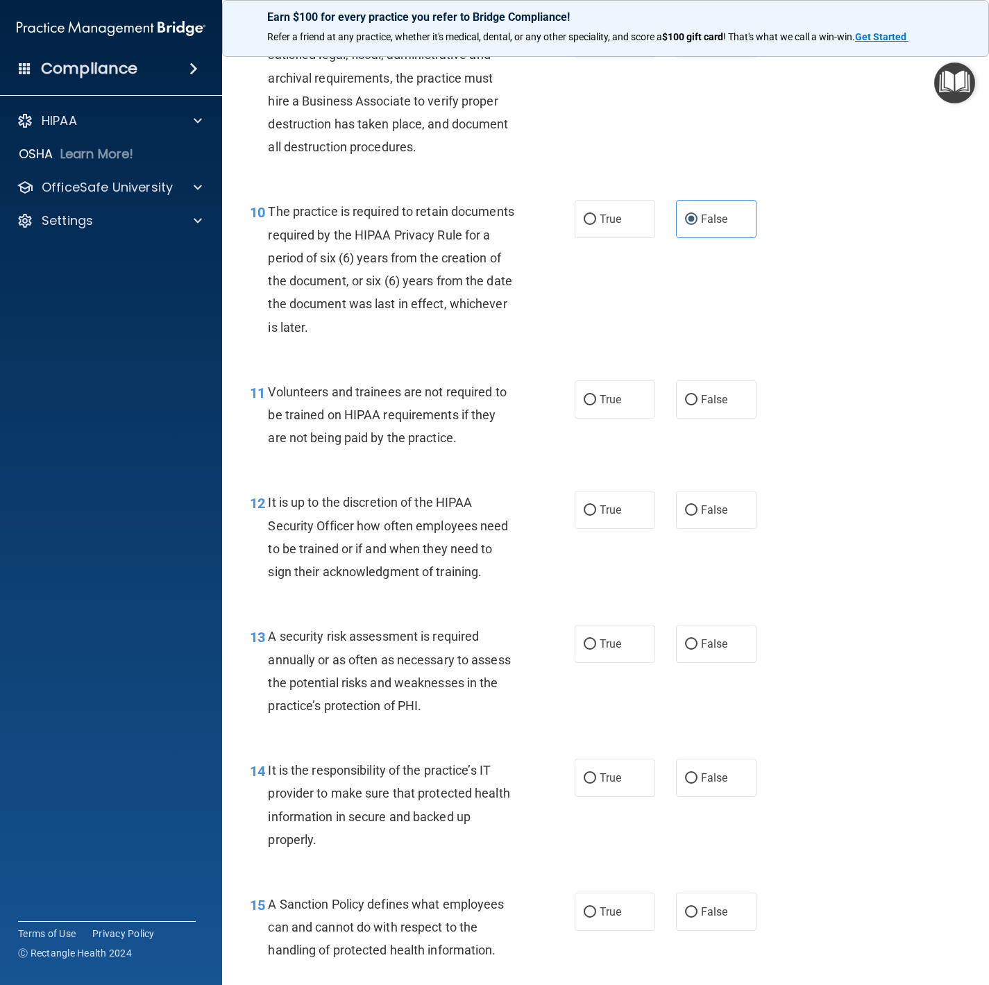
scroll to position [1353, 0]
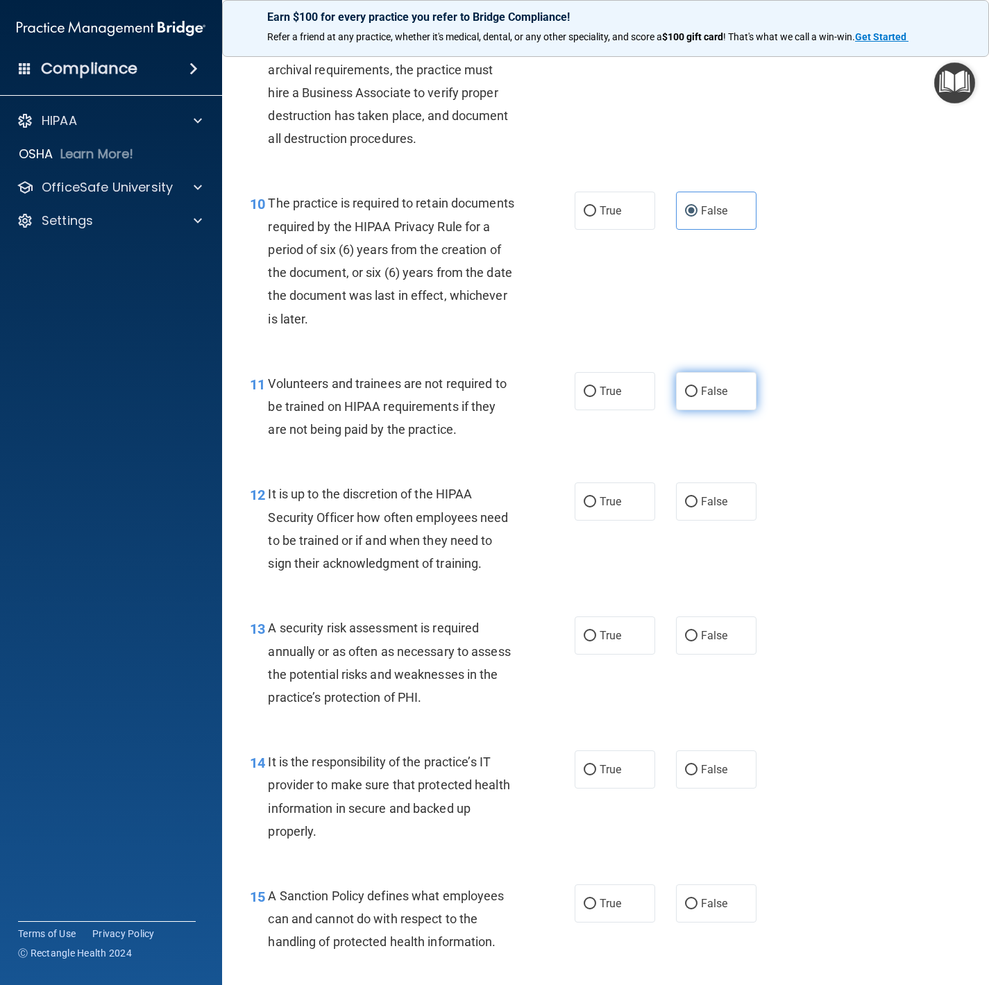
click at [685, 397] on input "False" at bounding box center [691, 392] width 12 height 10
radio input "true"
click at [698, 521] on label "False" at bounding box center [716, 501] width 81 height 38
click at [698, 507] on input "False" at bounding box center [691, 502] width 12 height 10
radio input "true"
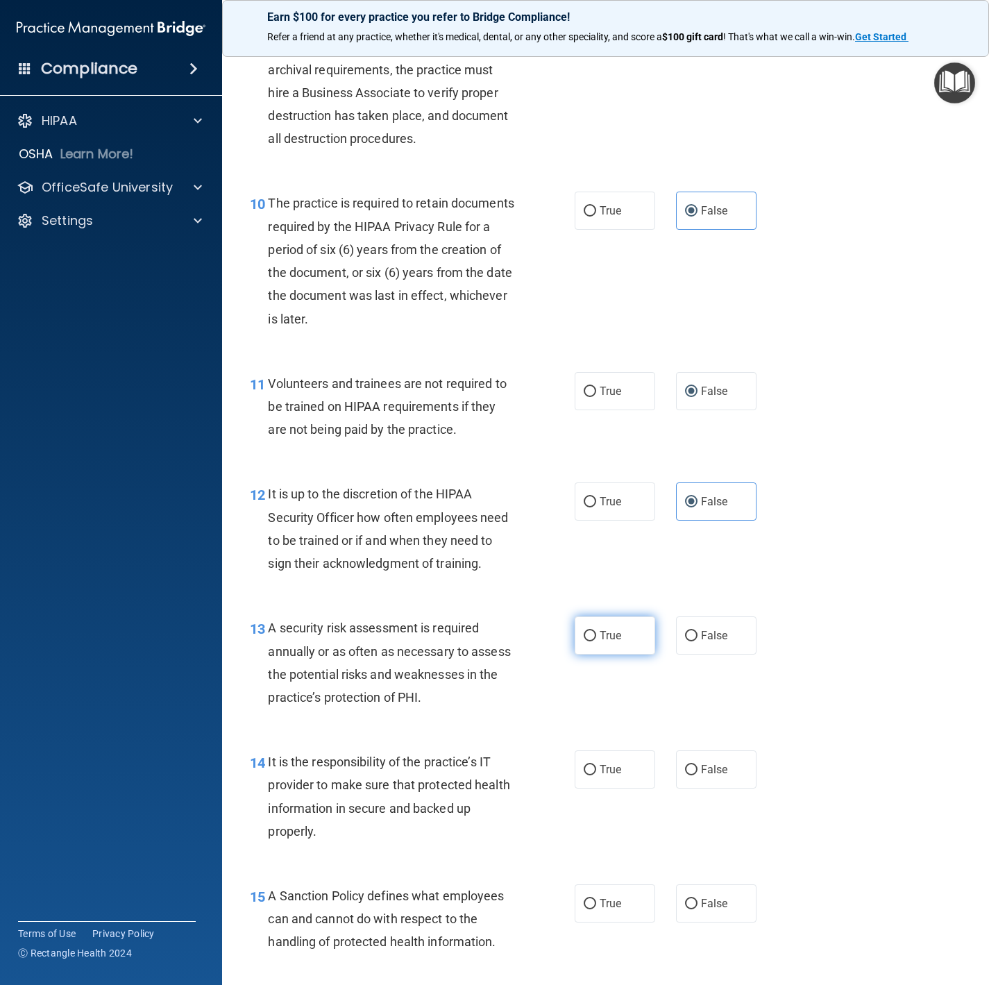
click at [600, 642] on span "True" at bounding box center [611, 635] width 22 height 13
click at [596, 641] on input "True" at bounding box center [590, 636] width 12 height 10
radio input "true"
click at [700, 661] on div "14 It is the responsibility of the practice’s IT provider to make sure that pro…" at bounding box center [605, 800] width 732 height 134
click at [701, 661] on span "False" at bounding box center [714, 769] width 27 height 13
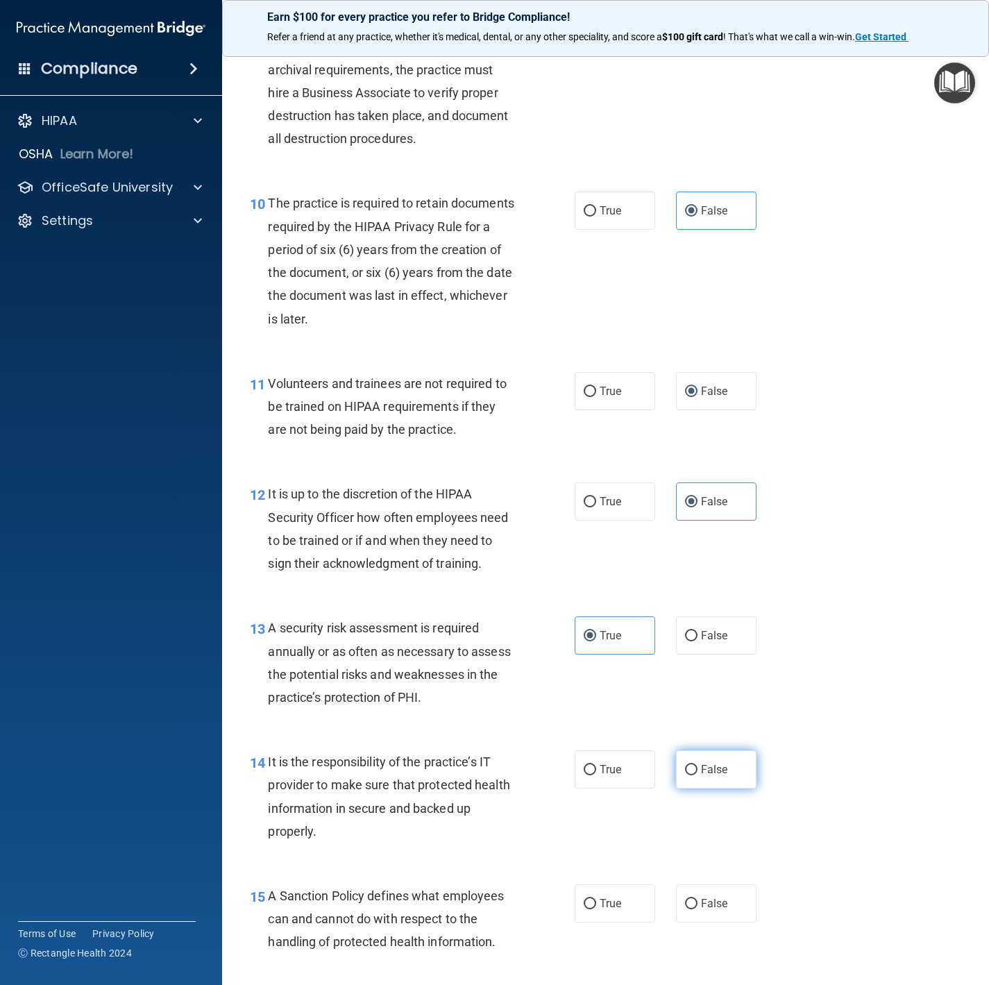
click at [698, 661] on input "False" at bounding box center [691, 770] width 12 height 10
radio input "true"
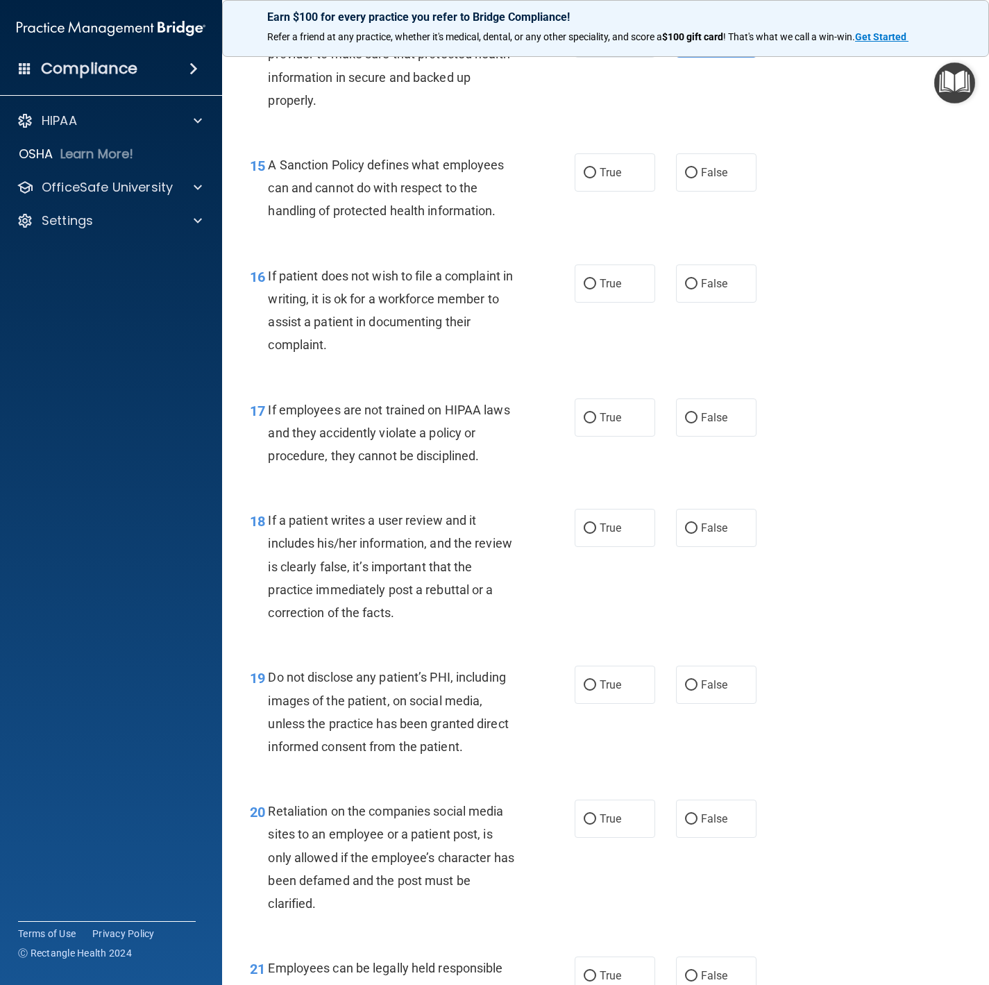
scroll to position [2082, 0]
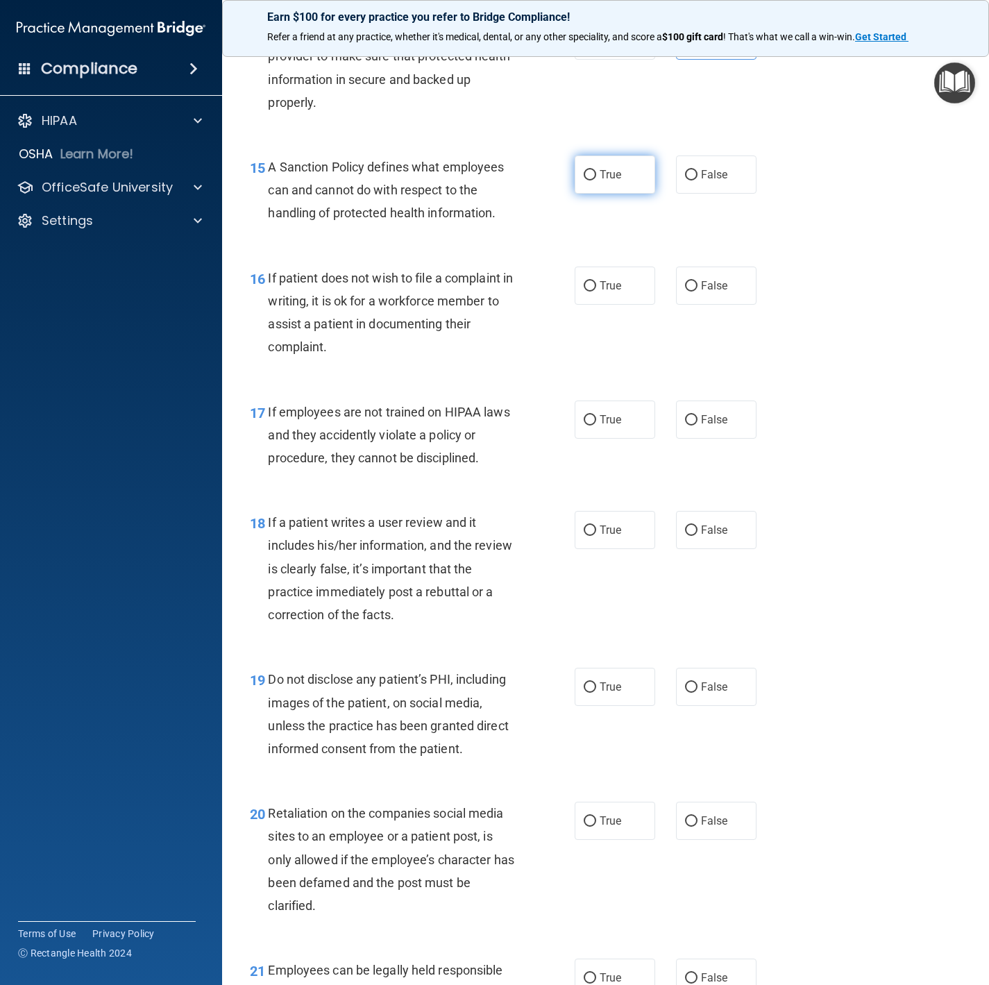
click at [612, 181] on span "True" at bounding box center [611, 174] width 22 height 13
click at [596, 180] on input "True" at bounding box center [590, 175] width 12 height 10
radio input "true"
click at [621, 305] on label "True" at bounding box center [615, 286] width 81 height 38
click at [596, 292] on input "True" at bounding box center [590, 286] width 12 height 10
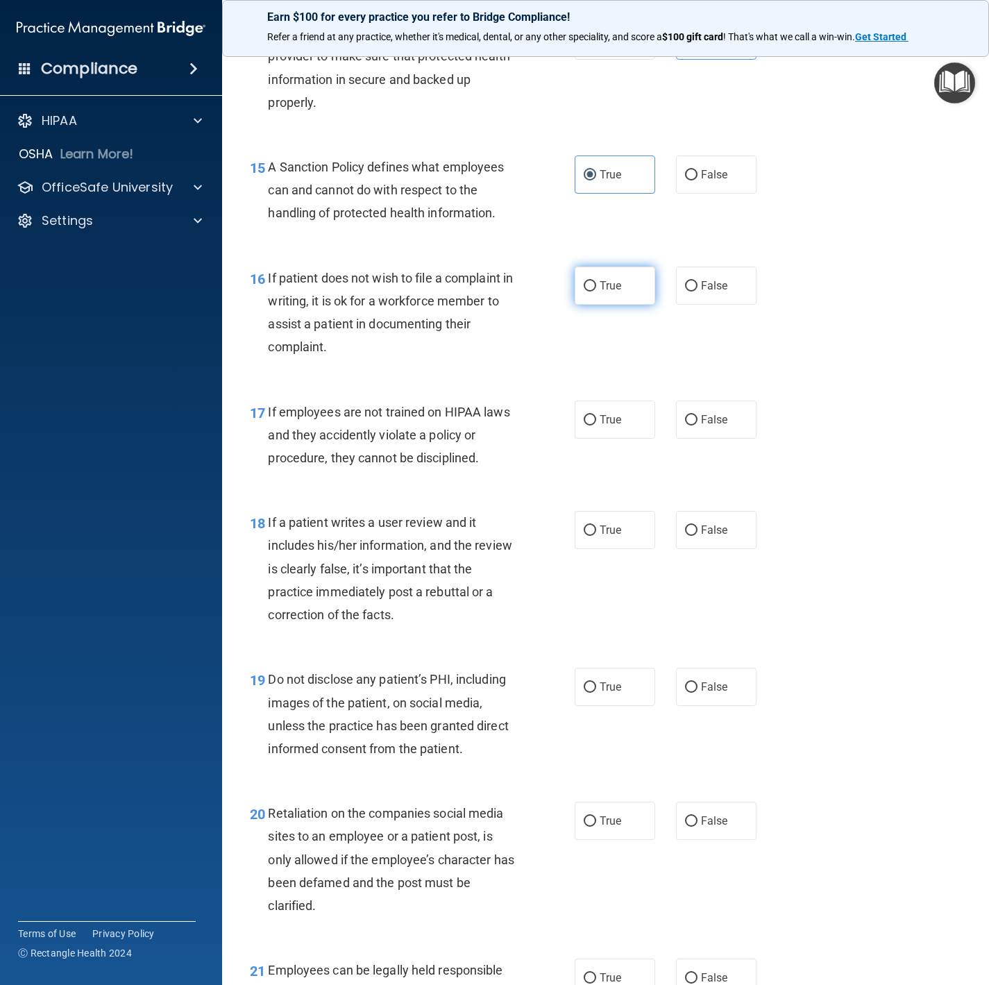
radio input "true"
click at [698, 439] on label "False" at bounding box center [716, 419] width 81 height 38
click at [698, 425] on input "False" at bounding box center [691, 420] width 12 height 10
radio input "true"
click at [701, 537] on span "False" at bounding box center [714, 529] width 27 height 13
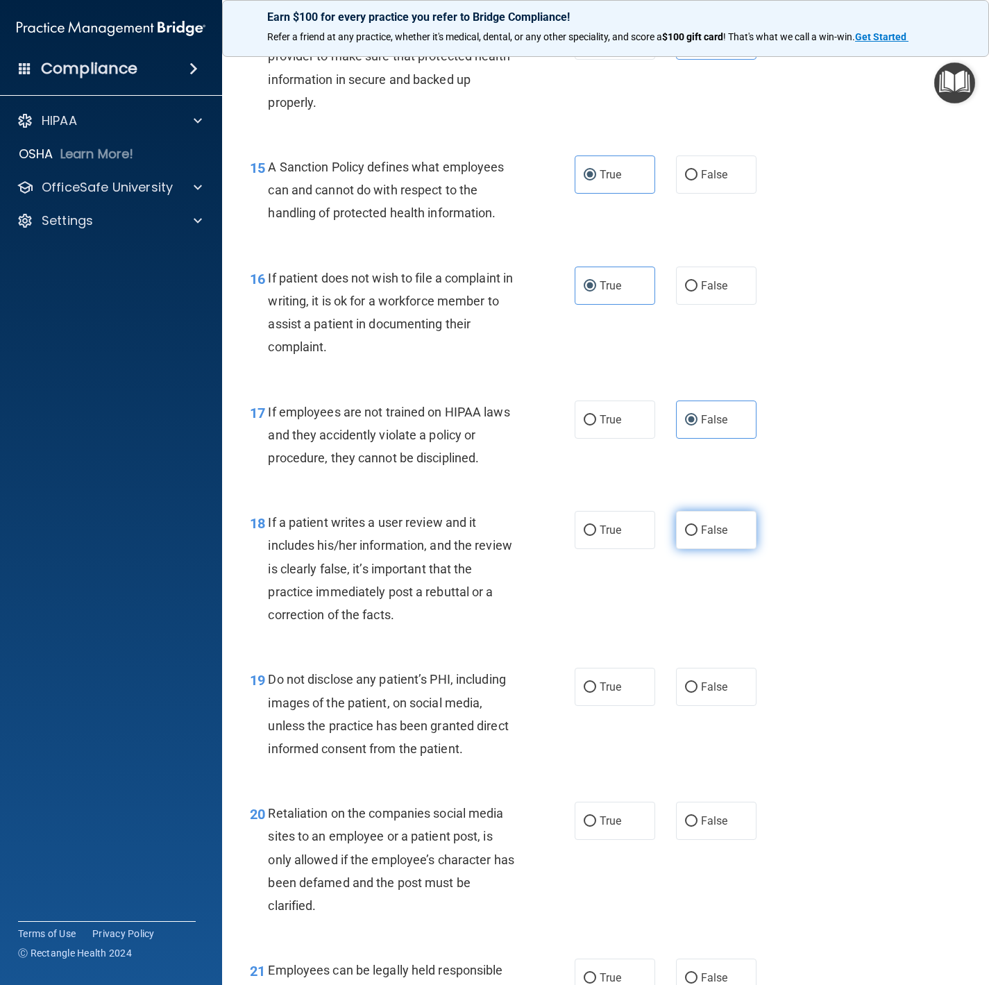
click at [698, 536] on input "False" at bounding box center [691, 530] width 12 height 10
radio input "true"
click at [579, 661] on label "True" at bounding box center [615, 687] width 81 height 38
click at [584, 661] on input "True" at bounding box center [590, 687] width 12 height 10
radio input "true"
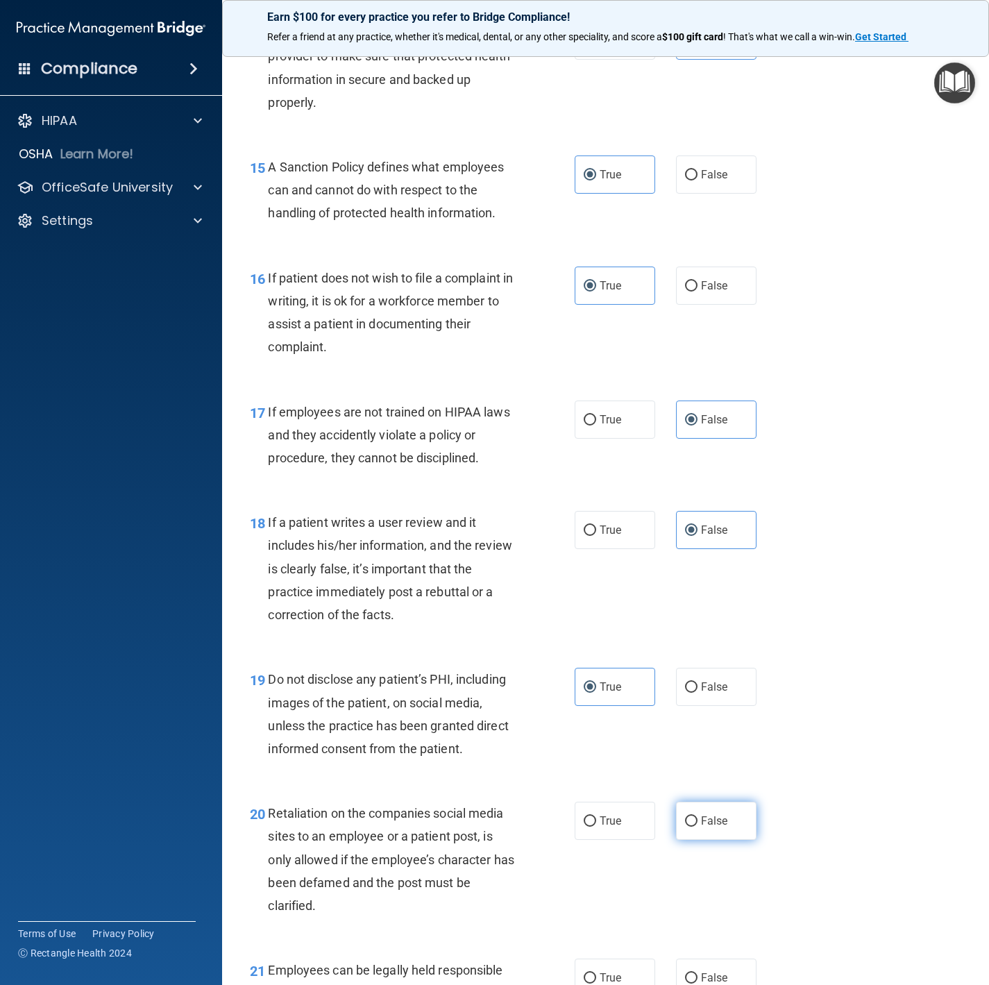
click at [708, 661] on span "False" at bounding box center [714, 820] width 27 height 13
click at [698, 661] on input "False" at bounding box center [691, 821] width 12 height 10
radio input "true"
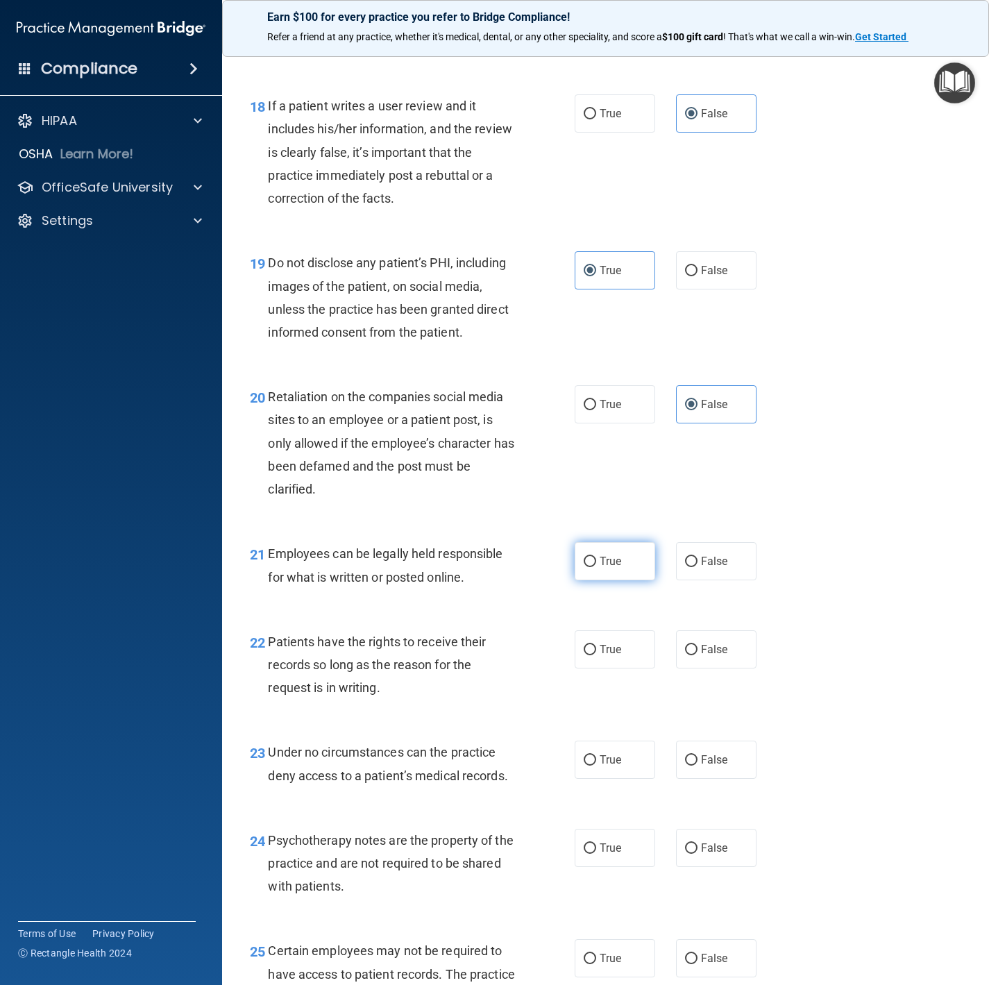
click at [607, 568] on span "True" at bounding box center [611, 561] width 22 height 13
click at [596, 567] on input "True" at bounding box center [590, 562] width 12 height 10
radio input "true"
click at [716, 661] on label "False" at bounding box center [716, 649] width 81 height 38
click at [698, 655] on input "False" at bounding box center [691, 650] width 12 height 10
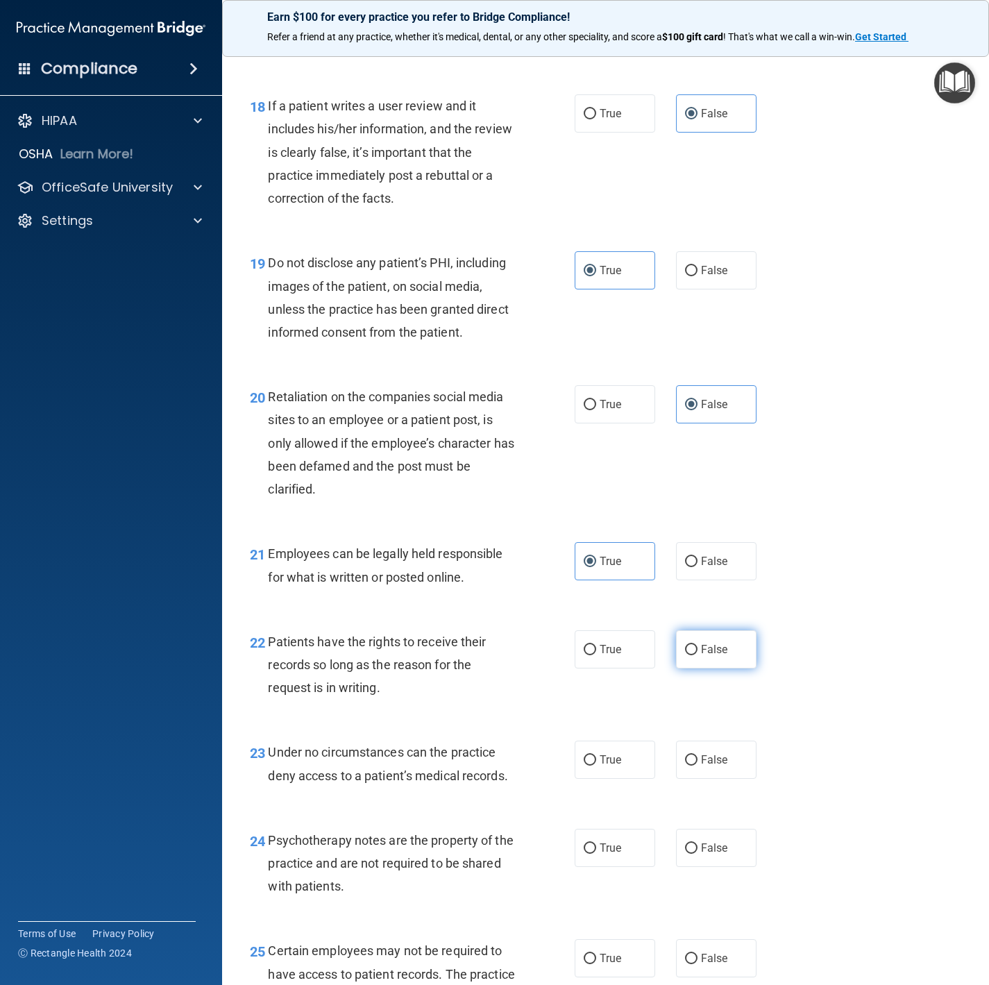
radio input "true"
click at [705, 661] on span "False" at bounding box center [714, 759] width 27 height 13
click at [698, 661] on input "False" at bounding box center [691, 760] width 12 height 10
radio input "true"
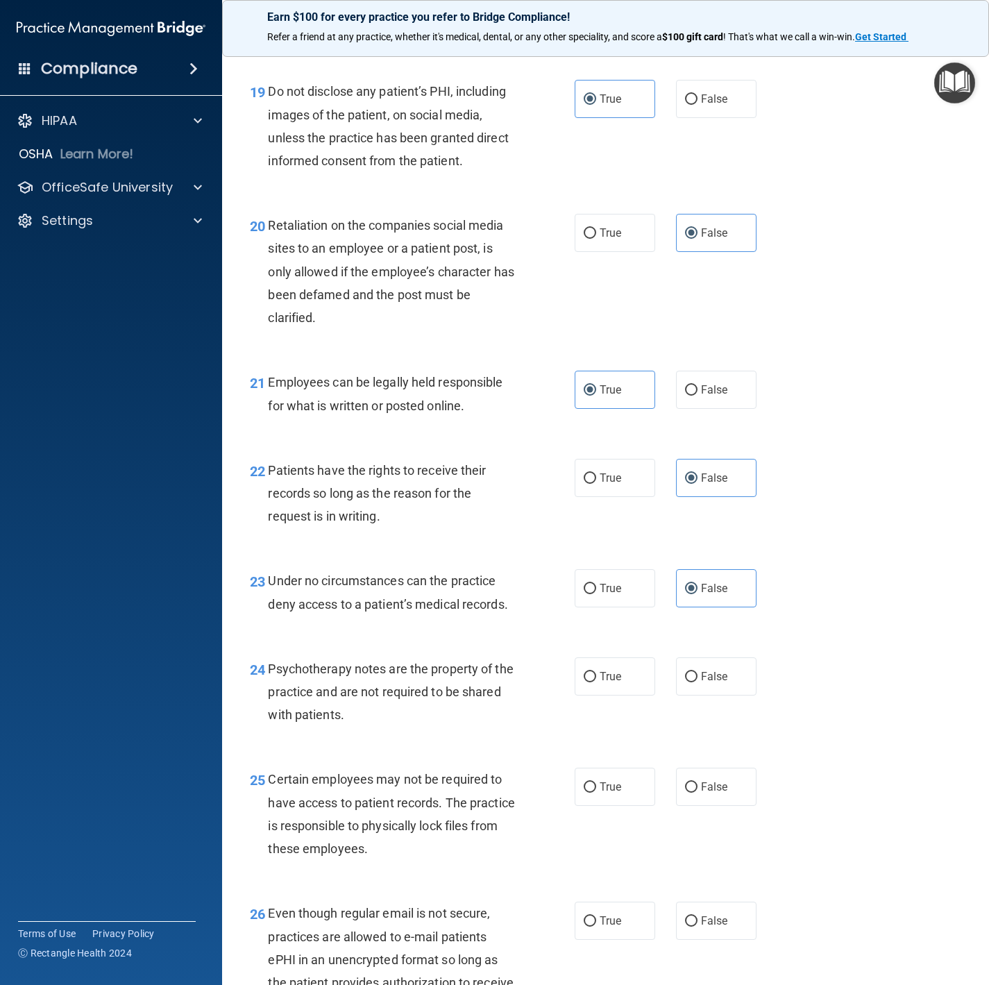
scroll to position [2707, 0]
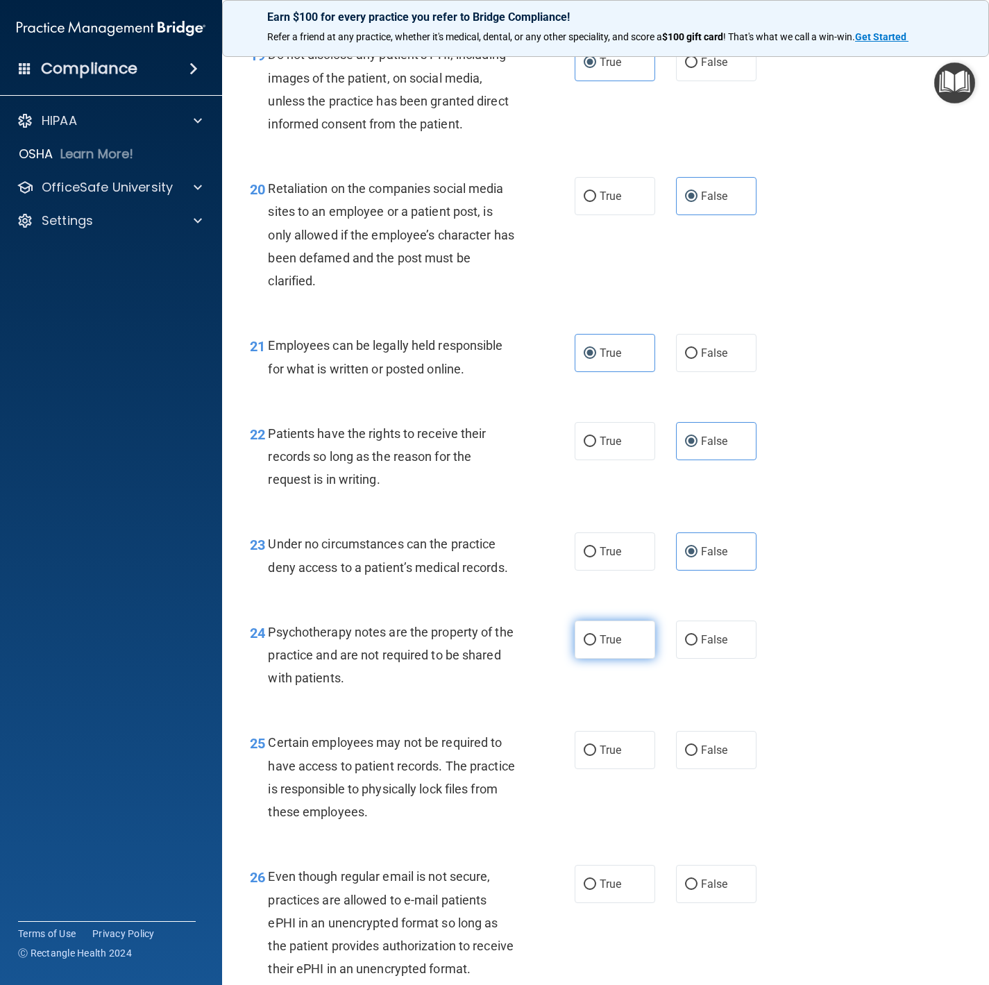
click at [581, 659] on label "True" at bounding box center [615, 640] width 81 height 38
click at [584, 646] on input "True" at bounding box center [590, 640] width 12 height 10
radio input "true"
click at [600, 661] on span "True" at bounding box center [611, 749] width 22 height 13
click at [596, 661] on input "True" at bounding box center [590, 750] width 12 height 10
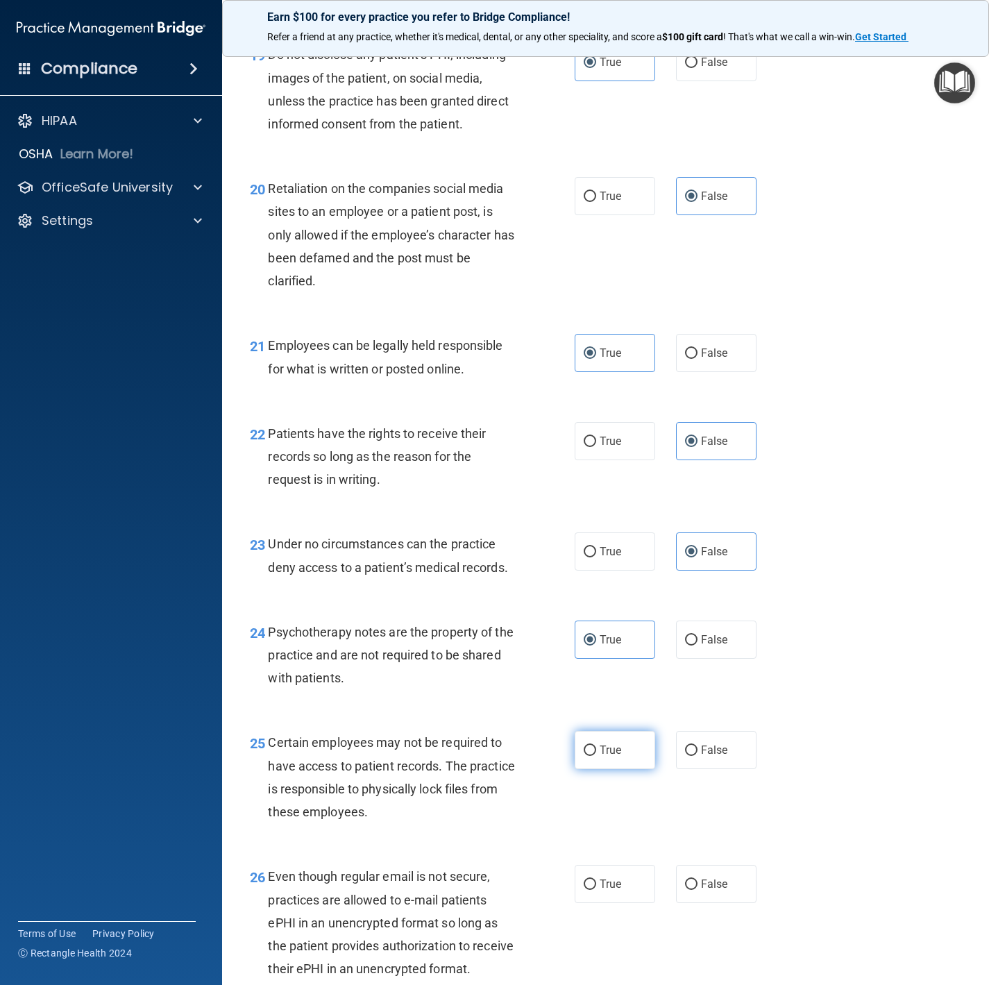
radio input "true"
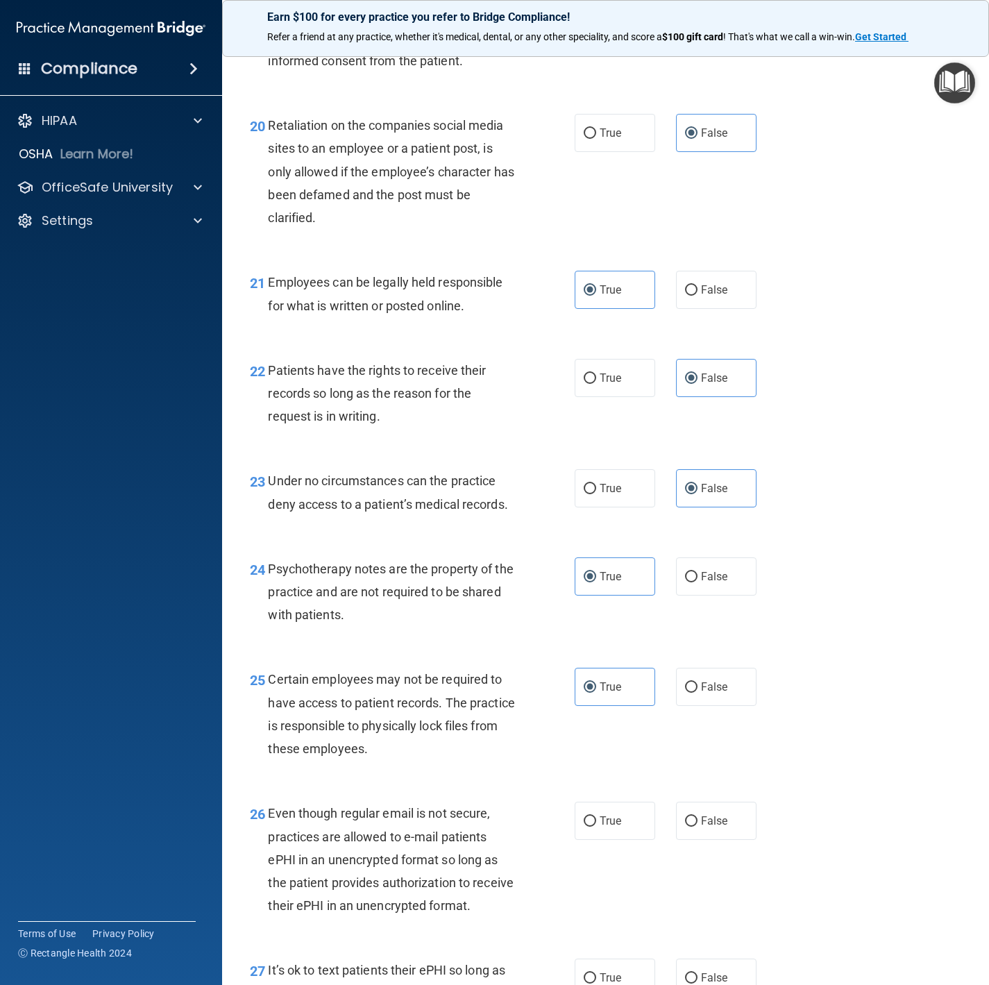
scroll to position [3019, 0]
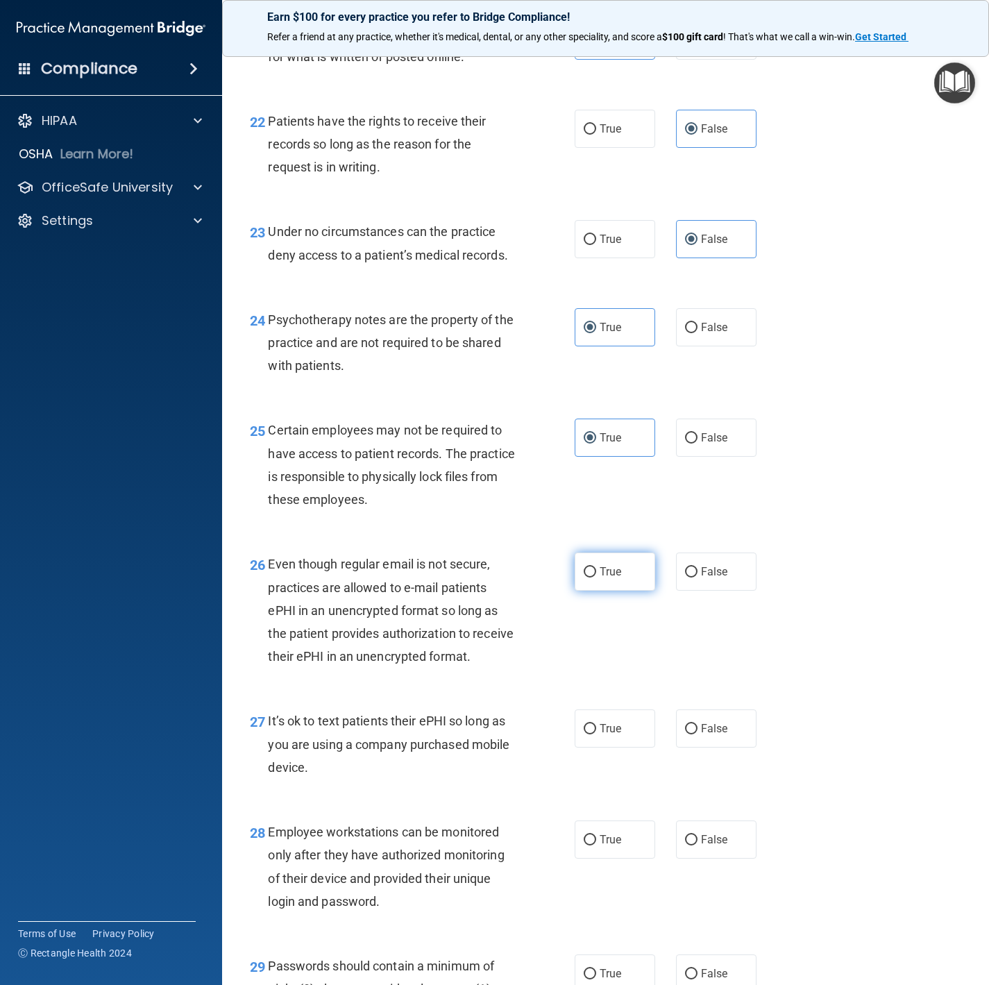
click at [600, 578] on span "True" at bounding box center [611, 571] width 22 height 13
click at [596, 577] on input "True" at bounding box center [590, 572] width 12 height 10
radio input "true"
click at [685, 661] on input "False" at bounding box center [691, 729] width 12 height 10
radio input "true"
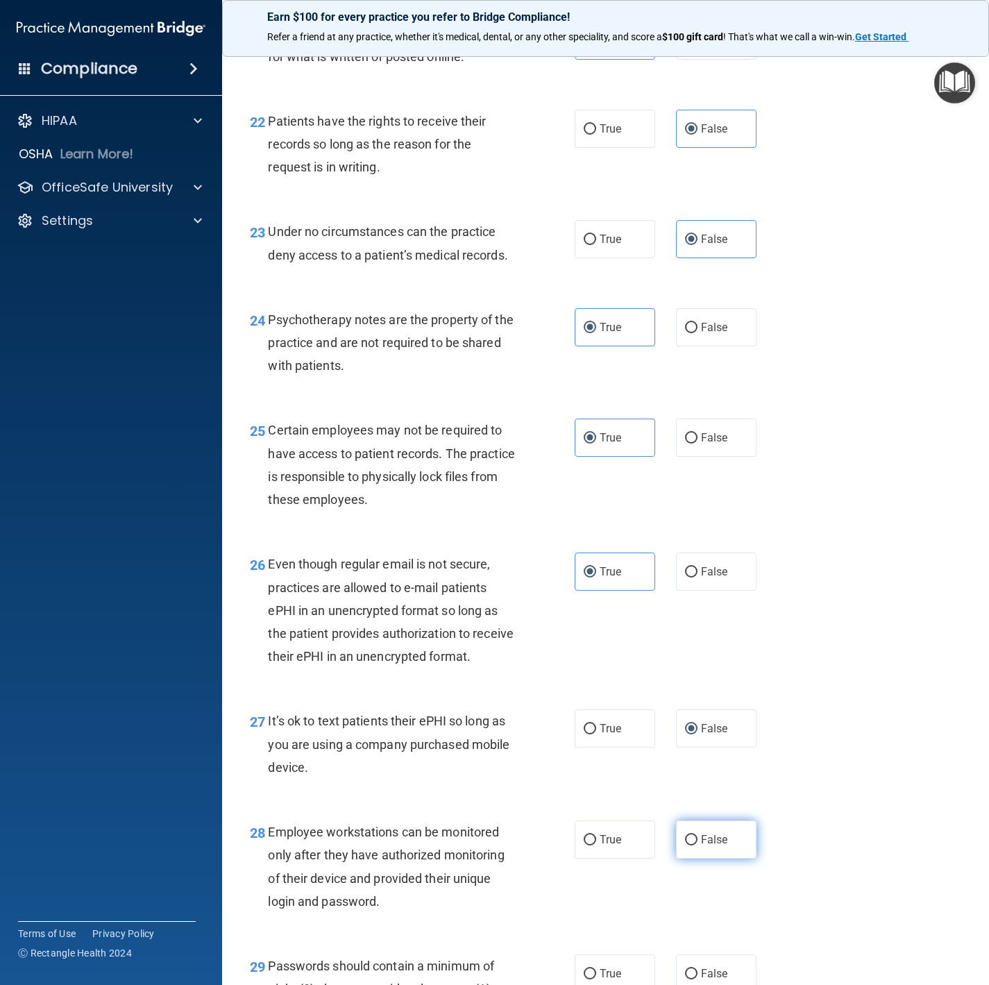
click at [685, 661] on input "False" at bounding box center [691, 840] width 12 height 10
radio input "true"
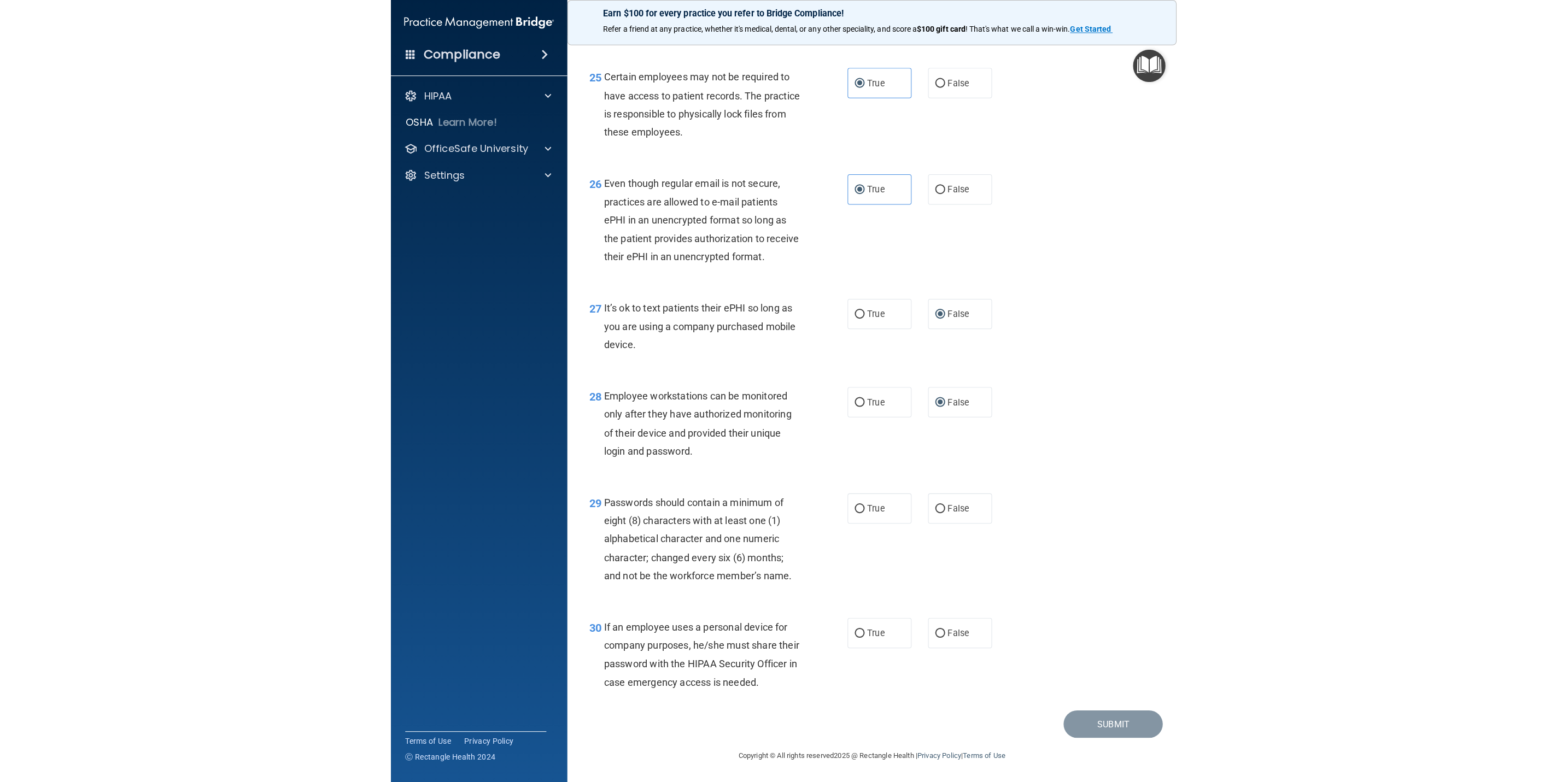
scroll to position [2706, 0]
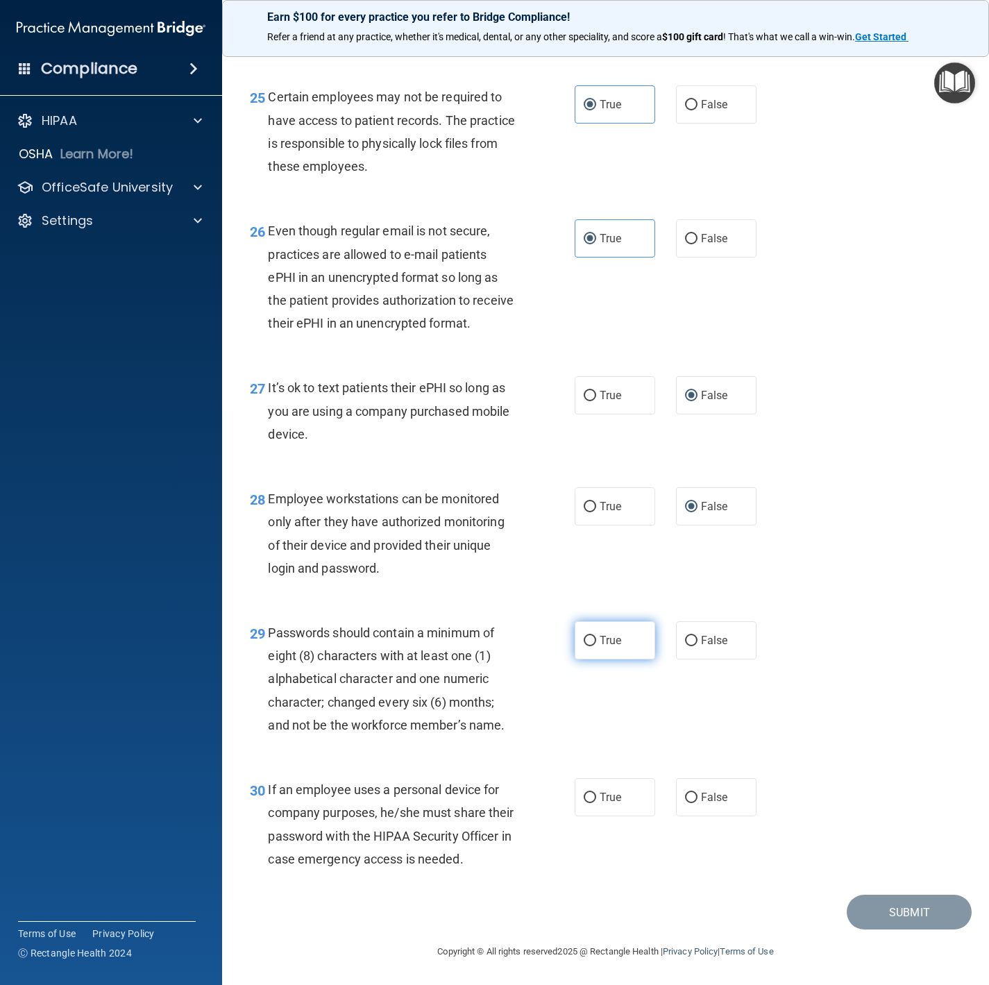
click at [584, 636] on input "True" at bounding box center [590, 641] width 12 height 10
radio input "true"
click at [701, 661] on span "False" at bounding box center [714, 797] width 27 height 13
click at [698, 661] on input "False" at bounding box center [691, 798] width 12 height 10
radio input "true"
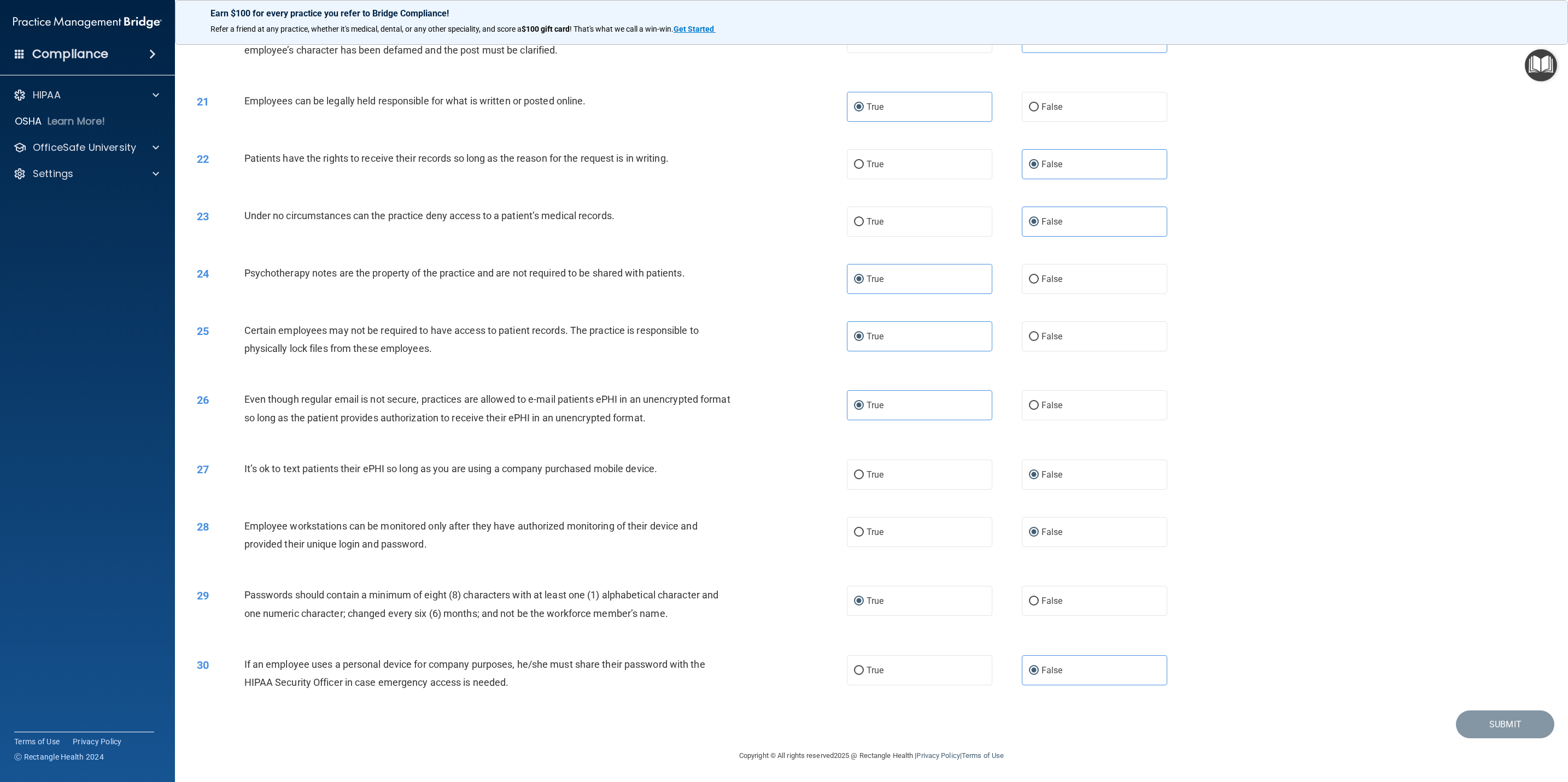
scroll to position [1466, 0]
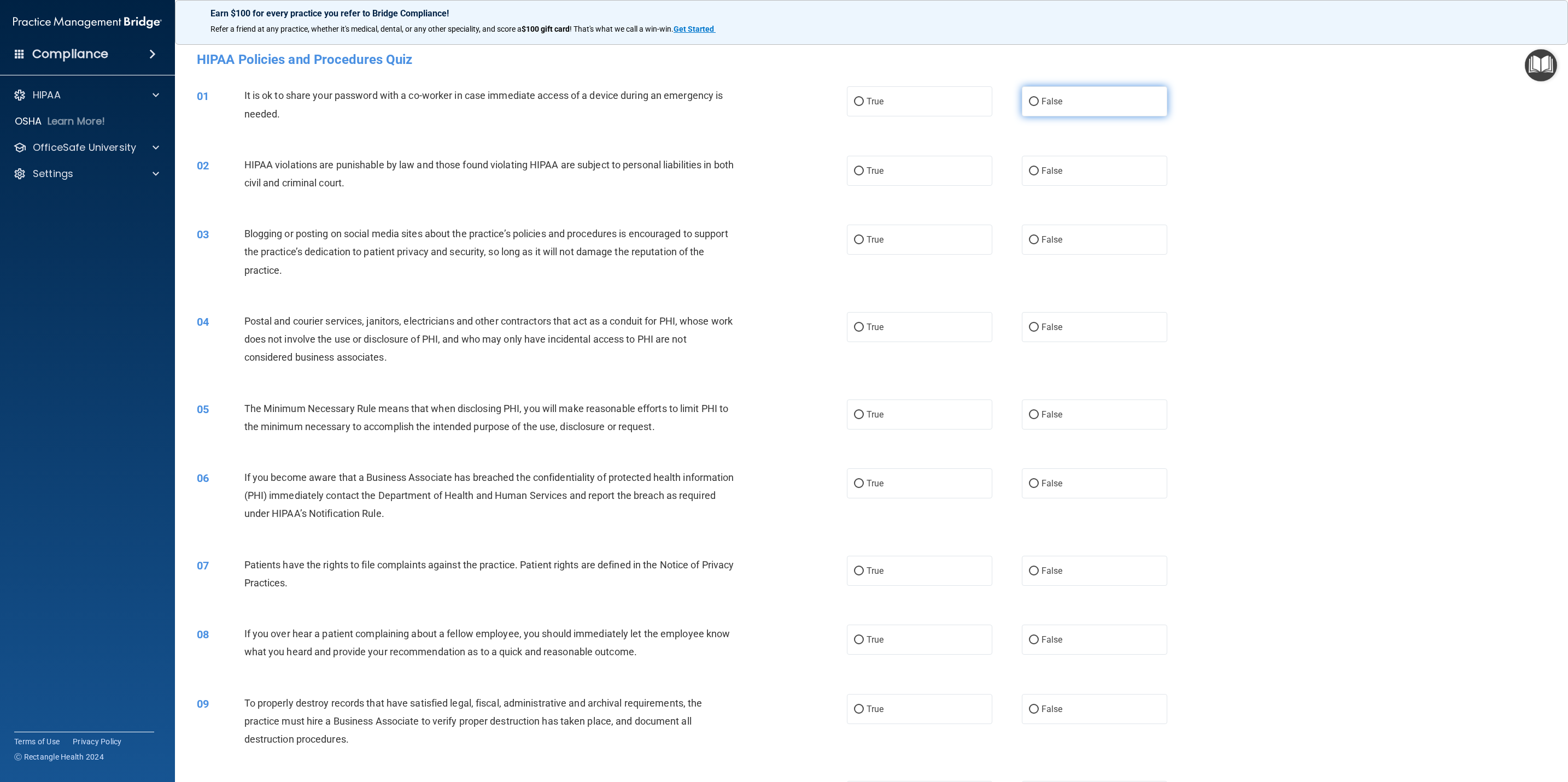
click at [1061, 105] on label "False" at bounding box center [1094, 102] width 146 height 30
click at [1039, 105] on input "False" at bounding box center [1033, 102] width 9 height 8
radio input "true"
click at [856, 165] on label "True" at bounding box center [919, 171] width 146 height 30
click at [856, 167] on input "True" at bounding box center [858, 171] width 9 height 8
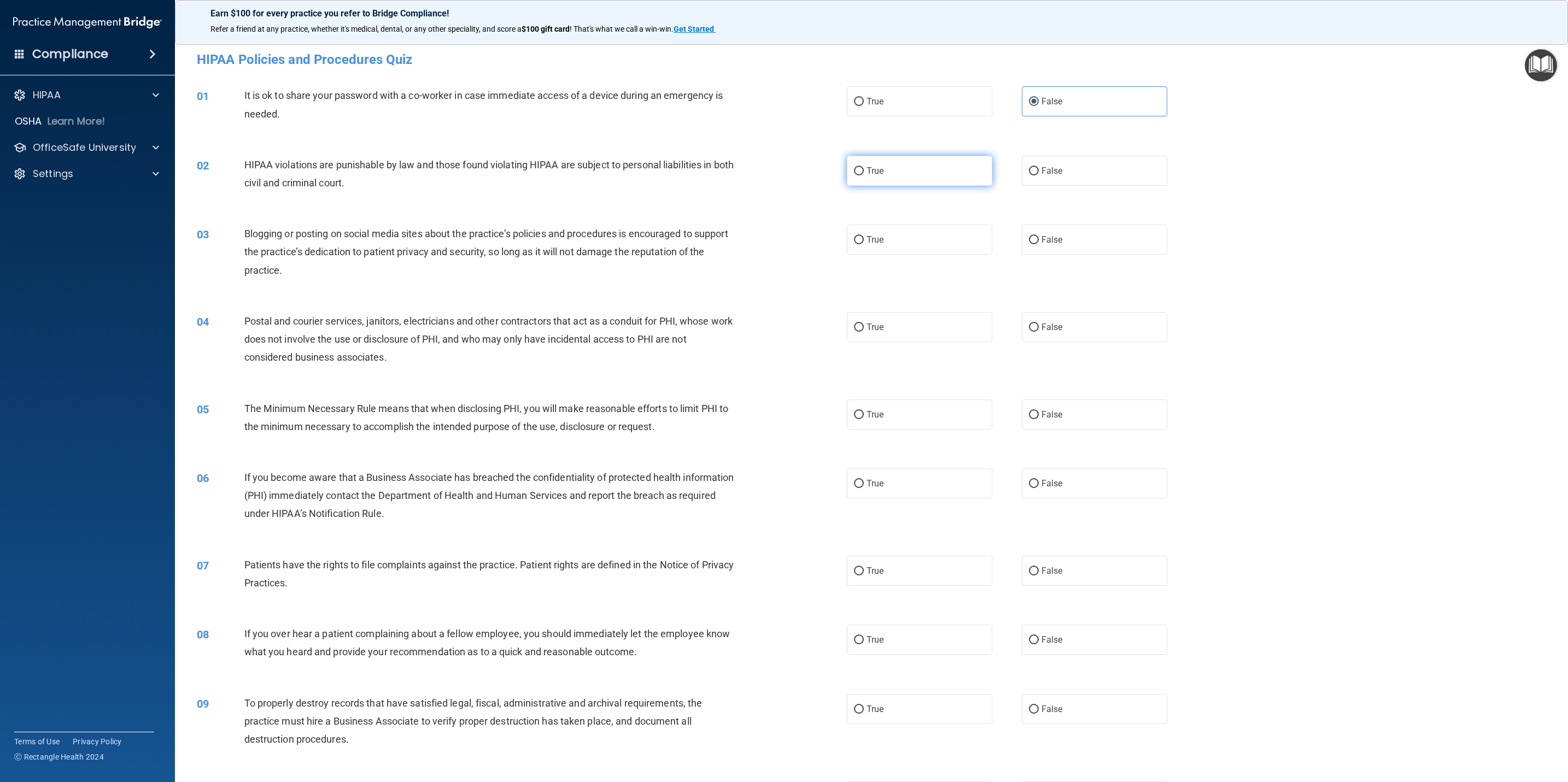
radio input "true"
click at [1029, 254] on label "False" at bounding box center [1094, 239] width 146 height 30
click at [1029, 244] on input "False" at bounding box center [1033, 240] width 9 height 8
radio input "true"
click at [922, 321] on label "True" at bounding box center [919, 327] width 146 height 30
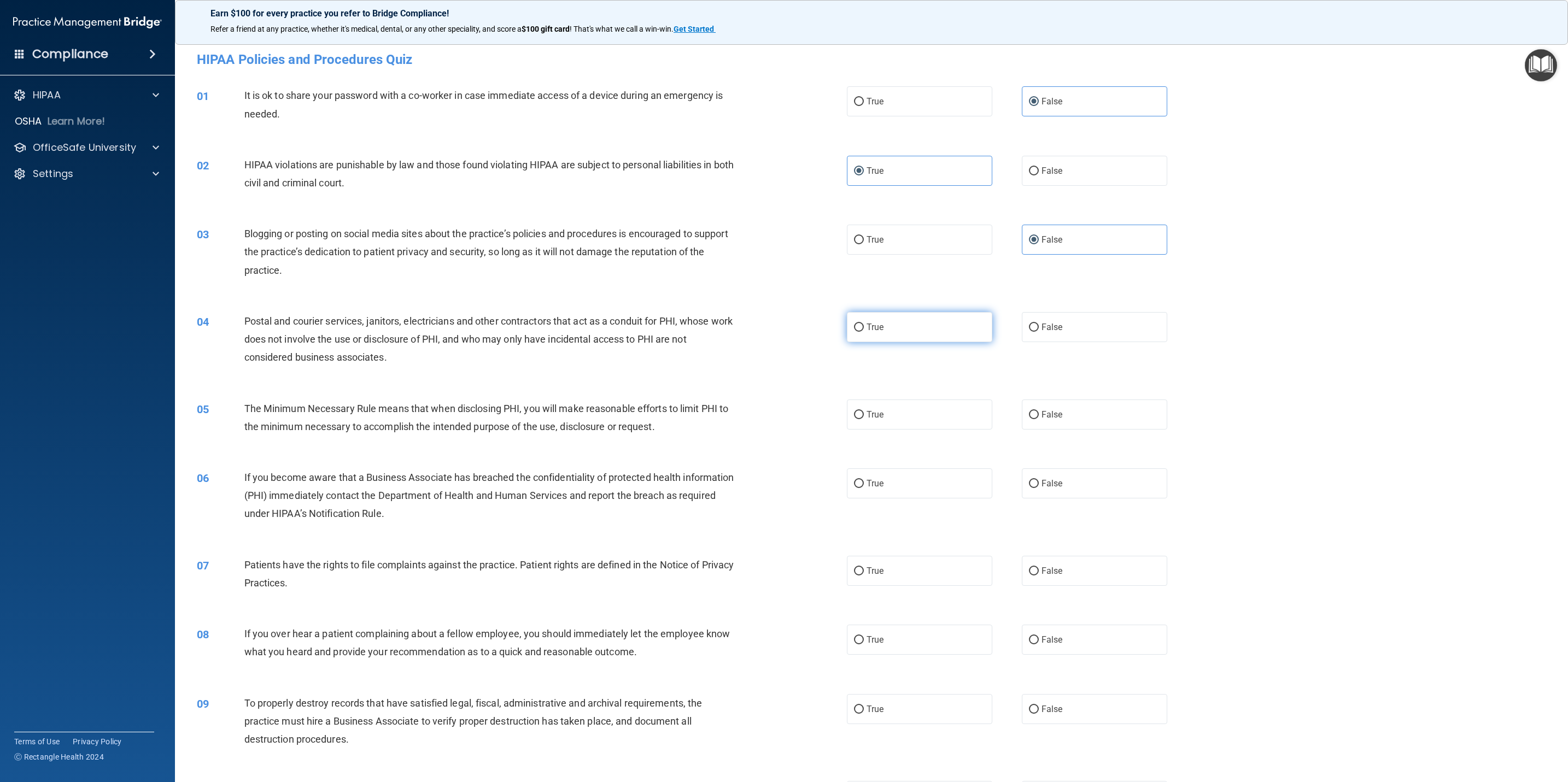
click at [864, 324] on input "True" at bounding box center [858, 328] width 9 height 8
radio input "true"
click at [891, 406] on label "True" at bounding box center [919, 414] width 146 height 30
click at [864, 411] on input "True" at bounding box center [858, 415] width 9 height 8
radio input "true"
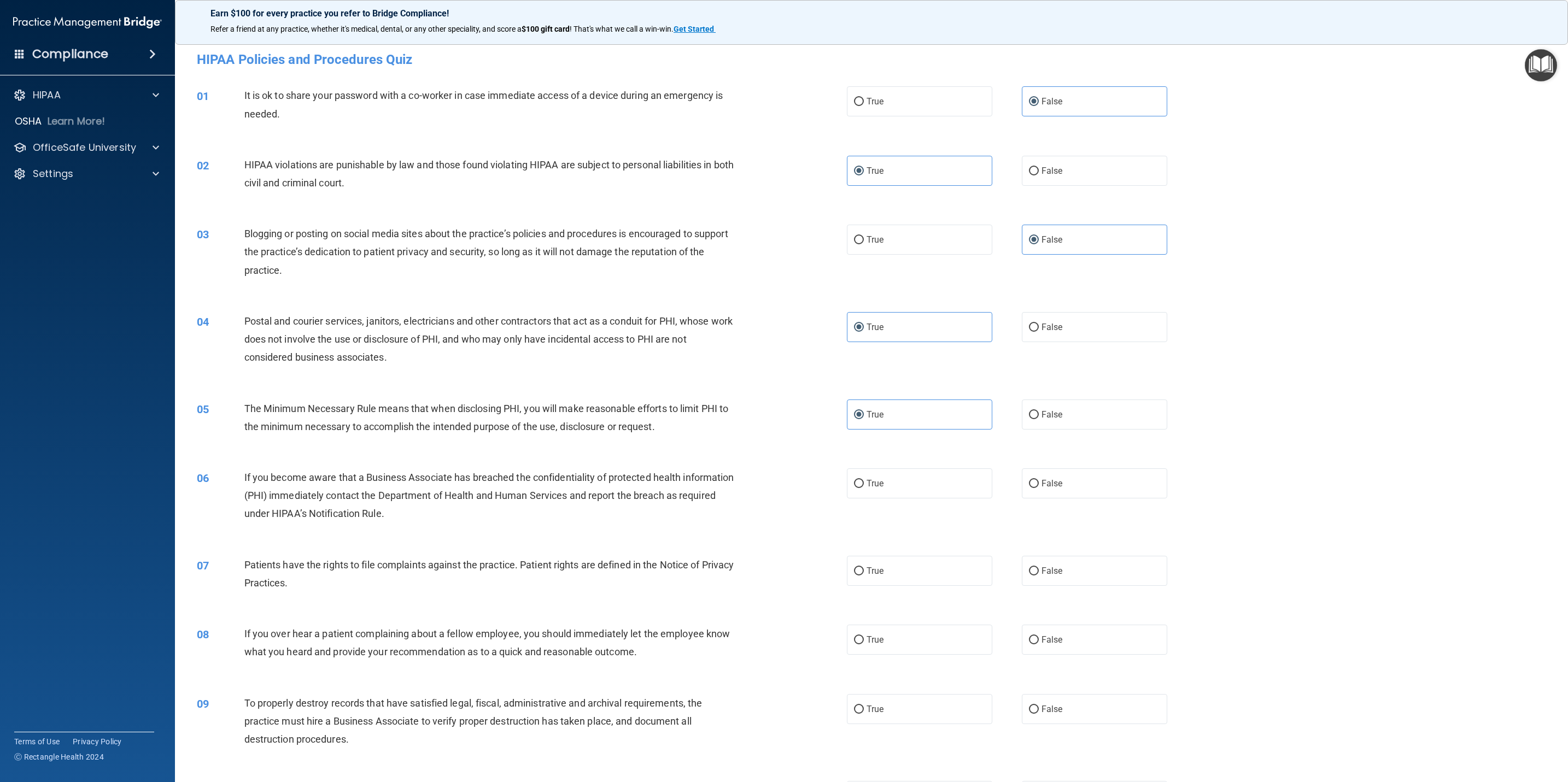
click at [1068, 465] on div "06 If you become aware that a Business Associate has breached the confidentiali…" at bounding box center [871, 498] width 1366 height 87
click at [1062, 483] on label "False" at bounding box center [1094, 484] width 146 height 30
click at [1039, 483] on input "False" at bounding box center [1033, 484] width 9 height 8
radio input "true"
click at [933, 571] on label "True" at bounding box center [919, 571] width 146 height 30
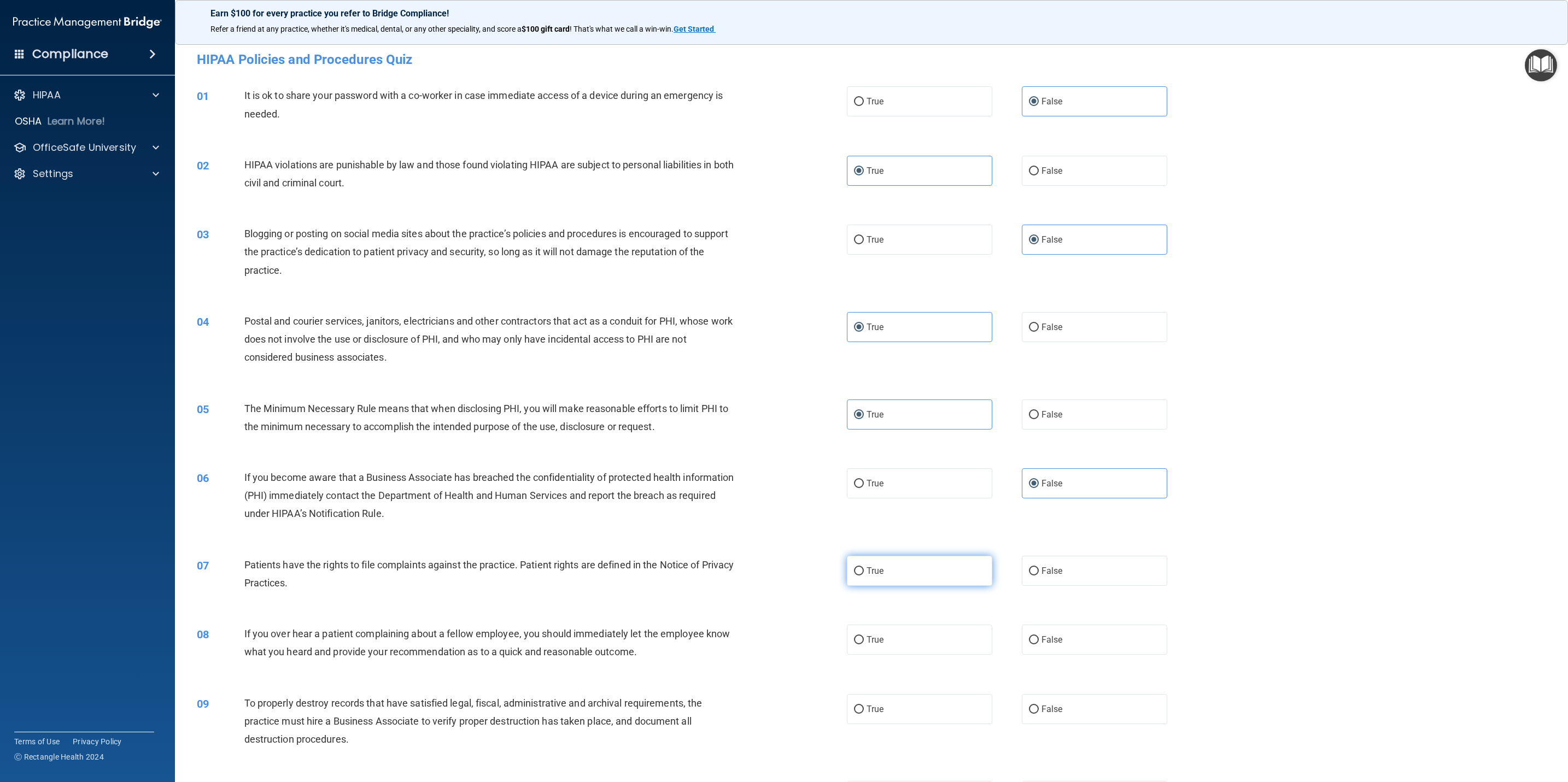
click at [864, 571] on input "True" at bounding box center [858, 571] width 9 height 8
radio input "true"
click at [1091, 643] on label "False" at bounding box center [1094, 639] width 146 height 30
click at [1039, 643] on input "False" at bounding box center [1033, 640] width 9 height 8
radio input "true"
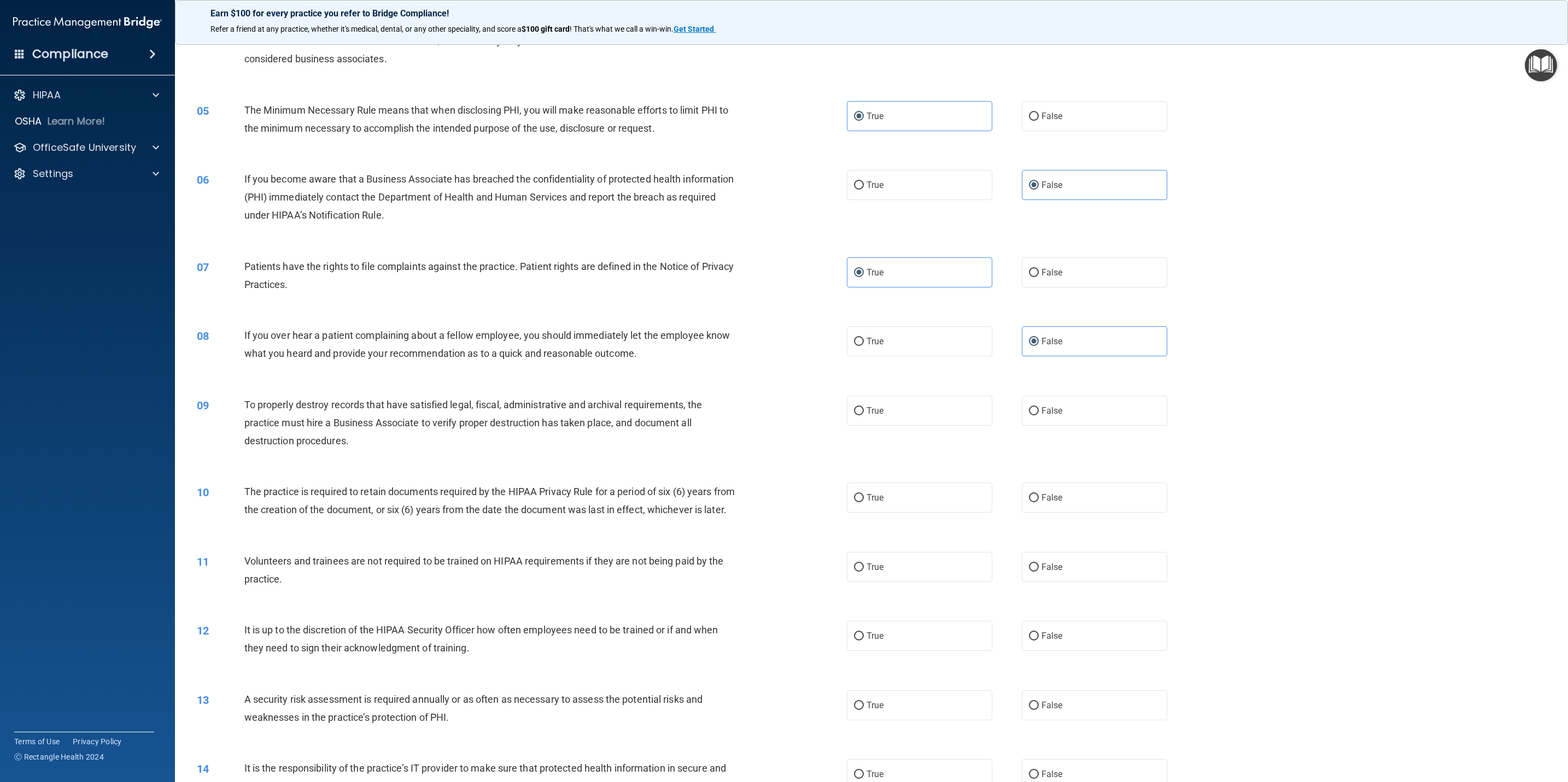
scroll to position [328, 0]
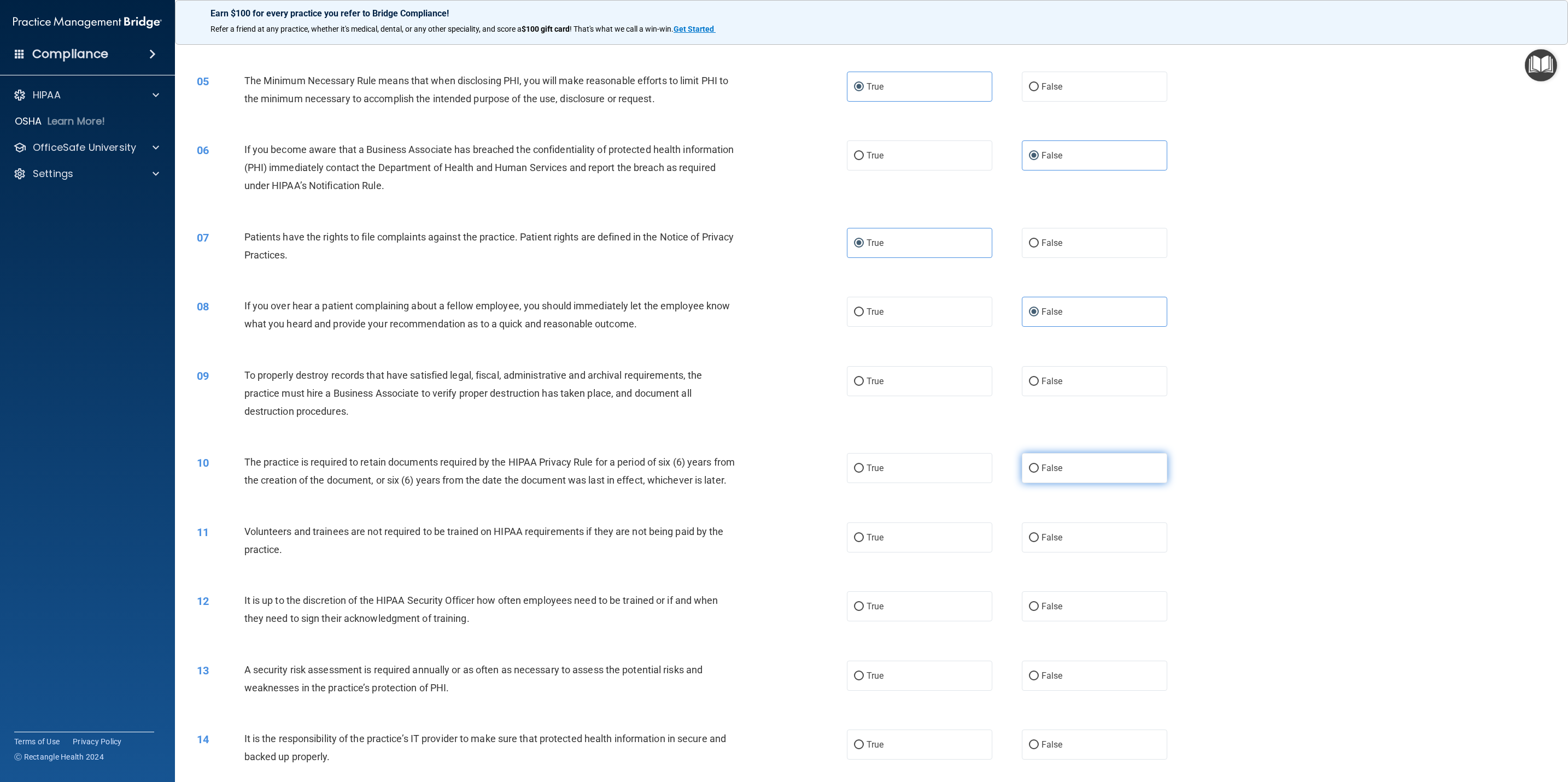
click at [1074, 461] on label "False" at bounding box center [1094, 468] width 146 height 30
click at [1039, 465] on input "False" at bounding box center [1033, 469] width 9 height 8
radio input "true"
click at [1041, 543] on span "False" at bounding box center [1051, 537] width 21 height 10
click at [1039, 543] on input "False" at bounding box center [1033, 538] width 9 height 8
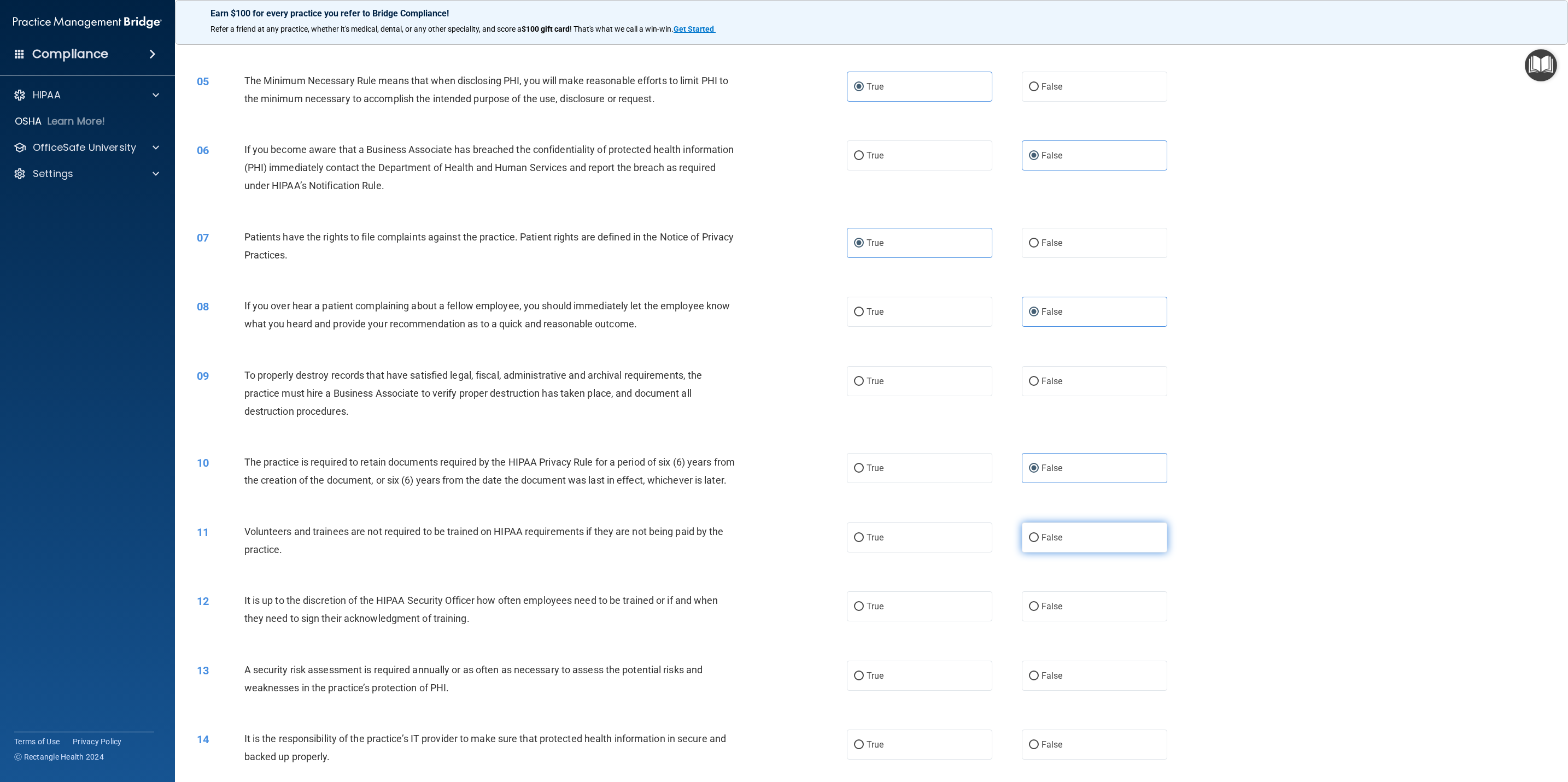
radio input "true"
click at [897, 621] on label "True" at bounding box center [919, 606] width 146 height 30
click at [864, 611] on input "True" at bounding box center [858, 607] width 9 height 8
radio input "true"
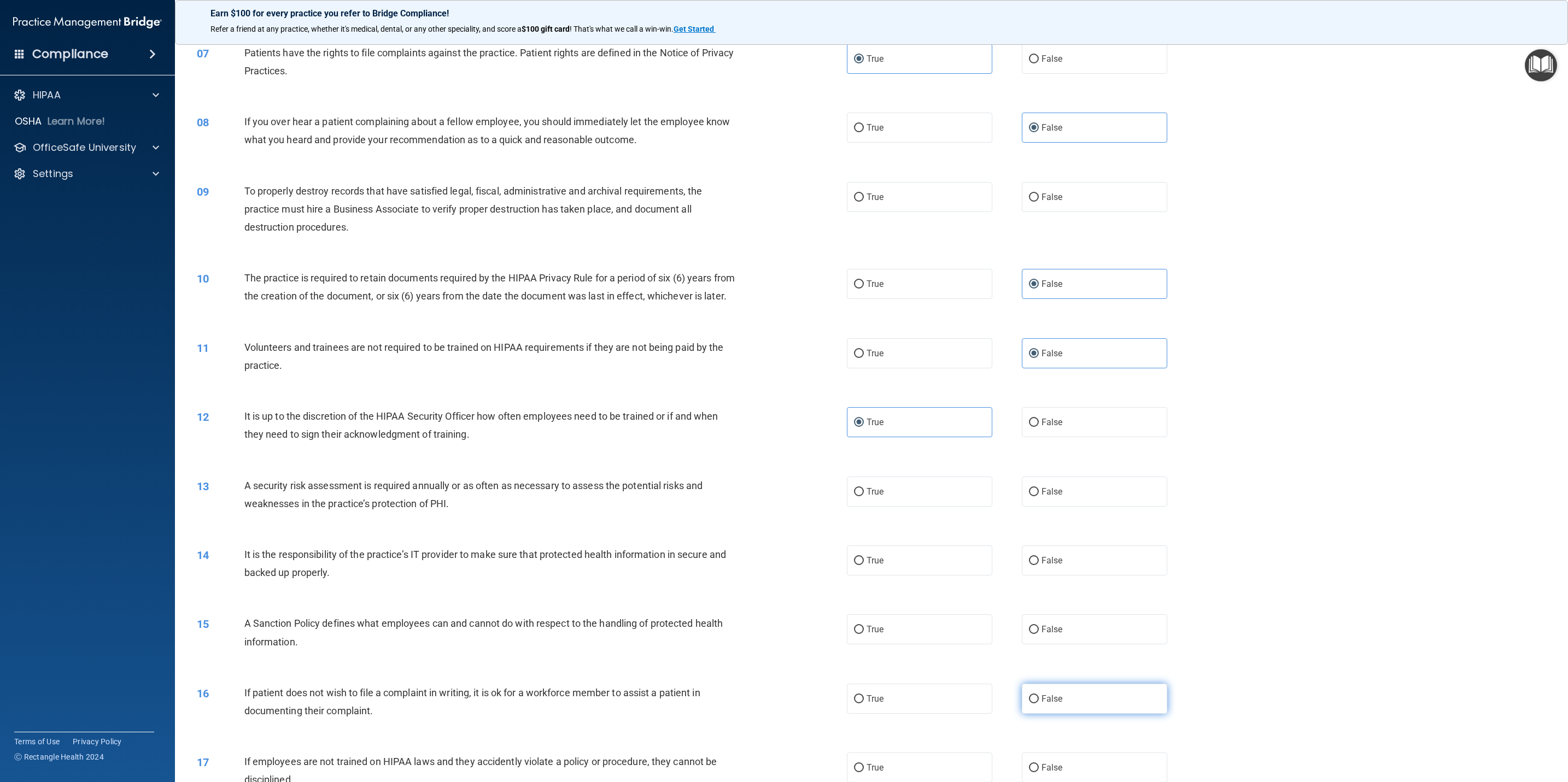
scroll to position [574, 0]
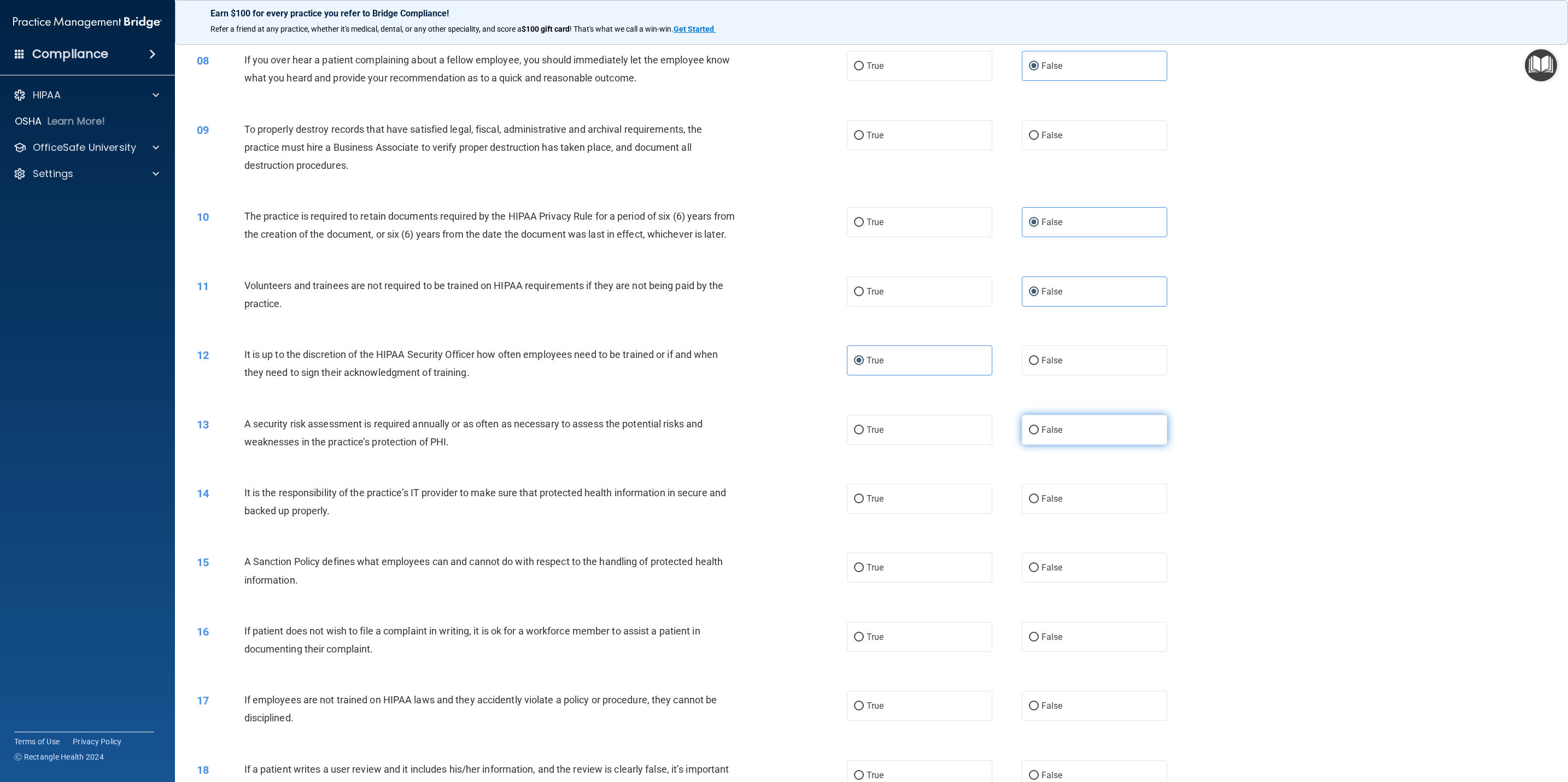
click at [1056, 445] on label "False" at bounding box center [1094, 430] width 146 height 30
click at [1039, 435] on input "False" at bounding box center [1033, 430] width 9 height 8
radio input "true"
click at [966, 513] on label "True" at bounding box center [919, 498] width 146 height 30
click at [864, 503] on input "True" at bounding box center [858, 499] width 9 height 8
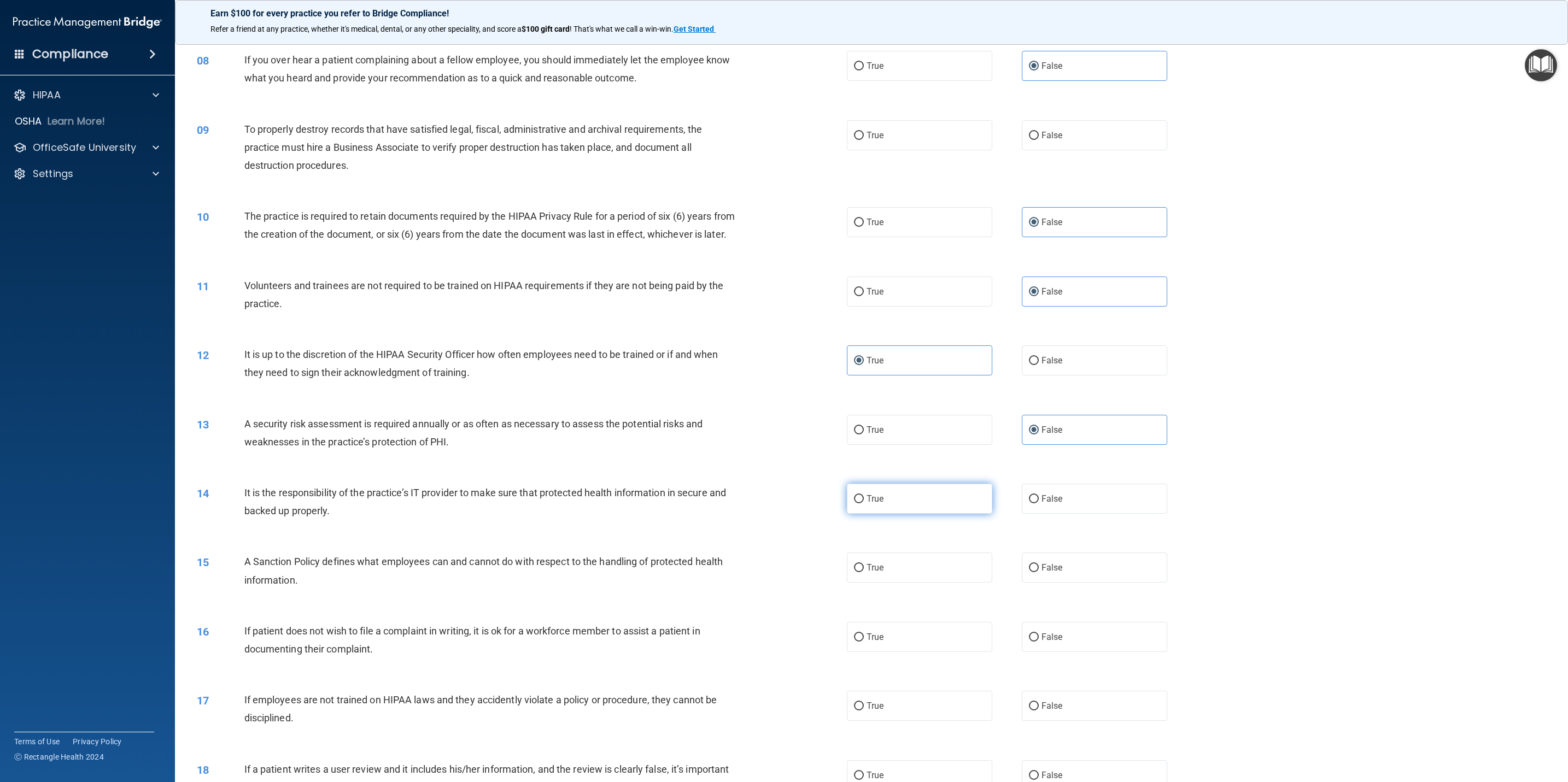
radio input "true"
click at [1094, 582] on label "False" at bounding box center [1094, 568] width 146 height 30
click at [1039, 573] on input "False" at bounding box center [1033, 568] width 9 height 8
radio input "true"
click at [930, 652] on label "True" at bounding box center [919, 637] width 146 height 30
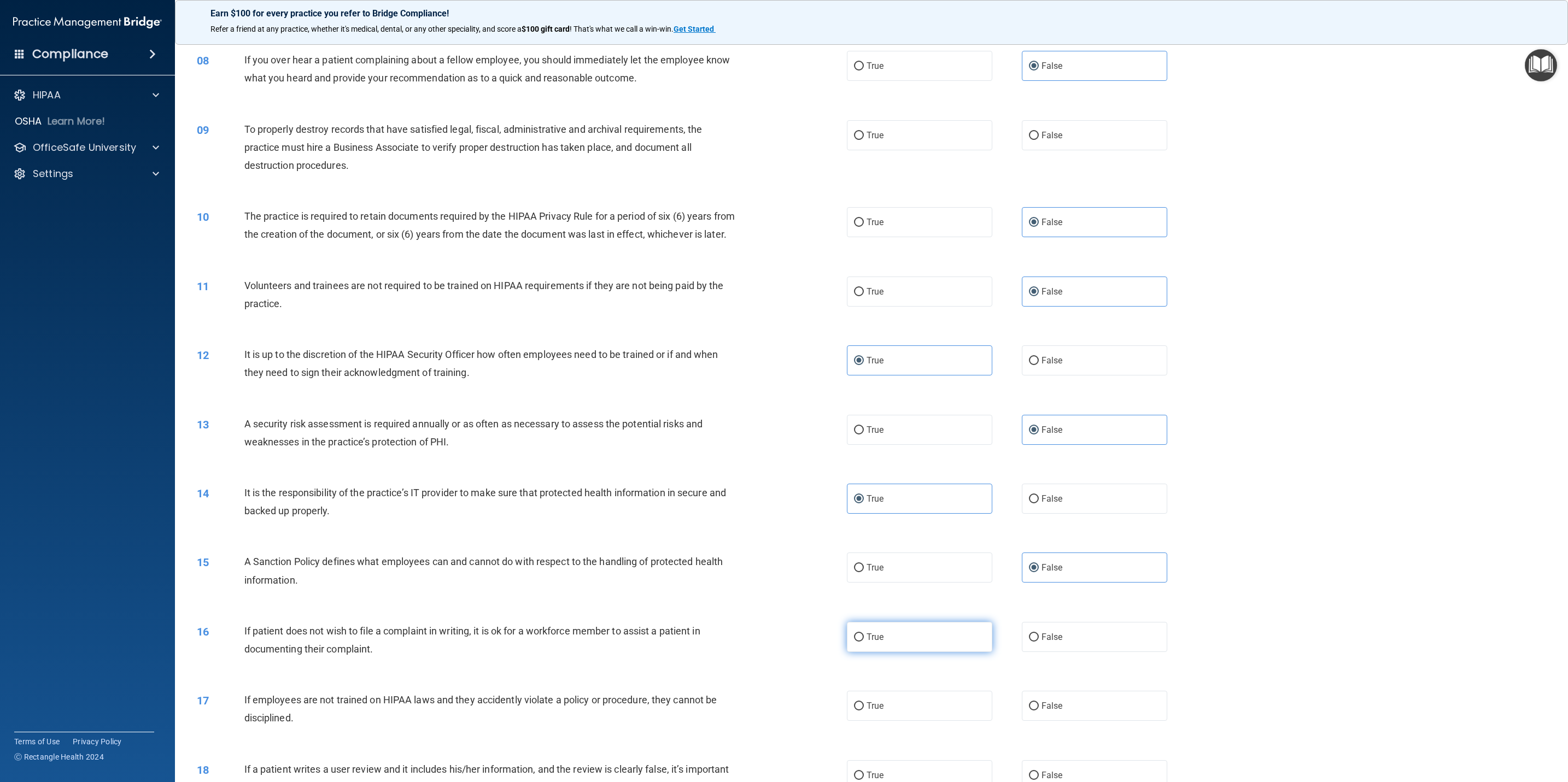
click at [864, 642] on input "True" at bounding box center [858, 637] width 9 height 8
radio input "true"
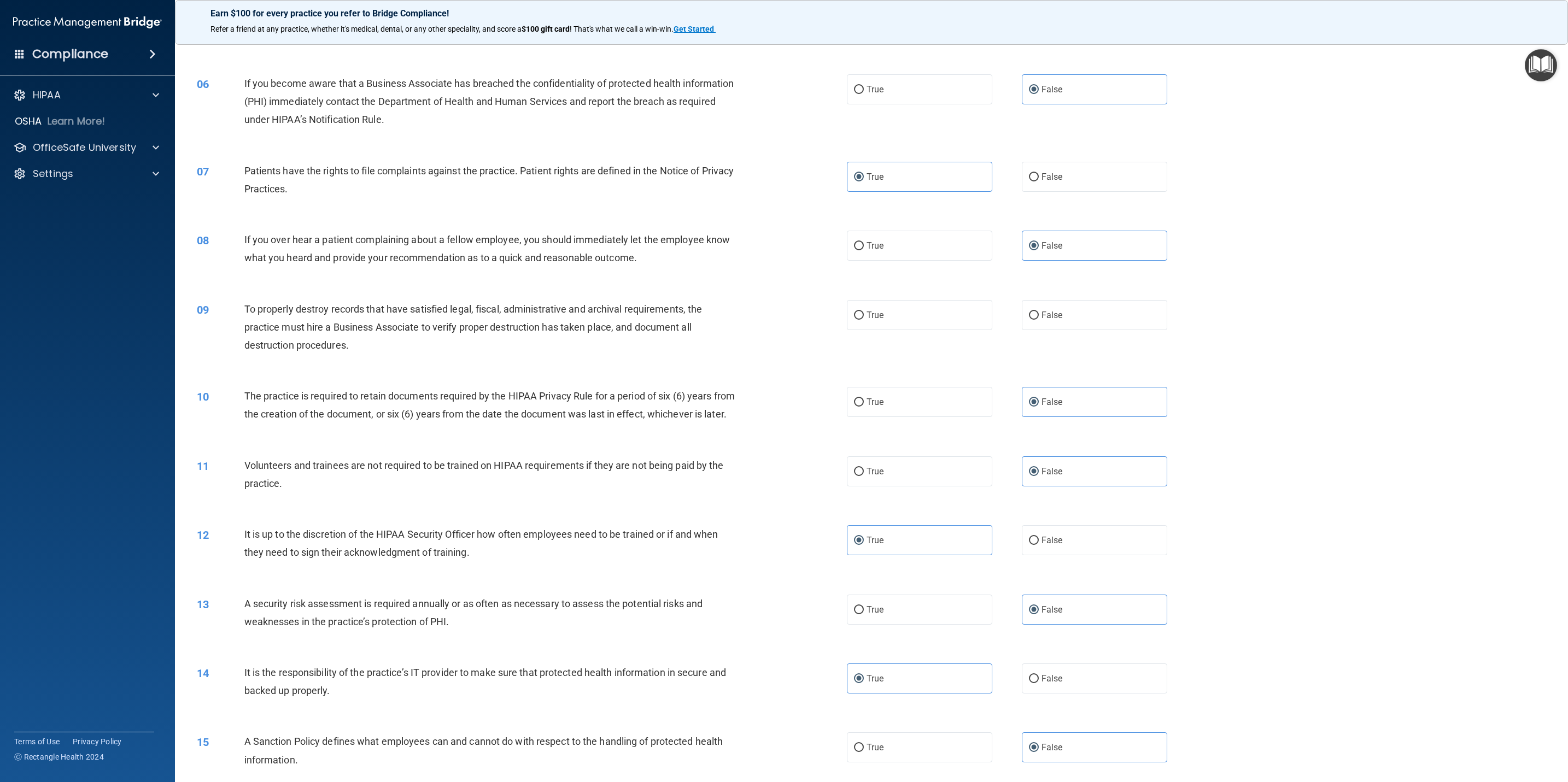
scroll to position [410, 0]
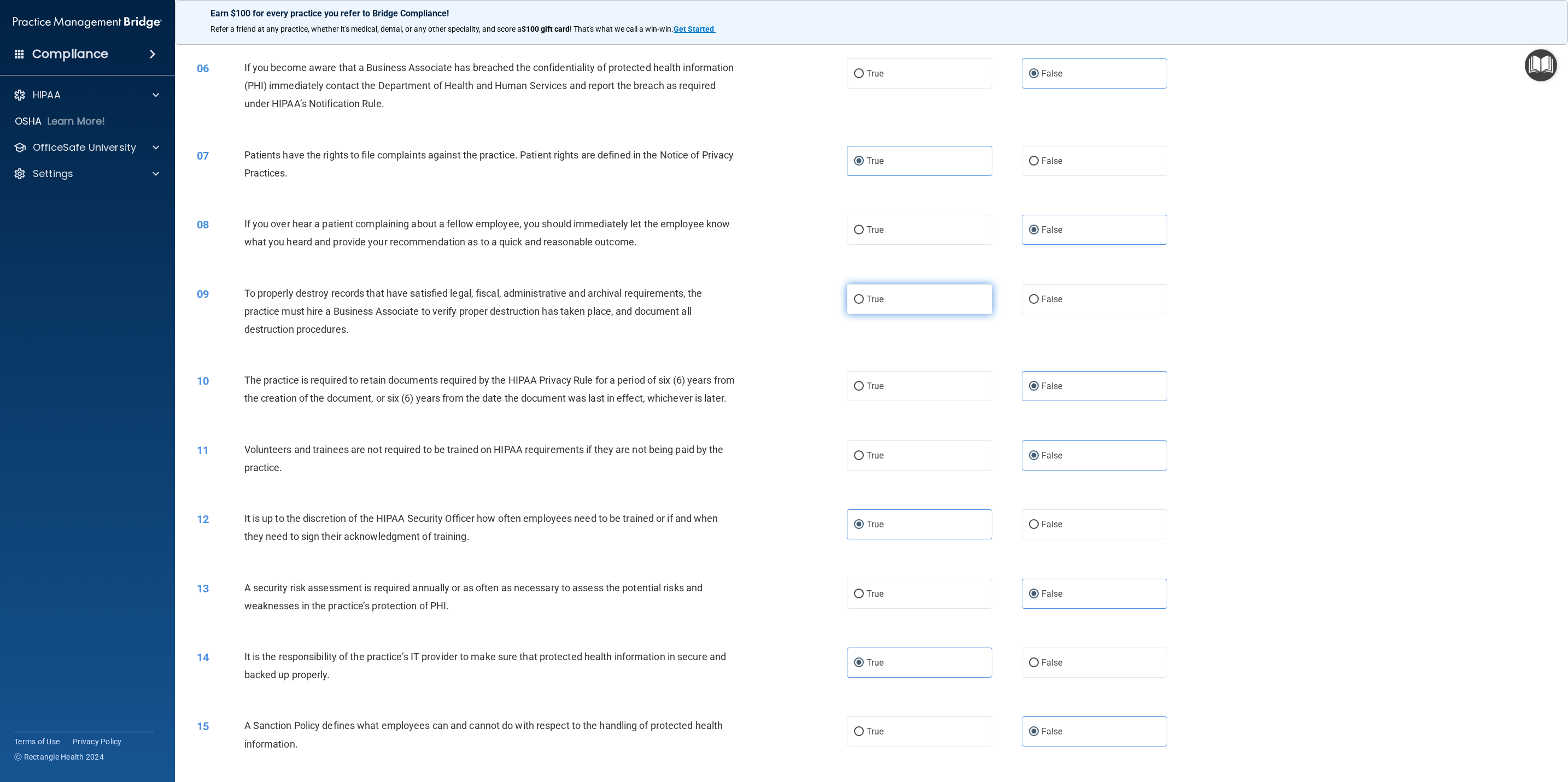
click at [847, 301] on label "True" at bounding box center [919, 299] width 146 height 30
click at [854, 301] on input "True" at bounding box center [858, 300] width 9 height 8
radio input "true"
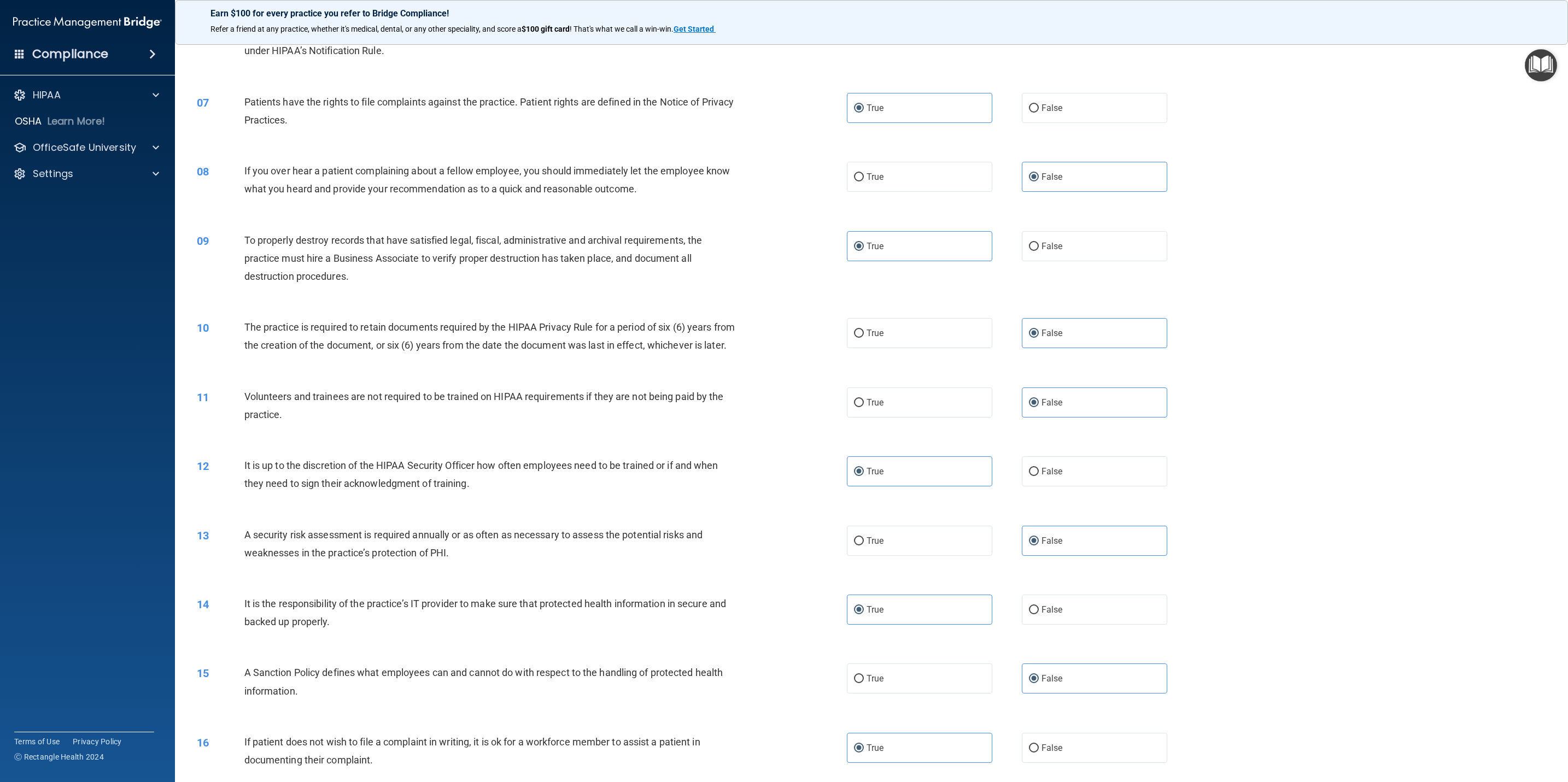
scroll to position [492, 0]
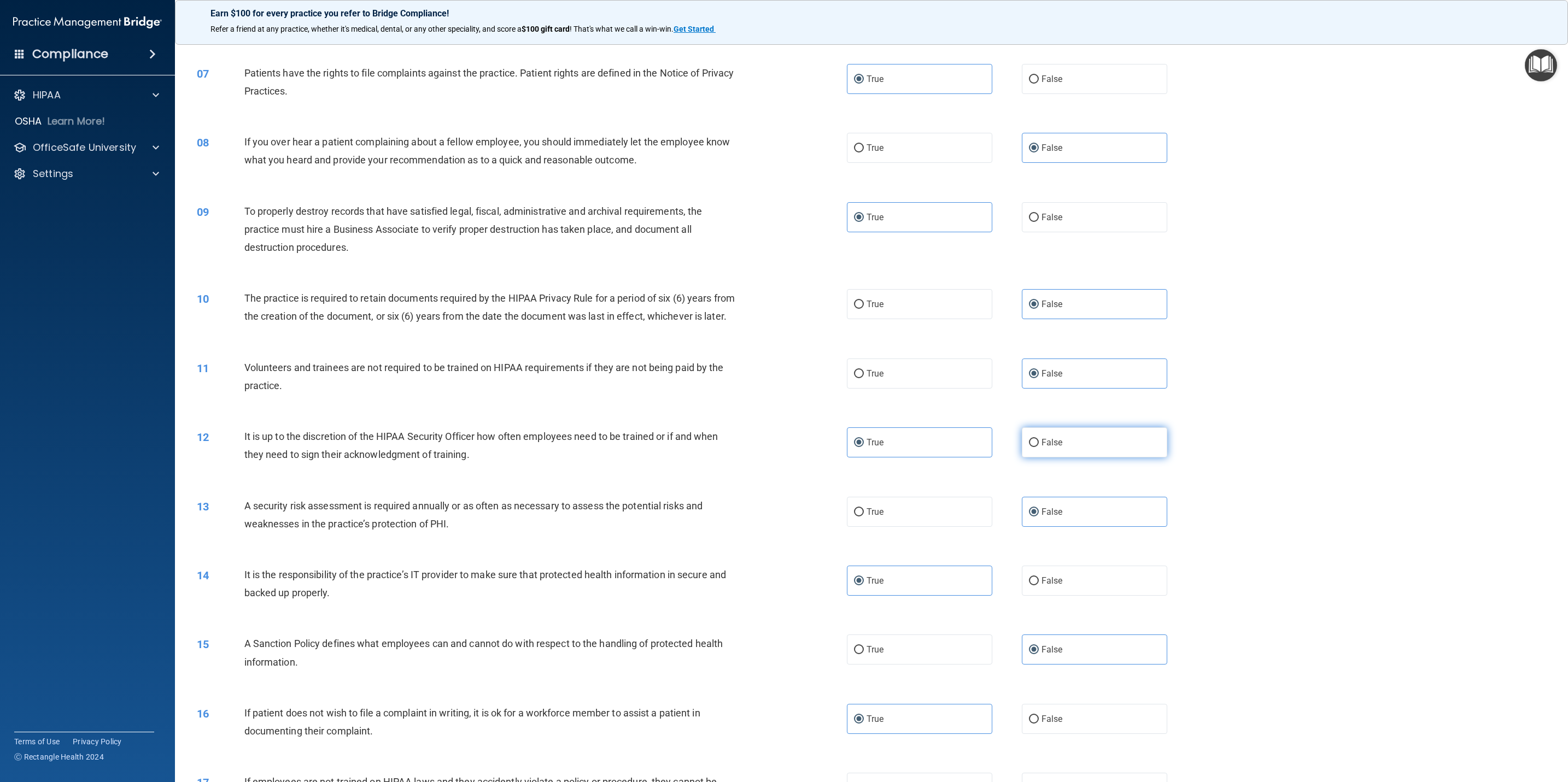
click at [1080, 458] on label "False" at bounding box center [1094, 443] width 146 height 30
click at [1039, 447] on input "False" at bounding box center [1033, 443] width 9 height 8
radio input "true"
radio input "false"
click at [925, 527] on label "True" at bounding box center [919, 512] width 146 height 30
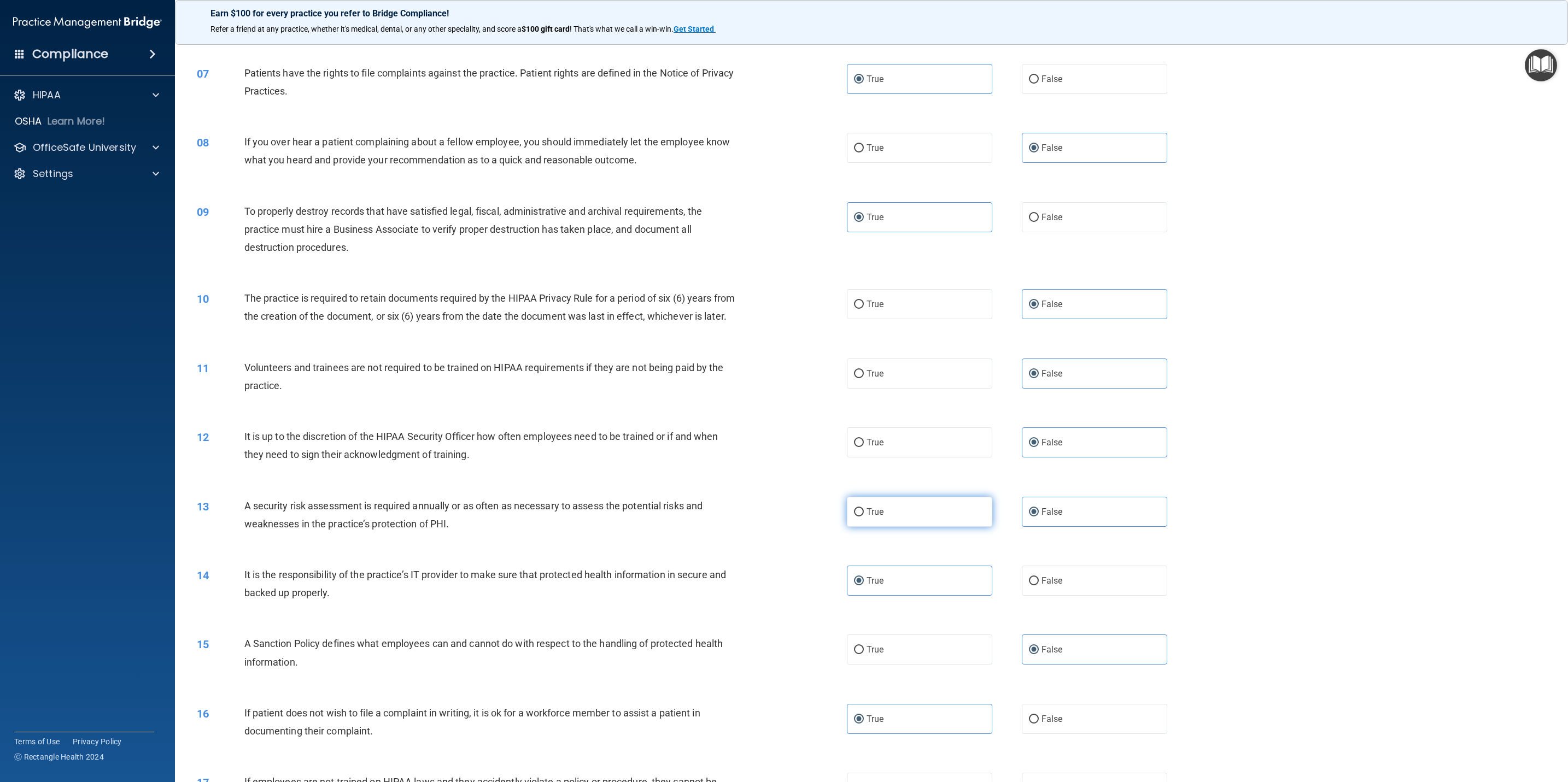
click at [864, 517] on input "True" at bounding box center [858, 513] width 9 height 8
radio input "true"
radio input "false"
click at [1092, 596] on label "False" at bounding box center [1094, 580] width 146 height 30
click at [1039, 585] on input "False" at bounding box center [1033, 581] width 9 height 8
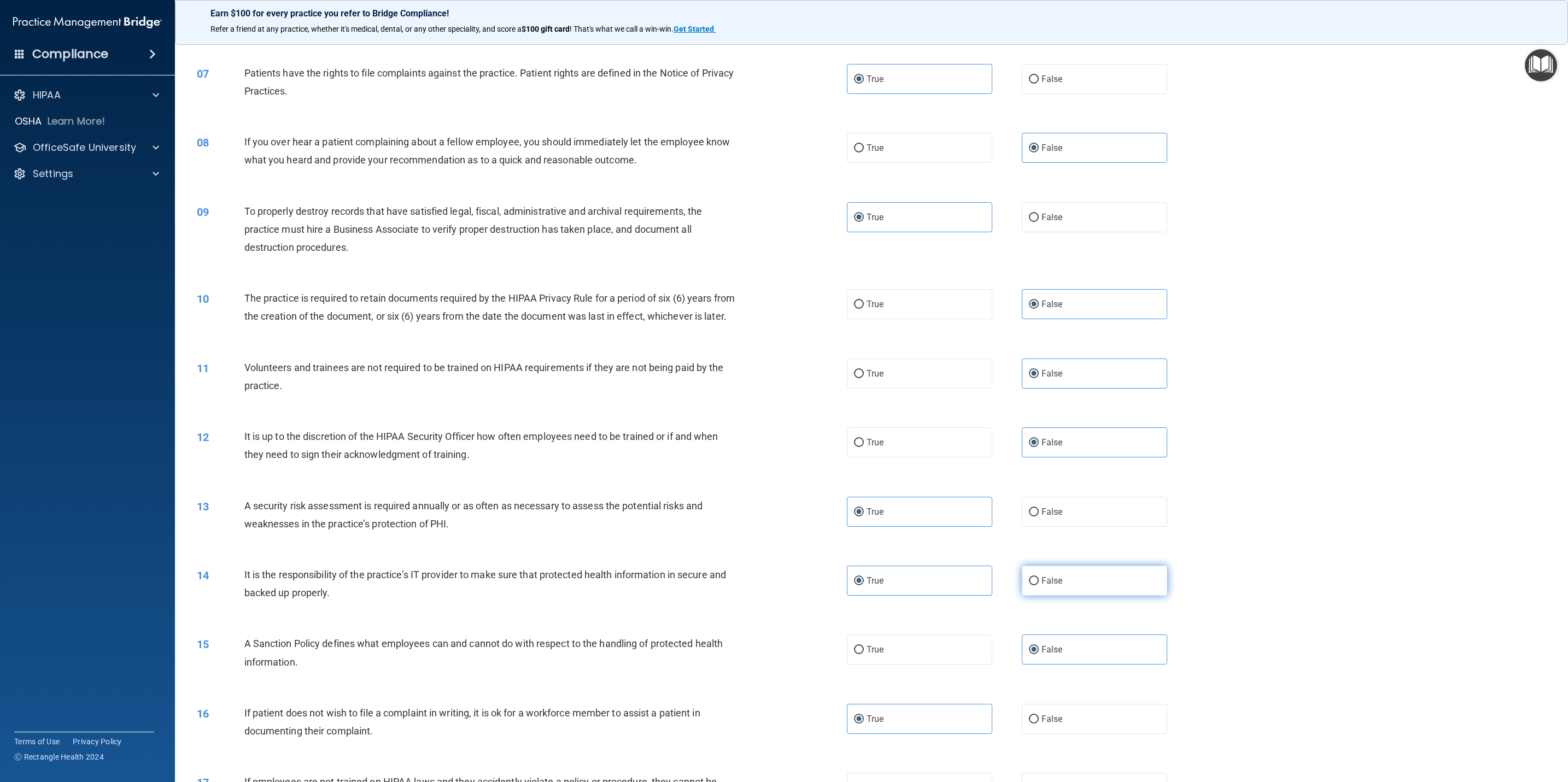
radio input "true"
radio input "false"
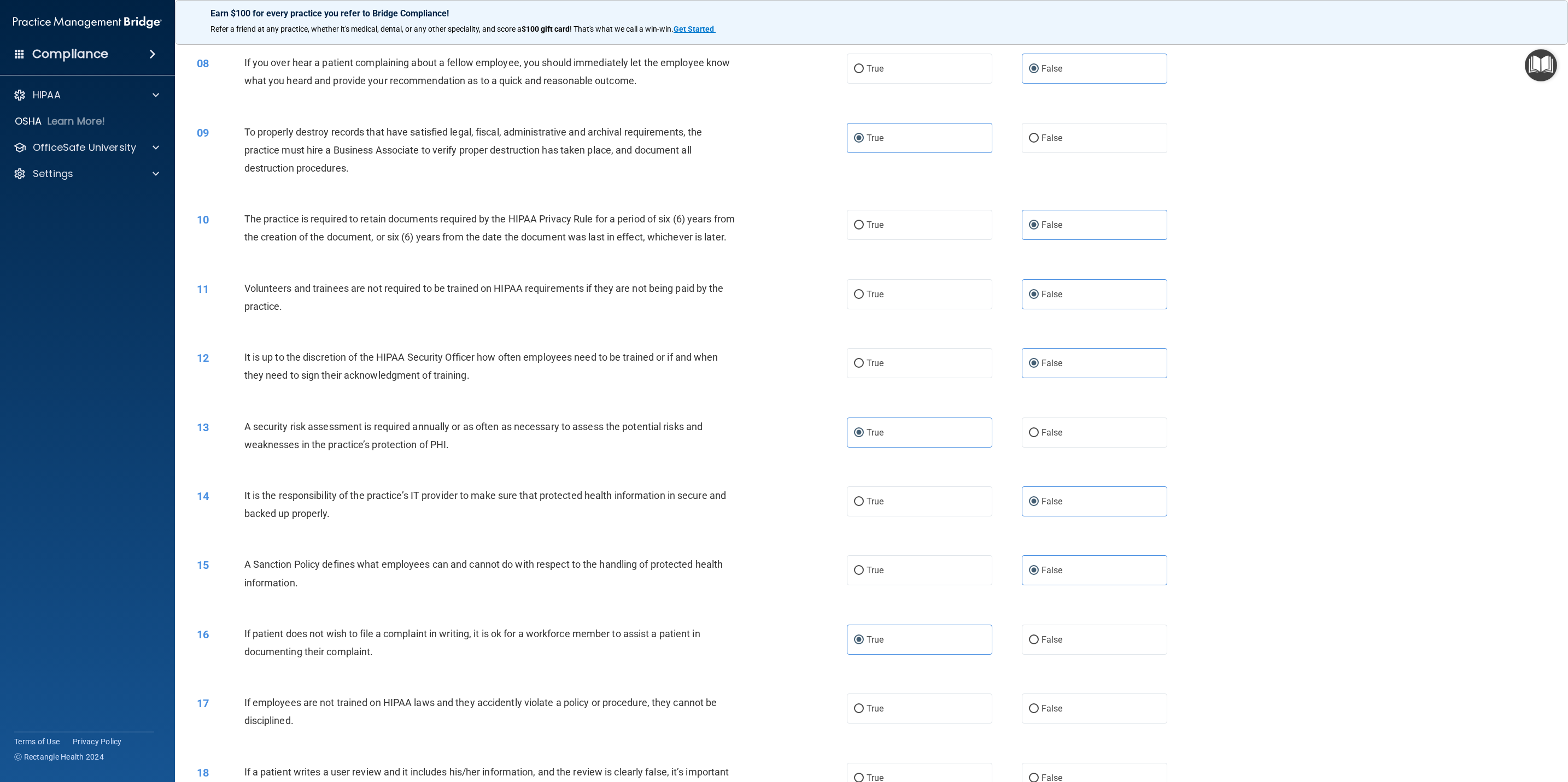
scroll to position [738, 0]
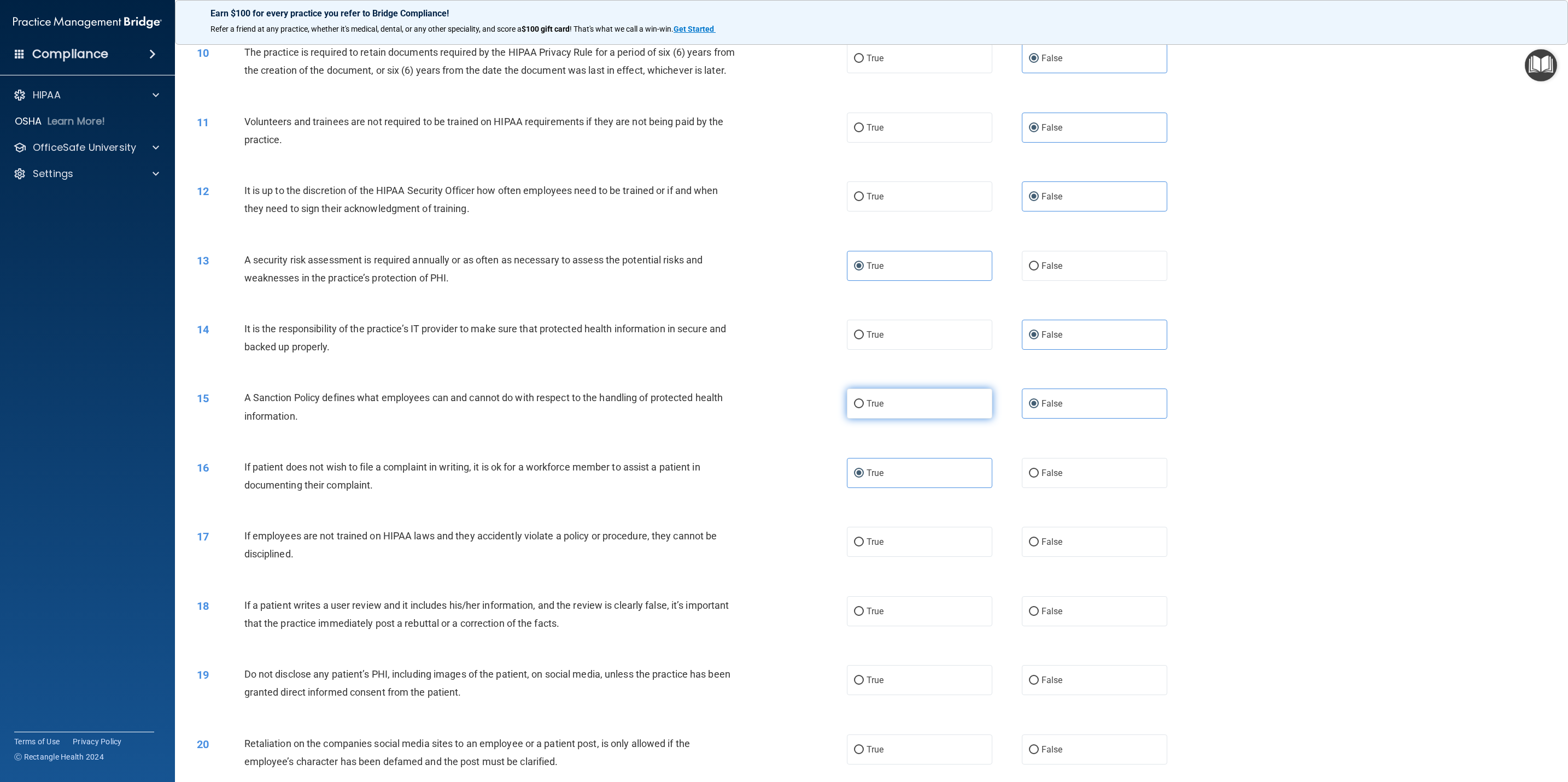
click at [922, 419] on label "True" at bounding box center [919, 404] width 146 height 30
click at [864, 408] on input "True" at bounding box center [858, 404] width 9 height 8
radio input "true"
radio input "false"
click at [1050, 548] on label "False" at bounding box center [1094, 542] width 146 height 30
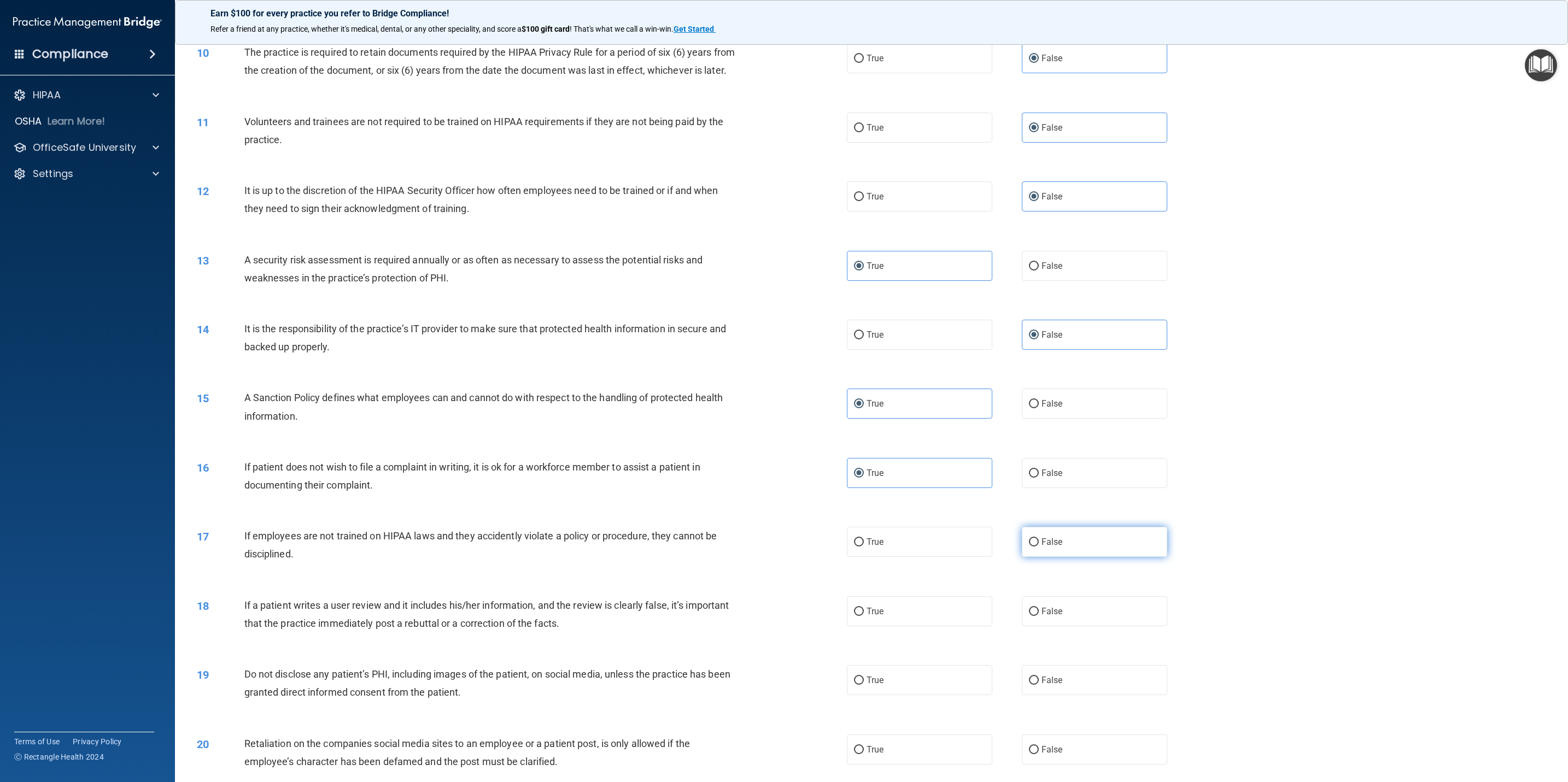
click at [1039, 547] on input "False" at bounding box center [1033, 543] width 9 height 8
radio input "true"
click at [1048, 621] on label "False" at bounding box center [1094, 611] width 146 height 30
click at [1039, 616] on input "False" at bounding box center [1033, 612] width 9 height 8
radio input "true"
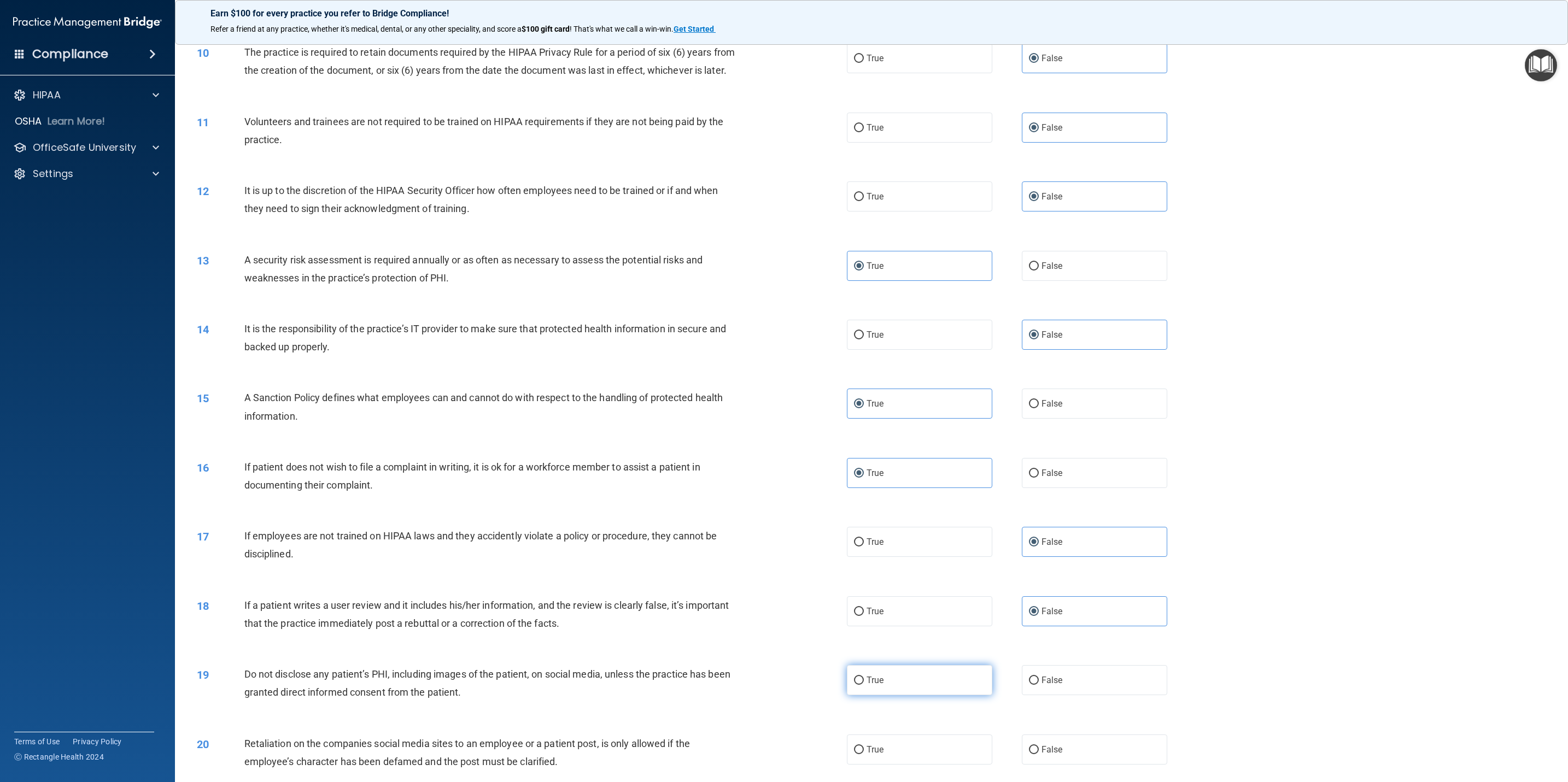
click at [917, 695] on label "True" at bounding box center [919, 680] width 146 height 30
click at [864, 685] on input "True" at bounding box center [858, 680] width 9 height 8
radio input "true"
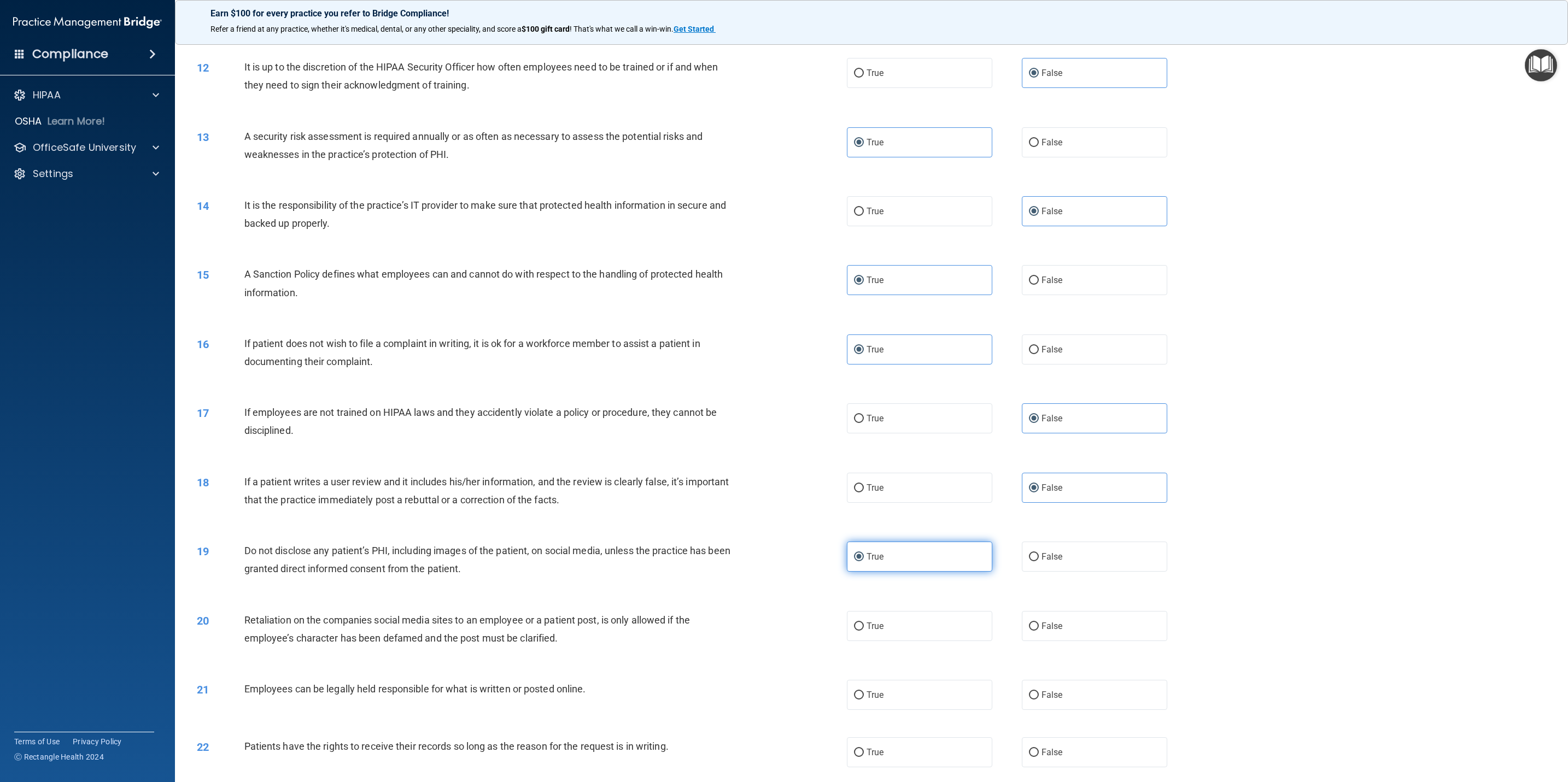
scroll to position [984, 0]
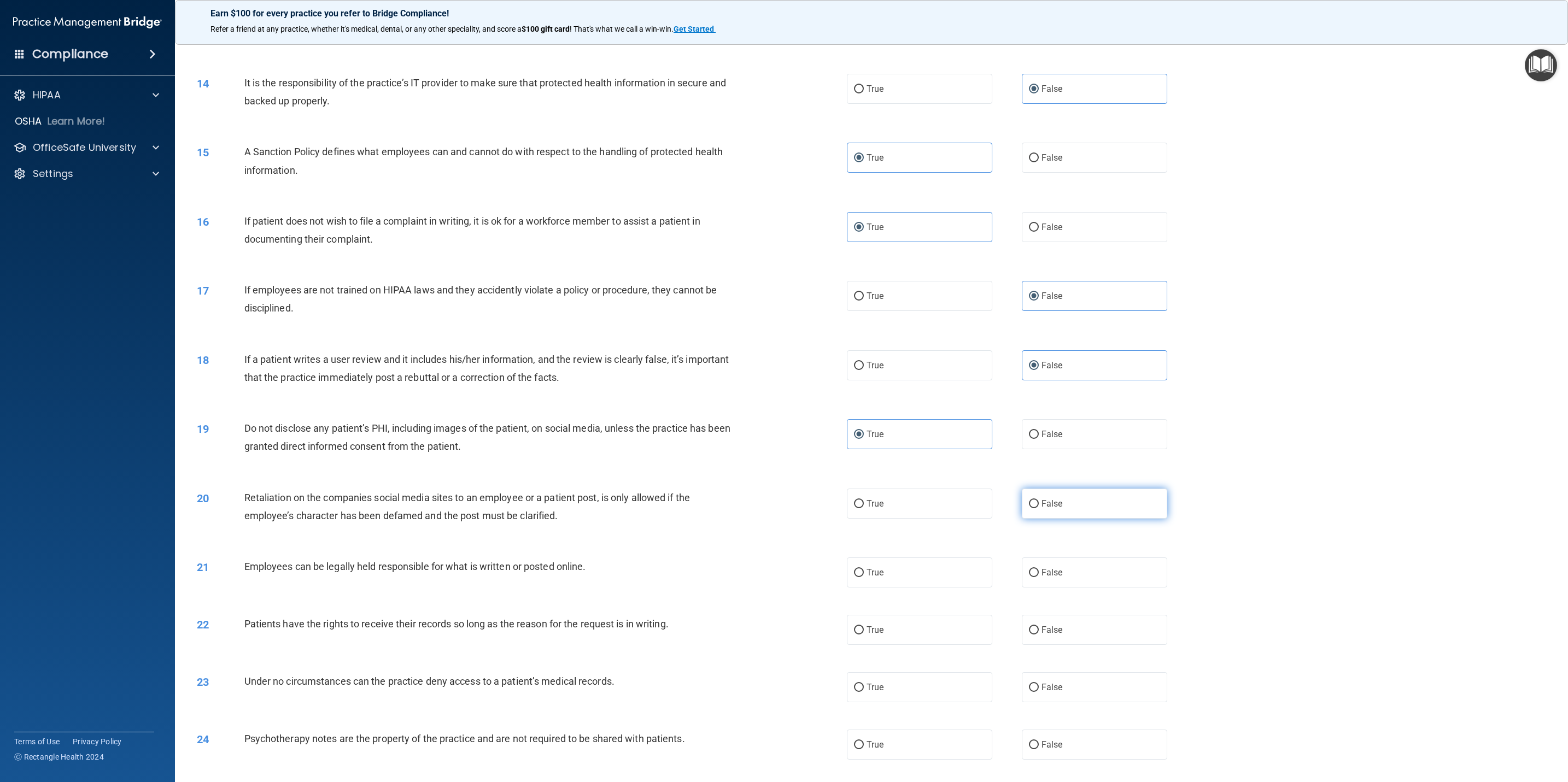
click at [1058, 519] on label "False" at bounding box center [1094, 504] width 146 height 30
click at [1039, 509] on input "False" at bounding box center [1033, 504] width 9 height 8
radio input "true"
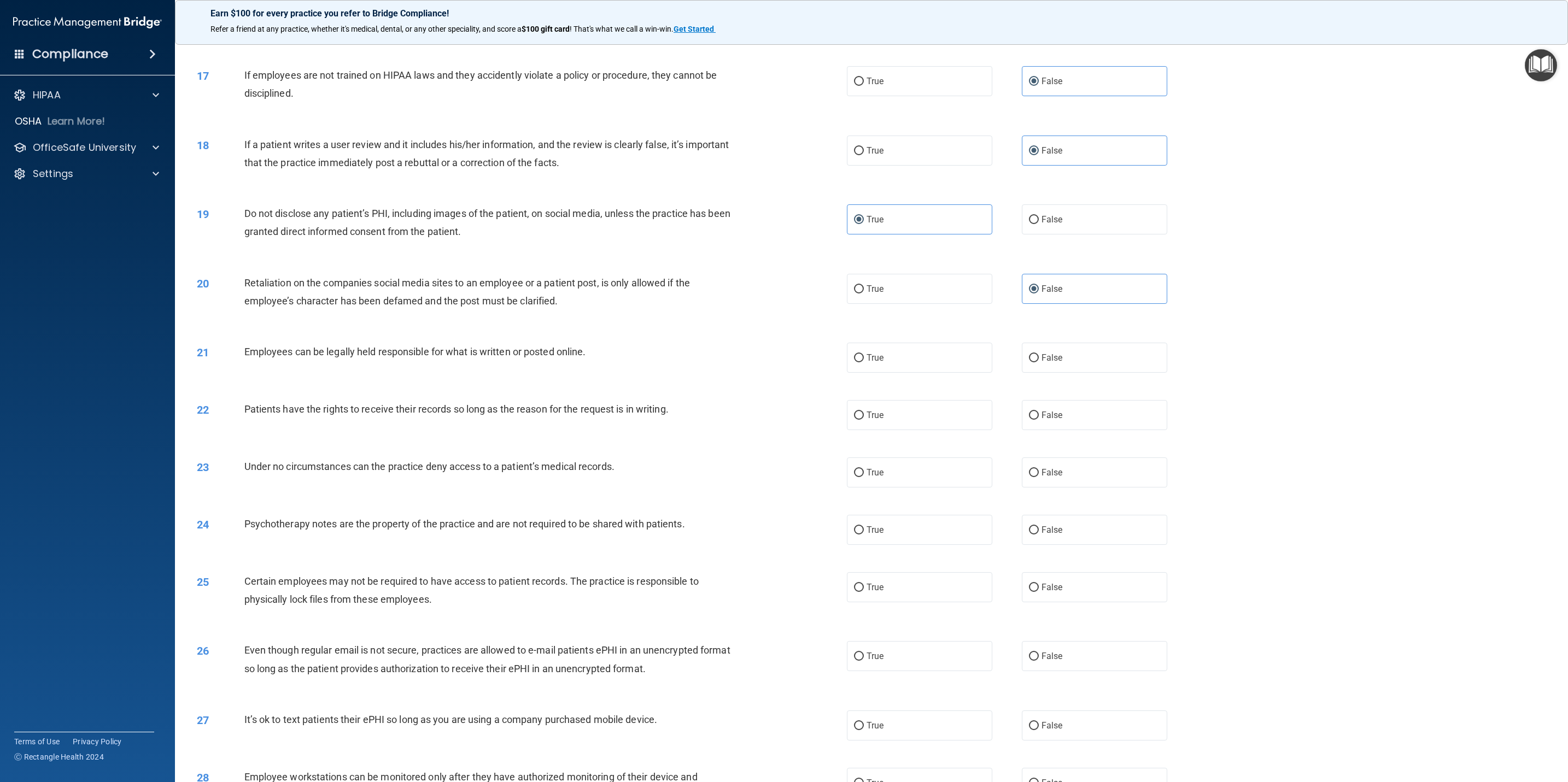
scroll to position [1230, 0]
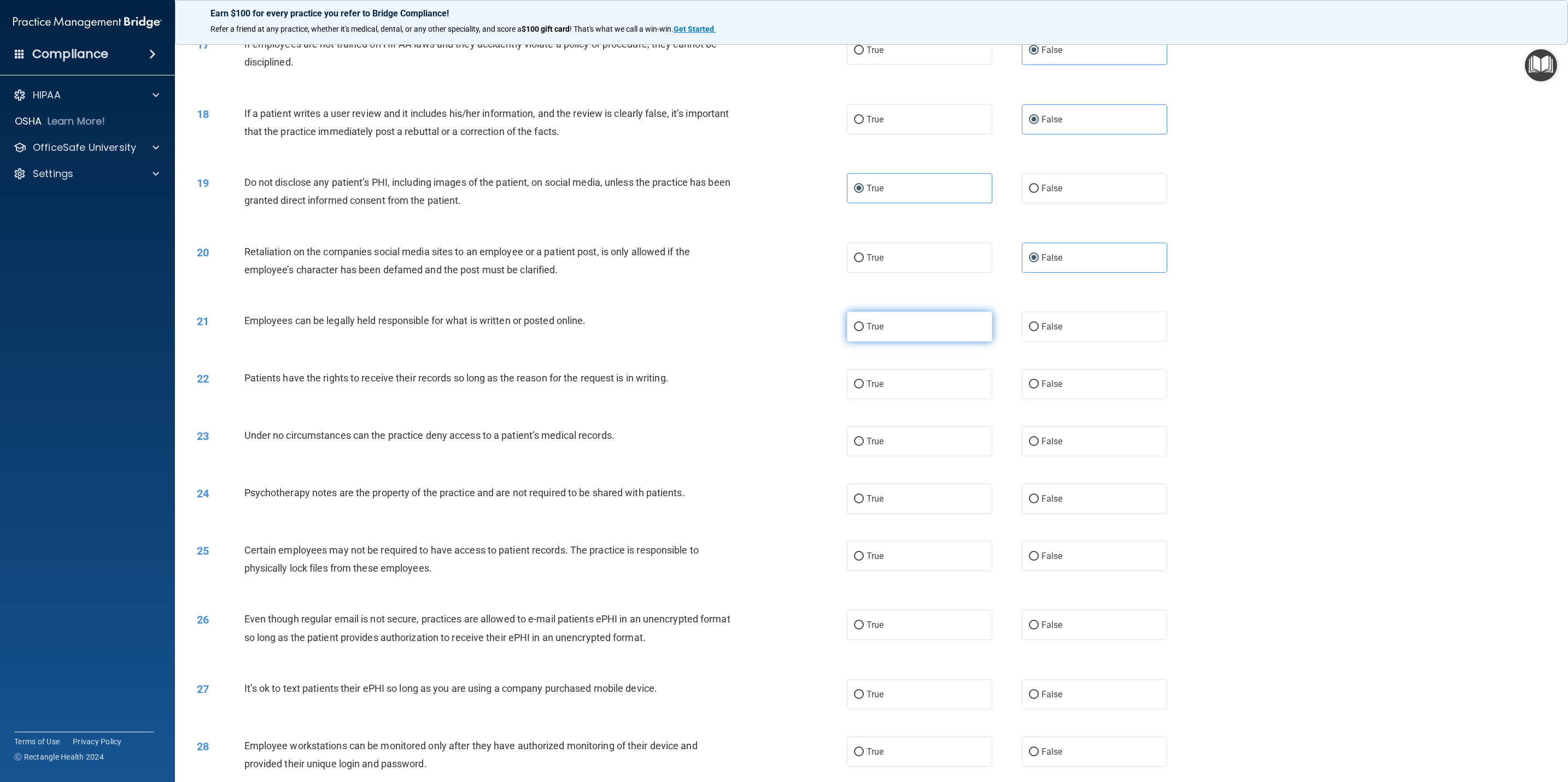
click at [862, 336] on label "True" at bounding box center [919, 327] width 146 height 30
click at [862, 332] on input "True" at bounding box center [858, 327] width 9 height 8
radio input "true"
click at [1024, 399] on label "False" at bounding box center [1094, 384] width 146 height 30
click at [1029, 389] on input "False" at bounding box center [1033, 384] width 9 height 8
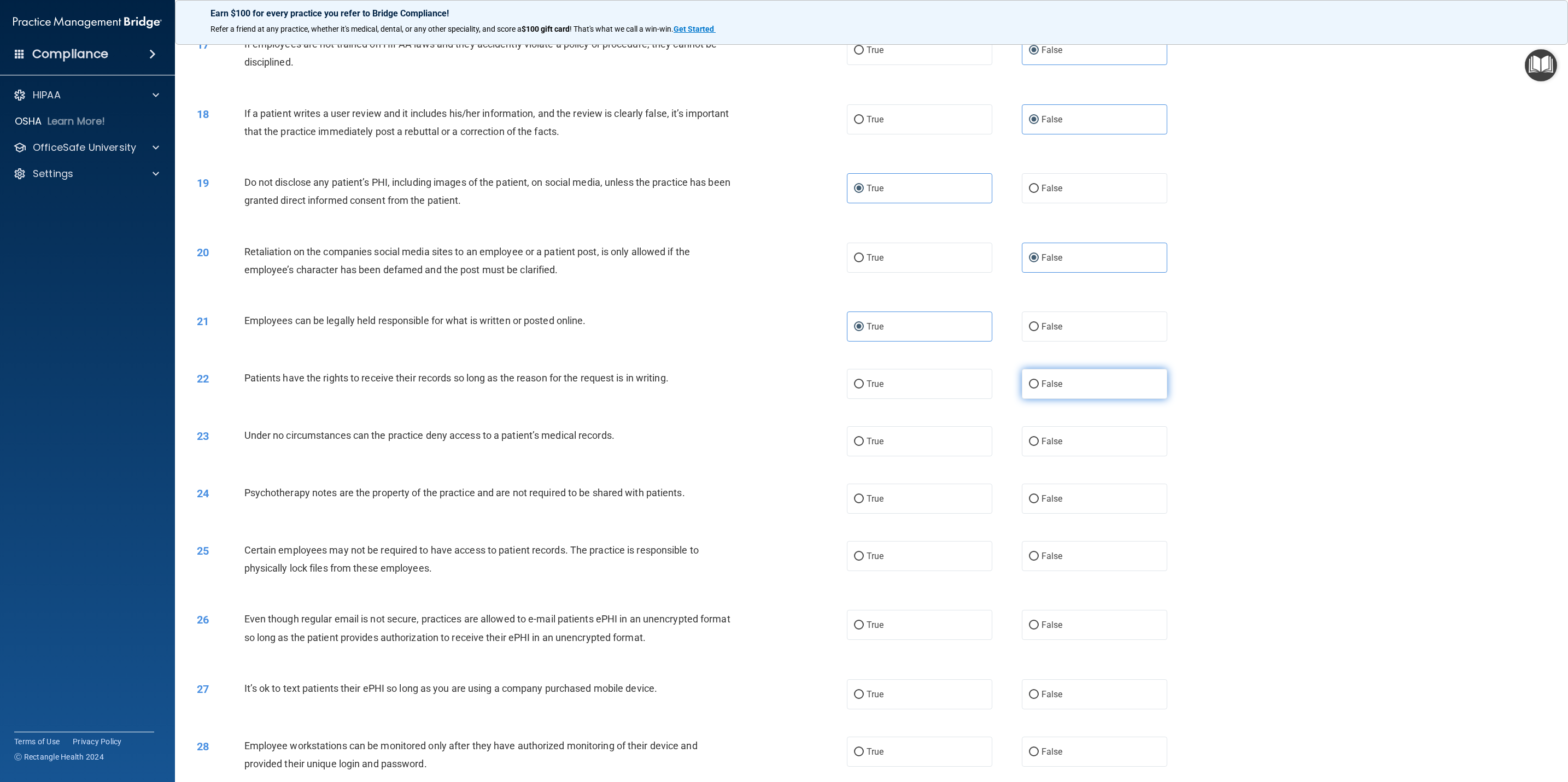
radio input "true"
click at [1041, 447] on span "False" at bounding box center [1051, 441] width 21 height 10
click at [1039, 446] on input "False" at bounding box center [1033, 442] width 9 height 8
radio input "true"
click at [936, 528] on div "24 Psychotherapy notes are the property of the practice and are not required to…" at bounding box center [871, 498] width 1366 height 57
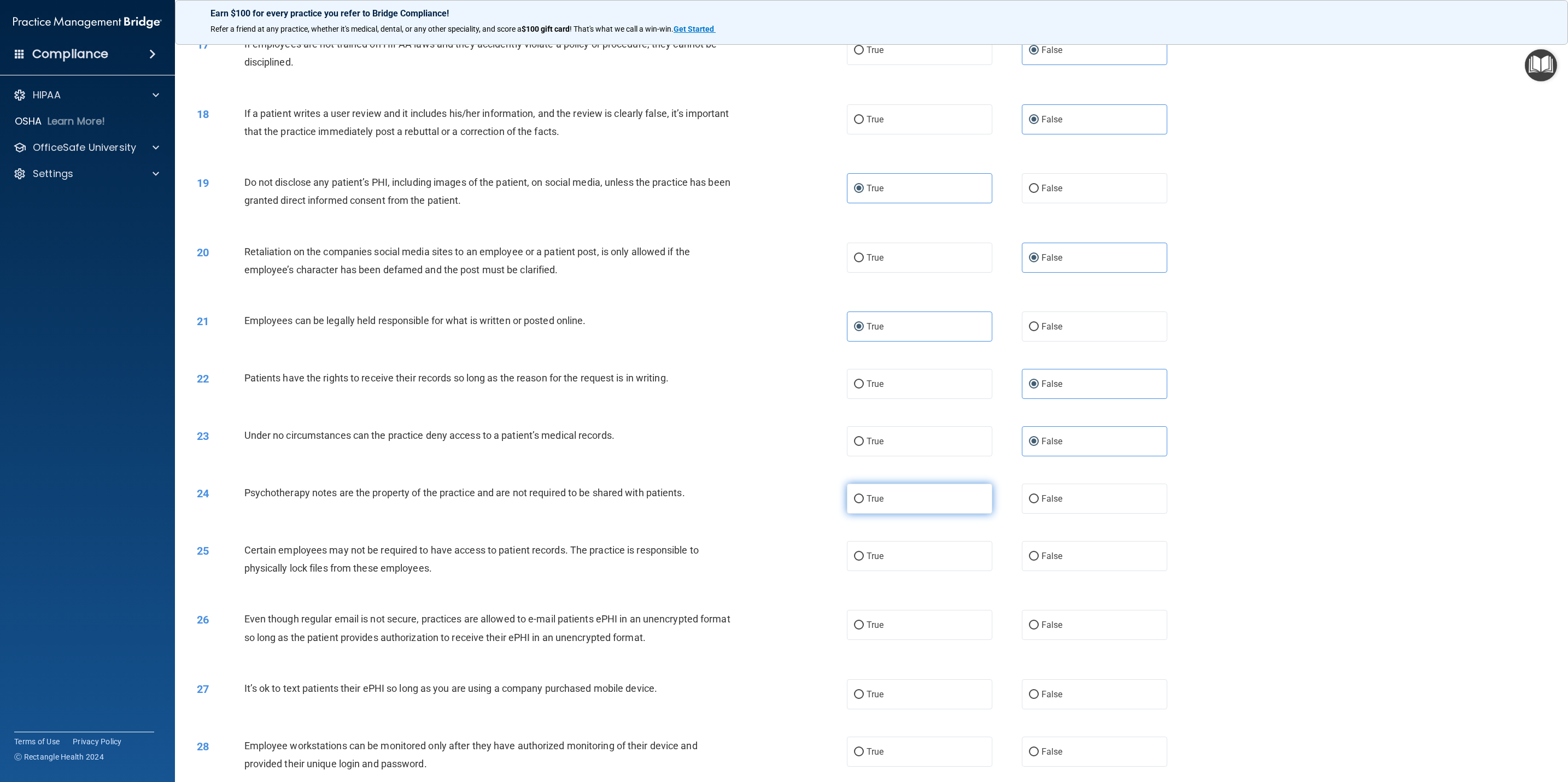
click at [932, 513] on label "True" at bounding box center [919, 498] width 146 height 30
click at [864, 503] on input "True" at bounding box center [858, 499] width 9 height 8
radio input "true"
click at [907, 571] on label "True" at bounding box center [919, 556] width 146 height 30
click at [864, 561] on input "True" at bounding box center [858, 557] width 9 height 8
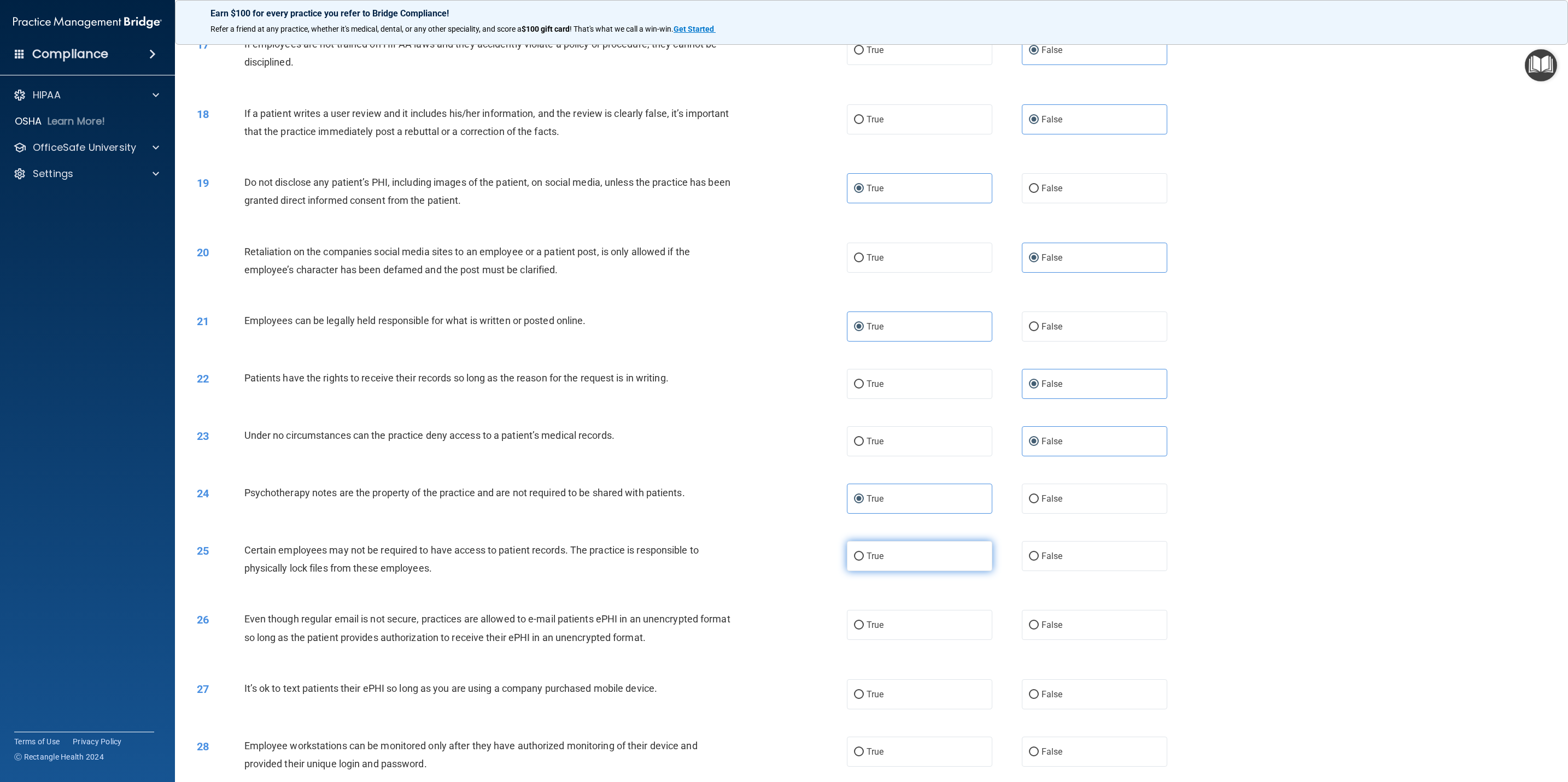
radio input "true"
click at [919, 640] on label "True" at bounding box center [919, 625] width 146 height 30
click at [864, 630] on input "True" at bounding box center [858, 625] width 9 height 8
radio input "true"
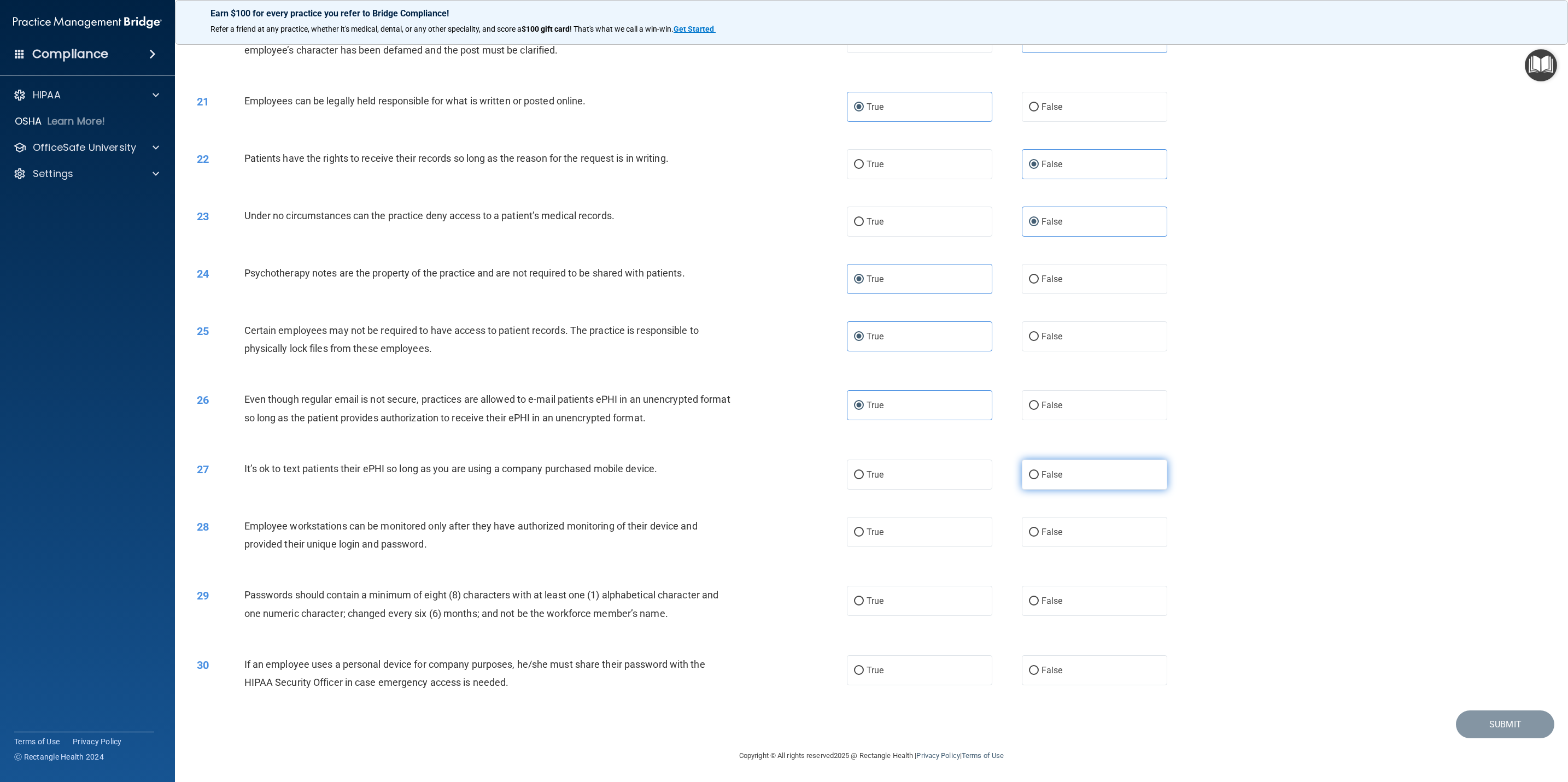
click at [1054, 484] on label "False" at bounding box center [1094, 475] width 146 height 30
click at [1039, 480] on input "False" at bounding box center [1033, 475] width 9 height 8
radio input "true"
click at [1055, 542] on label "False" at bounding box center [1094, 532] width 146 height 30
click at [1039, 537] on input "False" at bounding box center [1033, 532] width 9 height 8
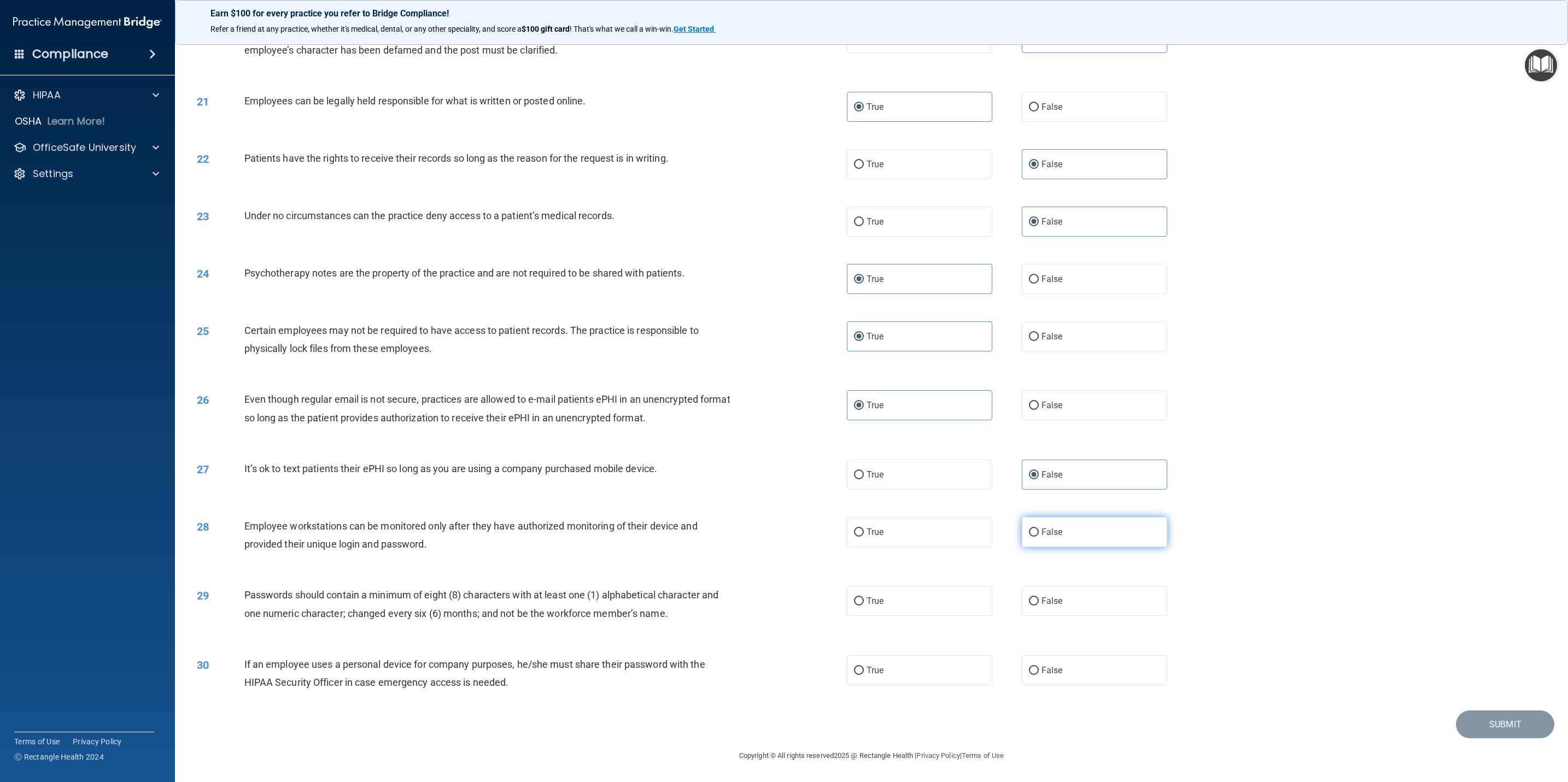
radio input "true"
drag, startPoint x: 894, startPoint y: 606, endPoint x: 1015, endPoint y: 641, distance: 126.0
click at [894, 607] on label "True" at bounding box center [919, 601] width 146 height 30
click at [864, 606] on input "True" at bounding box center [858, 602] width 9 height 8
radio input "true"
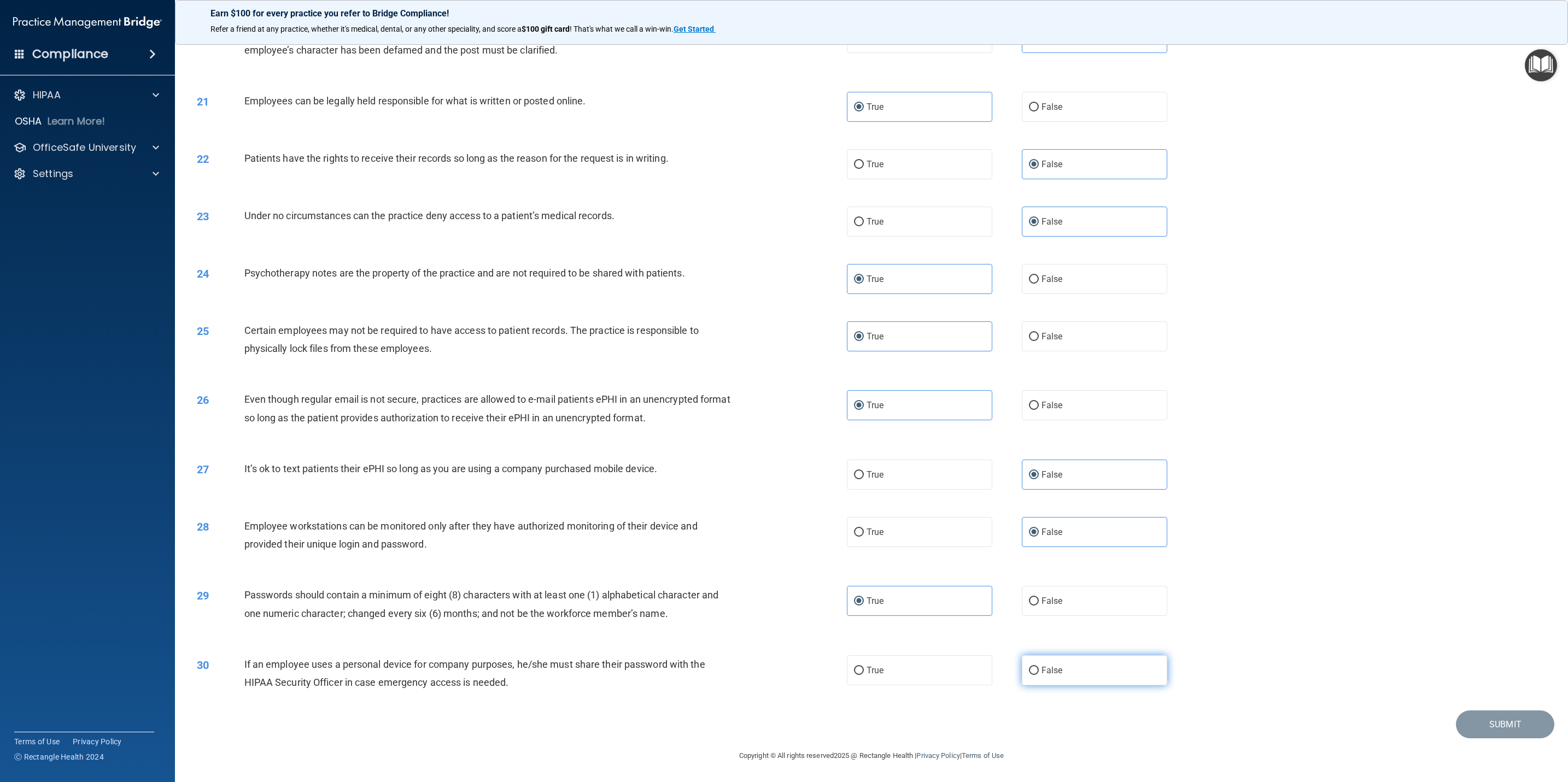
click at [1041, 655] on label "False" at bounding box center [1094, 670] width 146 height 30
click at [1039, 667] on input "False" at bounding box center [1033, 671] width 9 height 8
radio input "true"
click at [1442, 722] on div "Submit" at bounding box center [871, 724] width 1366 height 28
click at [1464, 722] on button "Submit" at bounding box center [1504, 724] width 98 height 28
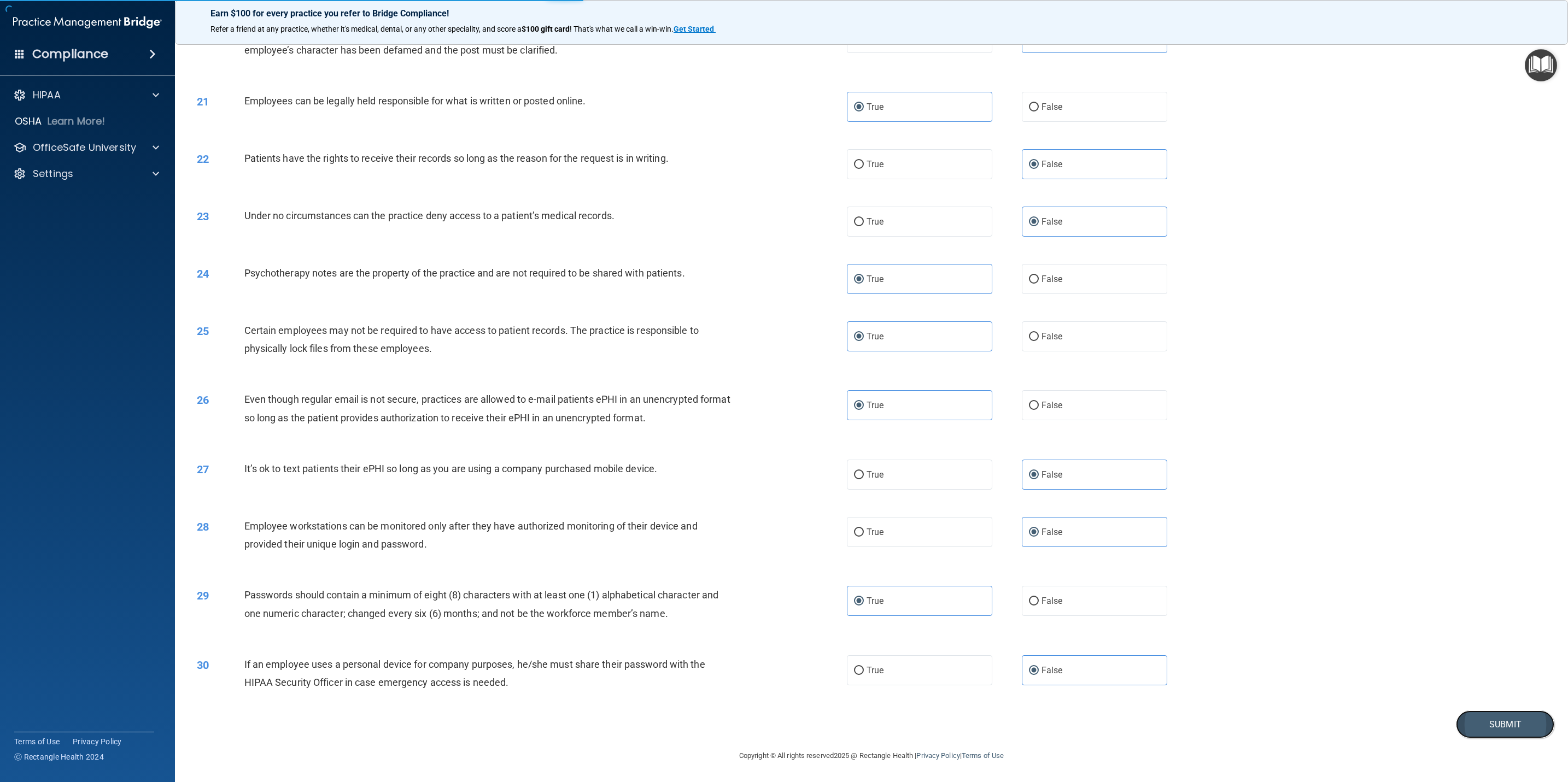
click at [1480, 717] on button "Submit" at bounding box center [1504, 724] width 98 height 28
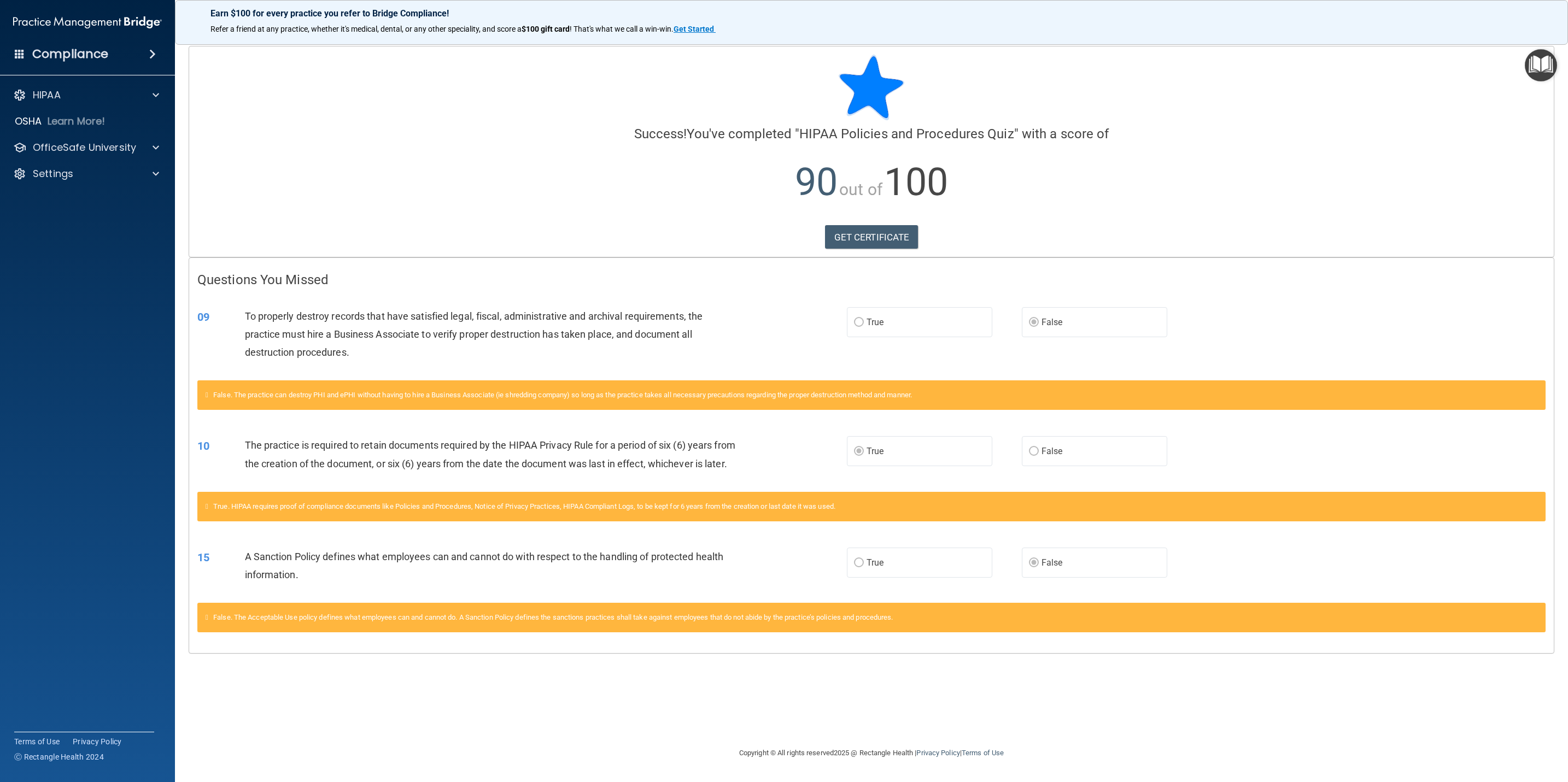
click at [154, 54] on span at bounding box center [152, 54] width 6 height 13
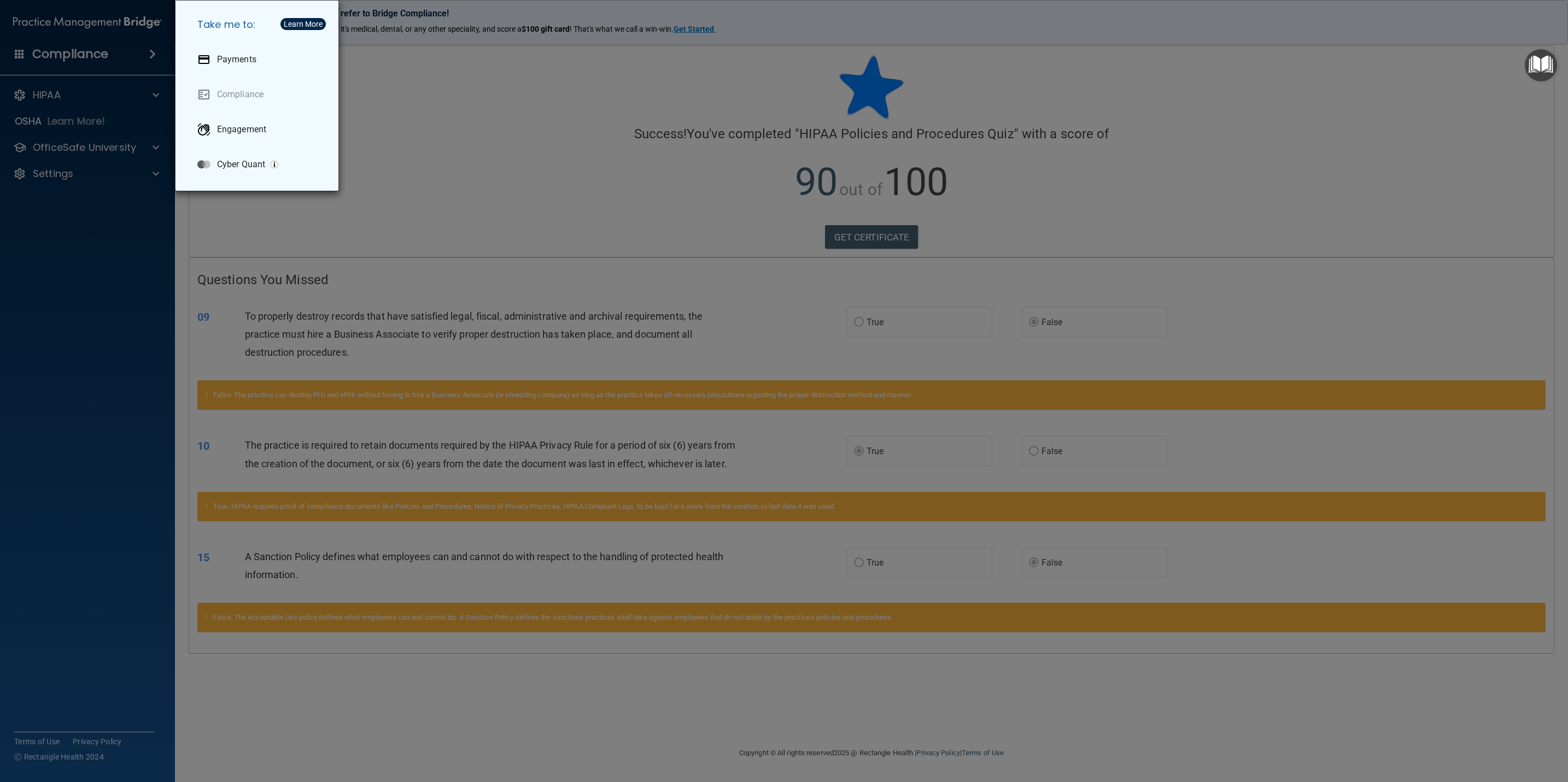
click at [101, 58] on div "Take me to: Payments Compliance Engagement Cyber Quant" at bounding box center [784, 391] width 1568 height 782
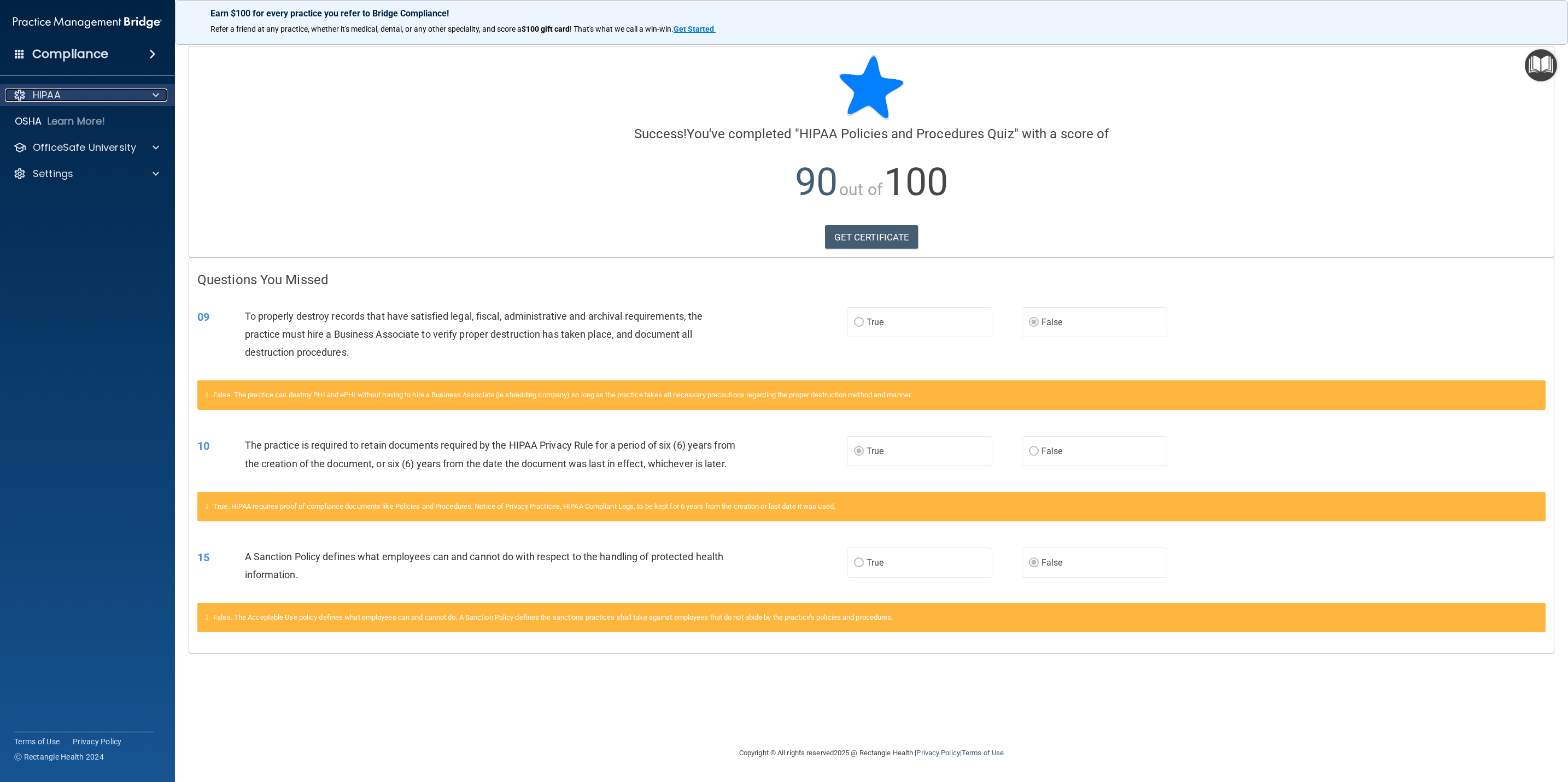
click at [67, 94] on div "HIPAA" at bounding box center [72, 95] width 135 height 13
click at [87, 200] on p "OfficeSafe University" at bounding box center [84, 200] width 103 height 13
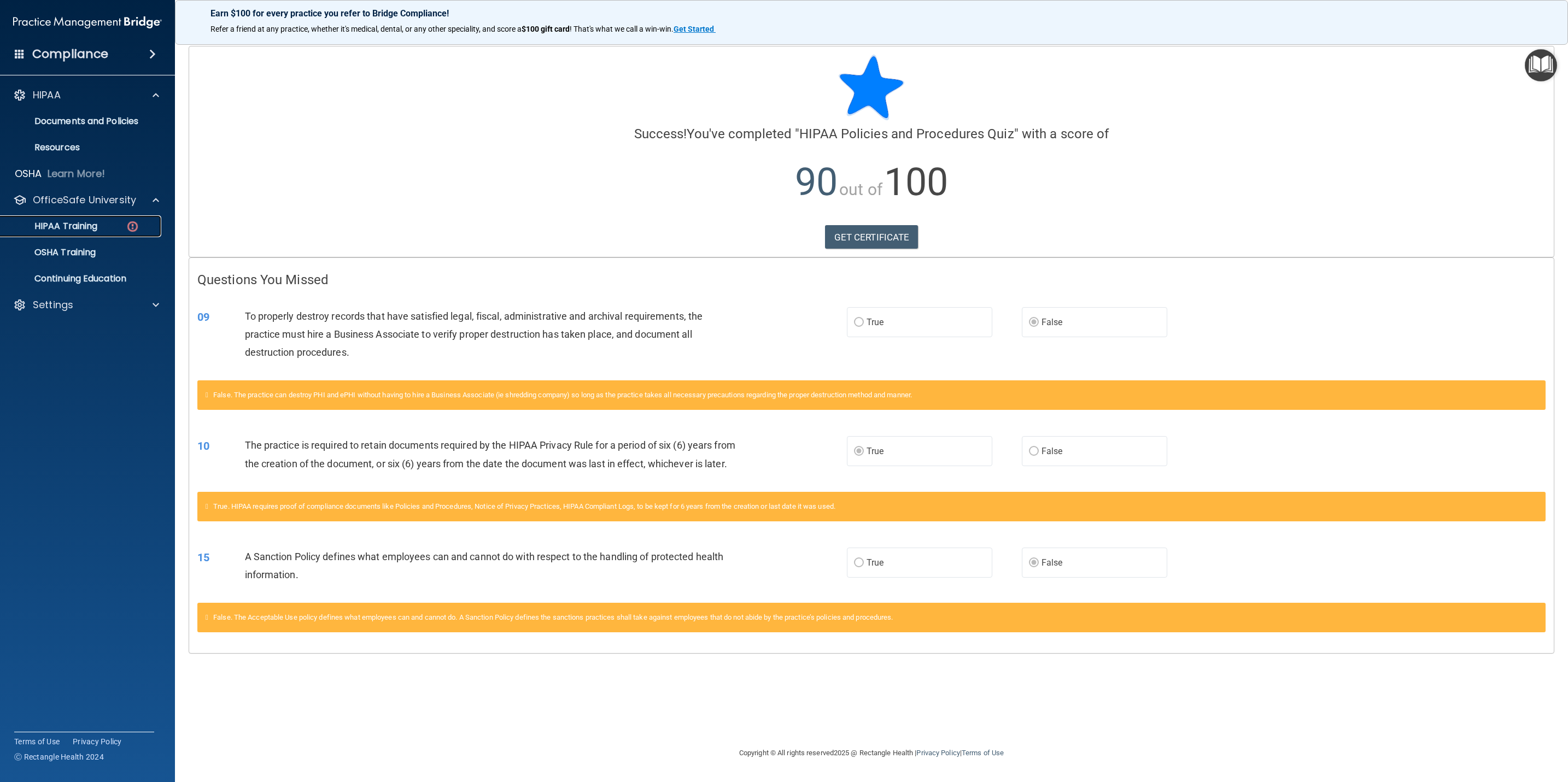
click at [86, 217] on link "HIPAA Training" at bounding box center [75, 226] width 172 height 22
